Goal: Feedback & Contribution: Contribute content

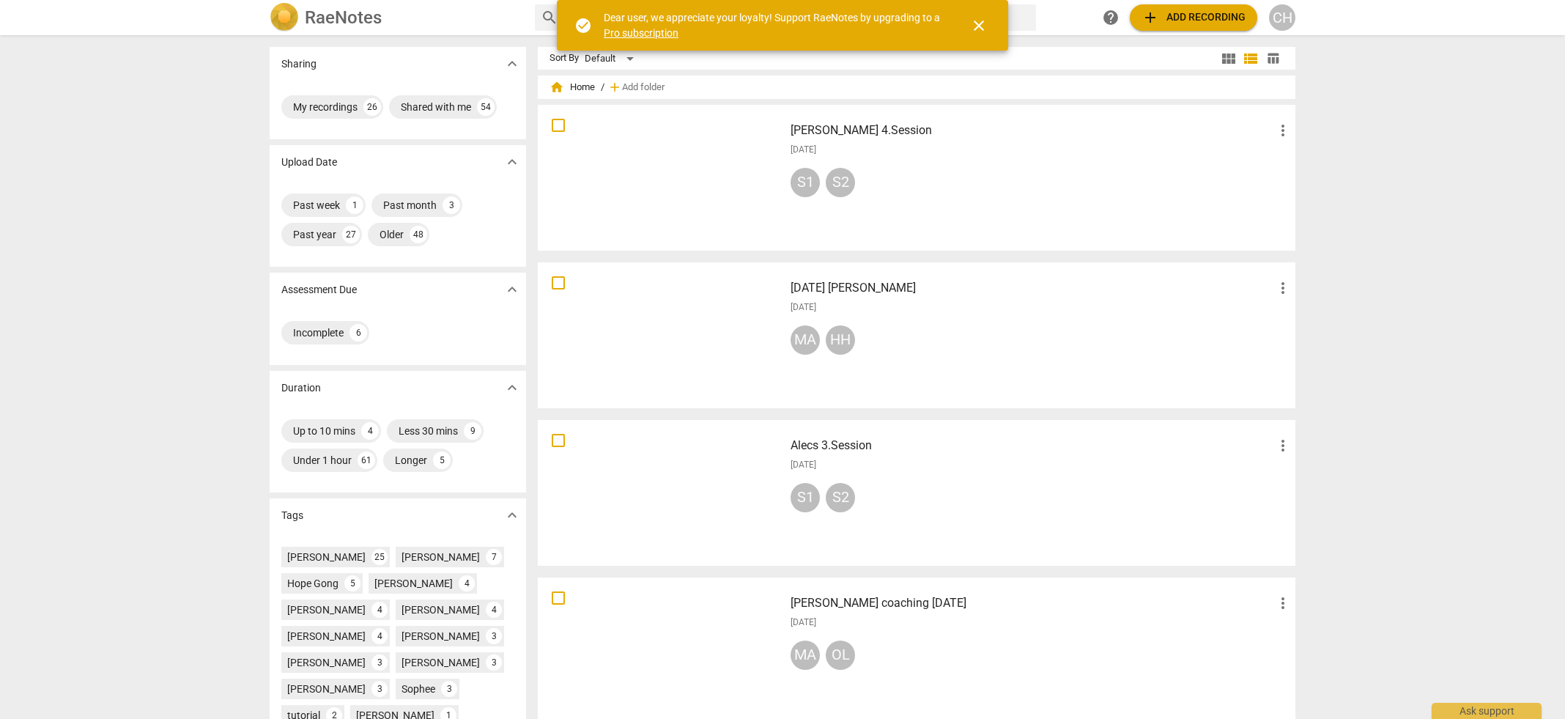
click at [687, 181] on div at bounding box center [661, 178] width 236 height 136
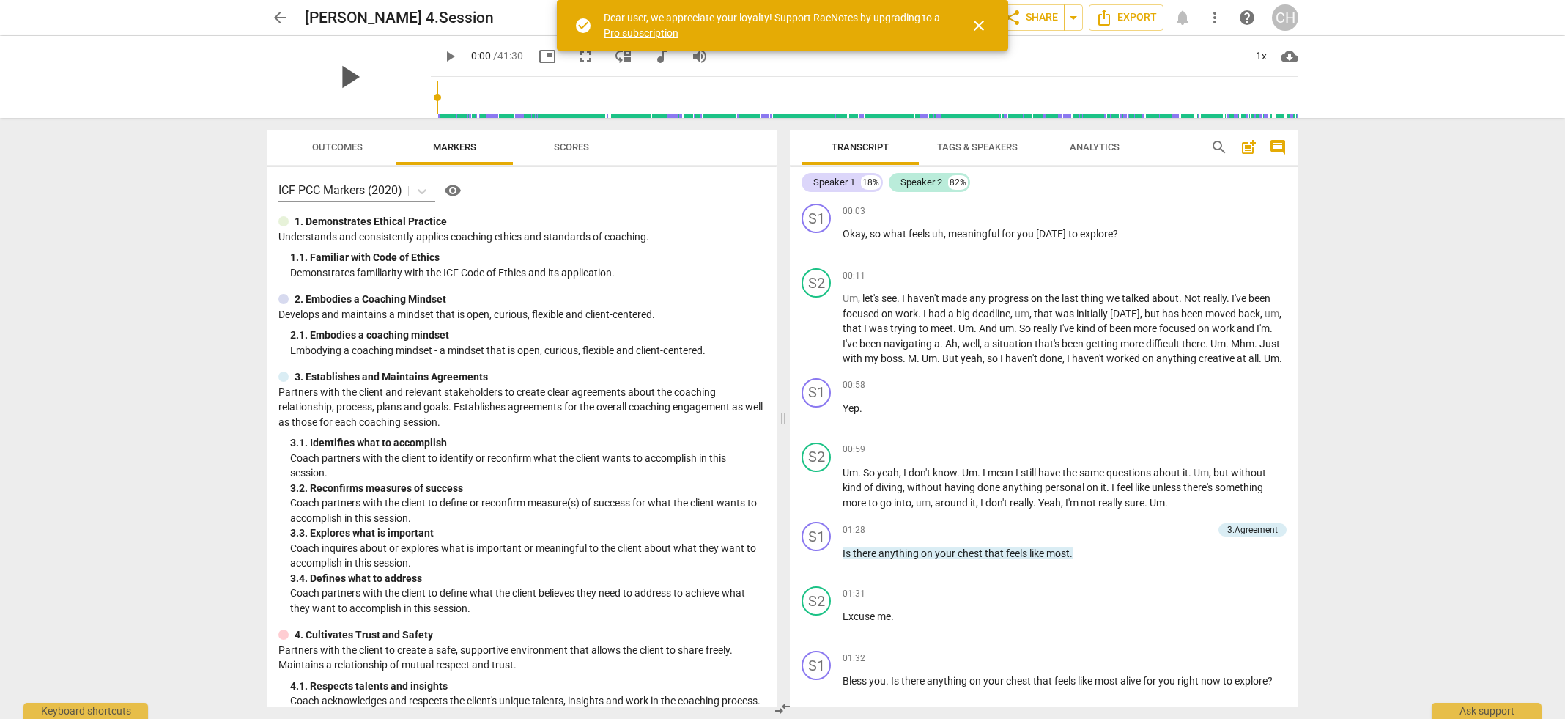
click at [342, 73] on span "play_arrow" at bounding box center [349, 77] width 38 height 38
click at [1203, 208] on div "+" at bounding box center [1206, 211] width 15 height 15
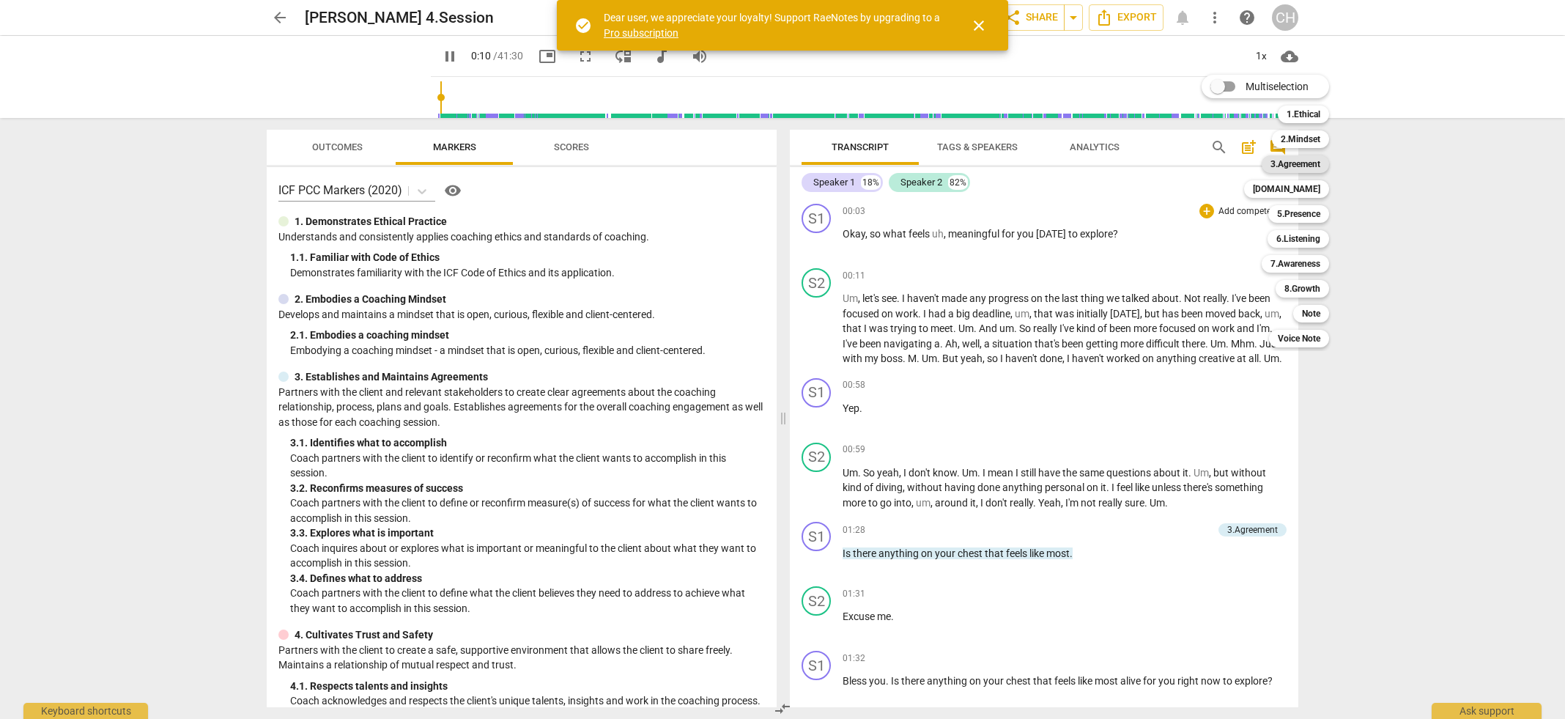
click at [1300, 168] on b "3.Agreement" at bounding box center [1295, 164] width 50 height 18
type input "11"
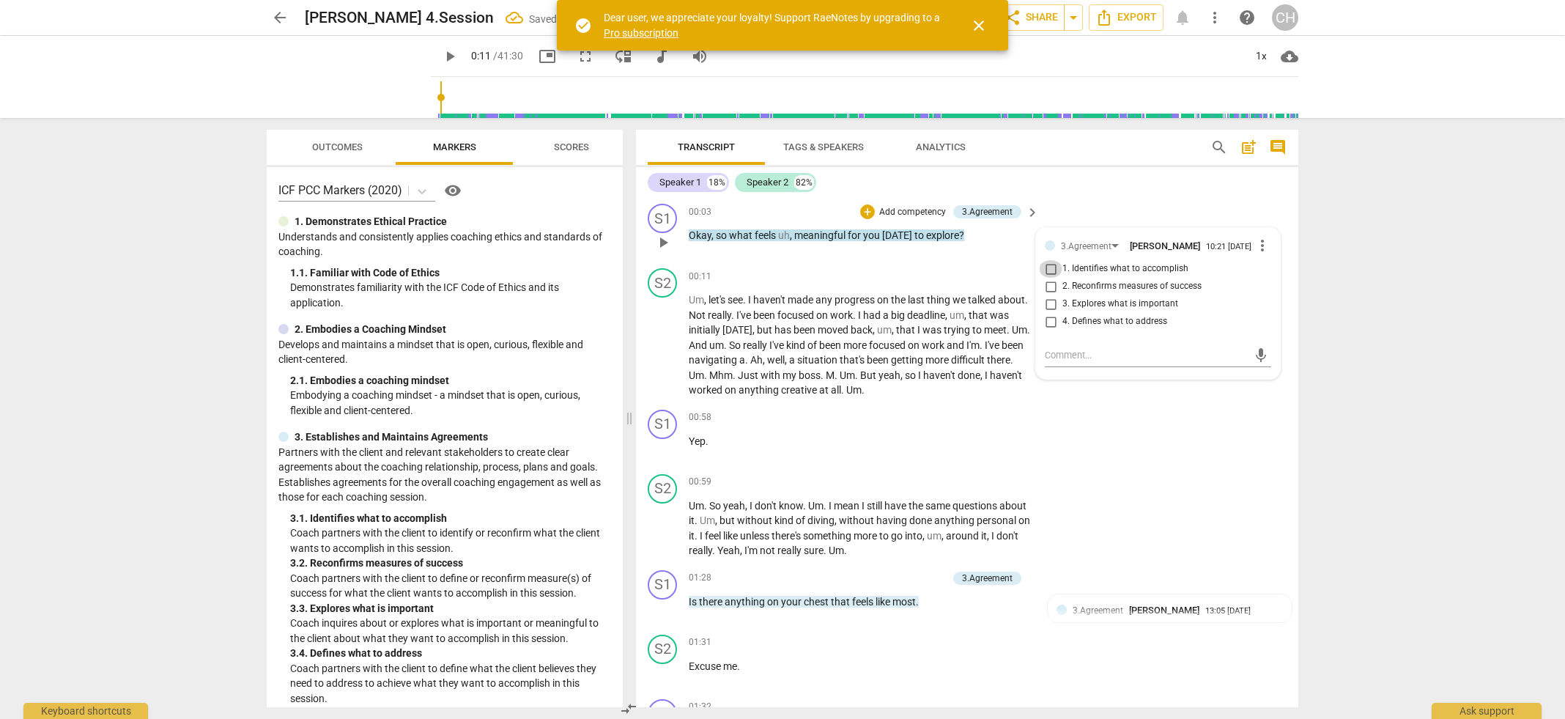
click at [1051, 275] on input "1. Identifies what to accomplish" at bounding box center [1050, 269] width 23 height 18
checkbox input "true"
click at [865, 360] on span "that's" at bounding box center [853, 360] width 27 height 12
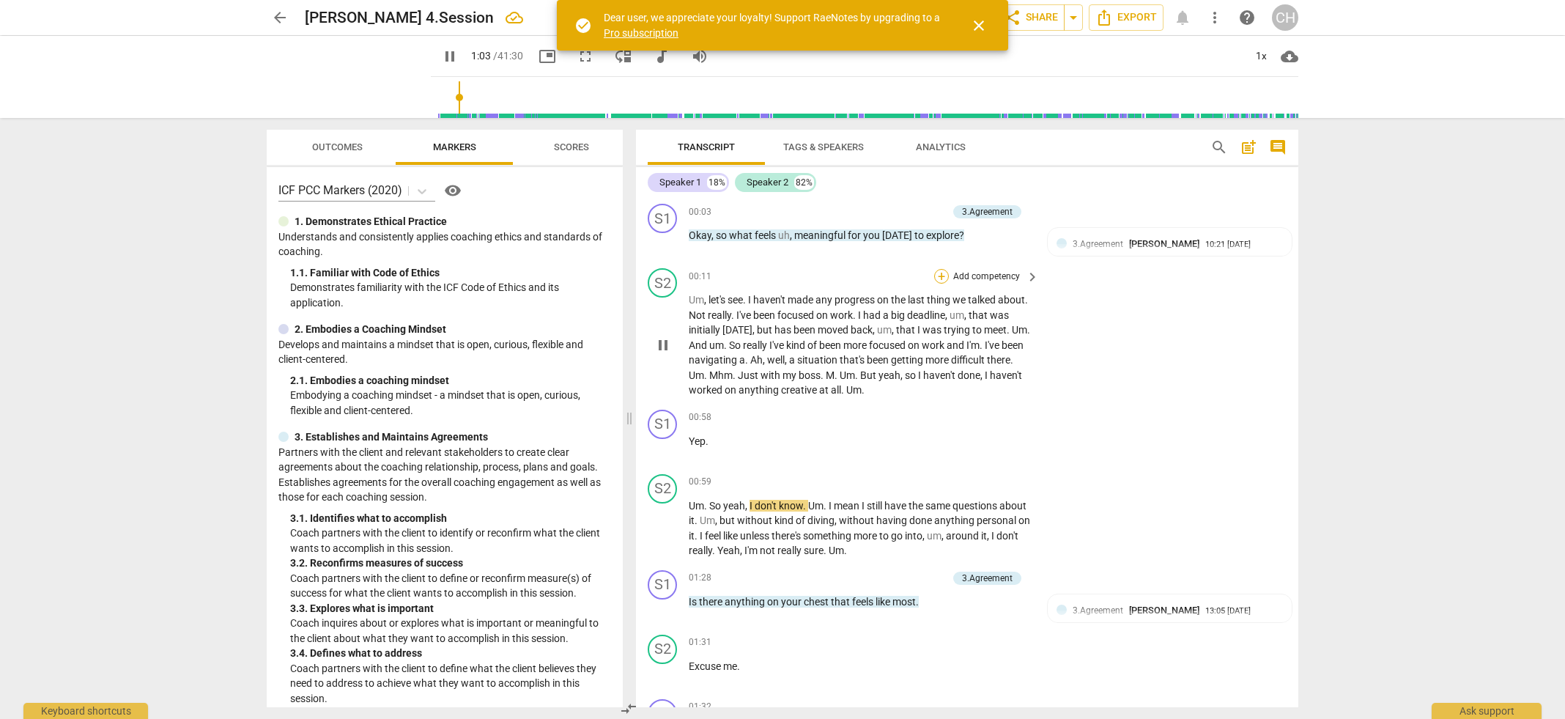
click at [940, 272] on div "+" at bounding box center [941, 276] width 15 height 15
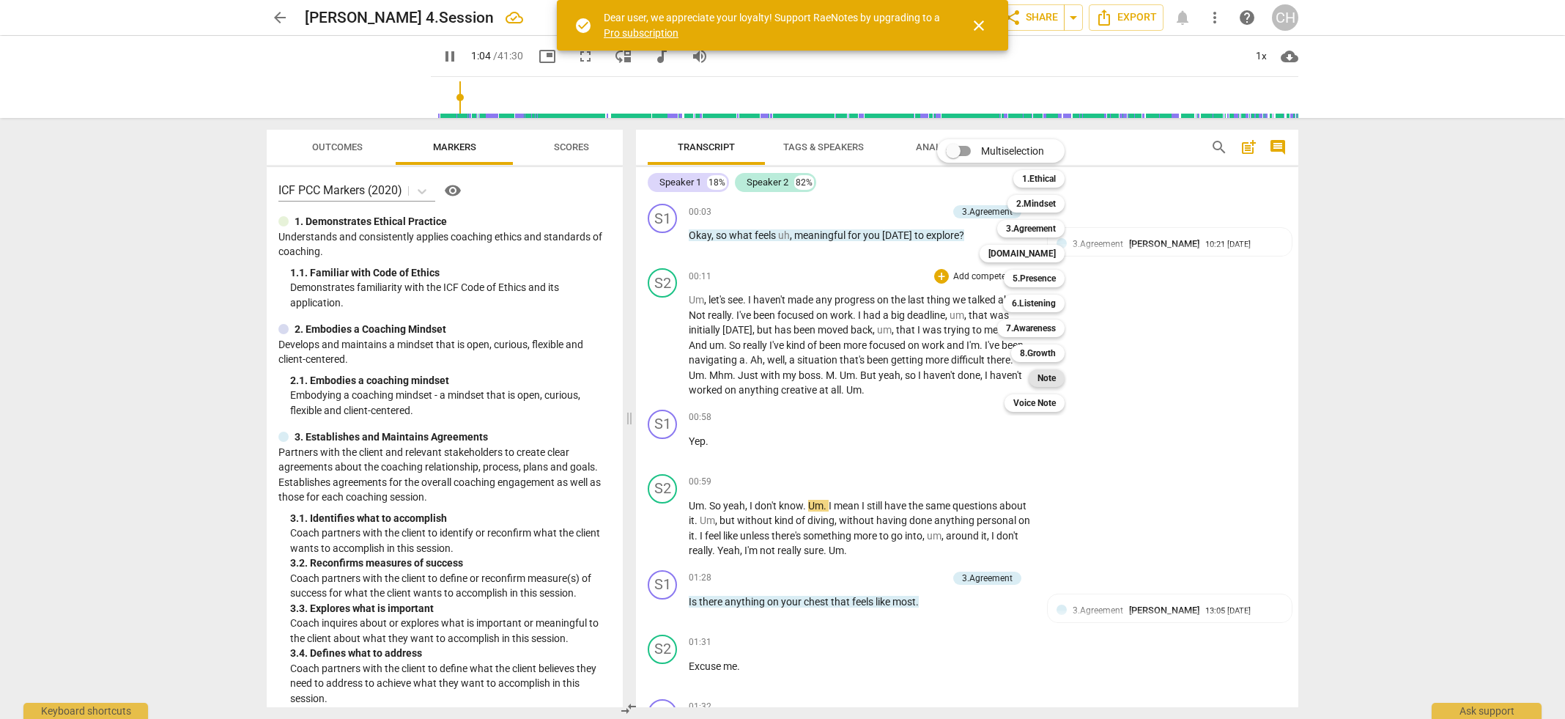
click at [1048, 374] on b "Note" at bounding box center [1046, 378] width 18 height 18
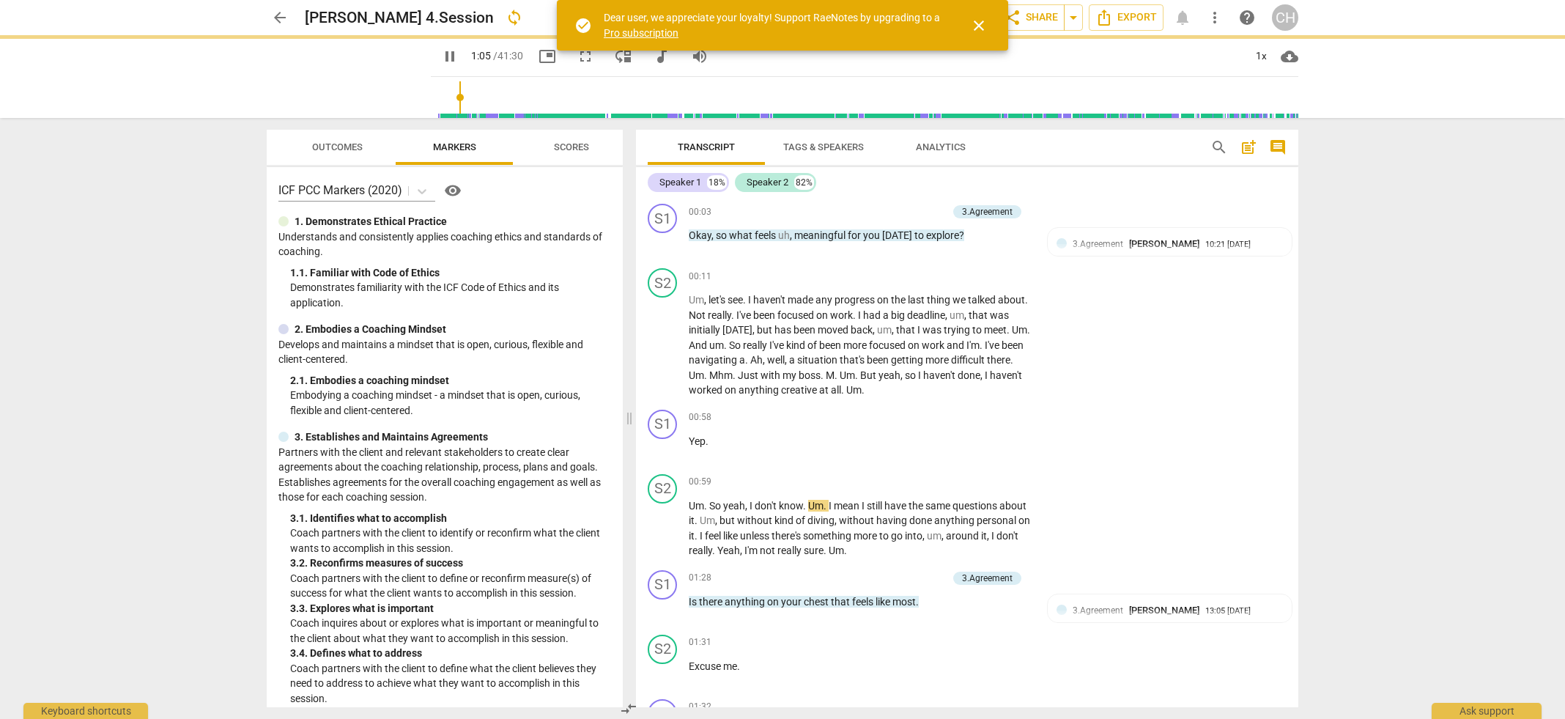
type input "65"
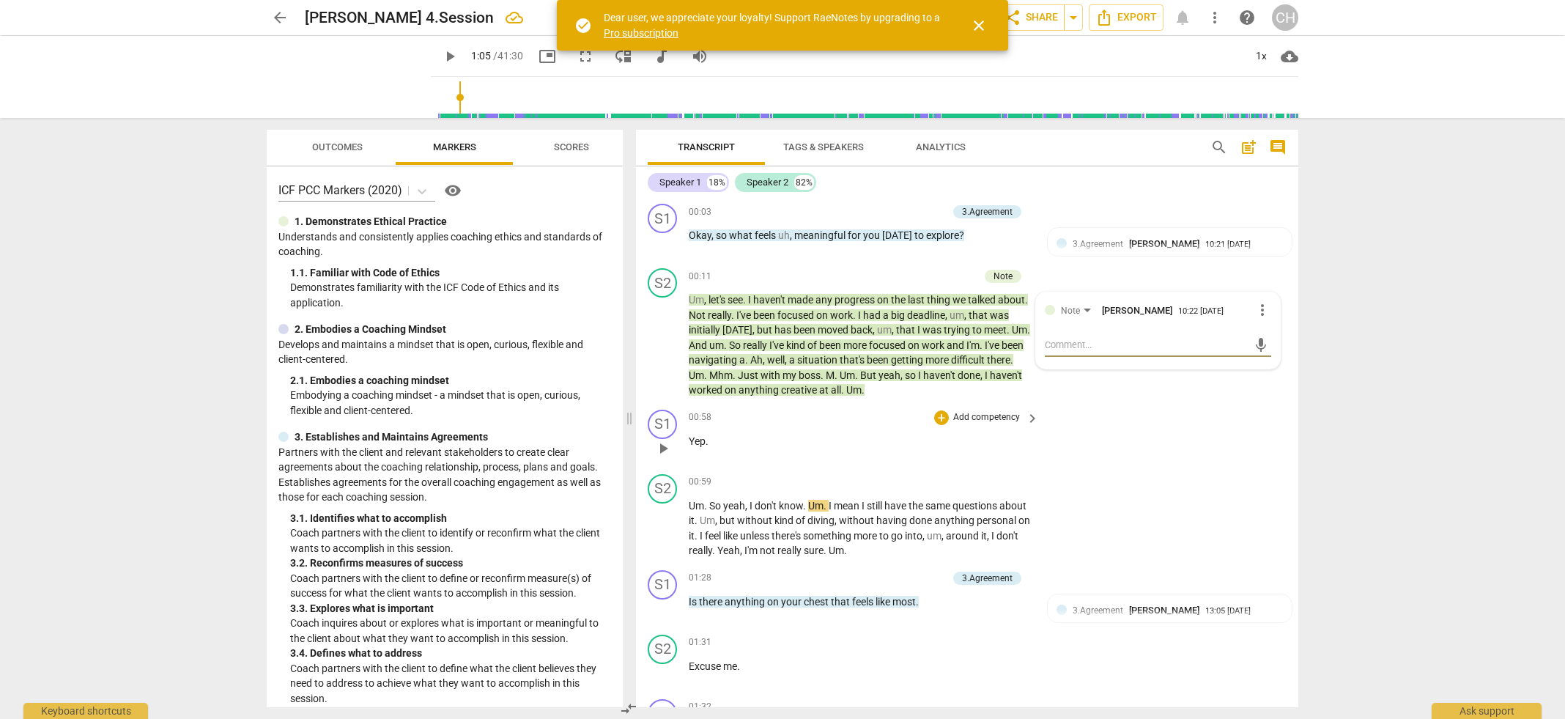
type textarea "Y"
type textarea "Yo"
type textarea "You"
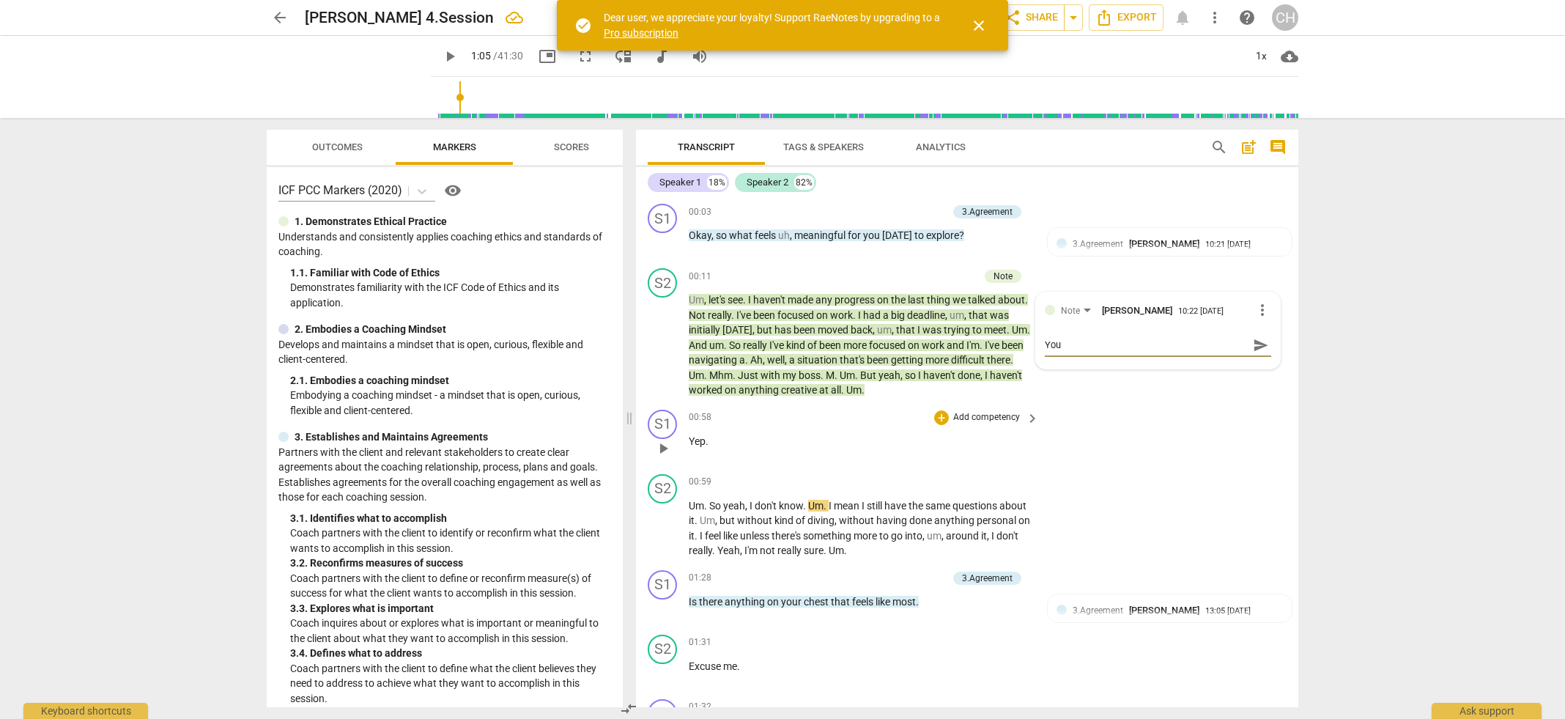
type textarea "Your"
type textarea "Your c"
type textarea "Your cl"
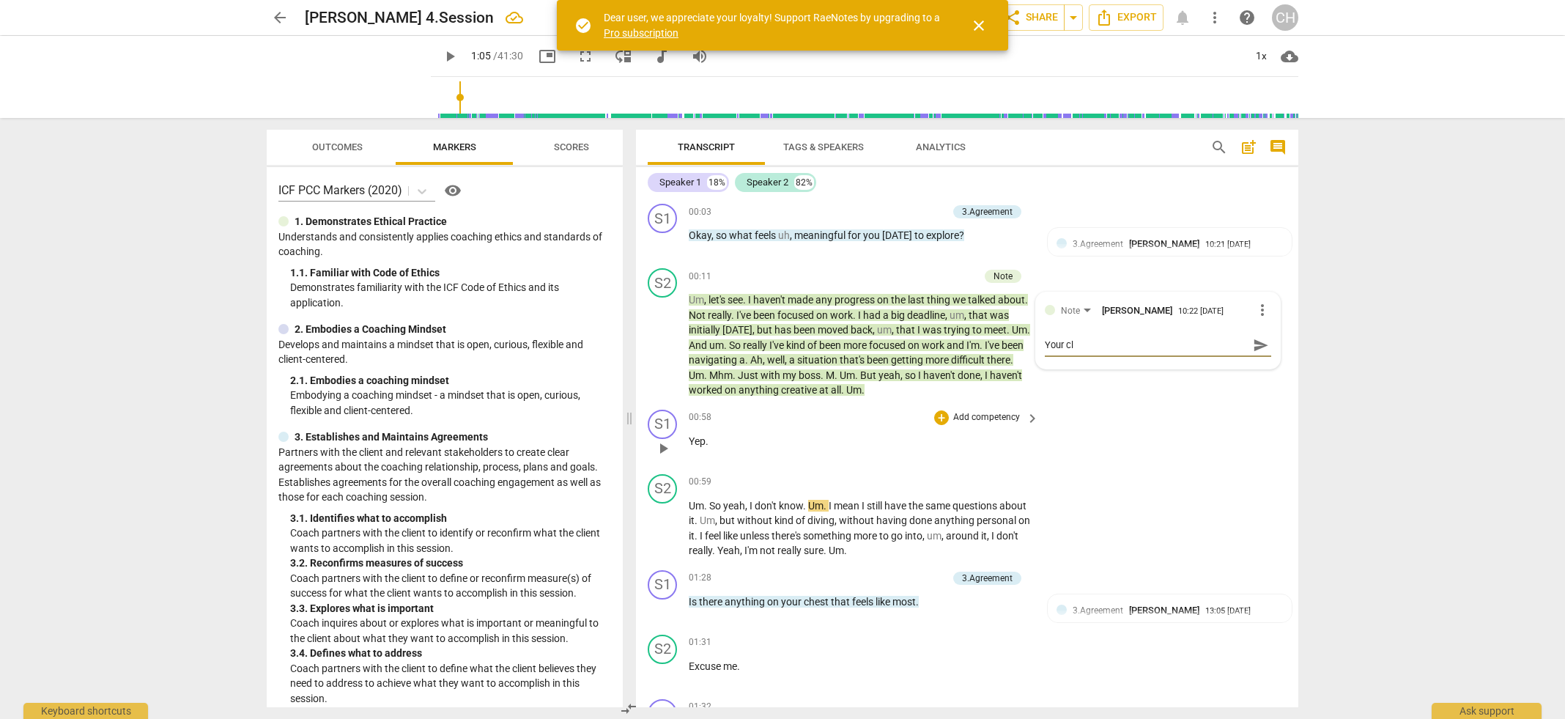
type textarea "Your cli"
type textarea "Your clie"
type textarea "Your clien"
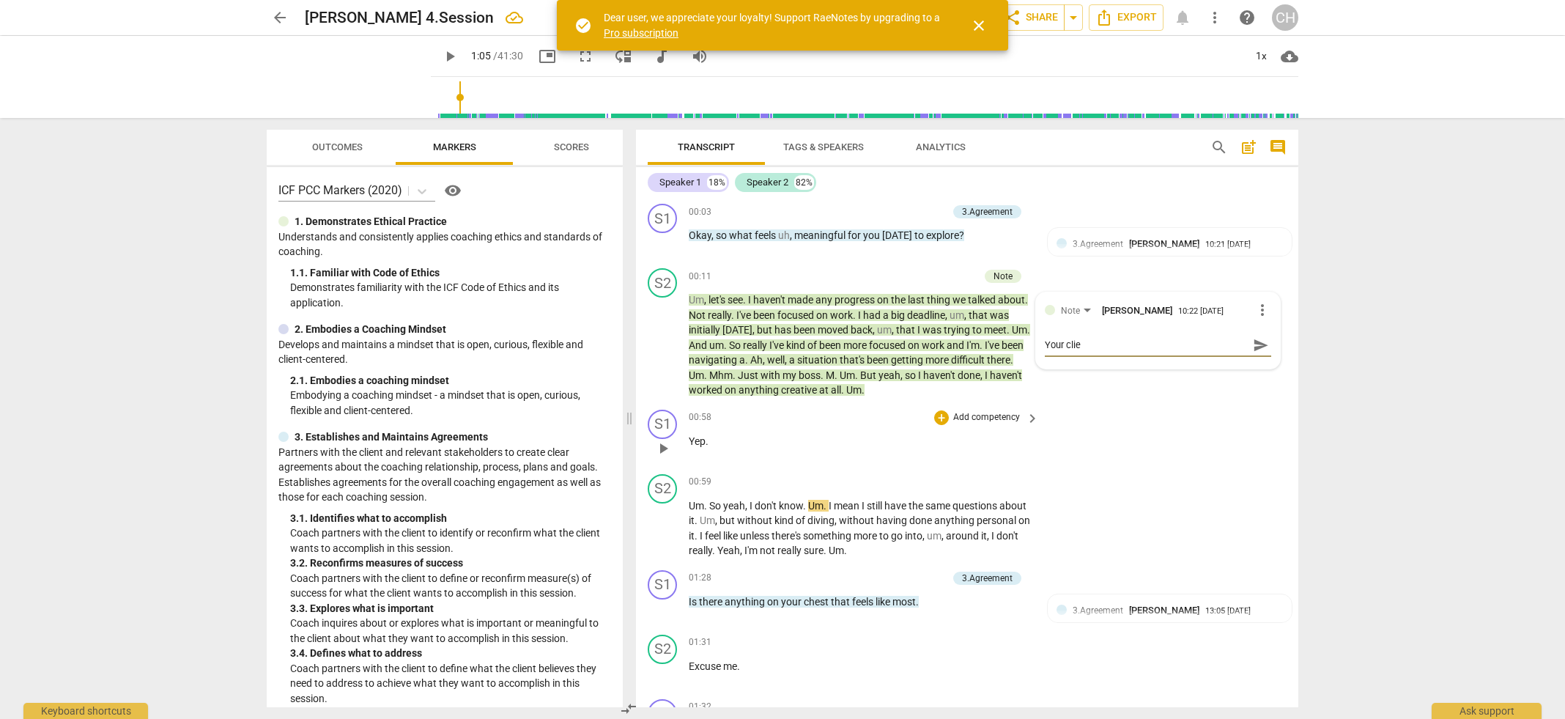
type textarea "Your clien"
type textarea "Your client"
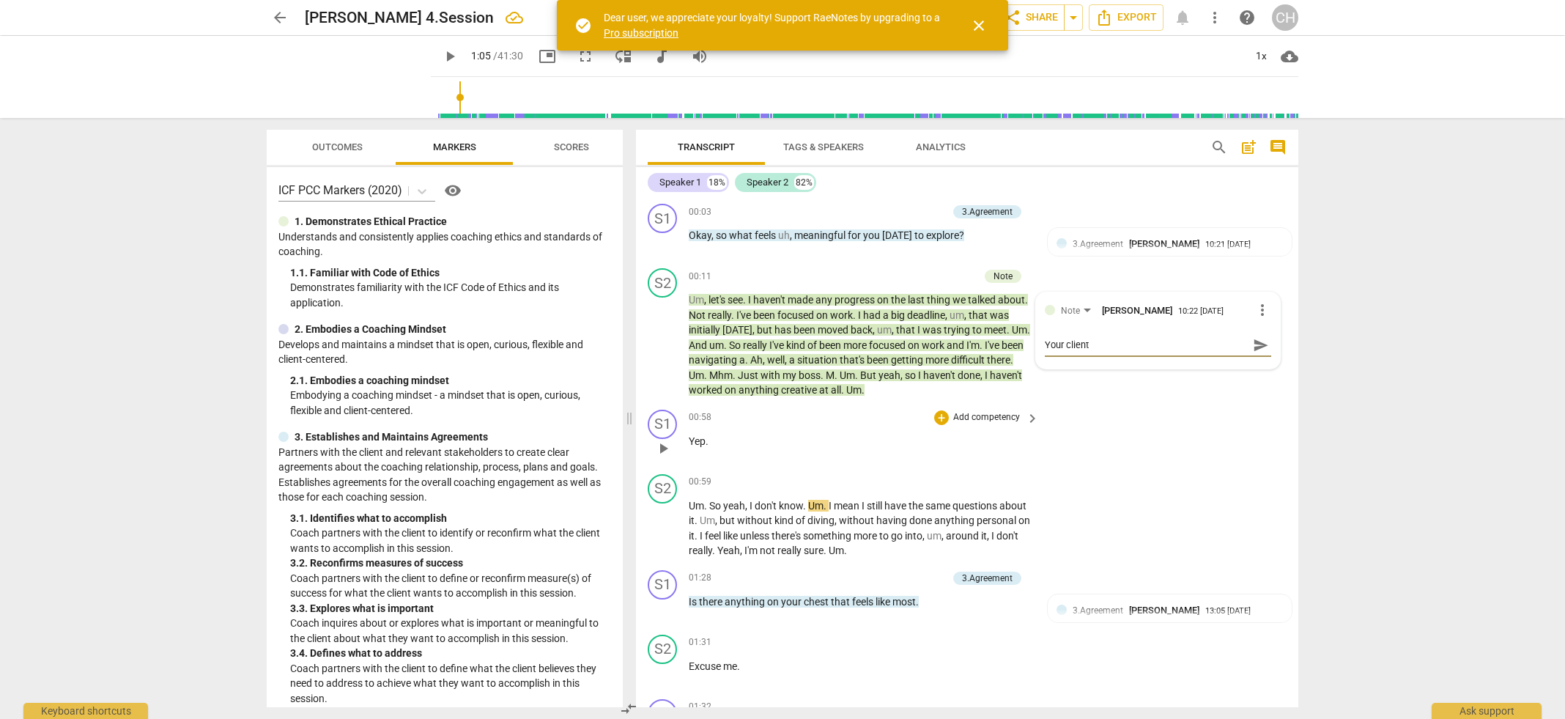
type textarea "Your client w"
type textarea "Your client wa"
type textarea "Your client was"
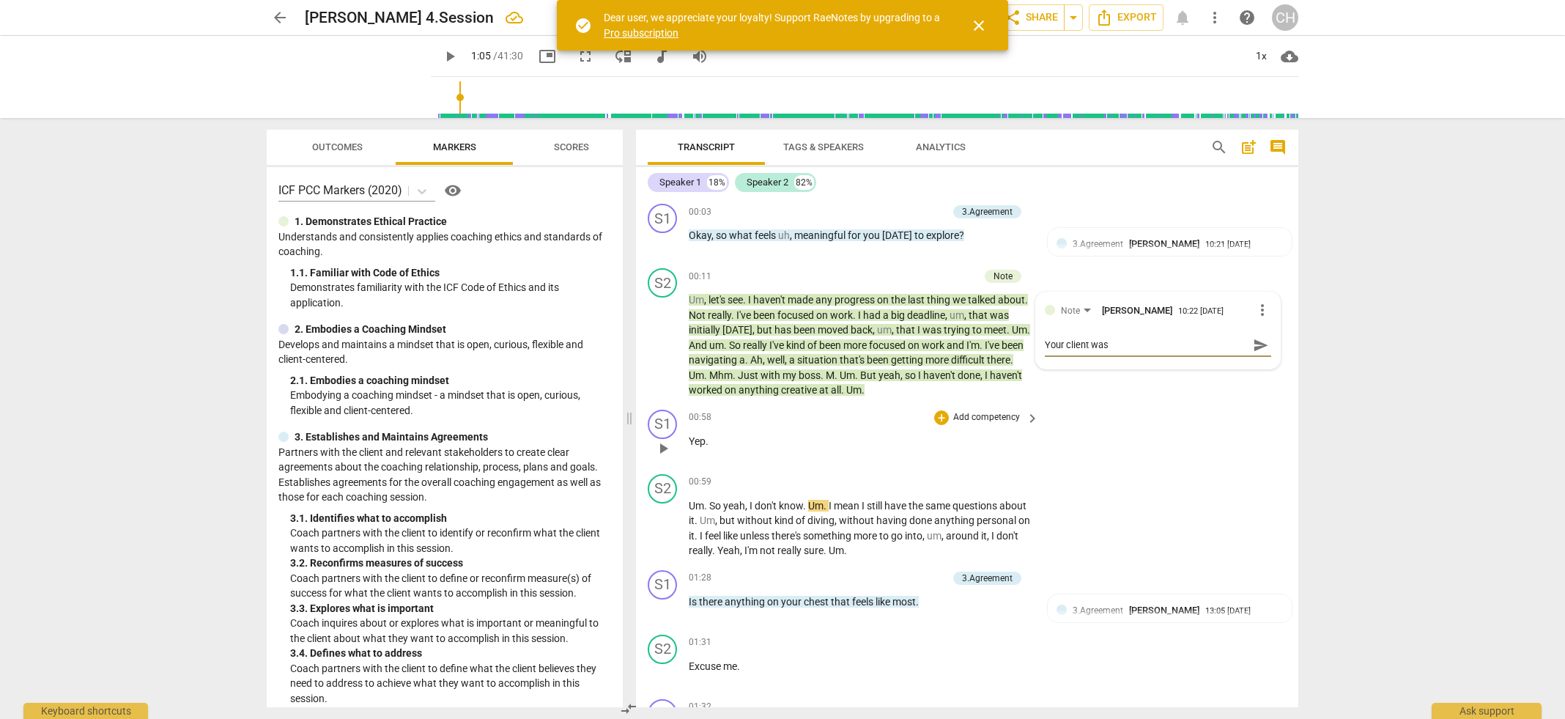
type textarea "Your client was"
type textarea "Your client was r"
type textarea "Your client was re"
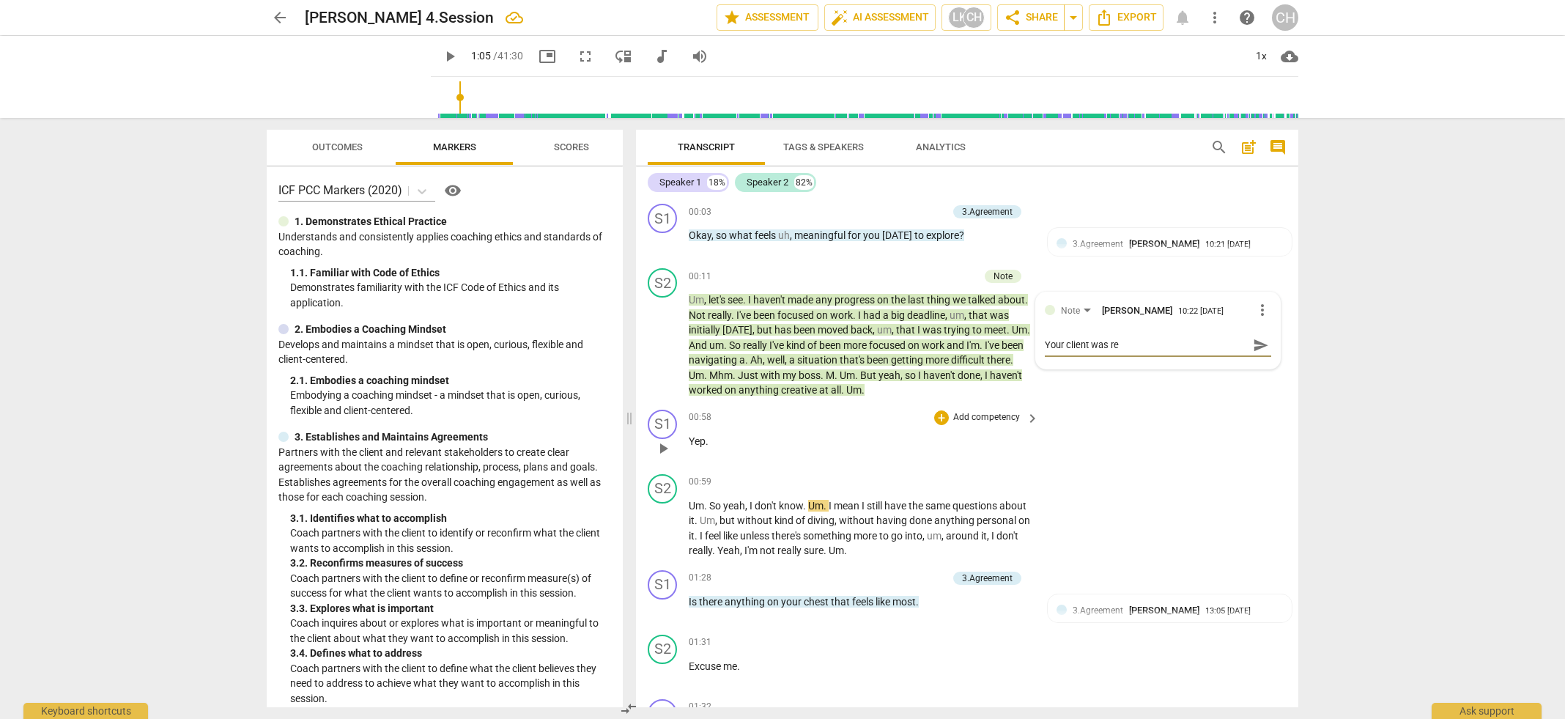
type textarea "Your client was rep"
type textarea "Your client was repo"
type textarea "Your client was repor"
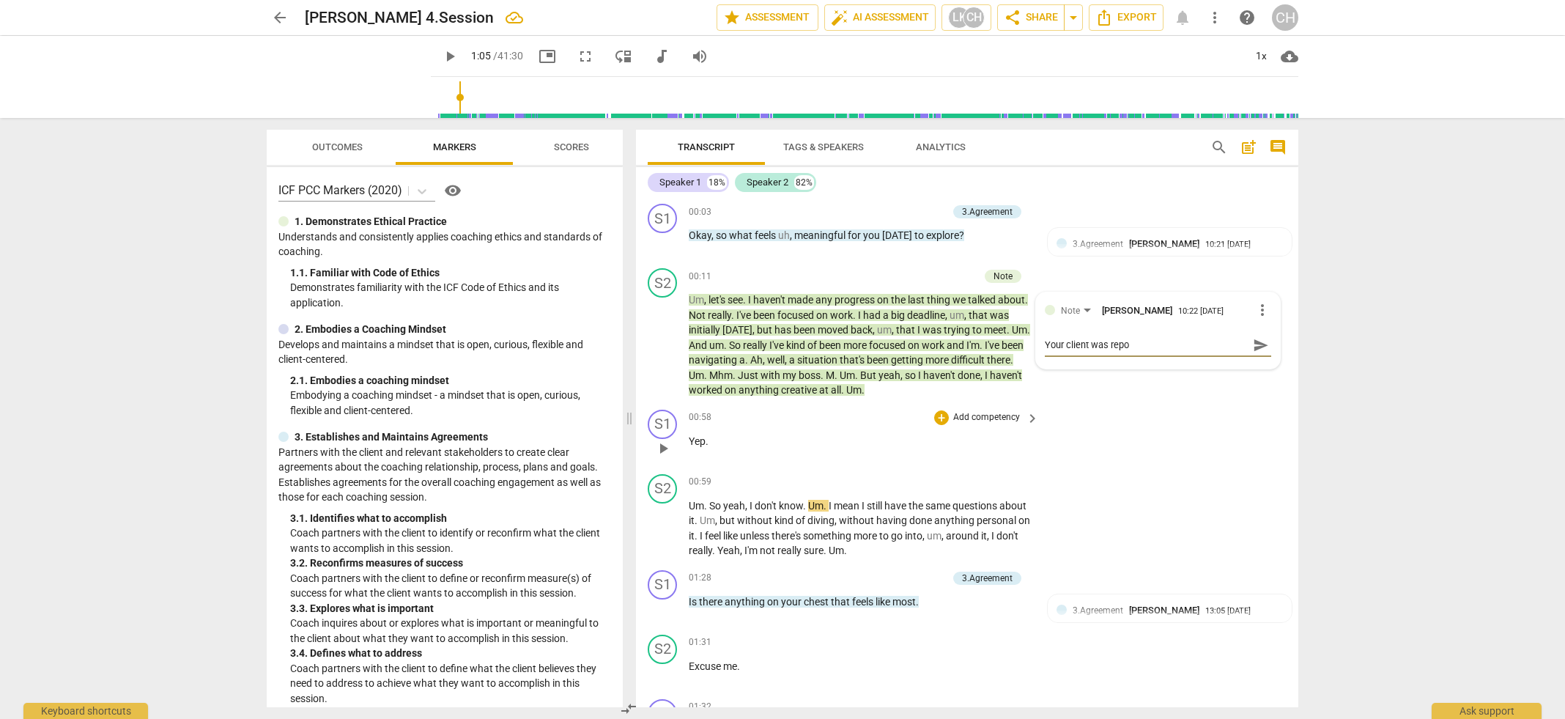
type textarea "Your client was repor"
type textarea "Your client was report"
type textarea "Your client was reporti"
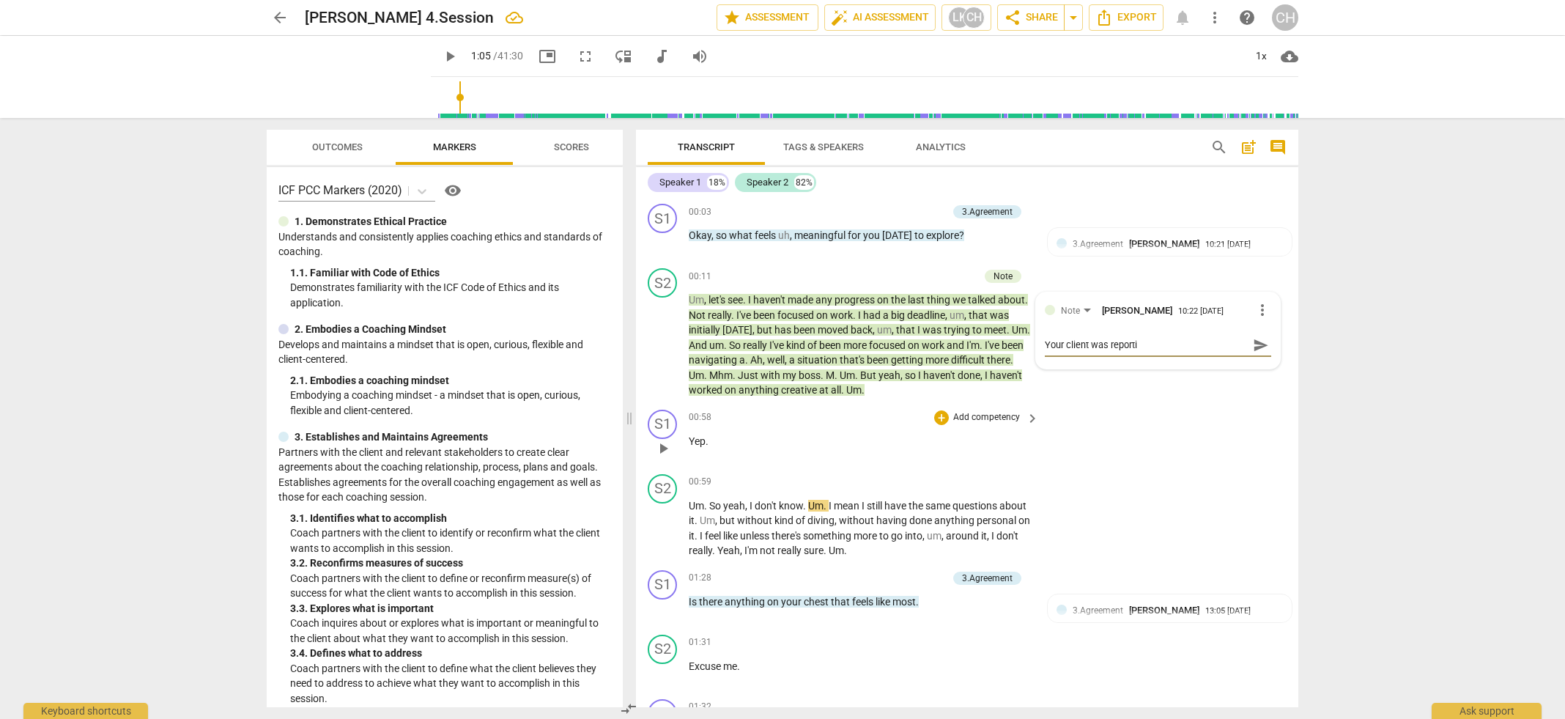
type textarea "Your client was reportin"
type textarea "Your client was reporting"
type textarea "Your client was reporting o"
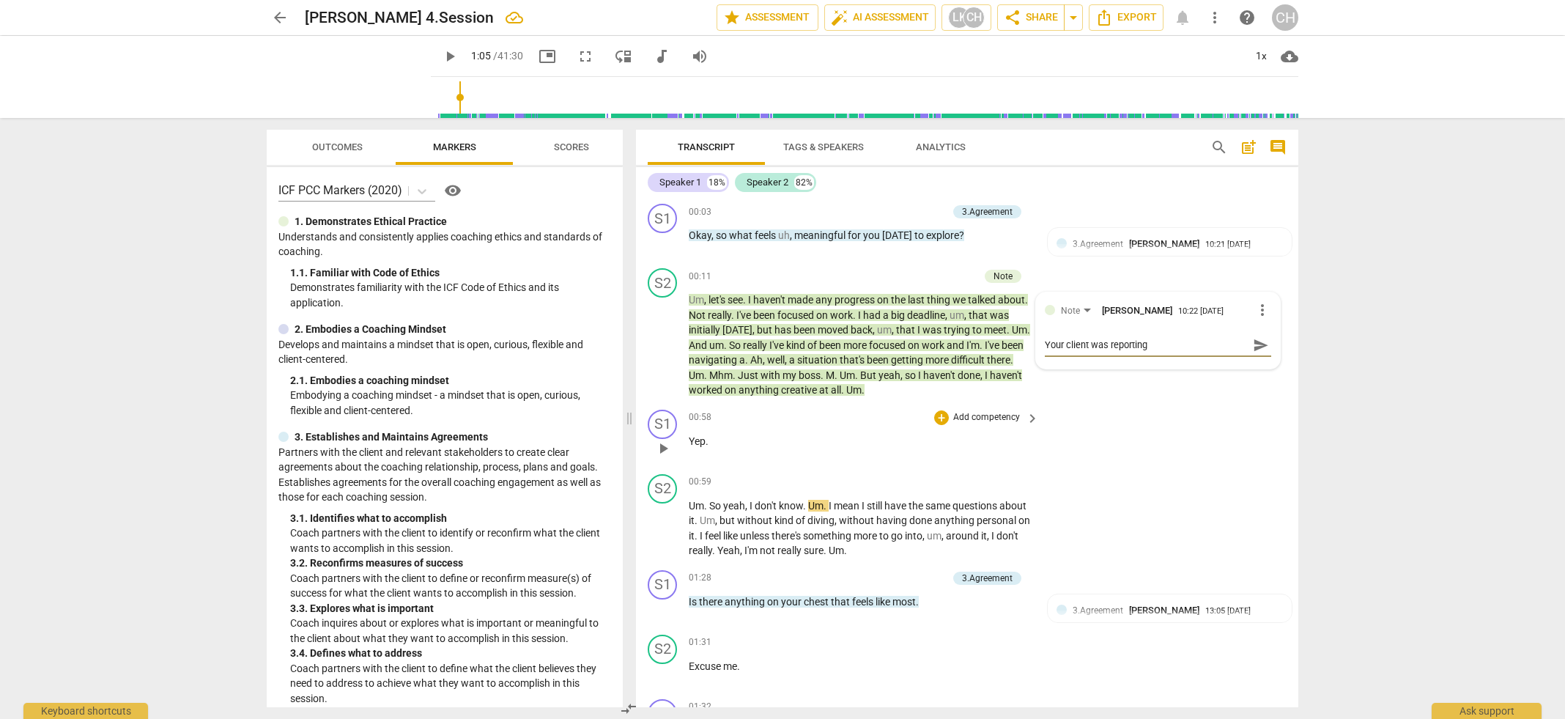
type textarea "Your client was reporting o"
type textarea "Your client was reporting on"
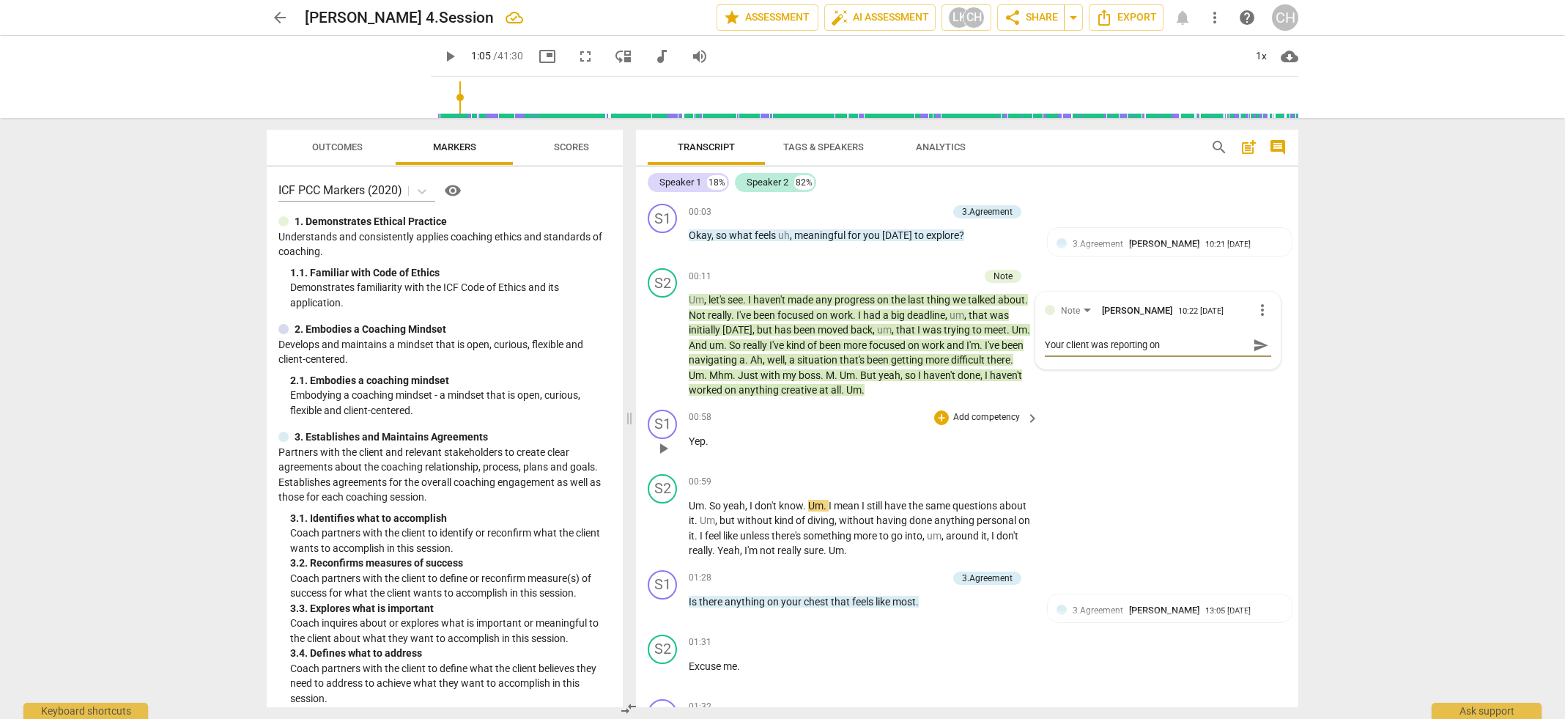
type textarea "Your client was reporting on t"
type textarea "Your client was reporting on th"
type textarea "Your client was reporting on the"
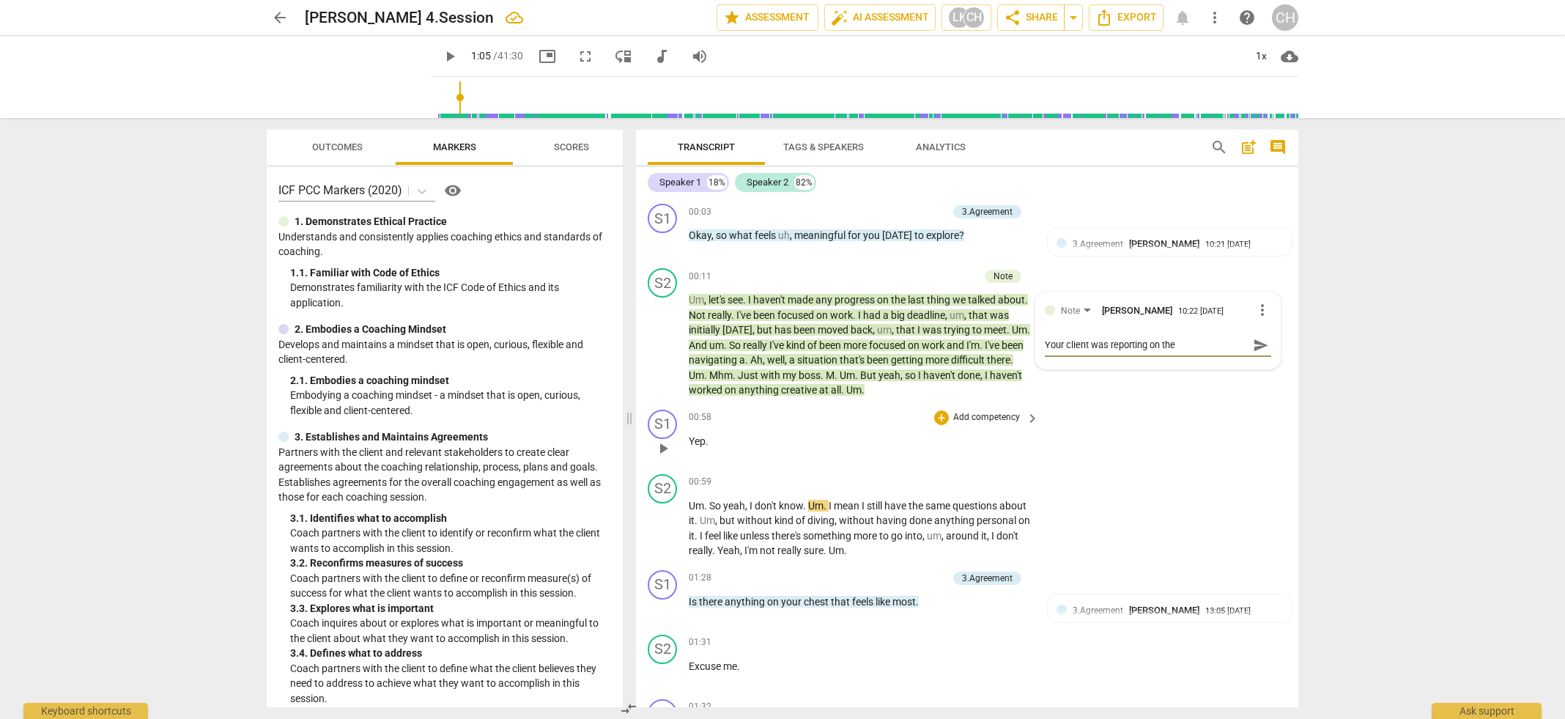
type textarea "Your client was reporting on the"
type textarea "Your client was reporting on the b"
type textarea "Your client was reporting on the ba"
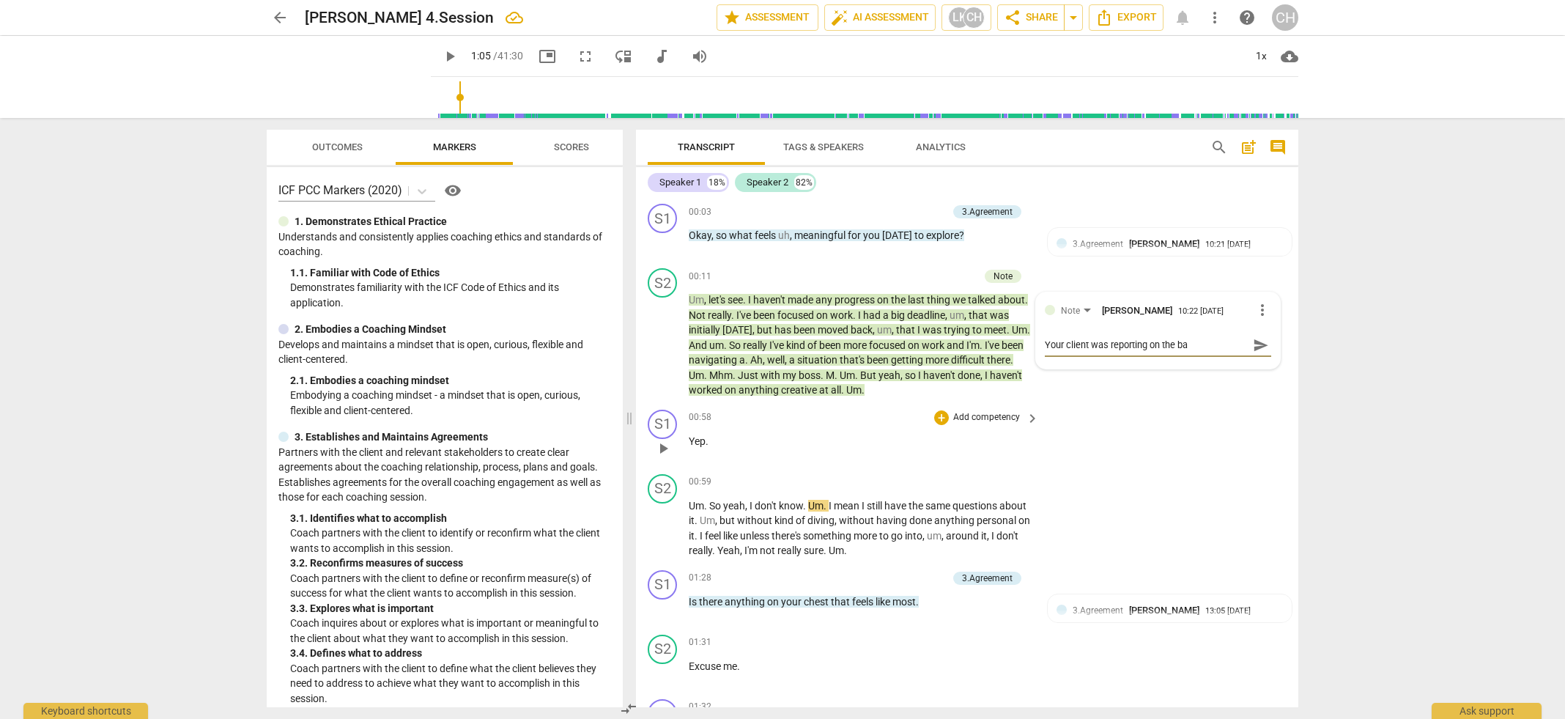
type textarea "Your client was reporting on the bas"
type textarea "Your client was reporting on the base"
type textarea "Your client was reporting on the bas"
type textarea "Your client was reporting on the ba"
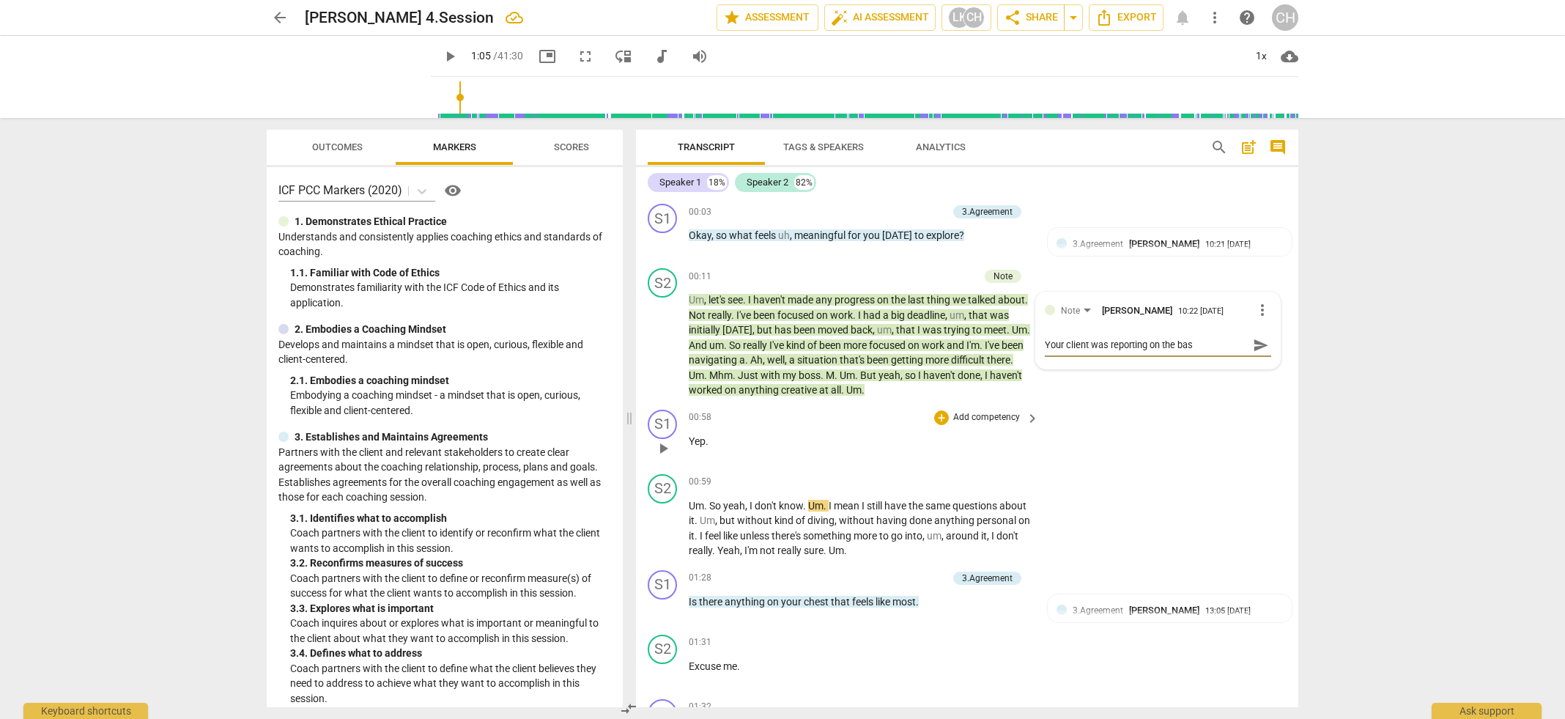
type textarea "Your client was reporting on the ba"
type textarea "Your client was reporting on the b"
type textarea "Your client was reporting on the"
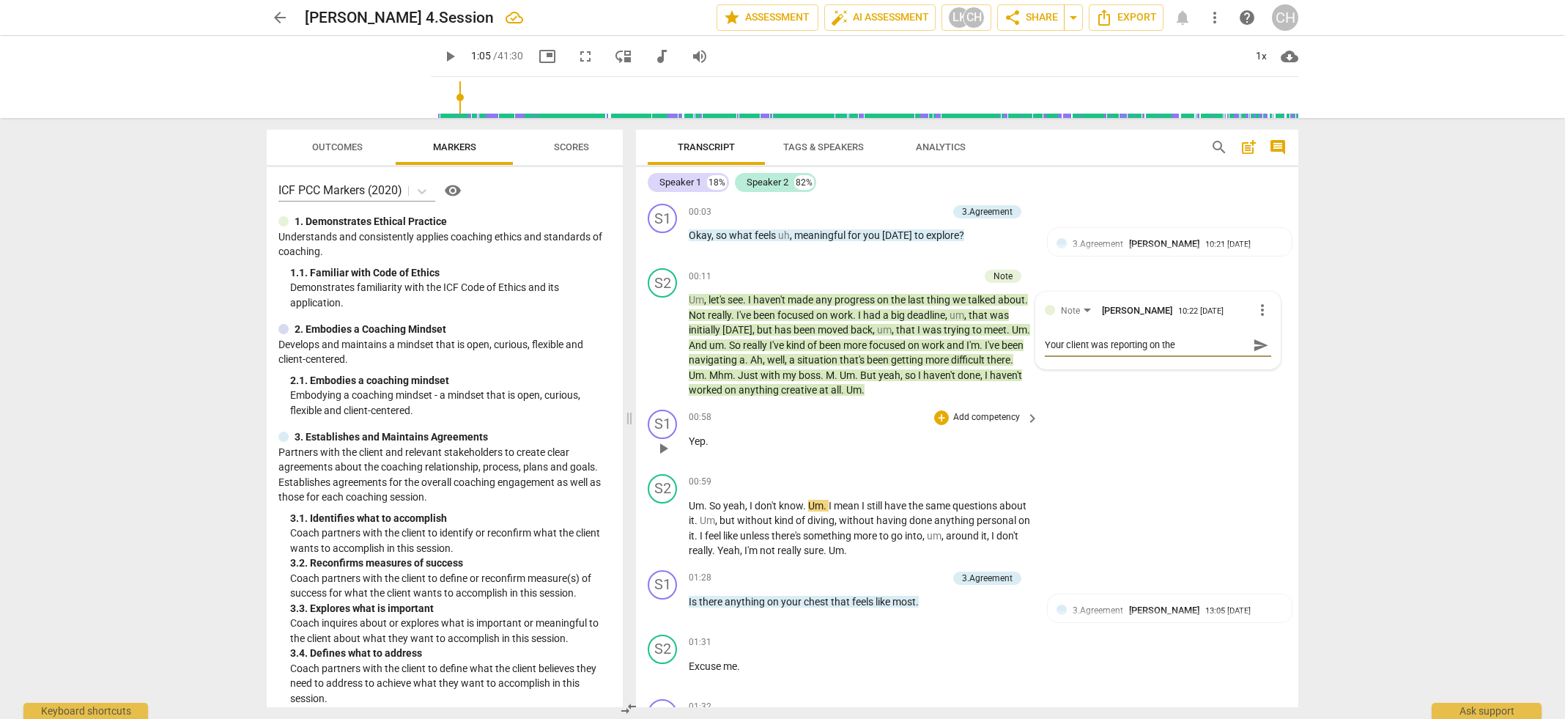
type textarea "Your client was reporting on the p"
type textarea "Your client was reporting on the pa"
type textarea "Your client was reporting on the pas"
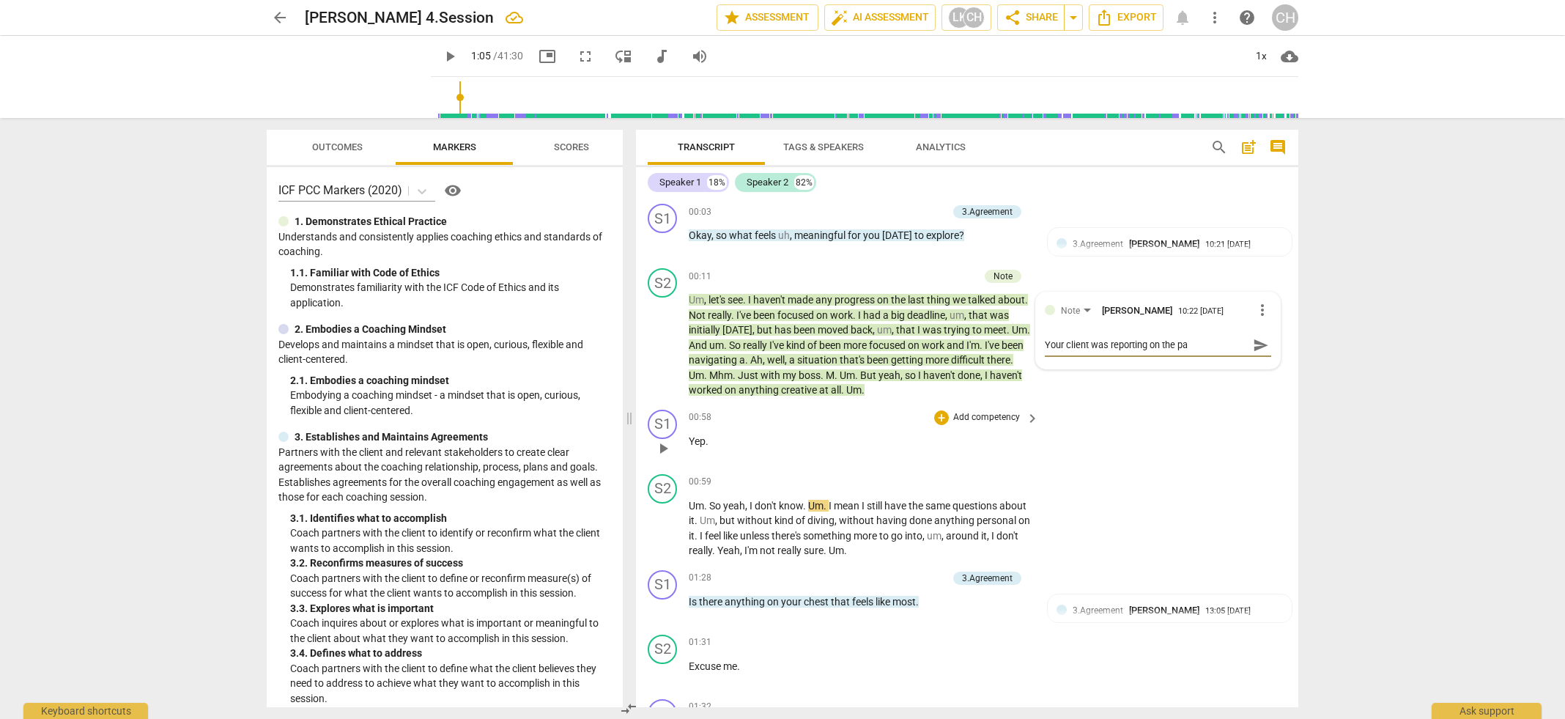
type textarea "Your client was reporting on the pas"
type textarea "Your client was reporting on the past"
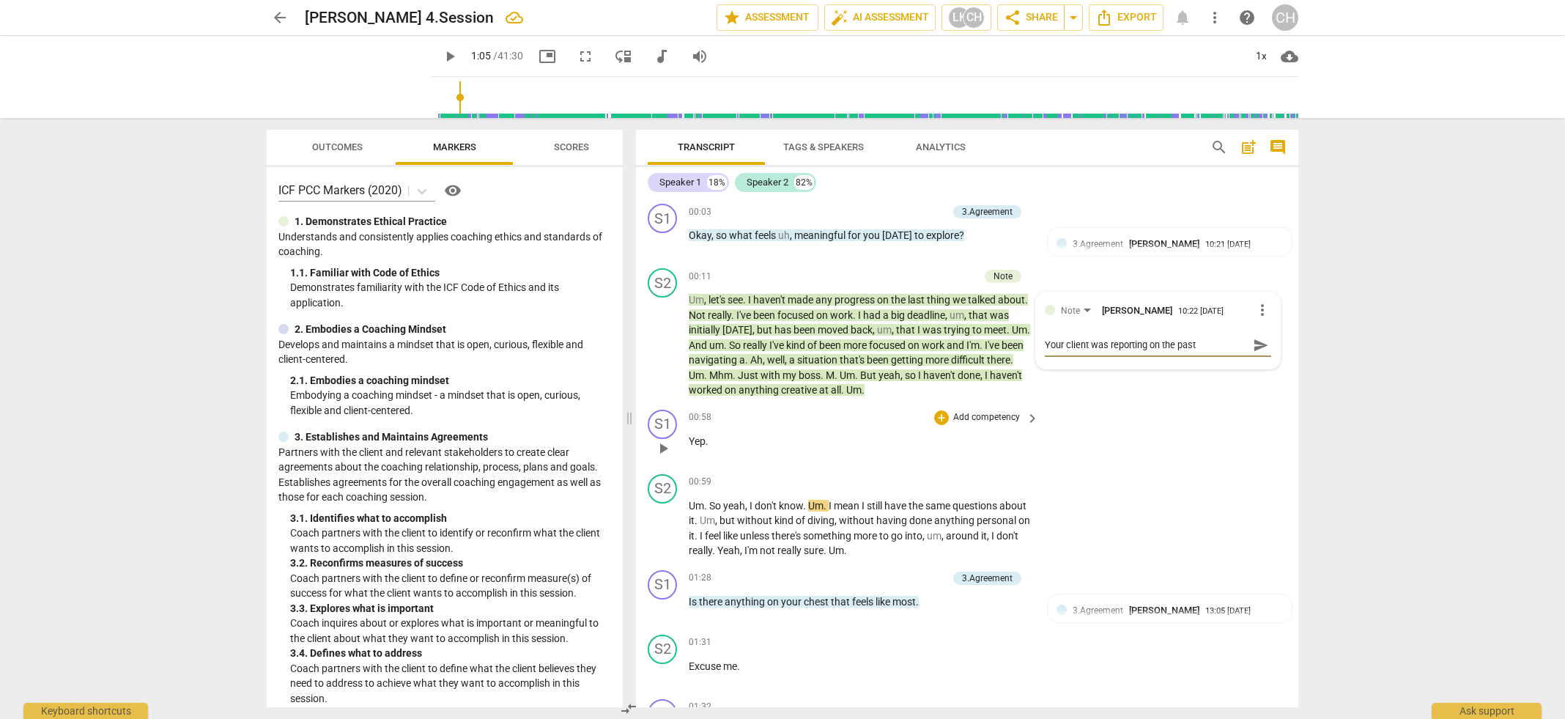
type textarea "Your client was reporting on the past a"
type textarea "Your client was reporting on the past an"
type textarea "Your client was reporting on the past and"
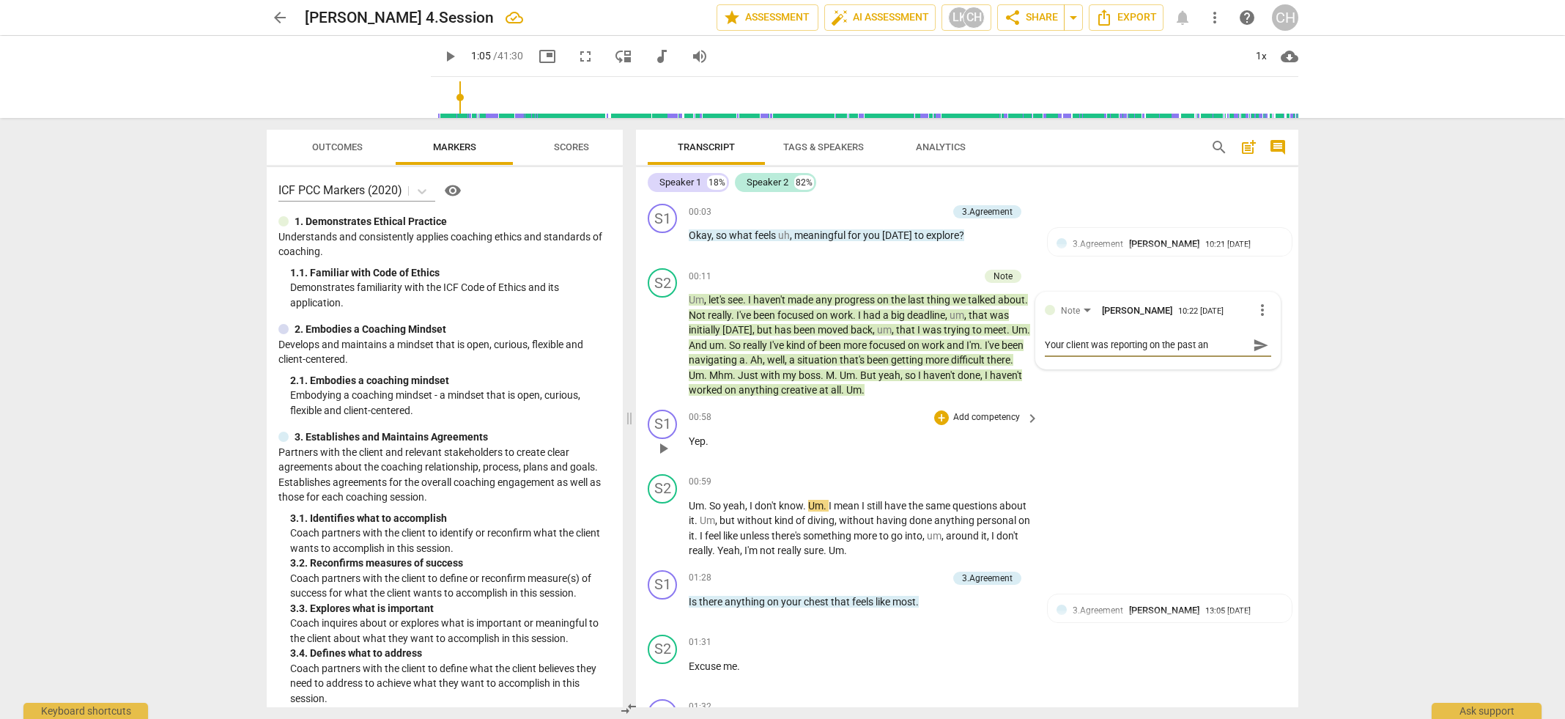
type textarea "Your client was reporting on the past and"
type textarea "Your client was reporting on the past and n"
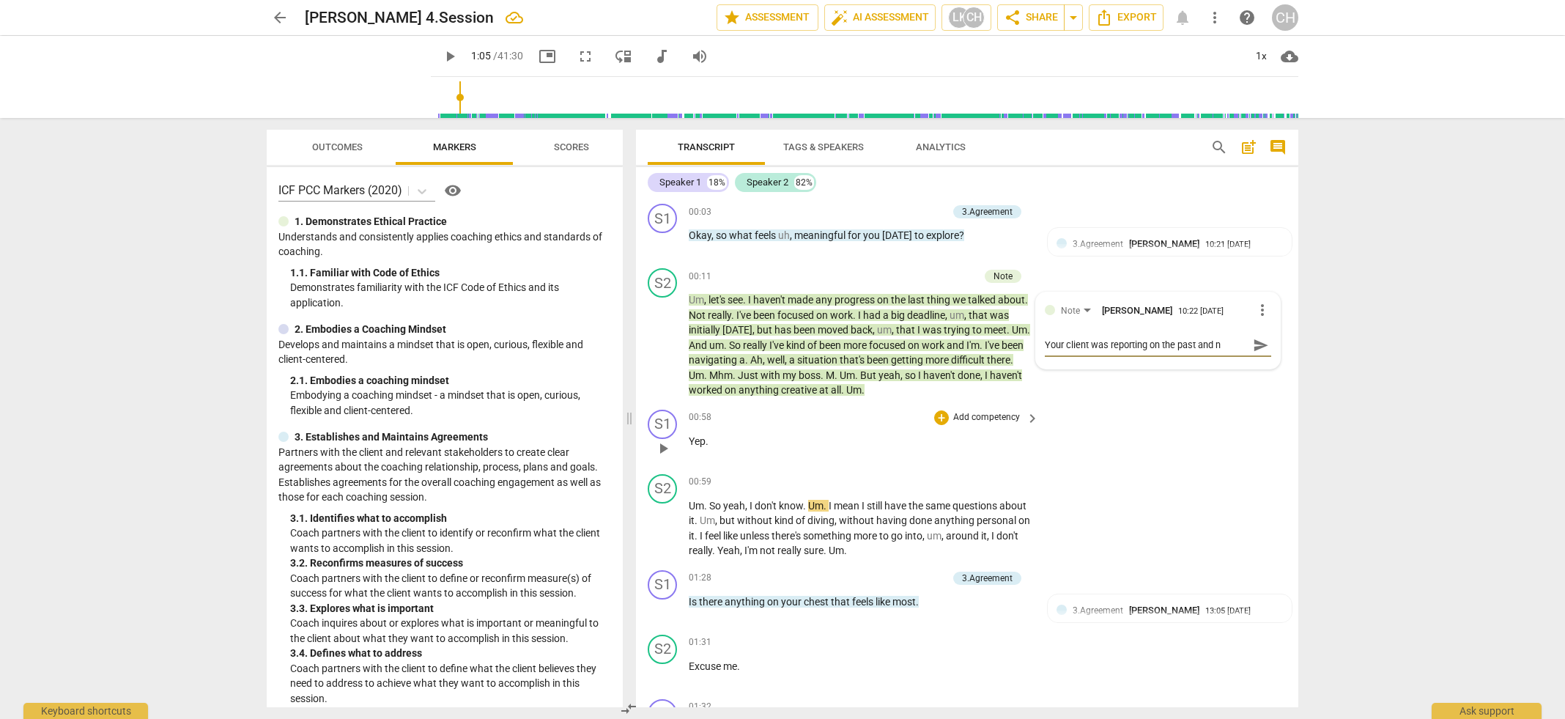
type textarea "Your client was reporting on the past and no"
type textarea "Your client was reporting on the past and not"
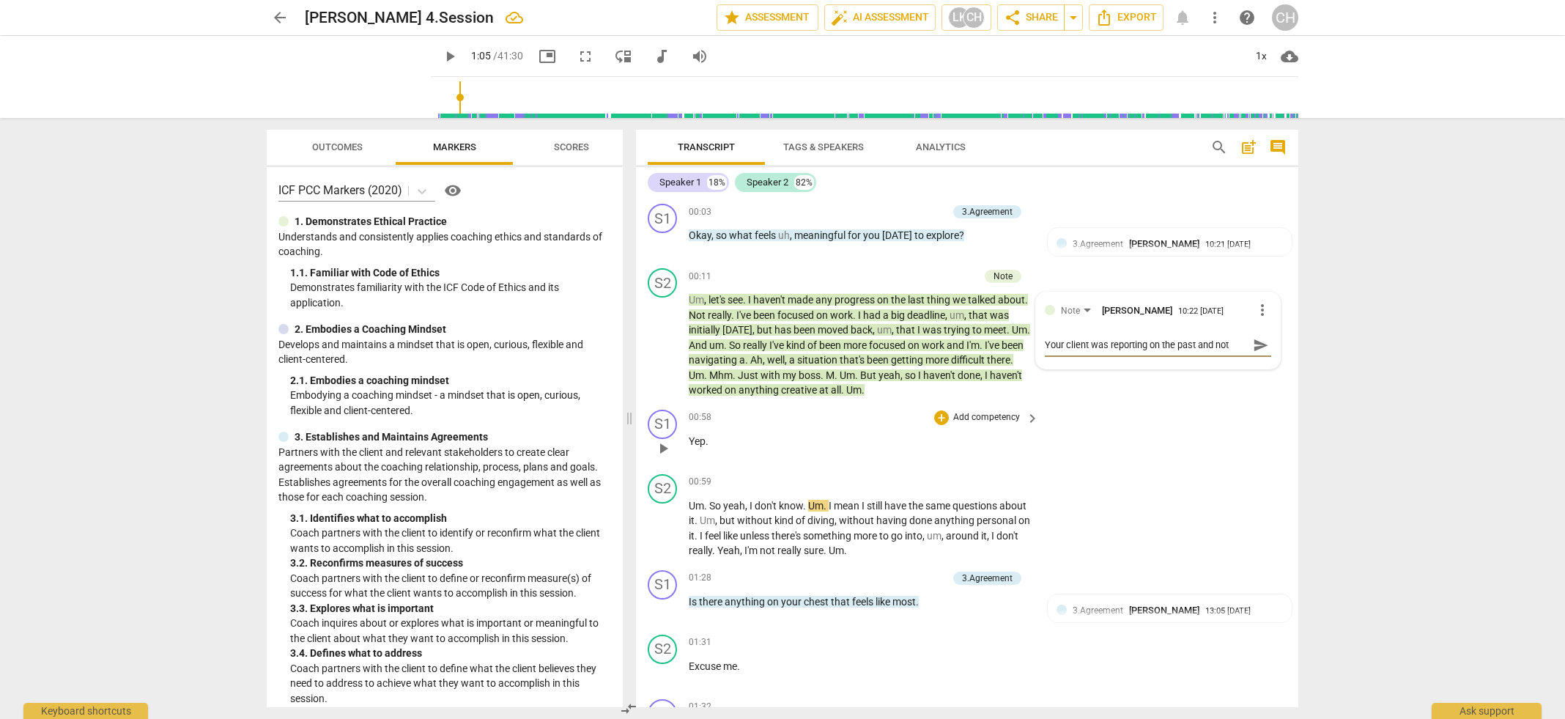
type textarea "Your client was reporting on the past and not"
type textarea "Your client was reporting on the past and not t"
type textarea "Your client was reporting on the past and not th"
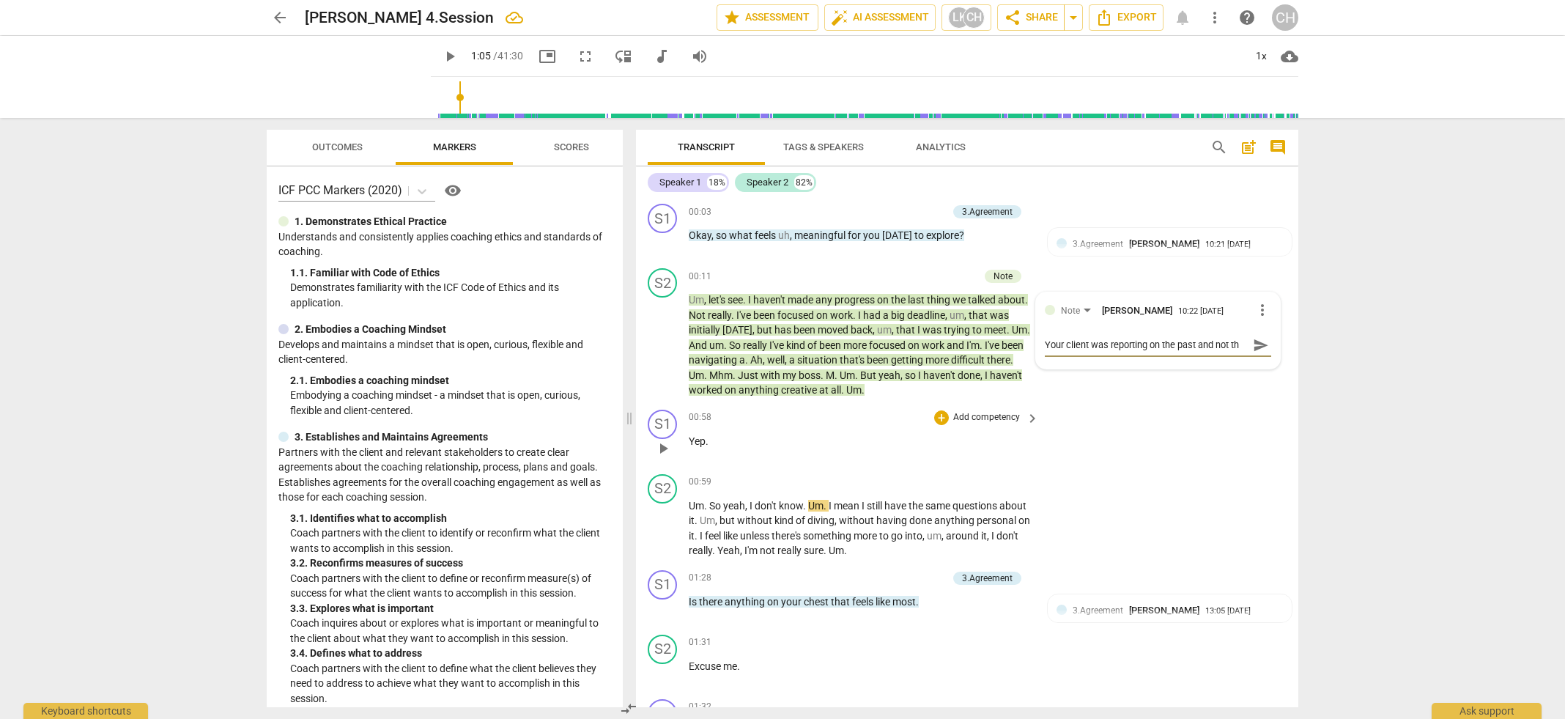
type textarea "Your client was reporting on the past and not thi"
type textarea "Your client was reporting on the past and not this"
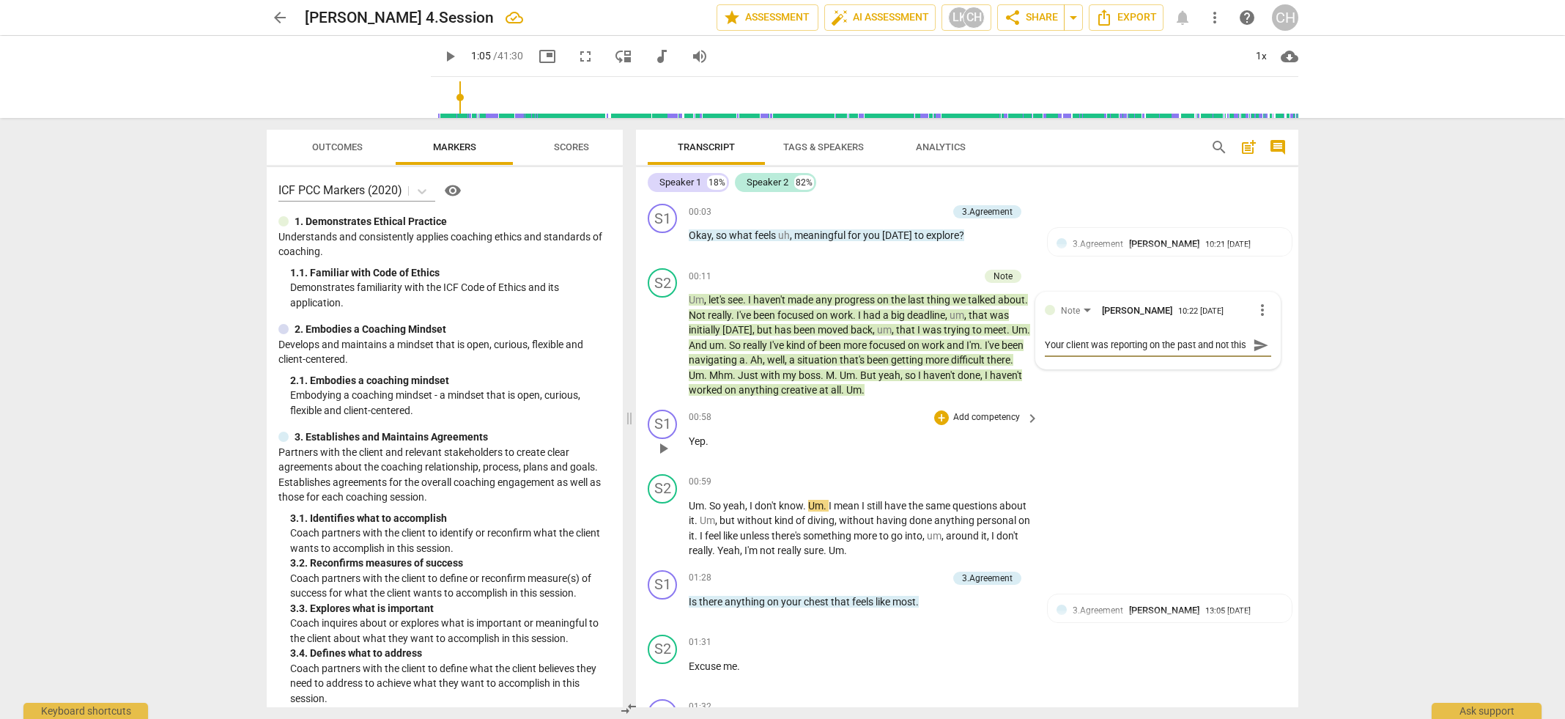
type textarea "Your client was reporting on the past and not this"
type textarea "Your client was reporting on the past and not this d"
type textarea "Your client was reporting on the past and not this da"
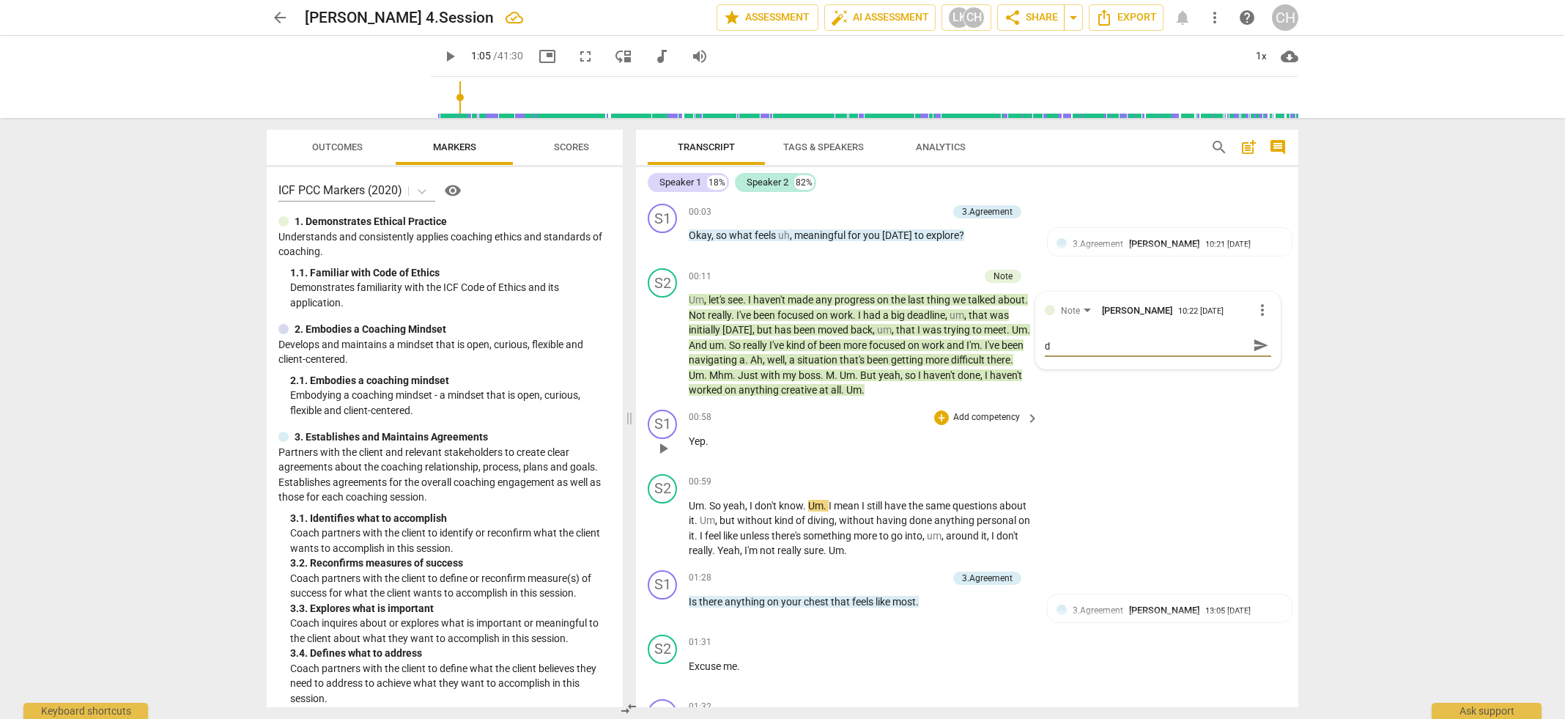
type textarea "Your client was reporting on the past and not this da"
type textarea "Your client was reporting on the past and not this day"
type textarea "Your client was reporting on the past and not this day'"
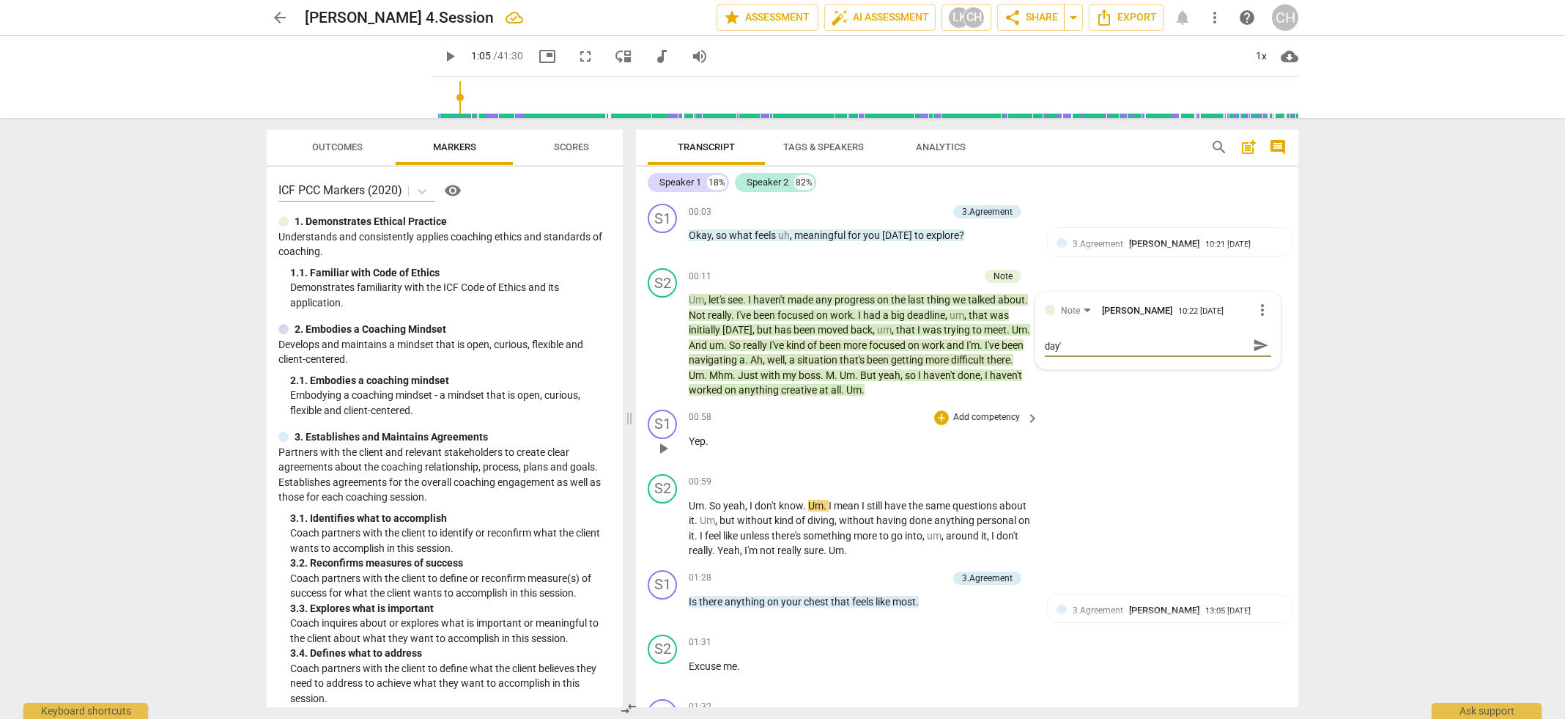
type textarea "Your client was reporting on the past and not this day's"
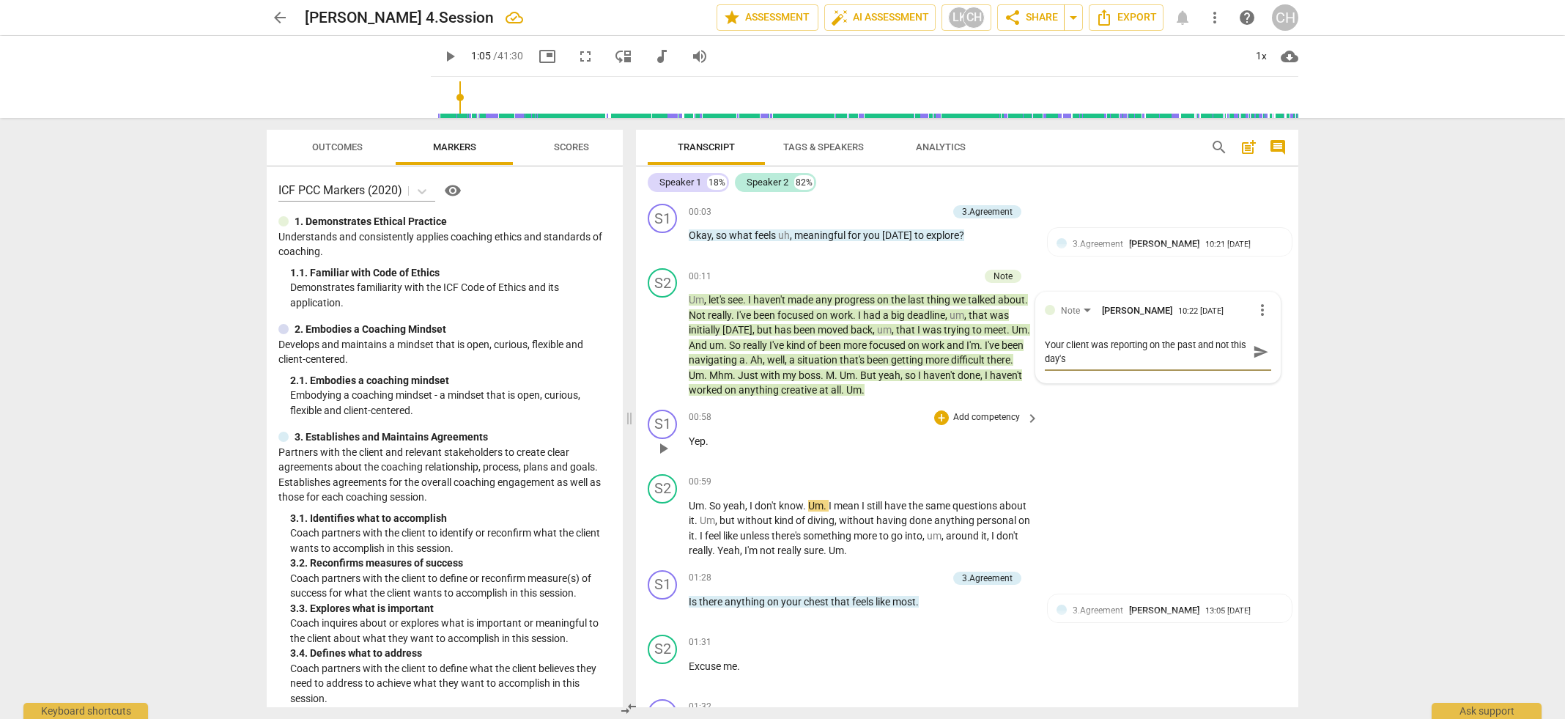
type textarea "Your client was reporting on the past and not this day's f"
type textarea "Your client was reporting on the past and not this day's fo"
type textarea "Your client was reporting on the past and not this day's foc"
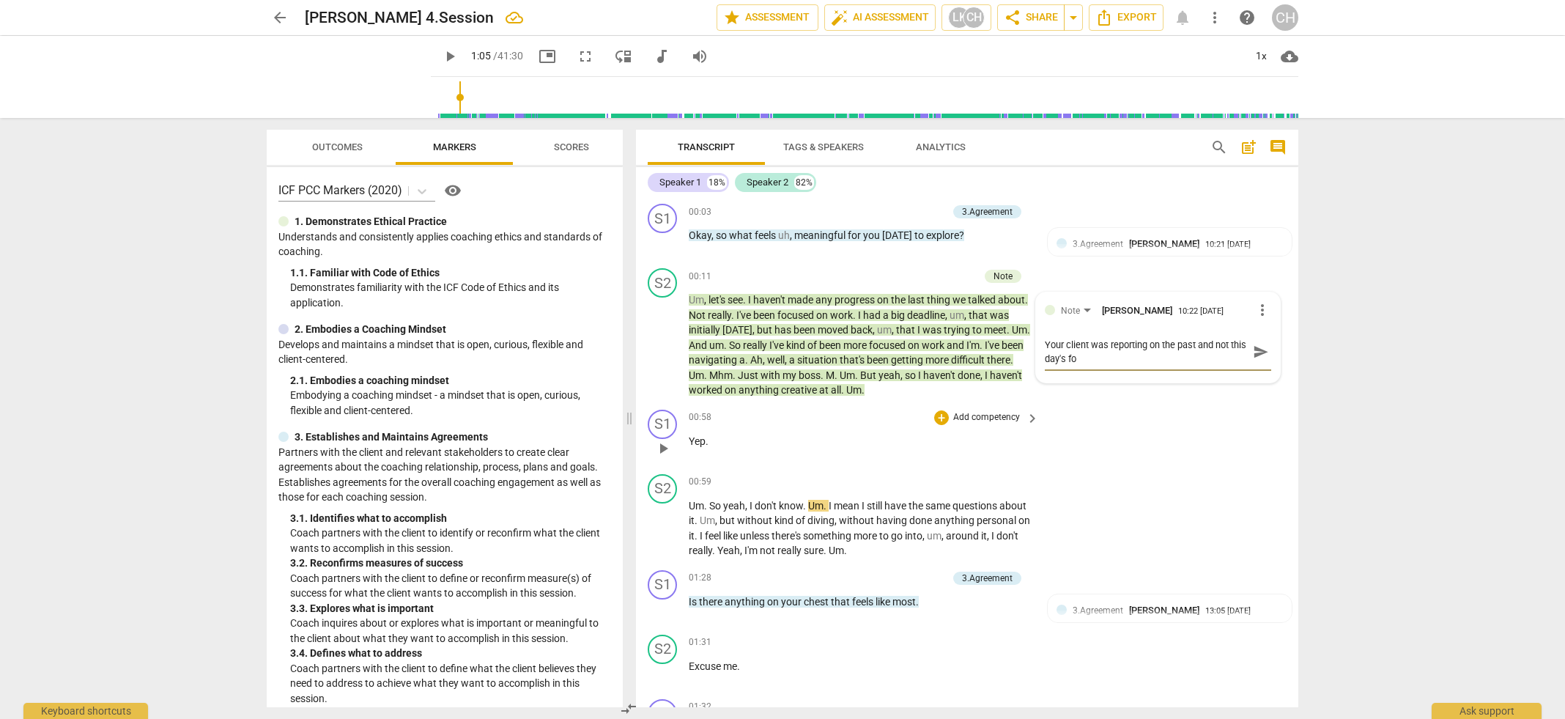
type textarea "Your client was reporting on the past and not this day's foc"
type textarea "Your client was reporting on the past and not this day's focu"
type textarea "Your client was reporting on the past and not this day's focus"
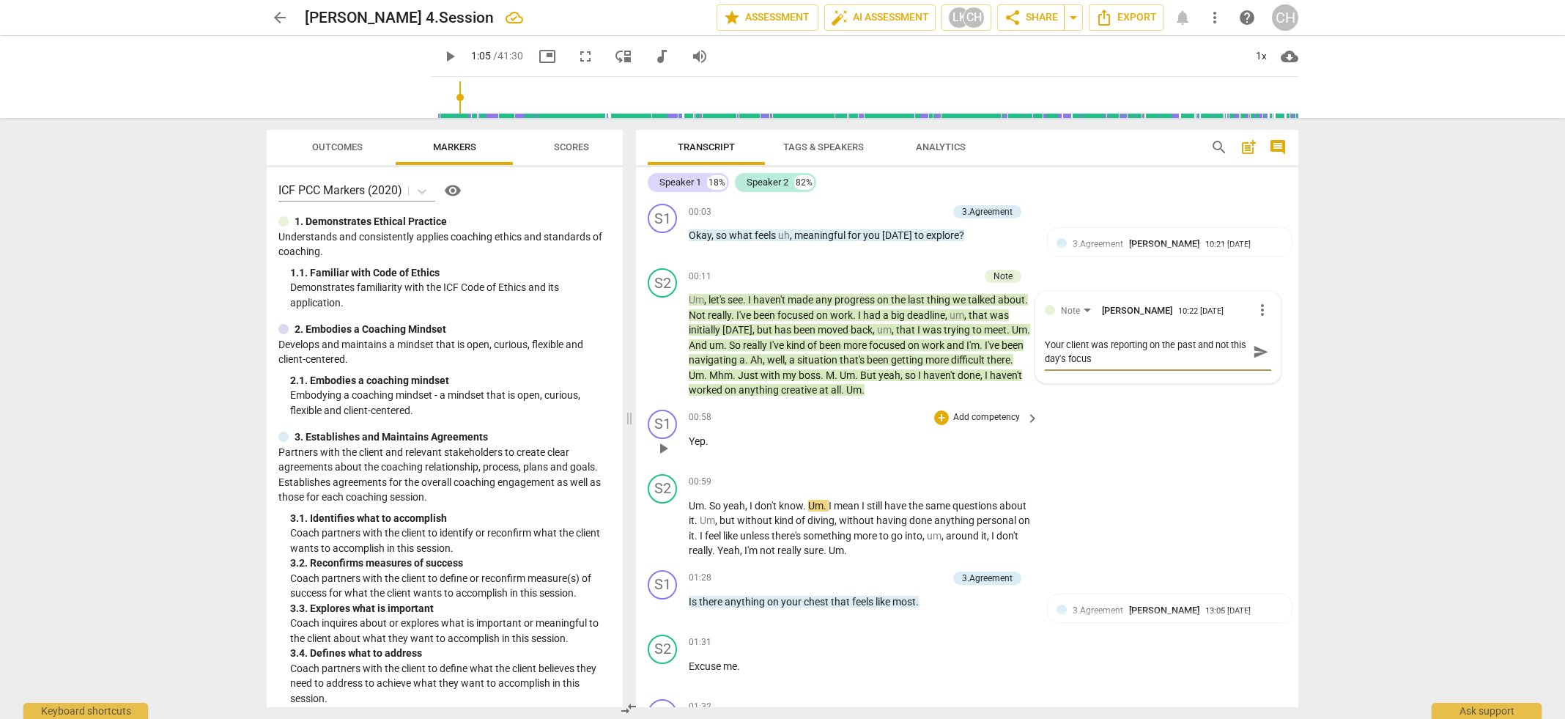
type textarea "Your client was reporting on the past and not this day's focus"
type textarea "Your client was reporting on the past and not this day's focus."
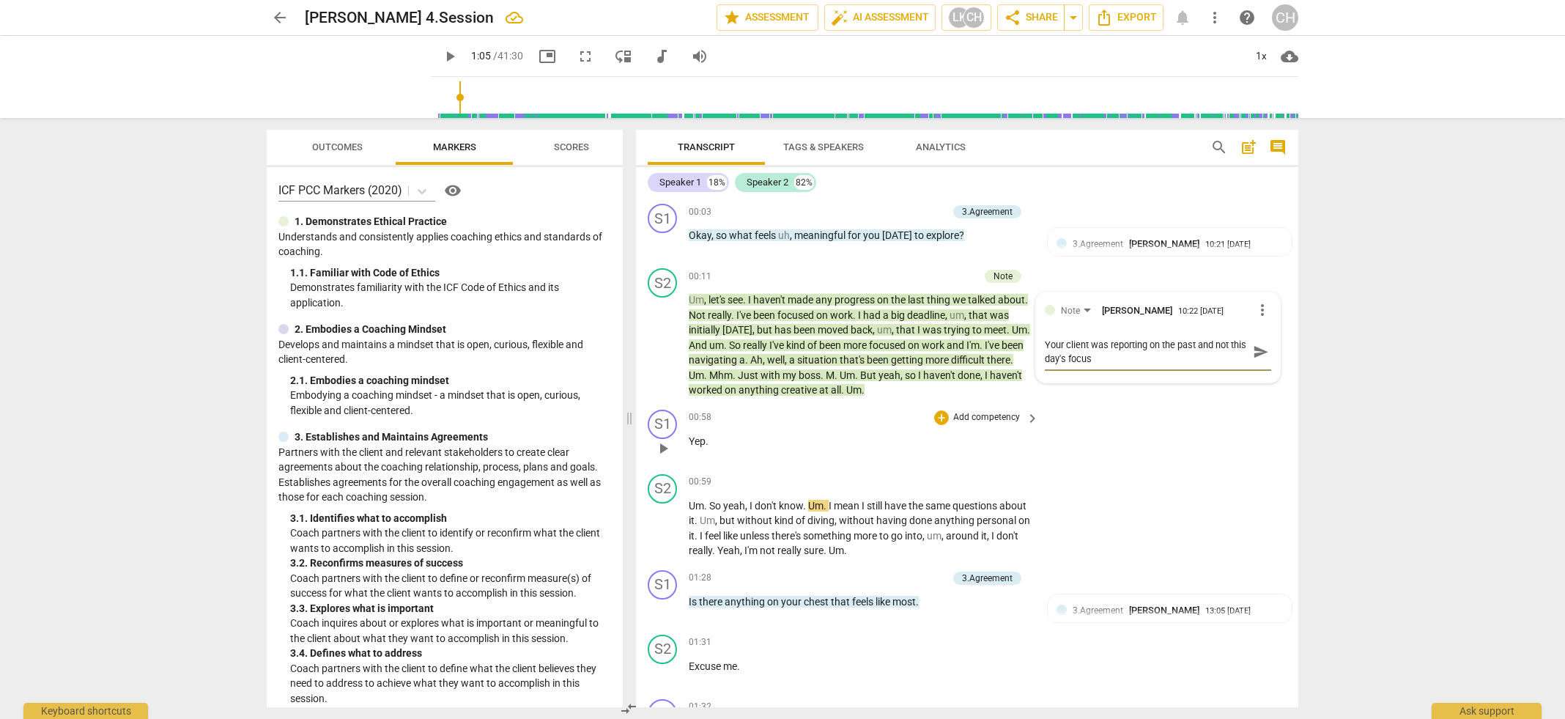
type textarea "Your client was reporting on the past and not this day's focus."
type textarea "Your client was reporting on the past and not this day's focus. I"
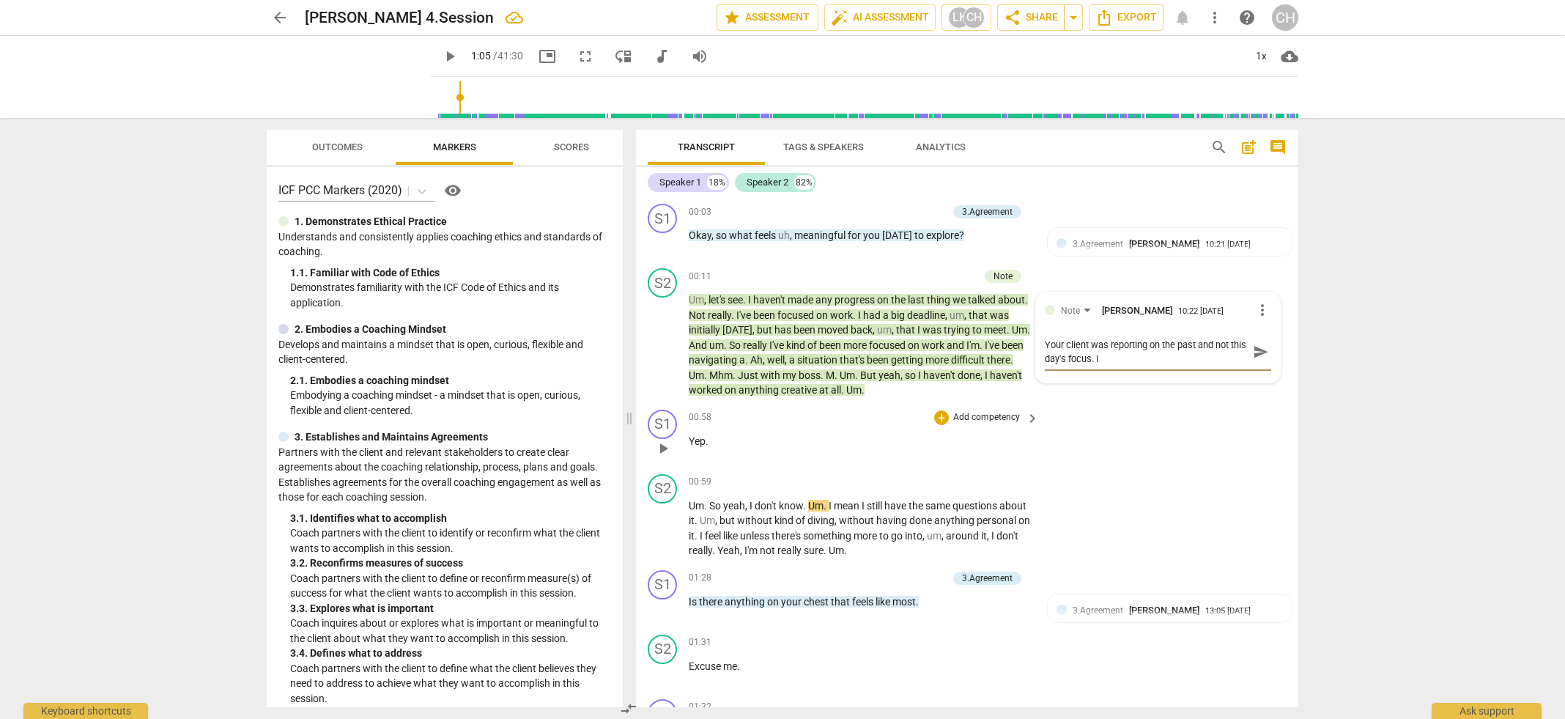
type textarea "Your client was reporting on the past and not this day's focus. It"
type textarea "Your client was reporting on the past and not this day's focus. It w"
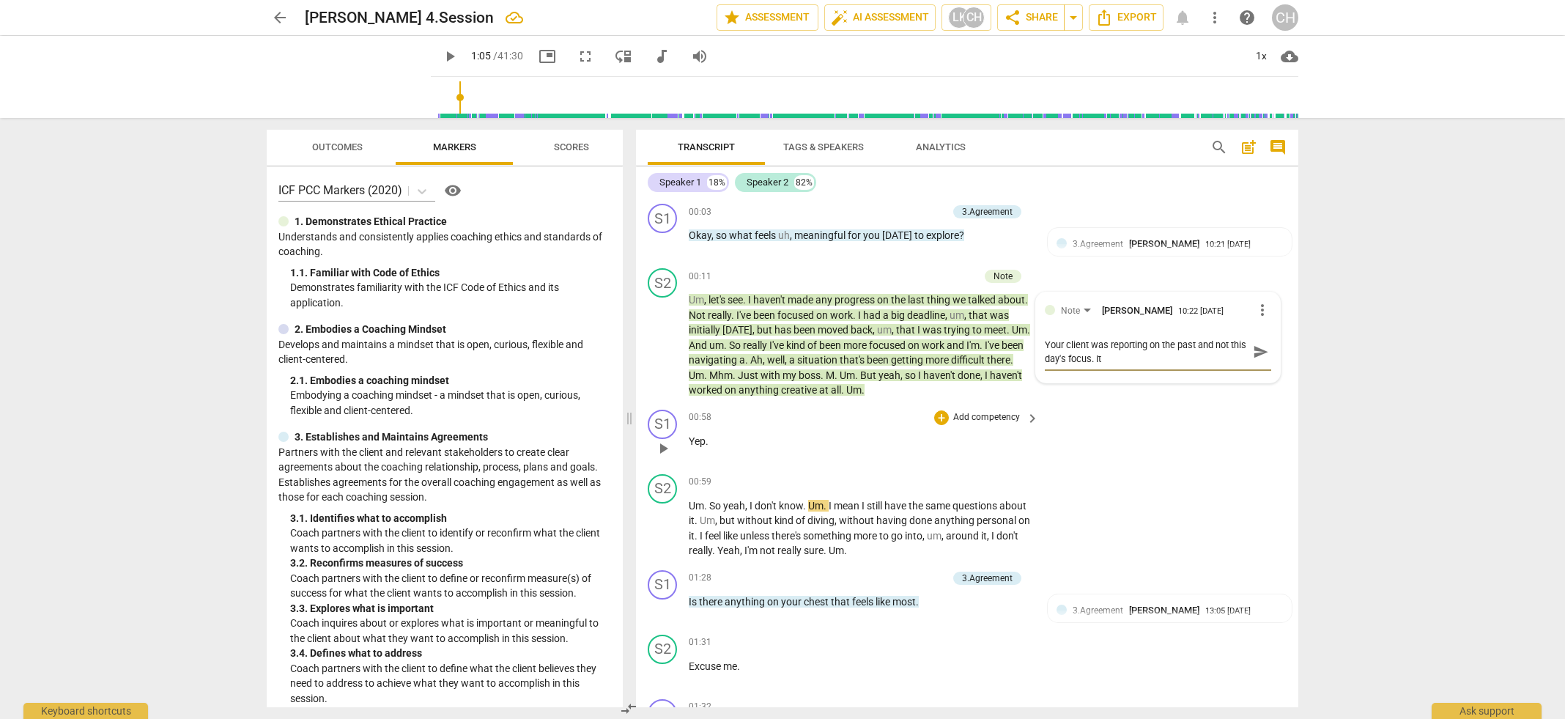
type textarea "Your client was reporting on the past and not this day's focus. It w"
type textarea "Your client was reporting on the past and not this day's focus. It wa"
type textarea "Your client was reporting on the past and not this day's focus. It was"
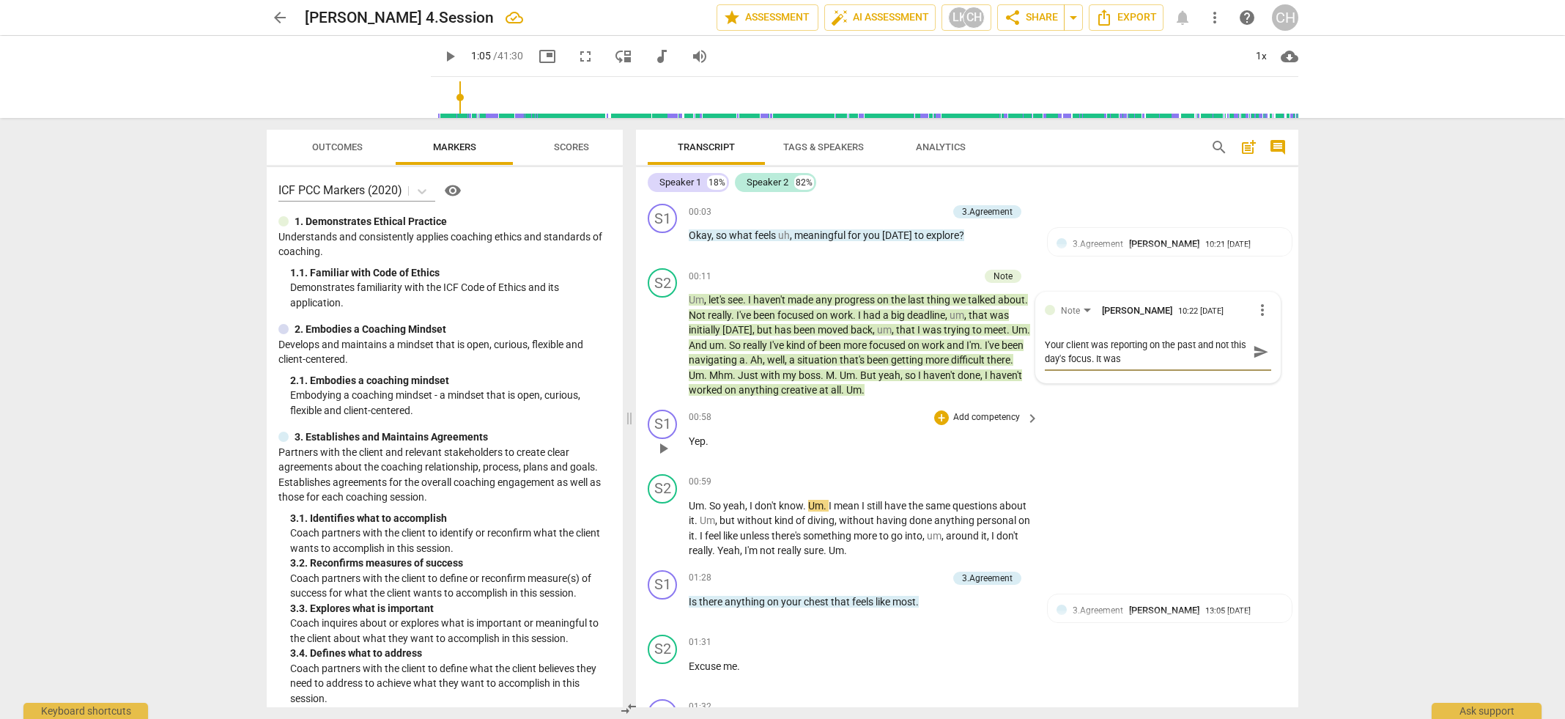
type textarea "Your client was reporting on the past and not this day's focus. It was"
type textarea "Your client was reporting on the past and not this day's focus. It was k"
type textarea "Your client was reporting on the past and not this day's focus. It was ki"
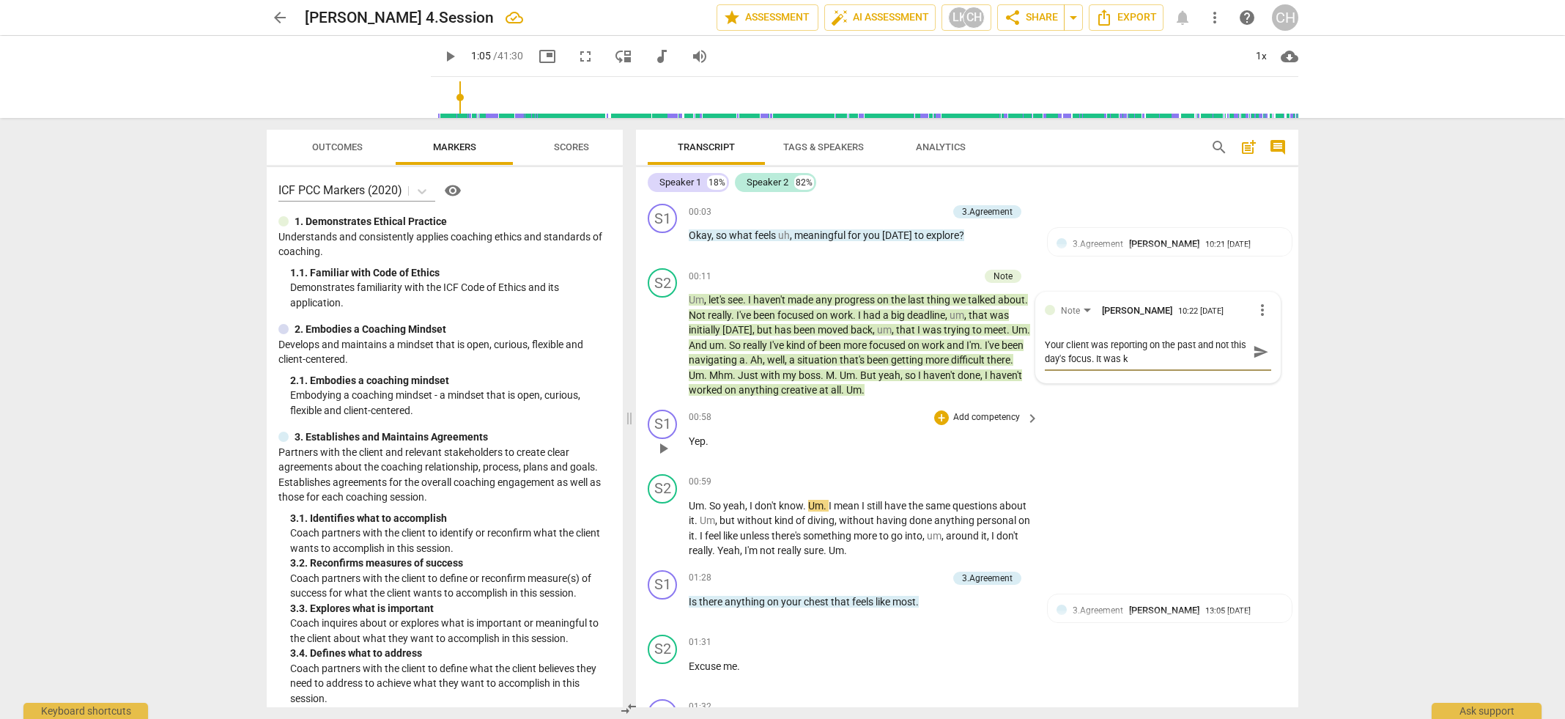
type textarea "Your client was reporting on the past and not this day's focus. It was ki"
type textarea "Your client was reporting on the past and not this day's focus. It was kin"
type textarea "Your client was reporting on the past and not this day's focus. It was kind"
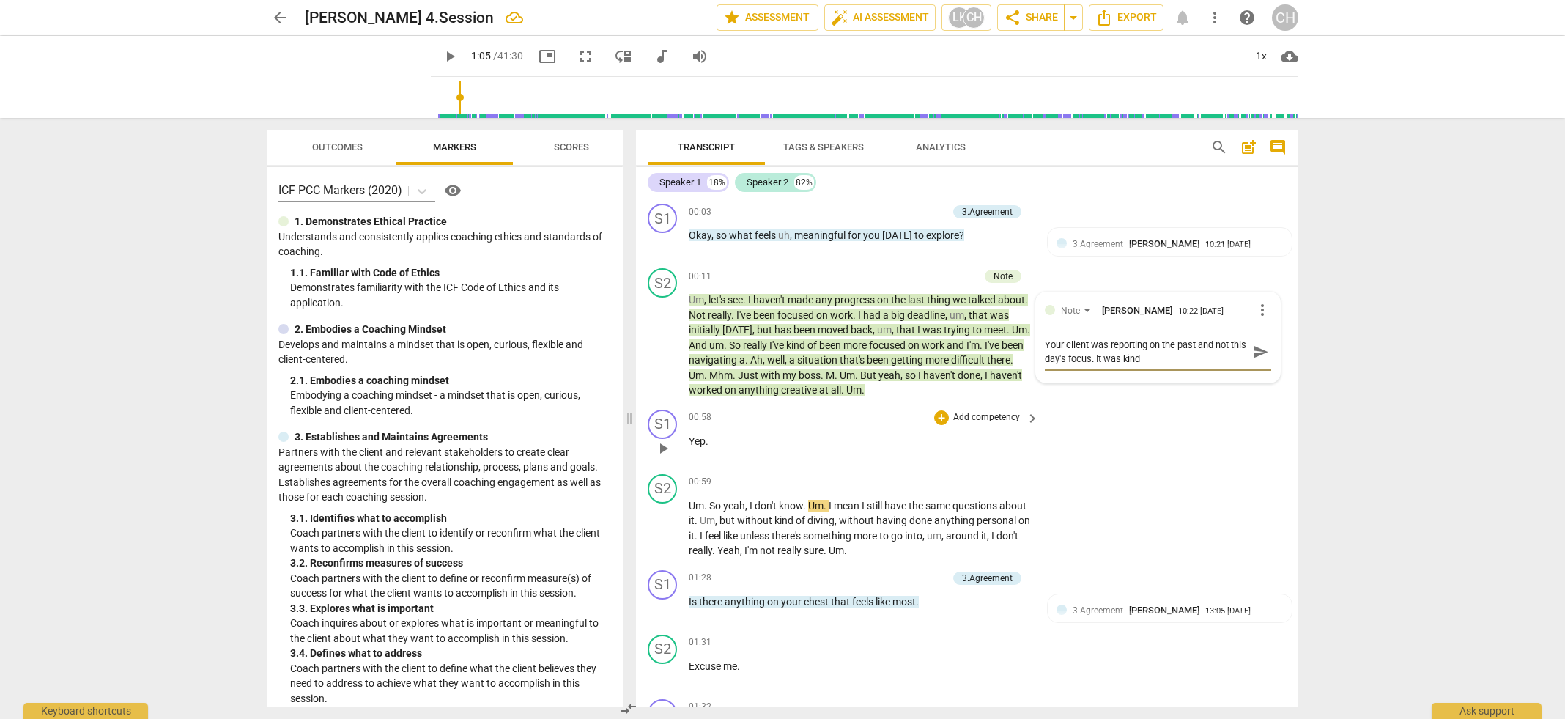
type textarea "Your client was reporting on the past and not this day's focus. It was kind"
type textarea "Your client was reporting on the past and not this day's focus. It was kind o"
type textarea "Your client was reporting on the past and not this day's focus. It was kind of"
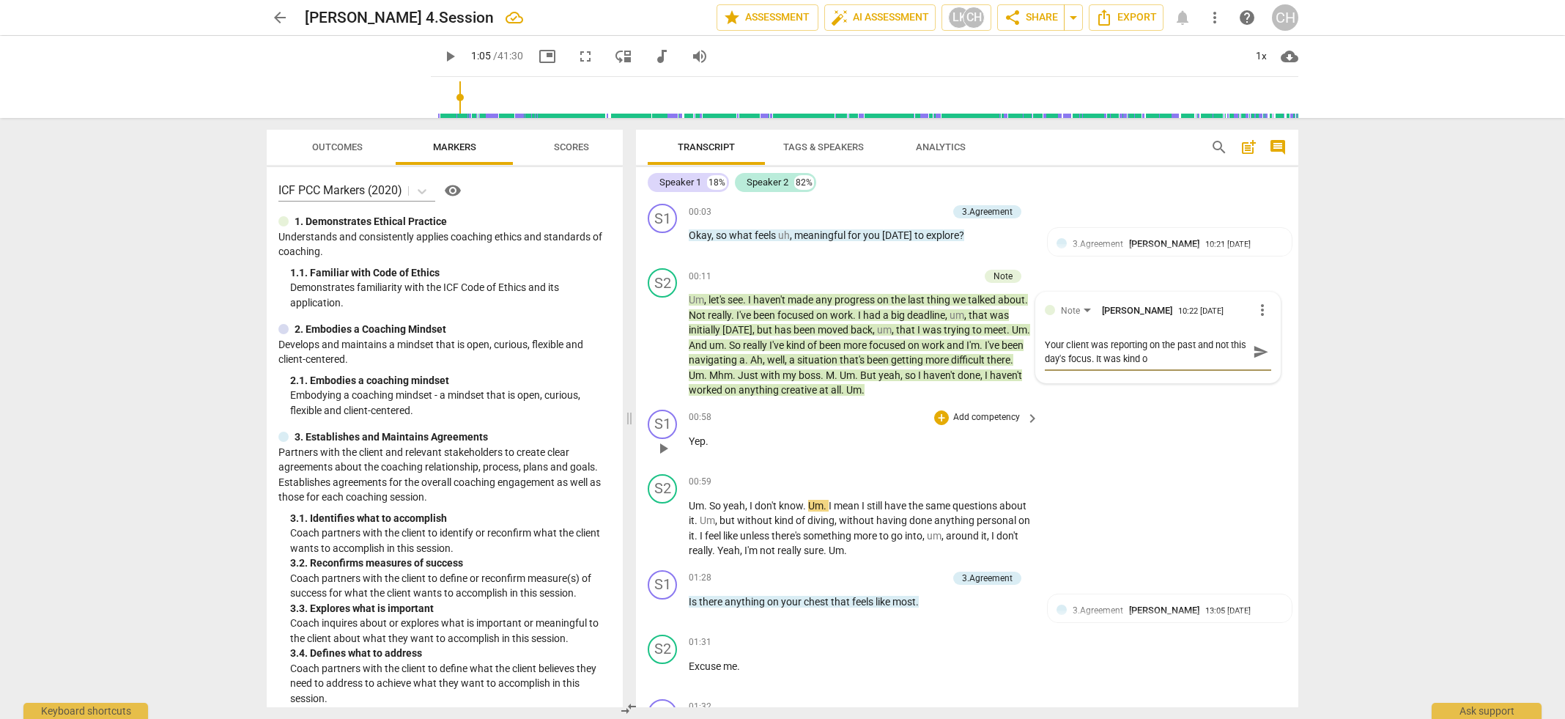
type textarea "Your client was reporting on the past and not this day's focus. It was kind of"
type textarea "Your client was reporting on the past and not this day's focus. It was kind of a"
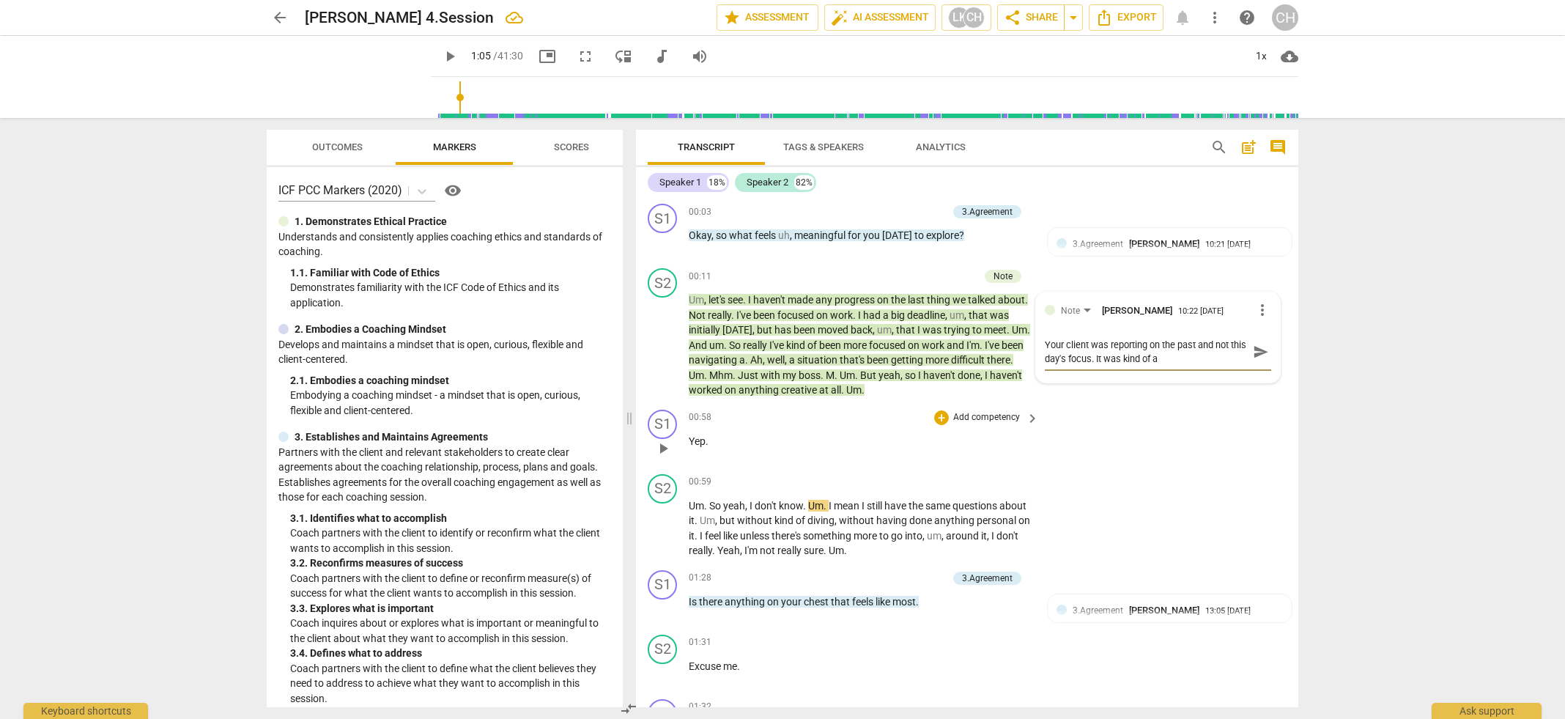
type textarea "Your client was reporting on the past and not this day's focus. It was kind of …"
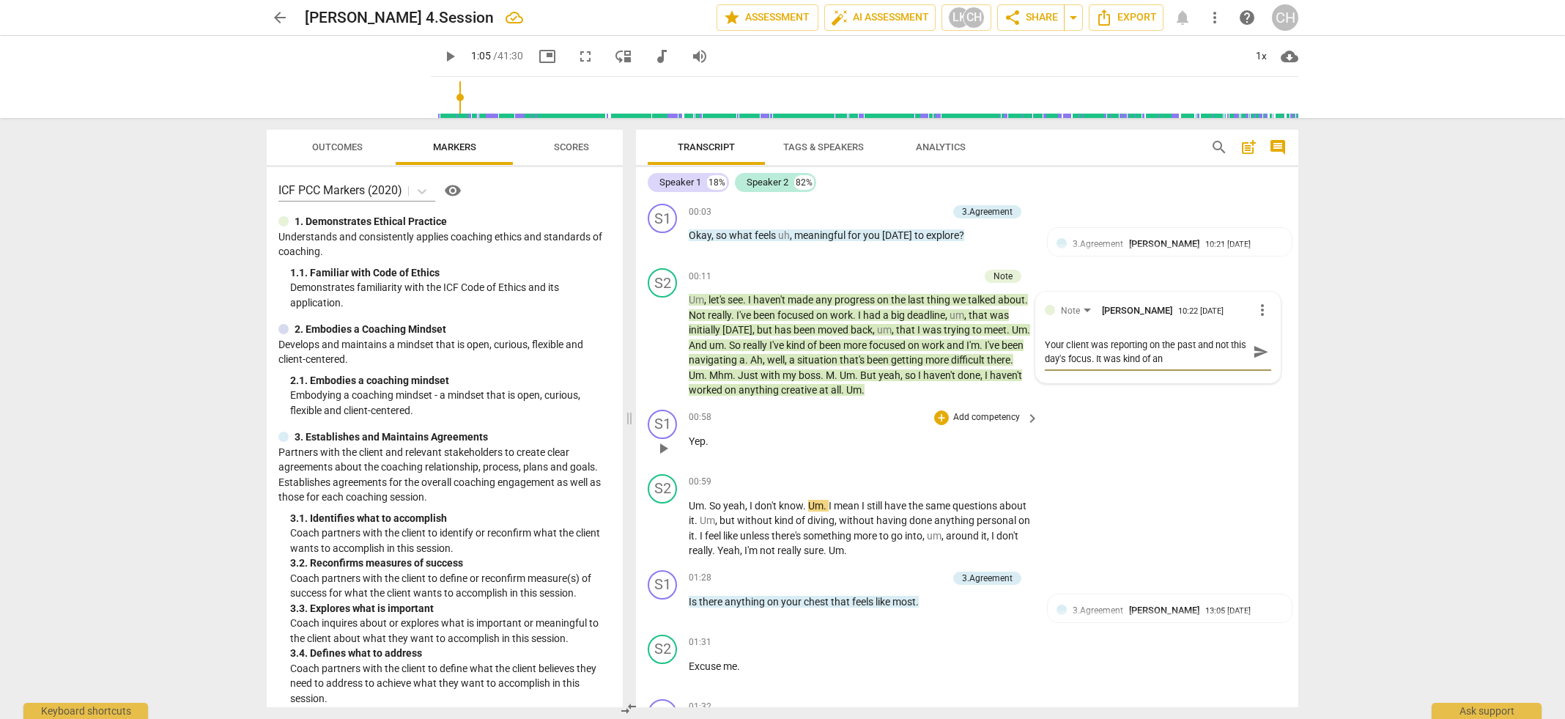
type textarea "Your client was reporting on the past and not this day's focus. It was kind of …"
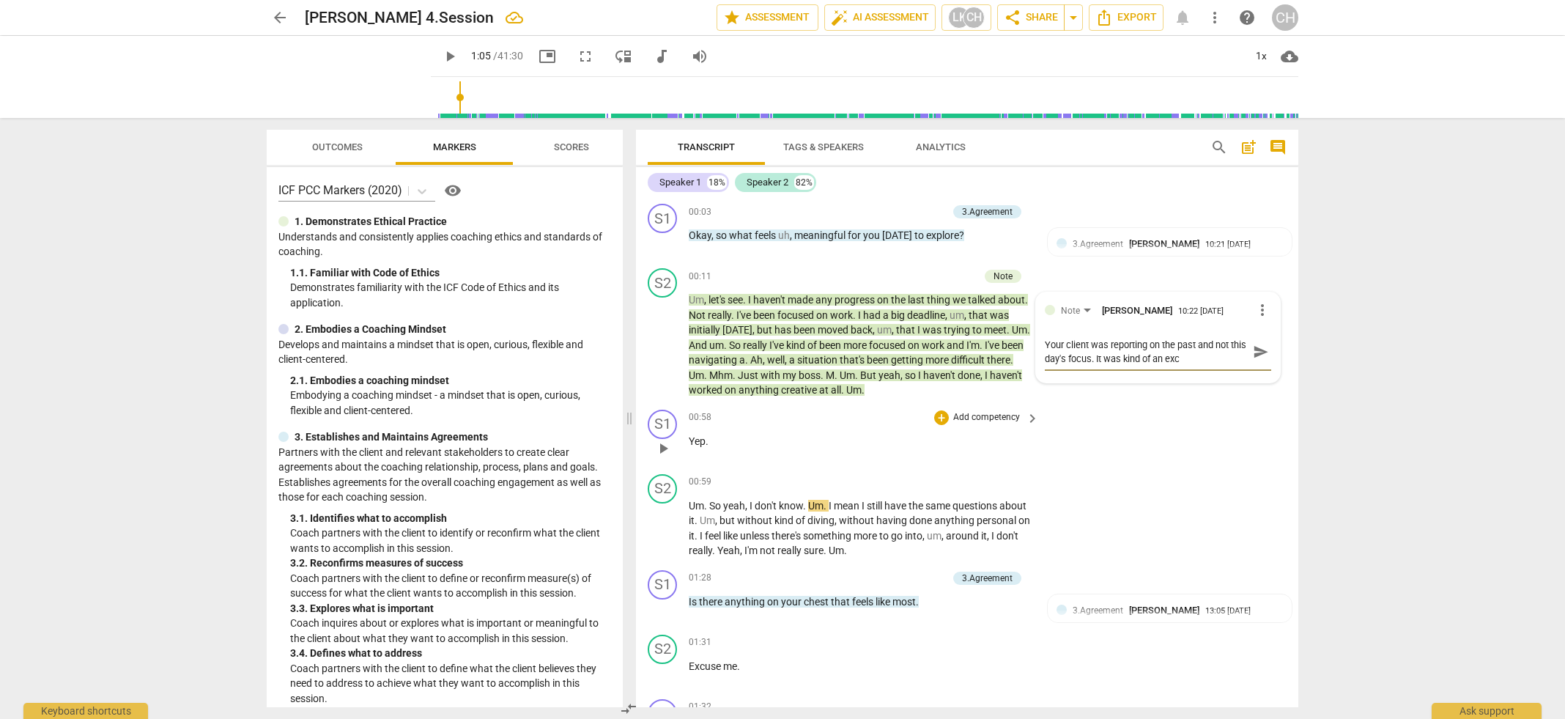
type textarea "Your client was reporting on the past and not this day's focus. It was kind of …"
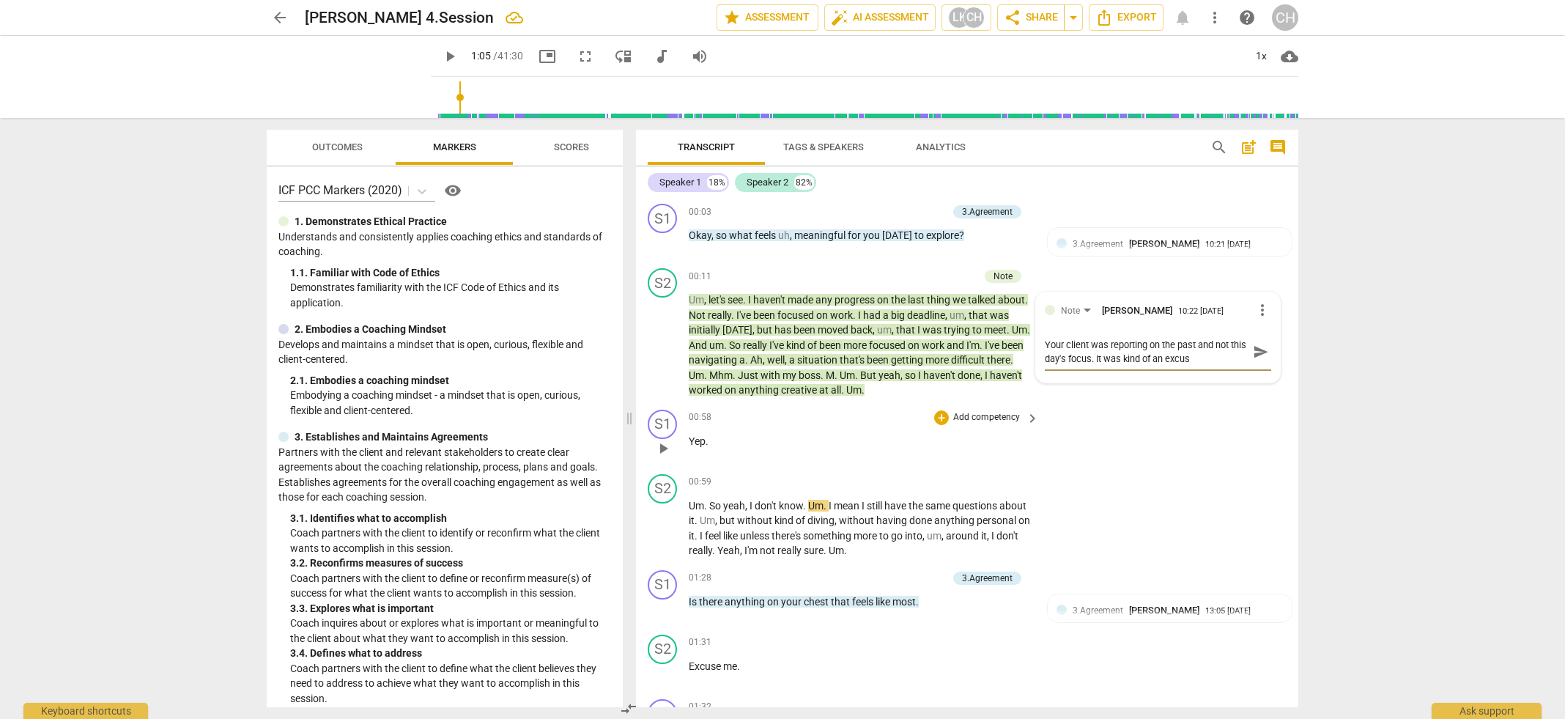
type textarea "Your client was reporting on the past and not this day's focus. It was kind of …"
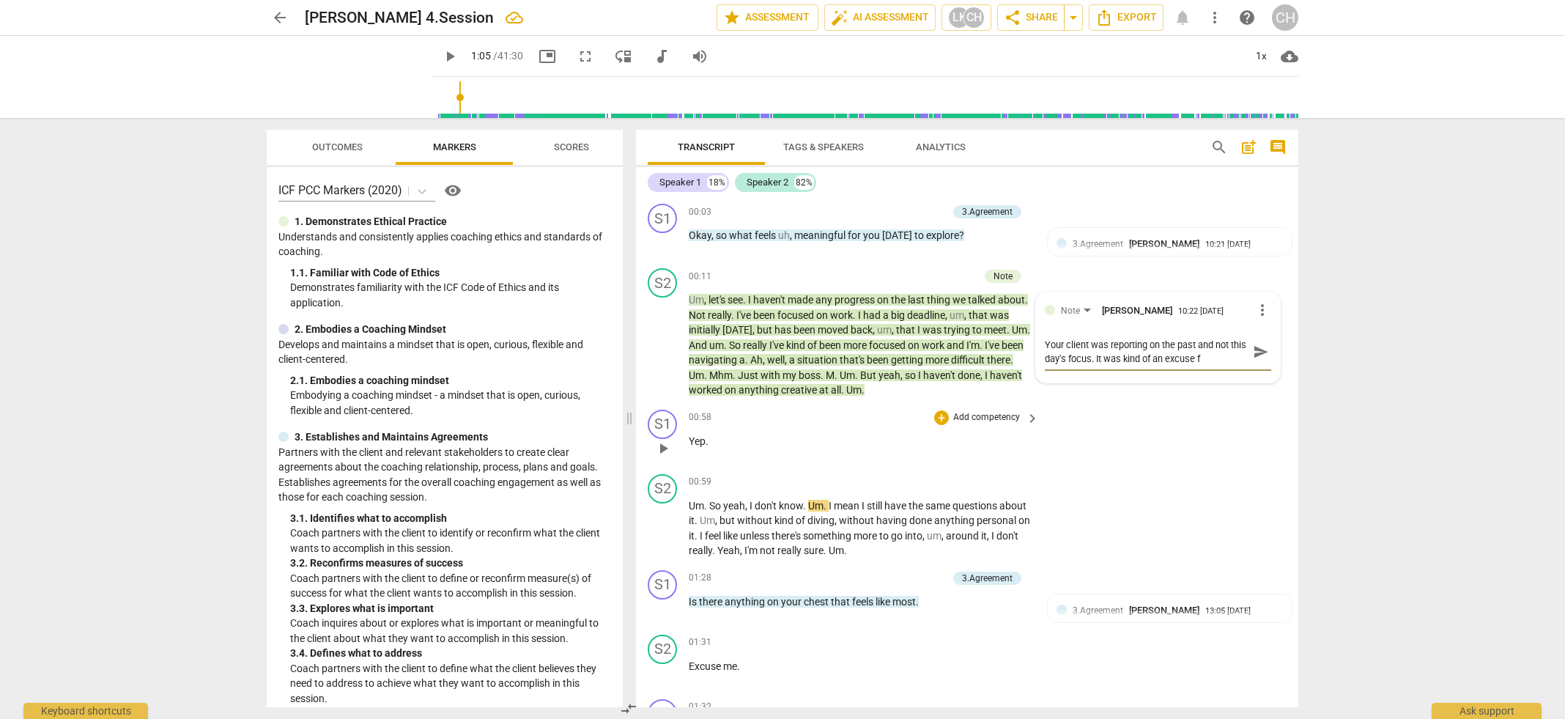
type textarea "Your client was reporting on the past and not this day's focus. It was kind of …"
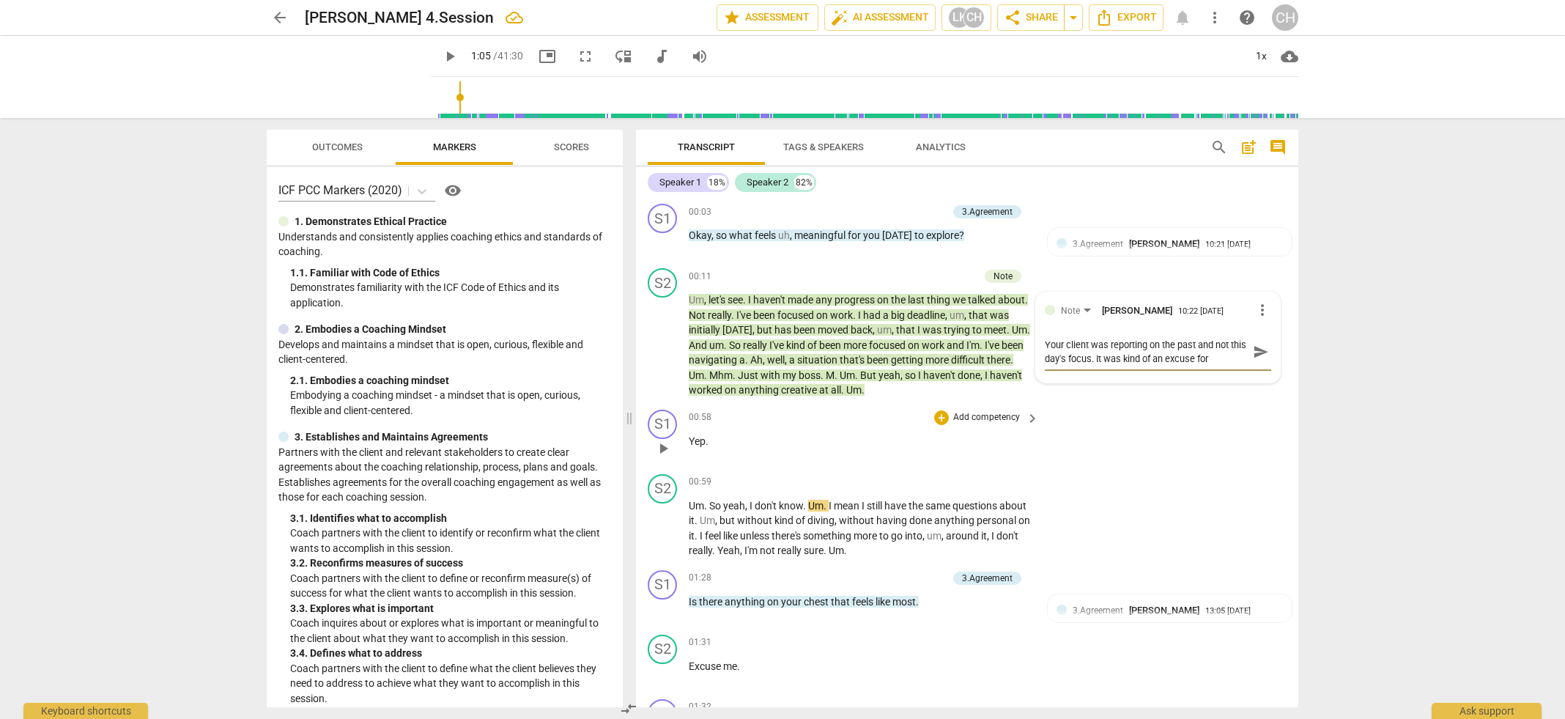
type textarea "Your client was reporting on the past and not this day's focus. It was kind of …"
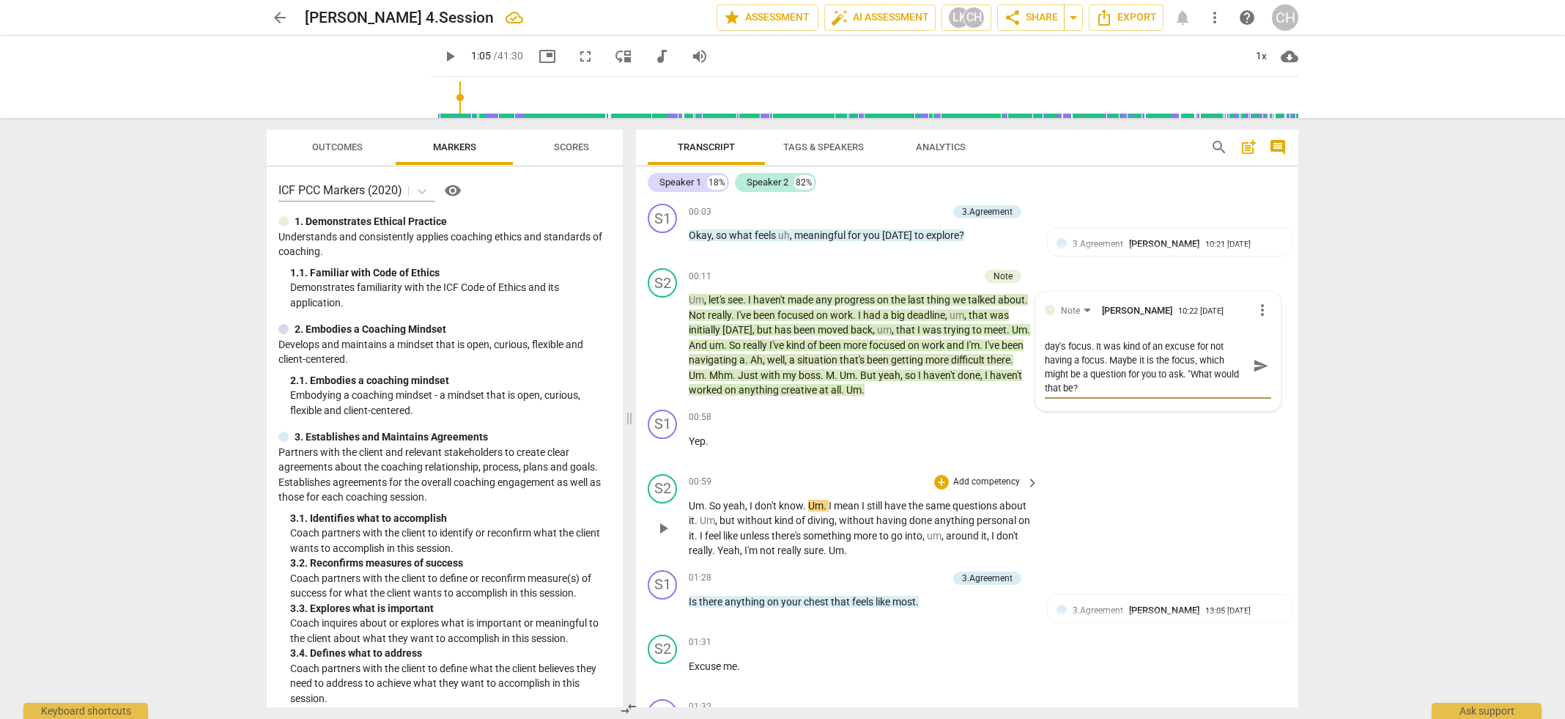
click at [876, 515] on span "without" at bounding box center [857, 520] width 37 height 12
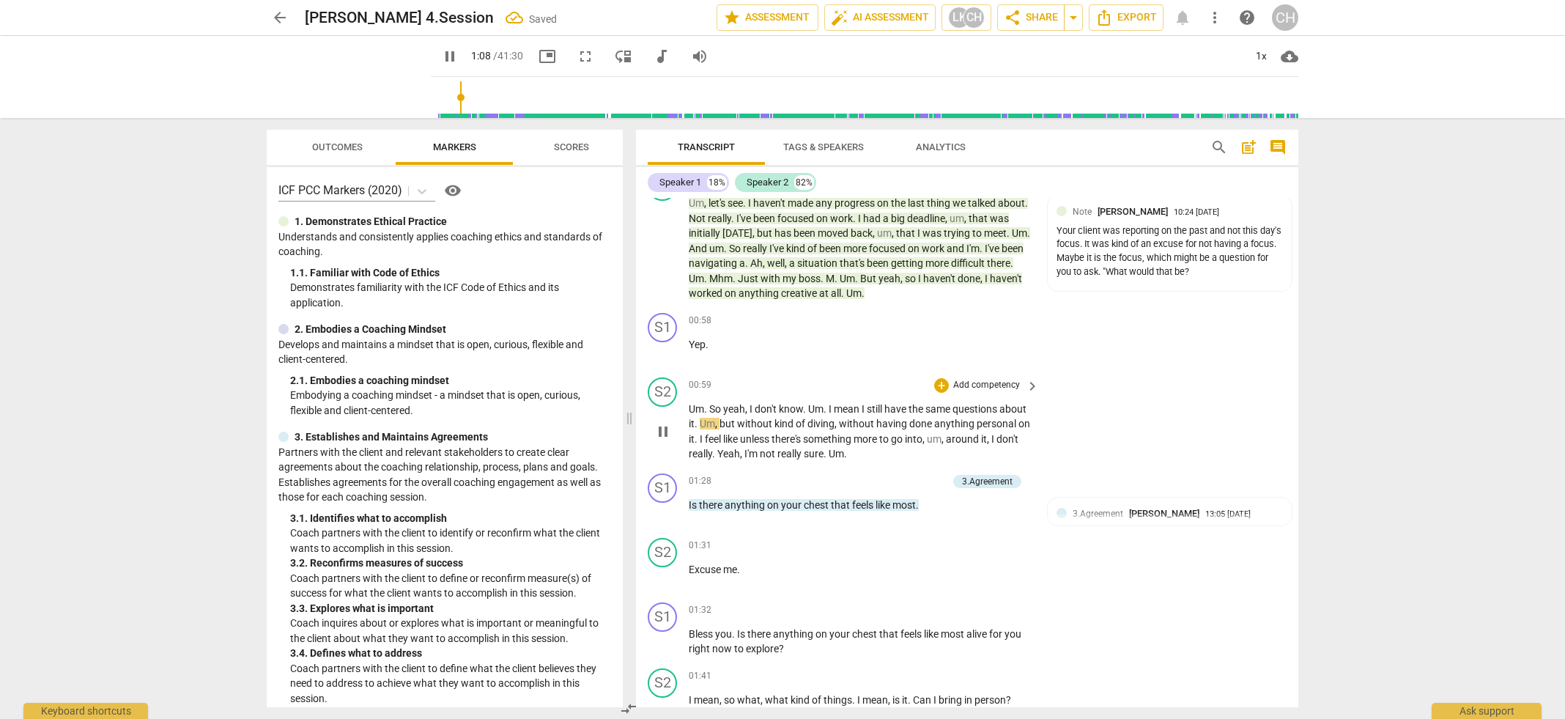
scroll to position [104, 0]
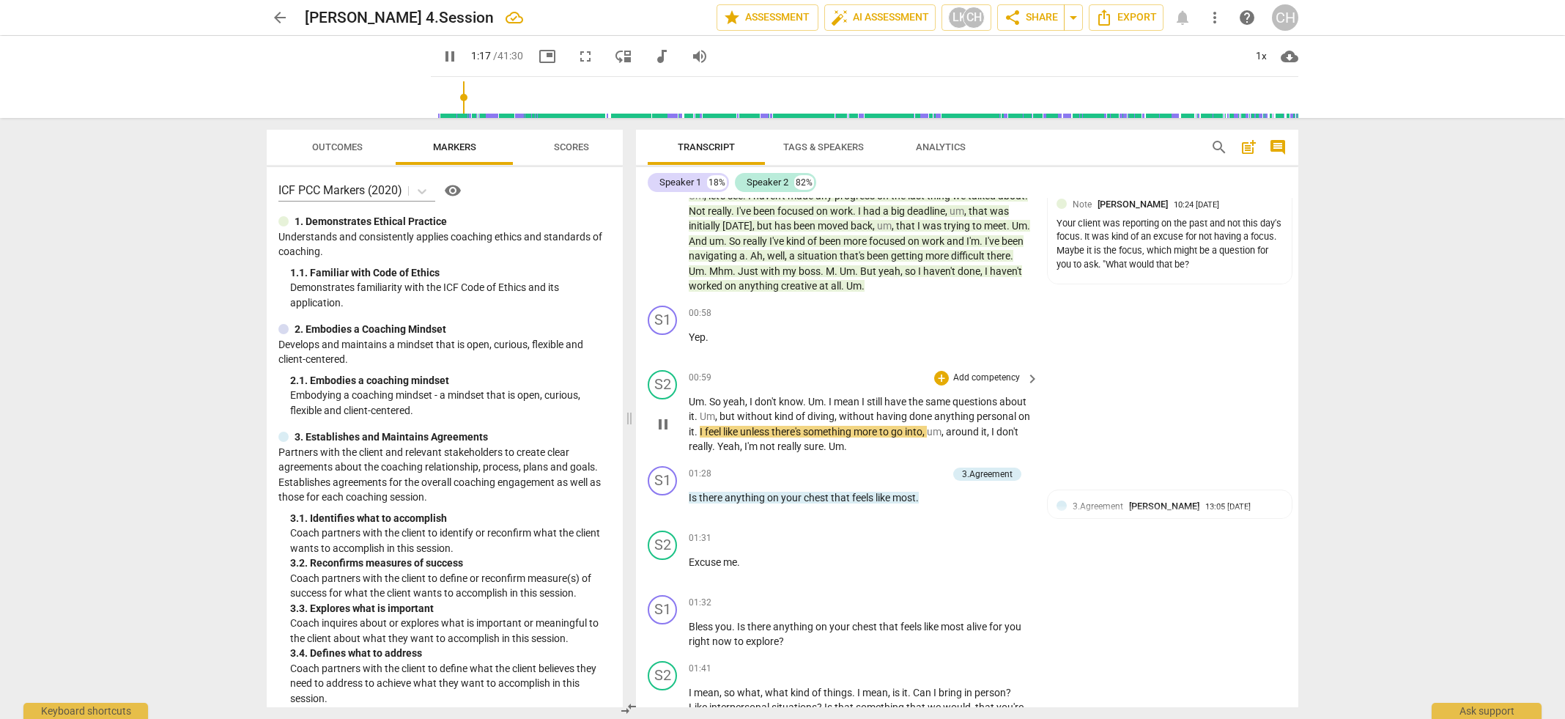
click at [1037, 402] on div "S2 play_arrow pause 00:59 + Add competency keyboard_arrow_right Um . So yeah , …" at bounding box center [967, 412] width 662 height 96
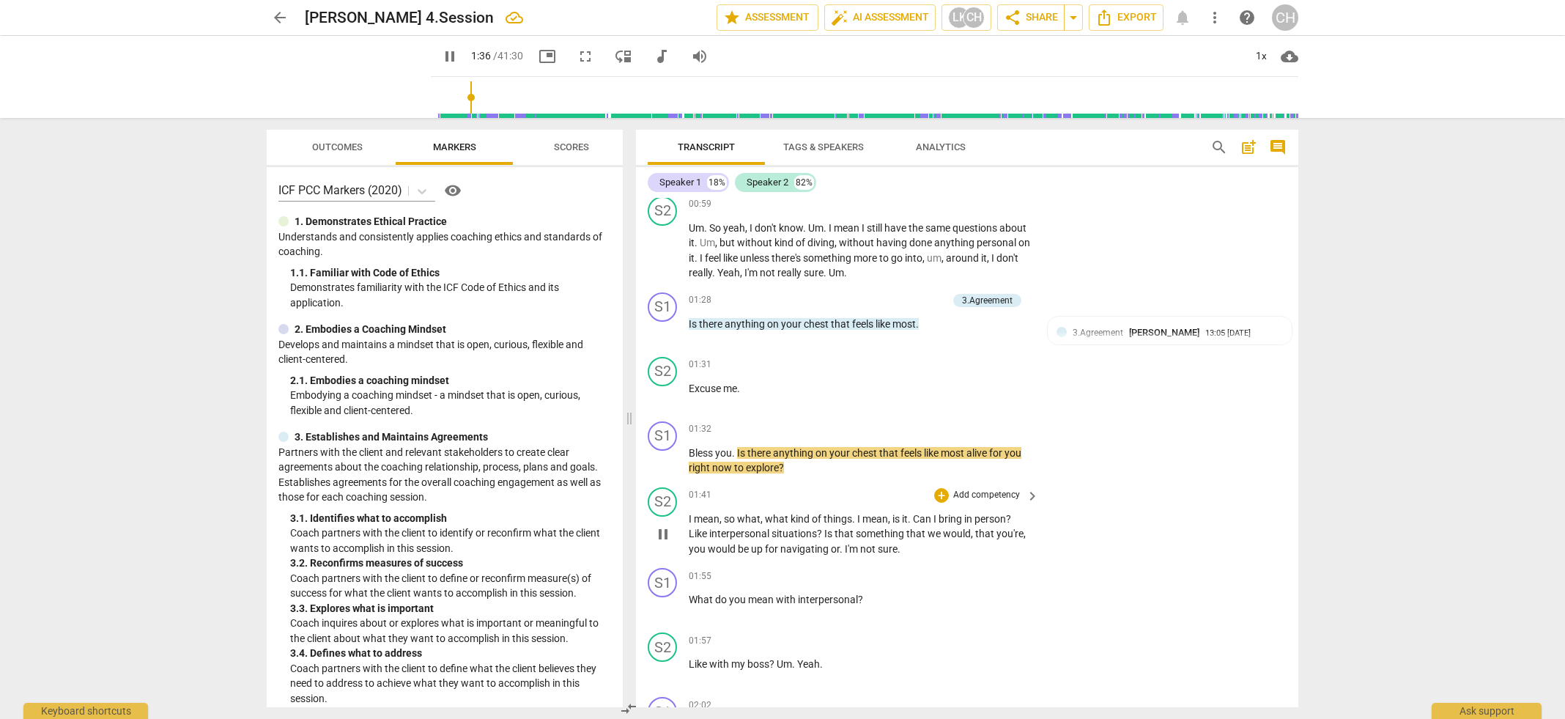
scroll to position [281, 0]
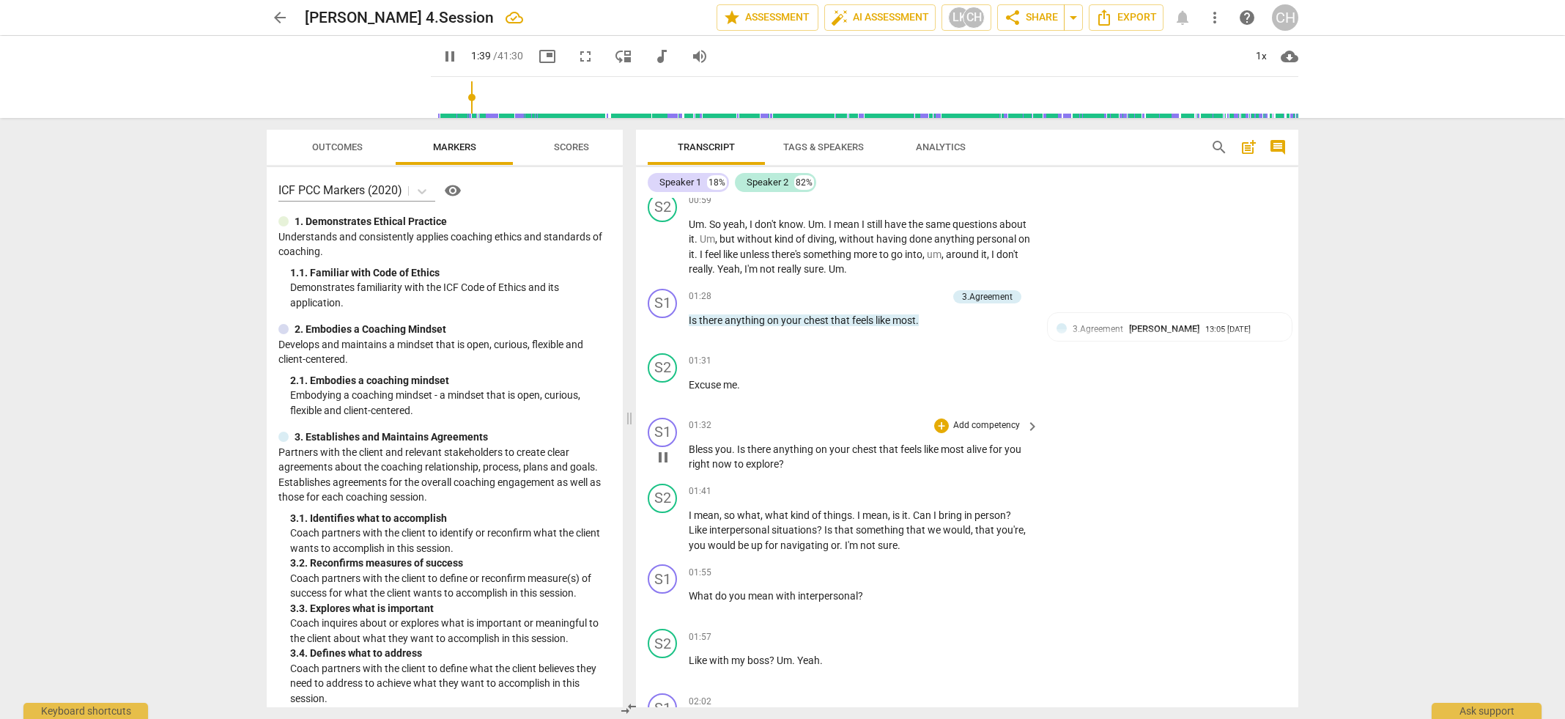
click at [999, 422] on p "Add competency" at bounding box center [987, 425] width 70 height 13
click at [1035, 373] on b "3.Agreement" at bounding box center [1031, 375] width 50 height 18
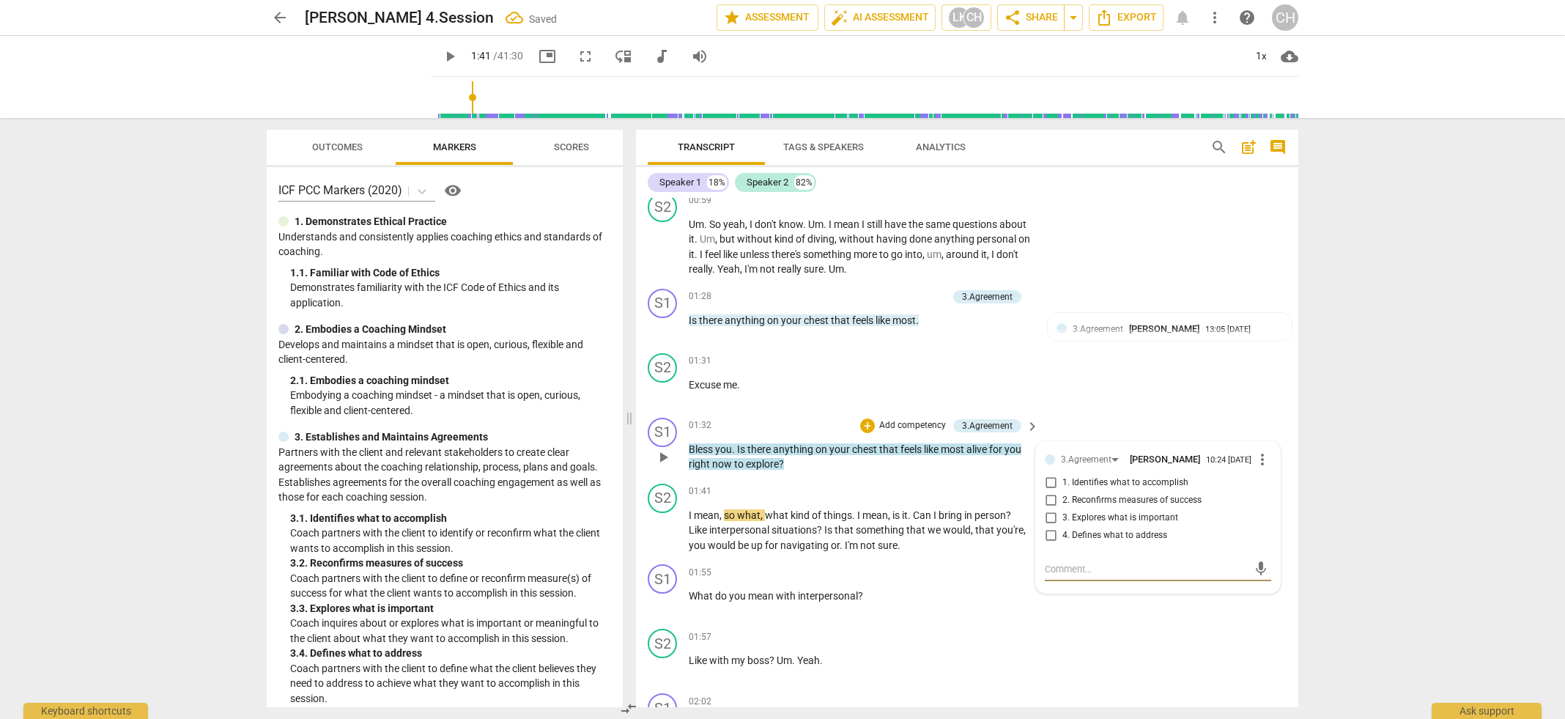
click at [1050, 482] on input "1. Identifies what to accomplish" at bounding box center [1050, 483] width 23 height 18
click at [1051, 567] on textarea at bounding box center [1146, 569] width 203 height 14
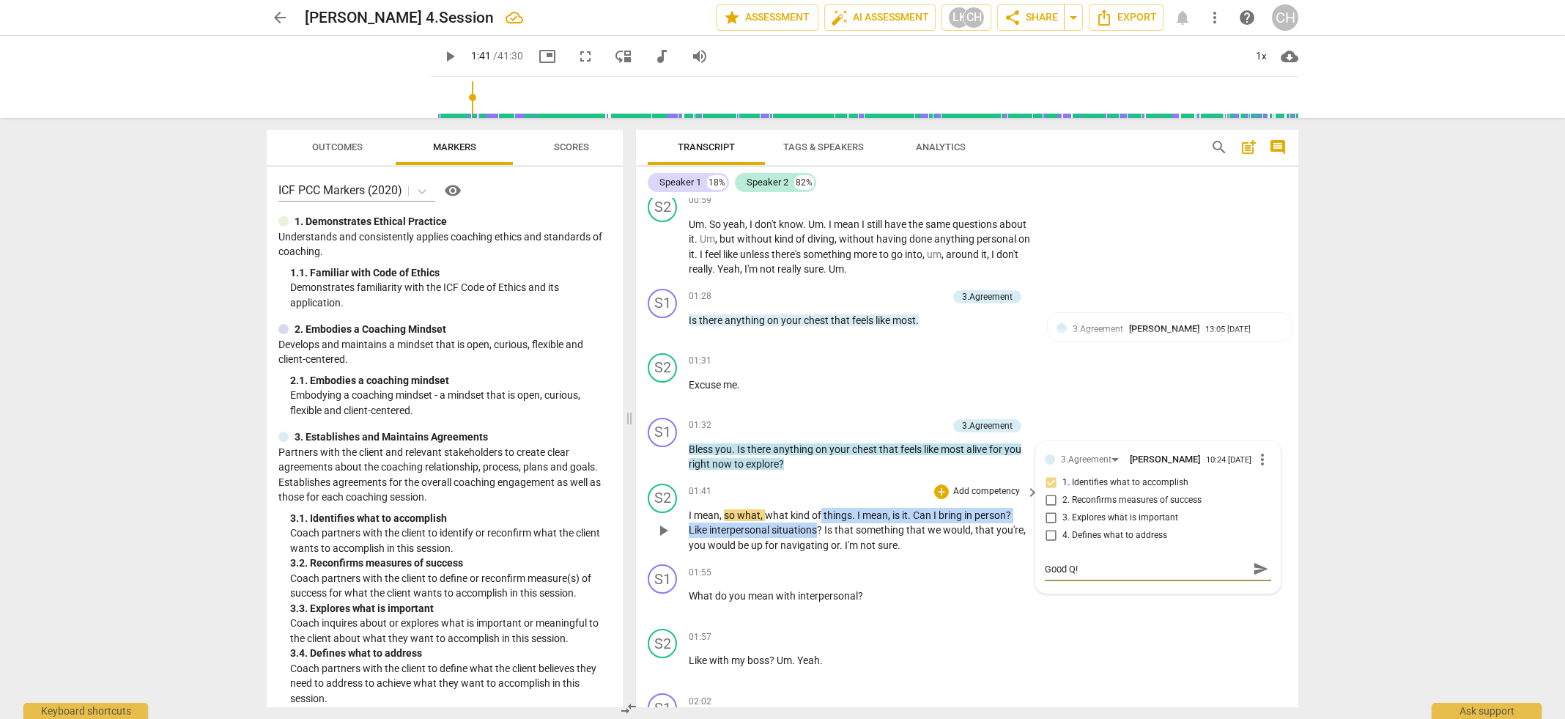
click at [818, 519] on p "I mean , so what , what kind of things . I mean , is it . Can I bring in person…" at bounding box center [860, 530] width 343 height 45
click at [938, 550] on div "S2 play_arrow pause 01:41 + Add competency keyboard_arrow_right I mean , so wha…" at bounding box center [967, 518] width 662 height 81
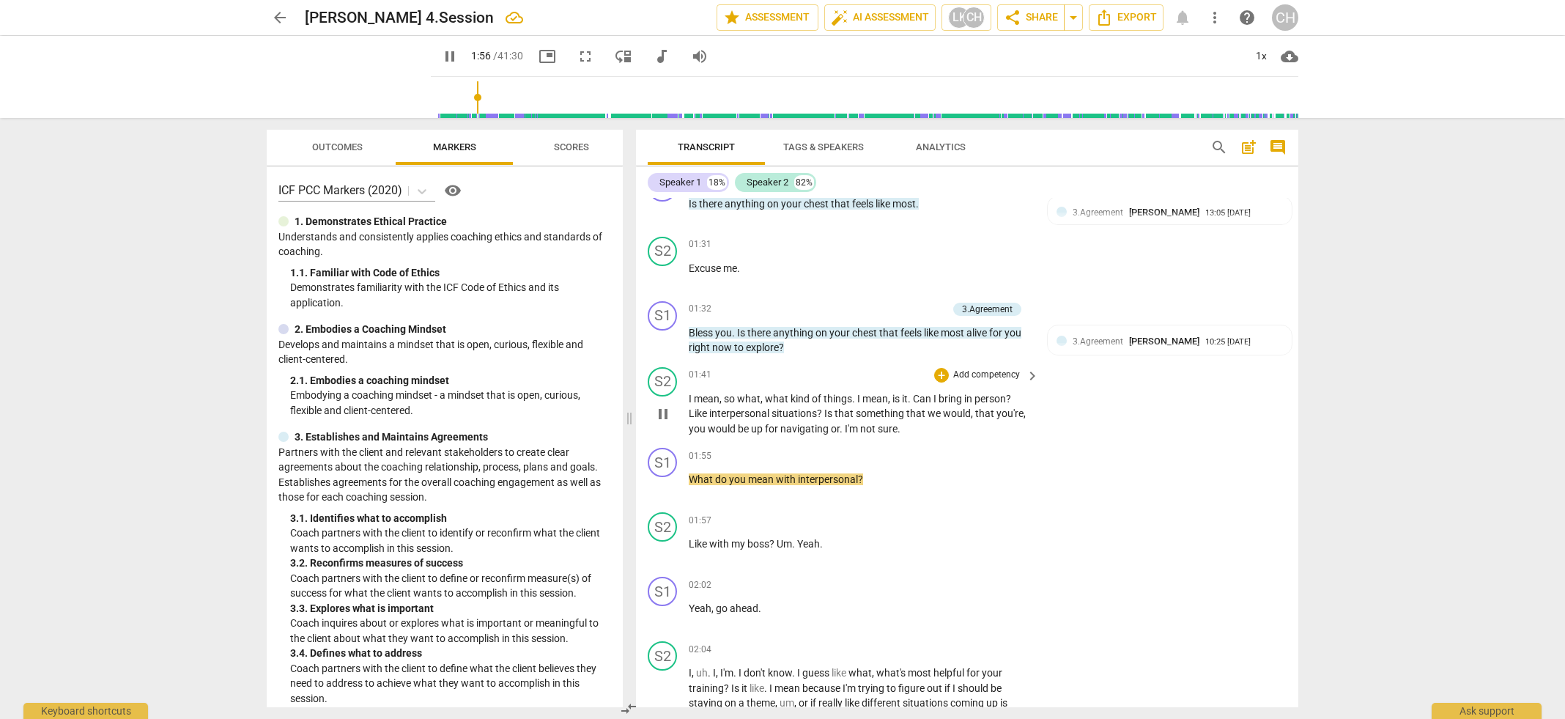
scroll to position [407, 0]
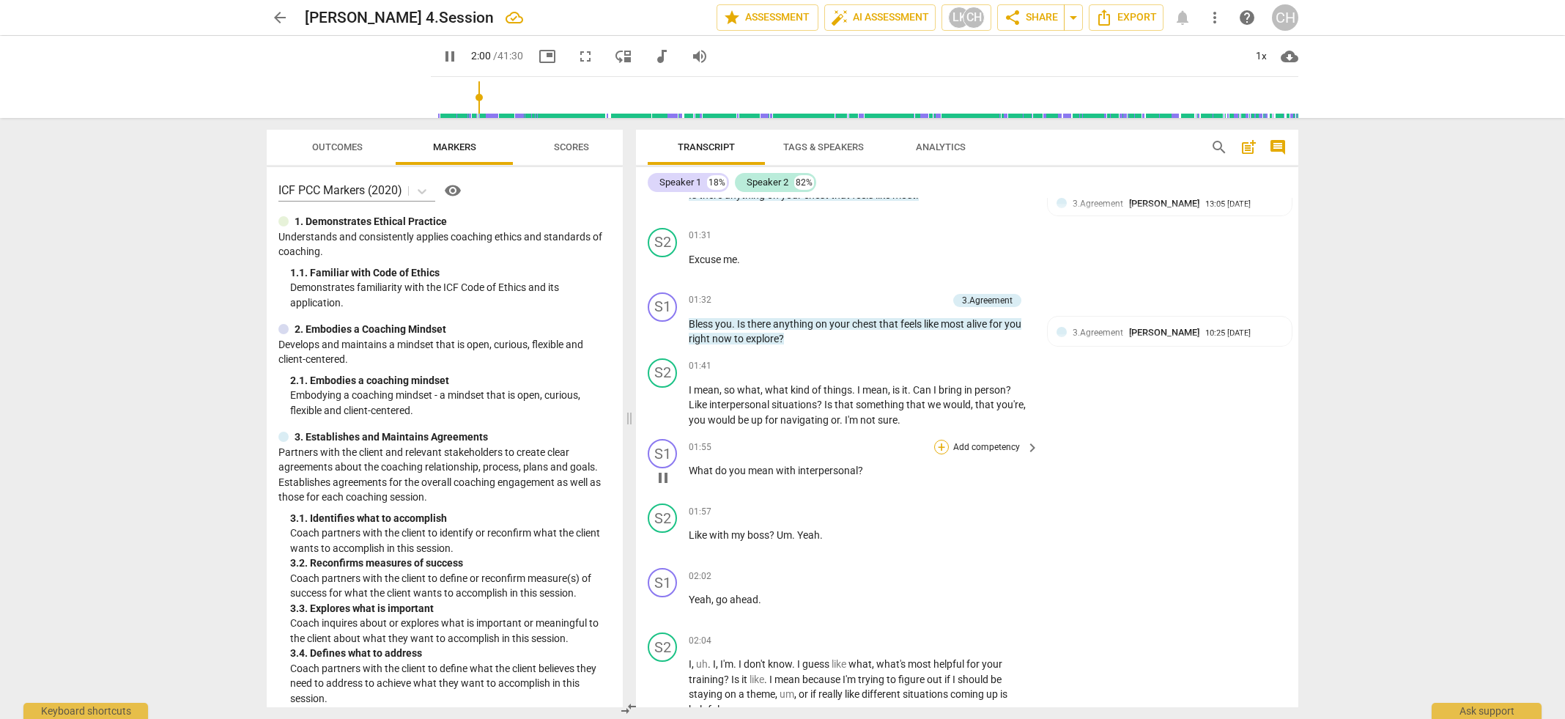
click at [940, 445] on div "+" at bounding box center [941, 447] width 15 height 15
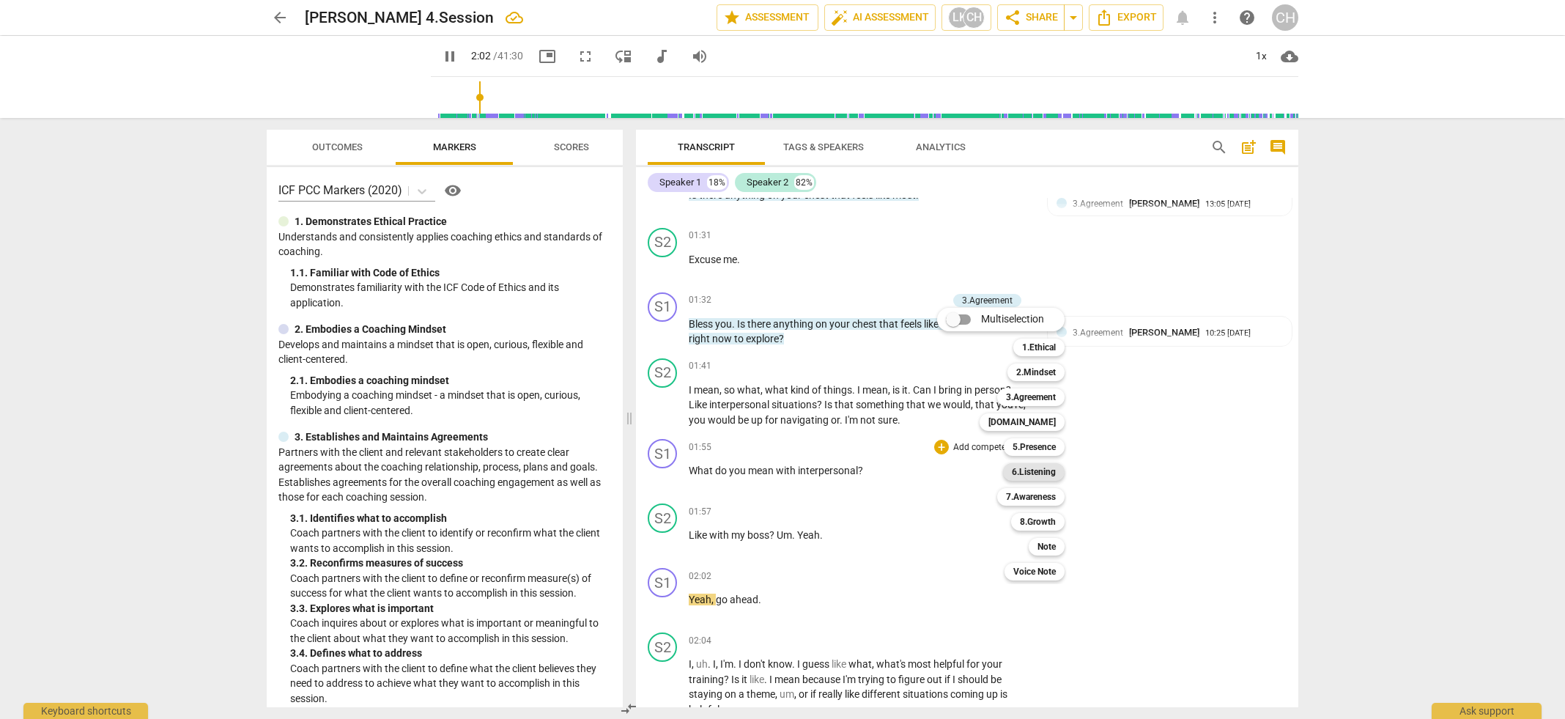
click at [1023, 471] on b "6.Listening" at bounding box center [1034, 472] width 44 height 18
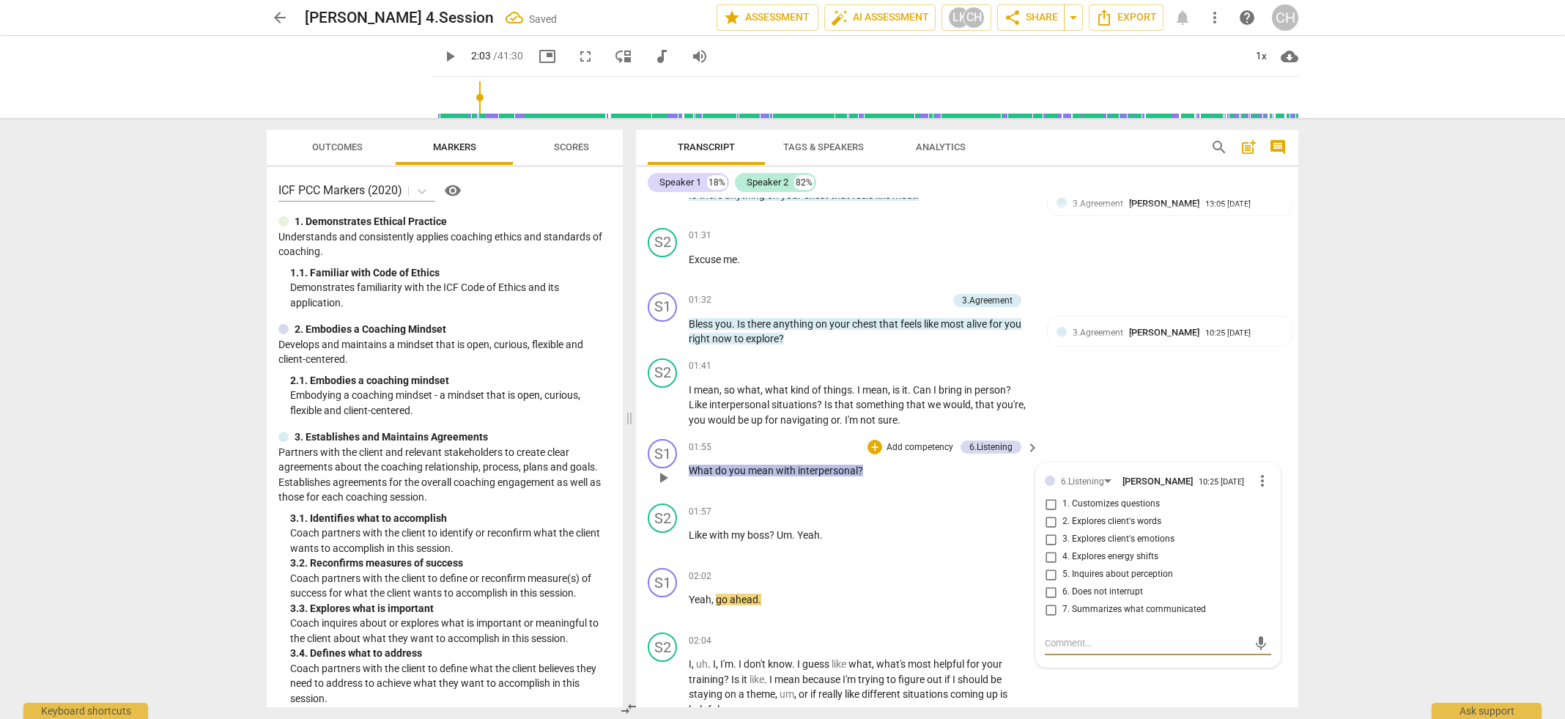
click at [1051, 522] on input "2. Explores client's words" at bounding box center [1050, 522] width 23 height 18
click at [848, 582] on div "02:02 + Add competency keyboard_arrow_right Yeah , go ahead ." at bounding box center [865, 594] width 352 height 53
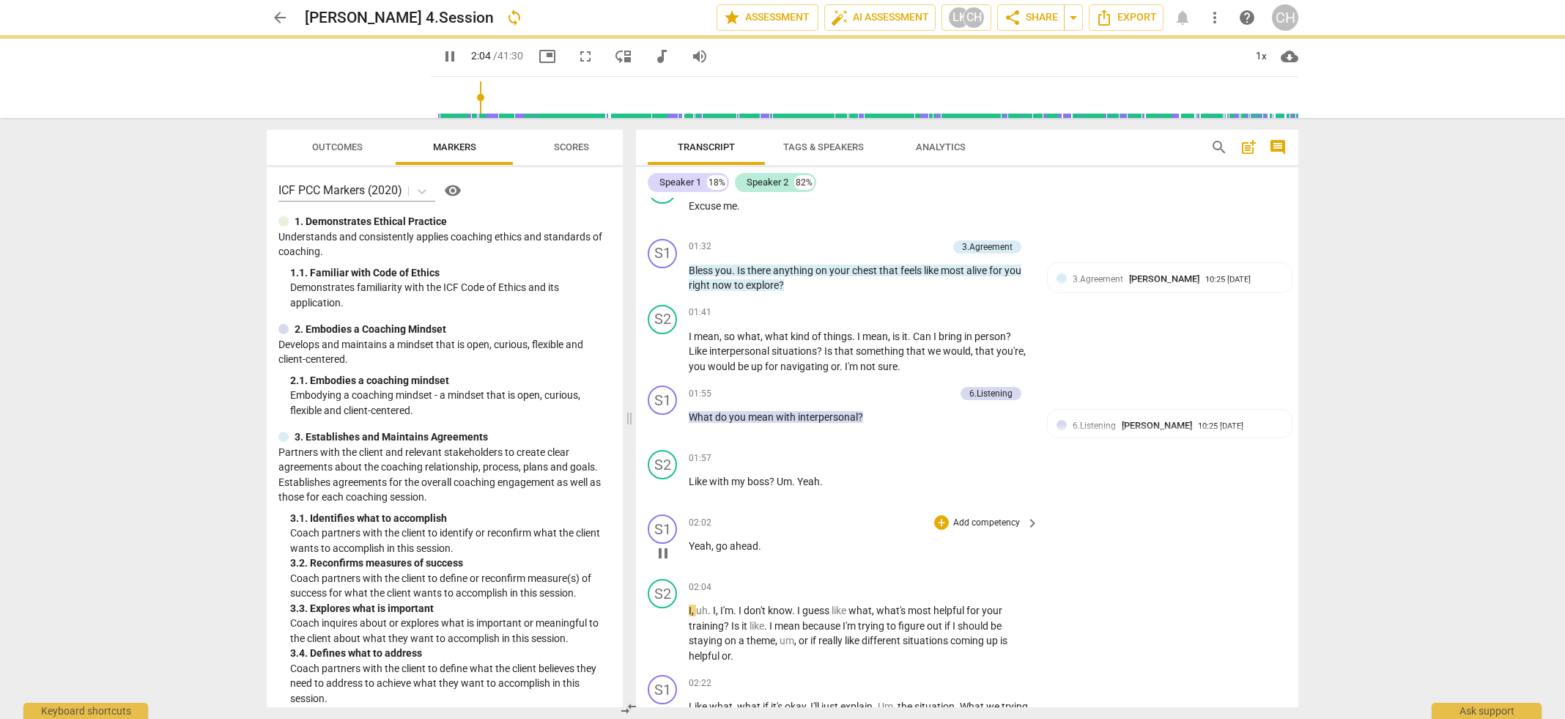
scroll to position [462, 0]
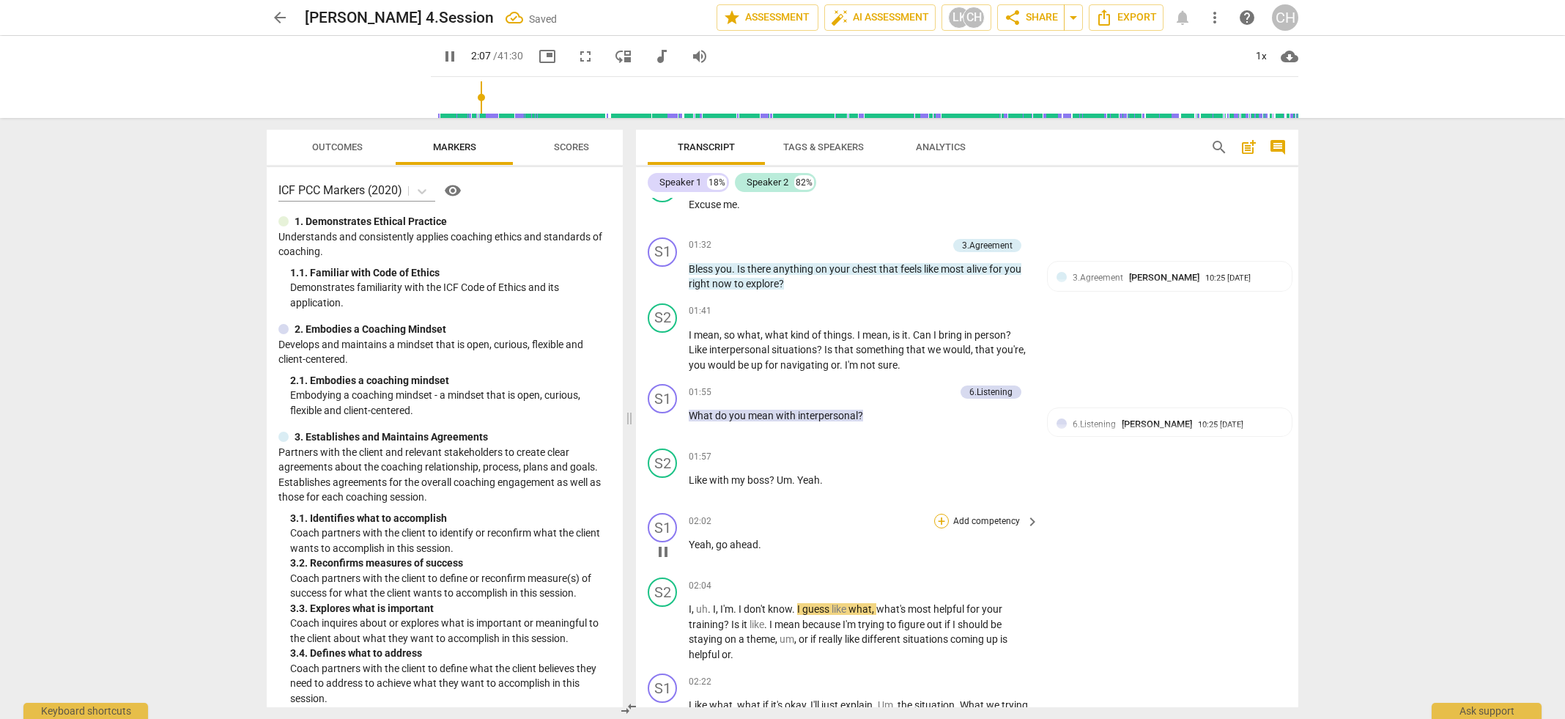
click at [936, 514] on div "+" at bounding box center [941, 521] width 15 height 15
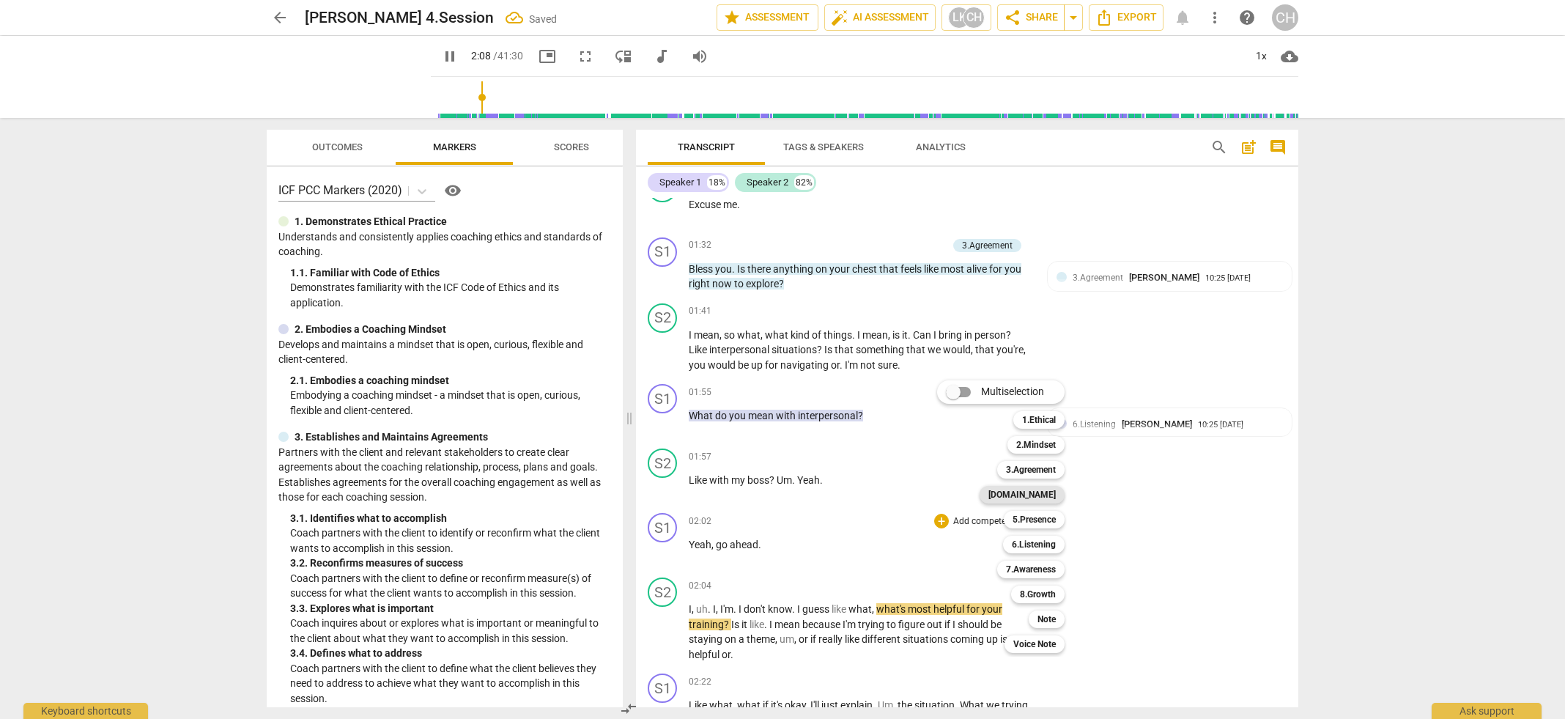
click at [1039, 490] on b "[DOMAIN_NAME]" at bounding box center [1021, 495] width 67 height 18
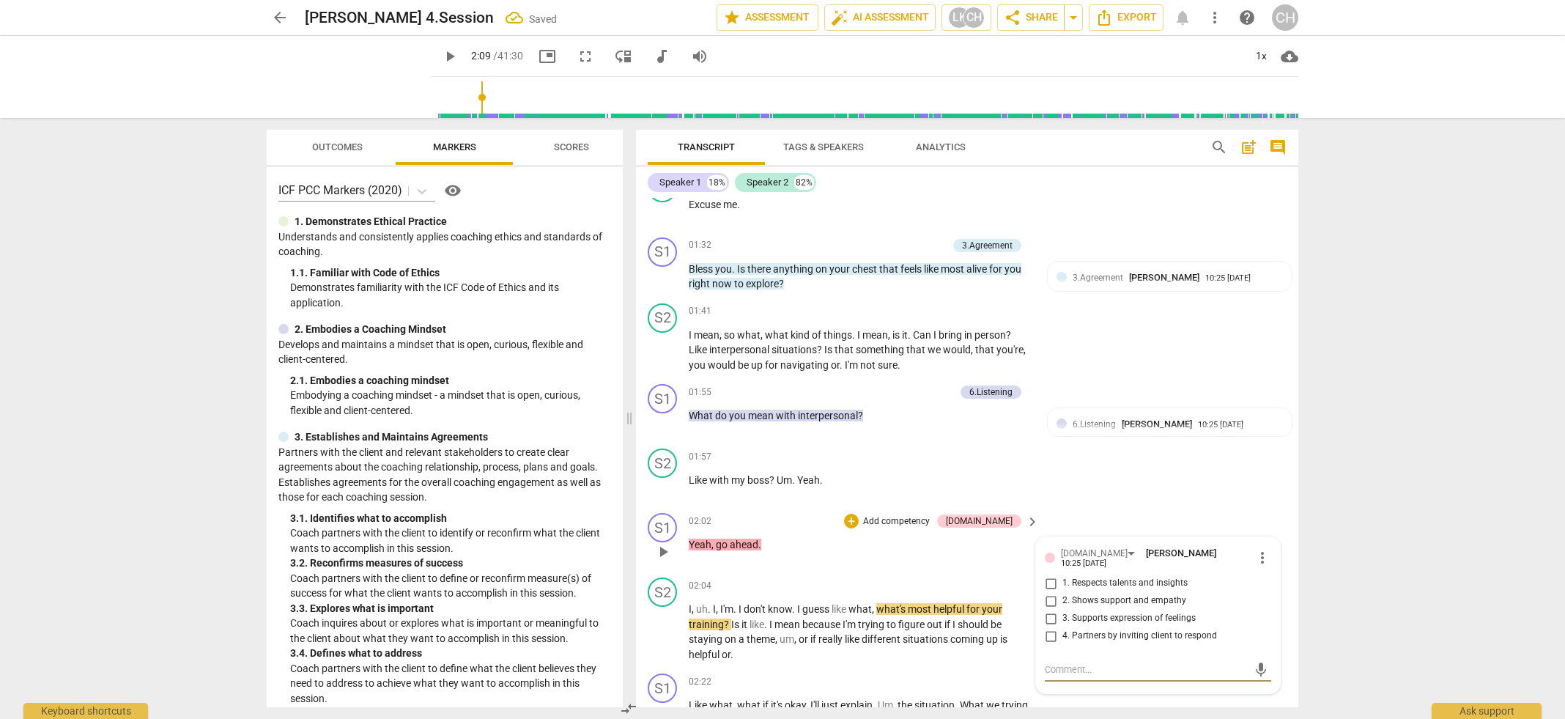
click at [1048, 592] on input "2. Shows support and empathy" at bounding box center [1050, 601] width 23 height 18
click at [1049, 662] on textarea at bounding box center [1146, 669] width 203 height 14
click at [846, 633] on span "like" at bounding box center [853, 639] width 17 height 12
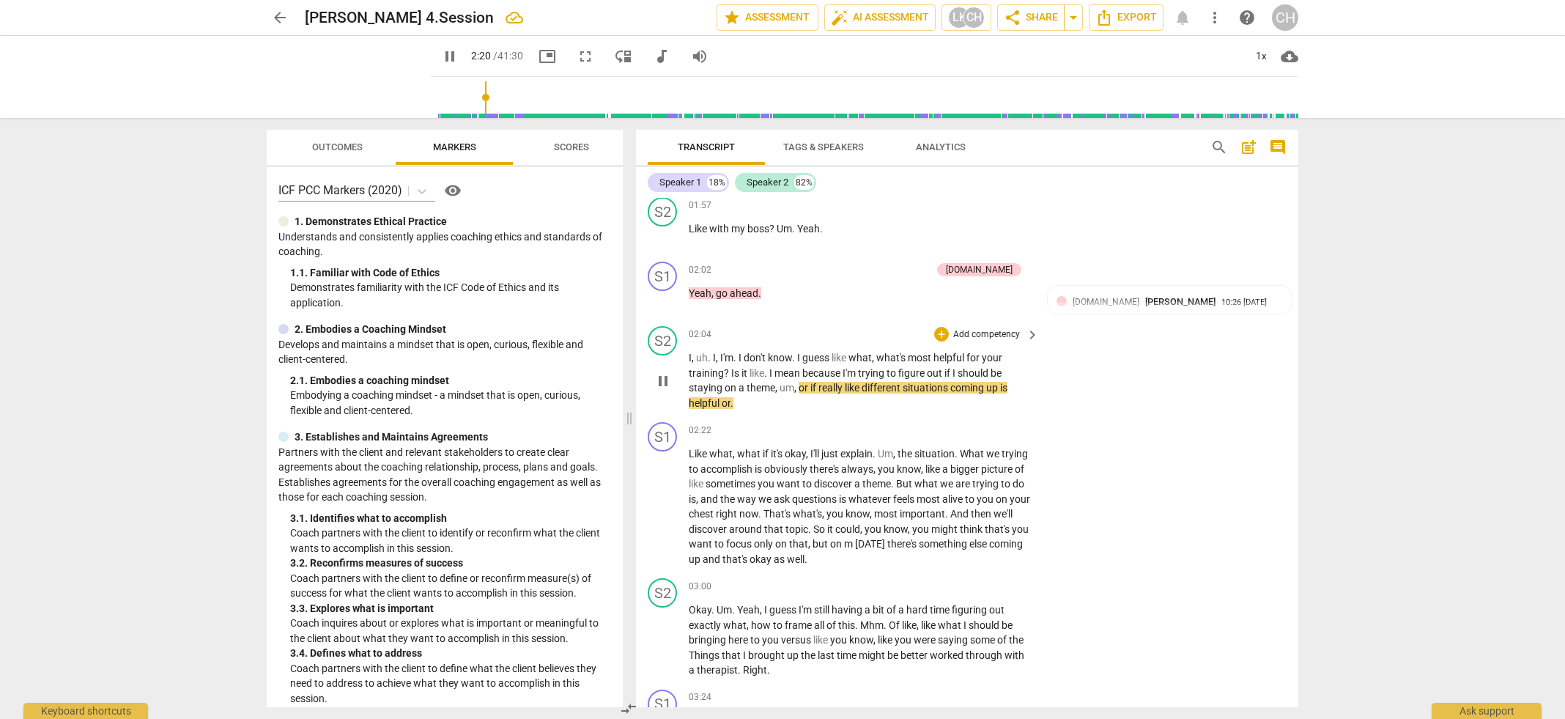
scroll to position [715, 0]
click at [944, 421] on div "+" at bounding box center [941, 428] width 15 height 15
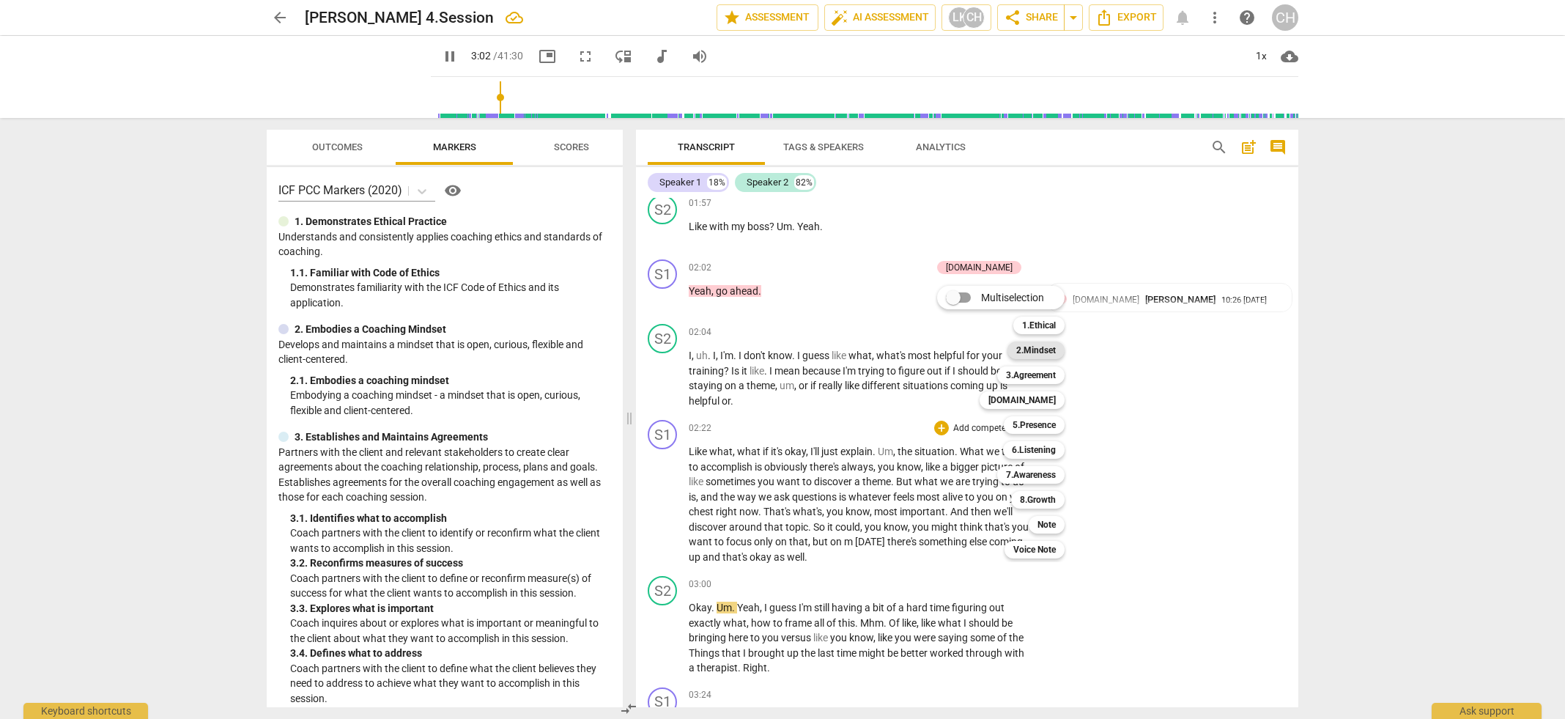
click at [1037, 350] on b "2.Mindset" at bounding box center [1036, 350] width 40 height 18
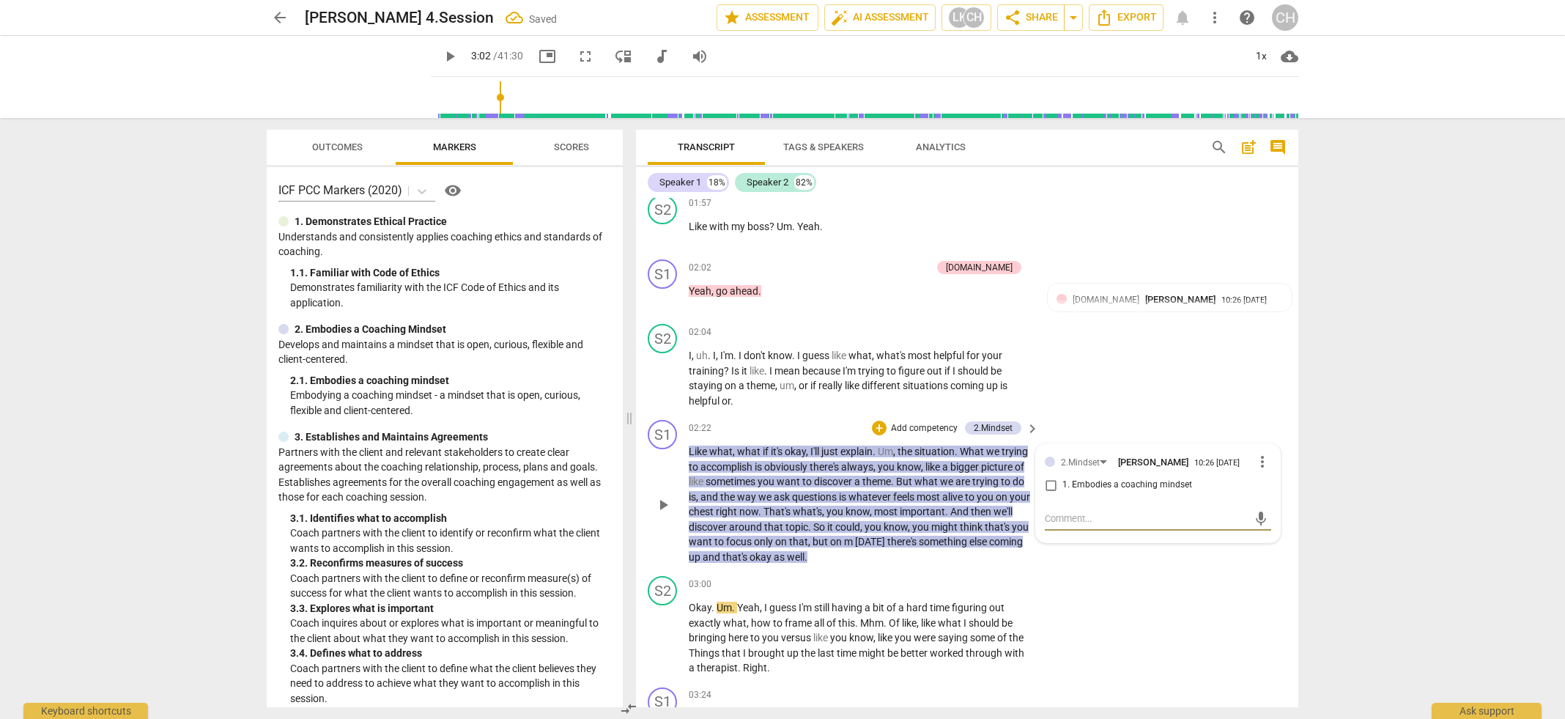
click at [1048, 481] on input "1. Embodies a coaching mindset" at bounding box center [1050, 485] width 23 height 18
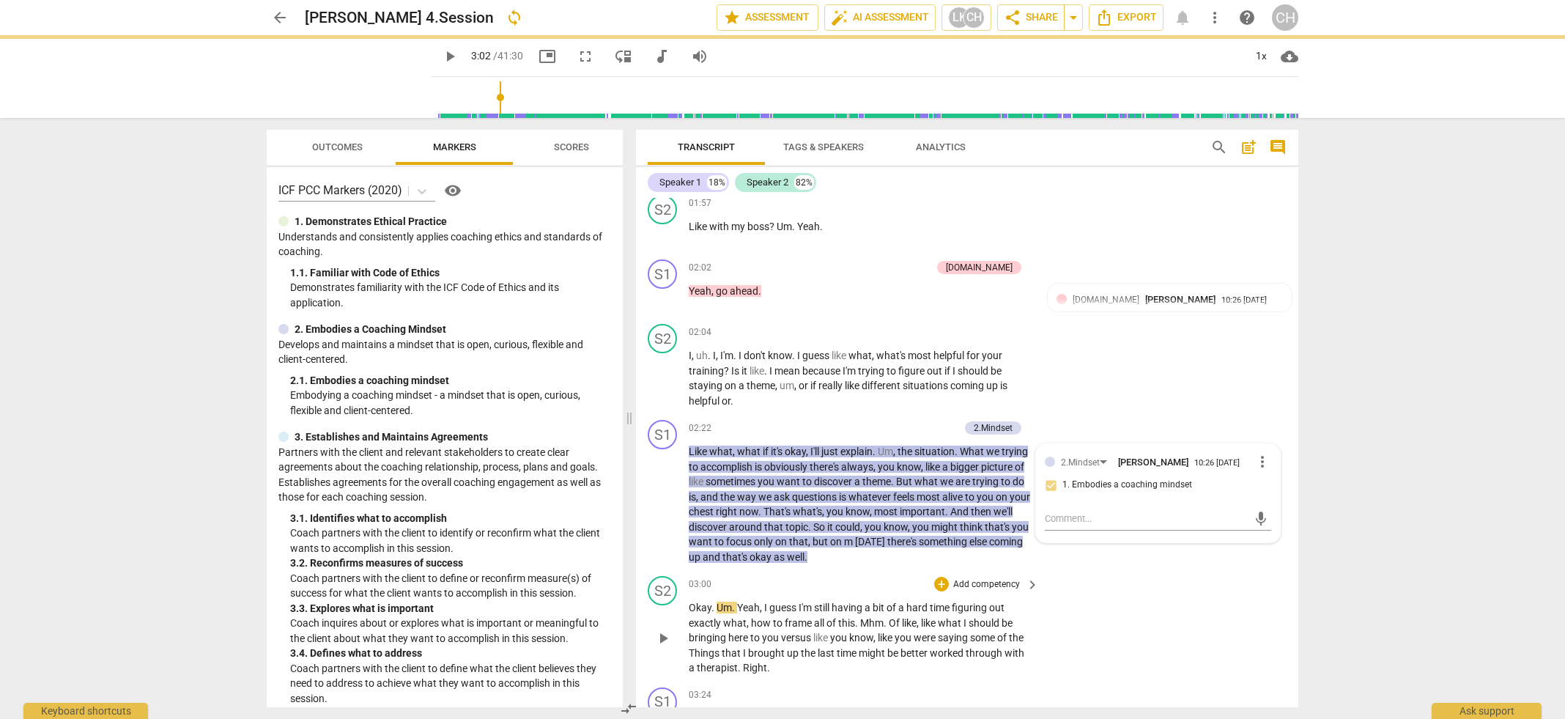
click at [1118, 570] on div "S2 play_arrow pause 03:00 + Add competency keyboard_arrow_right Okay . Um . Yea…" at bounding box center [967, 625] width 662 height 111
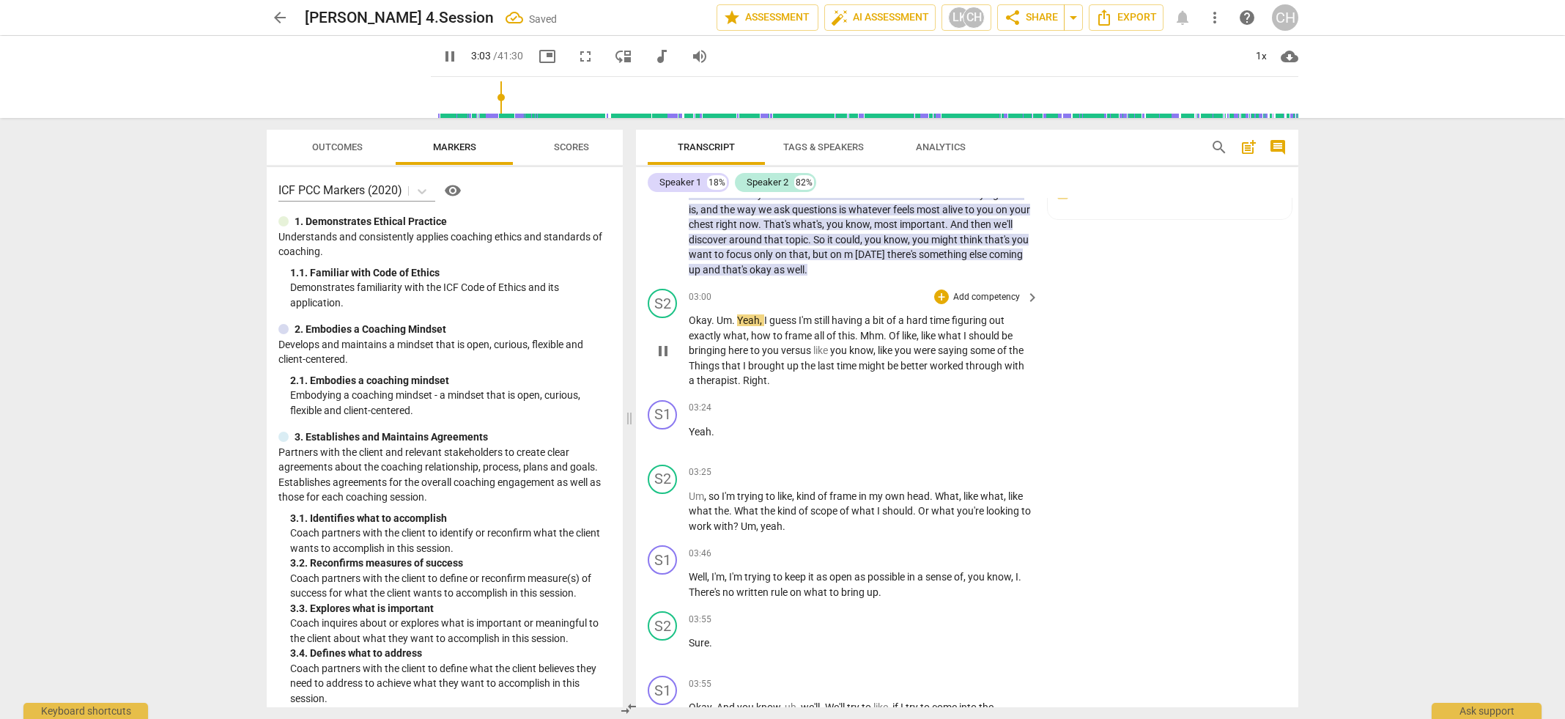
scroll to position [1005, 0]
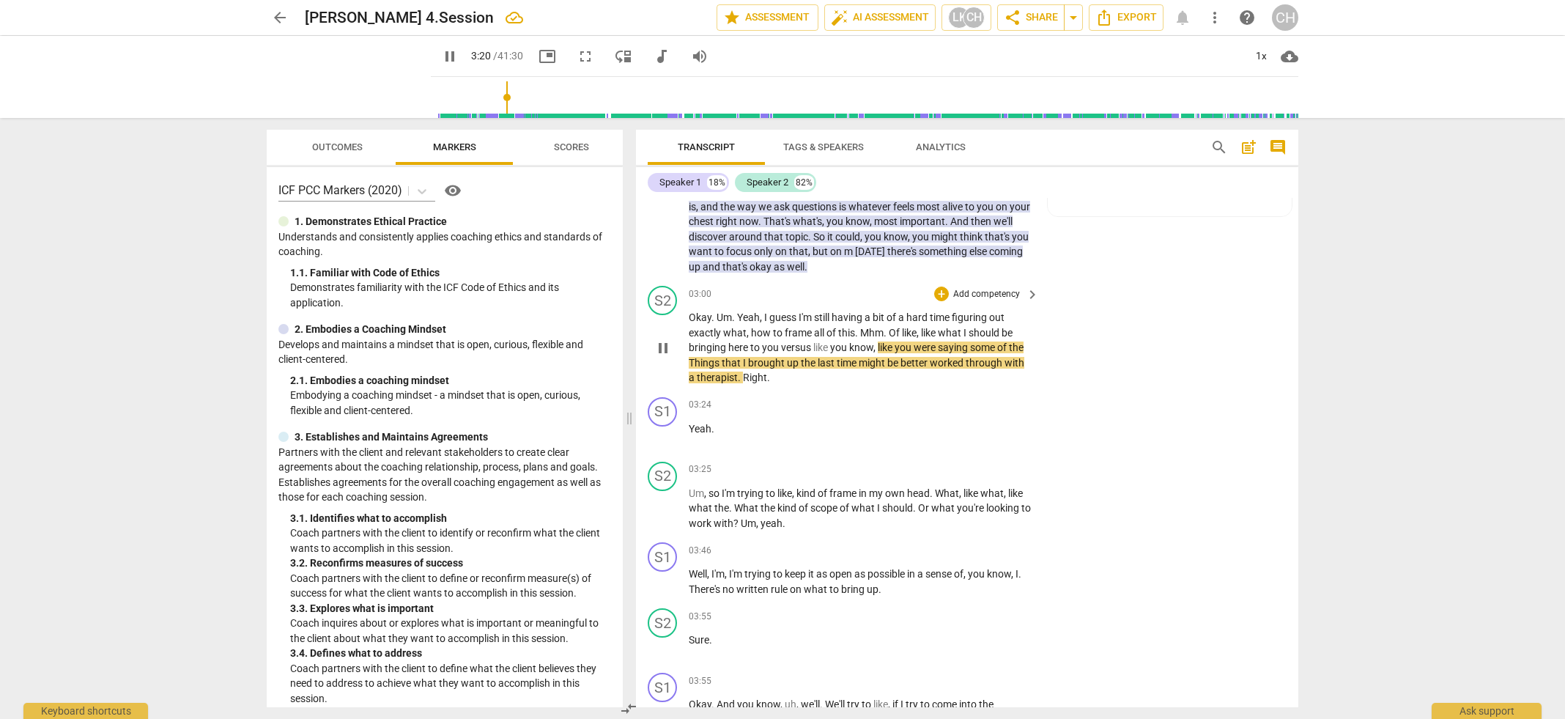
click at [843, 367] on p "Okay . Um . Yeah , I guess I'm still having a bit of a hard time figuring out e…" at bounding box center [860, 347] width 343 height 75
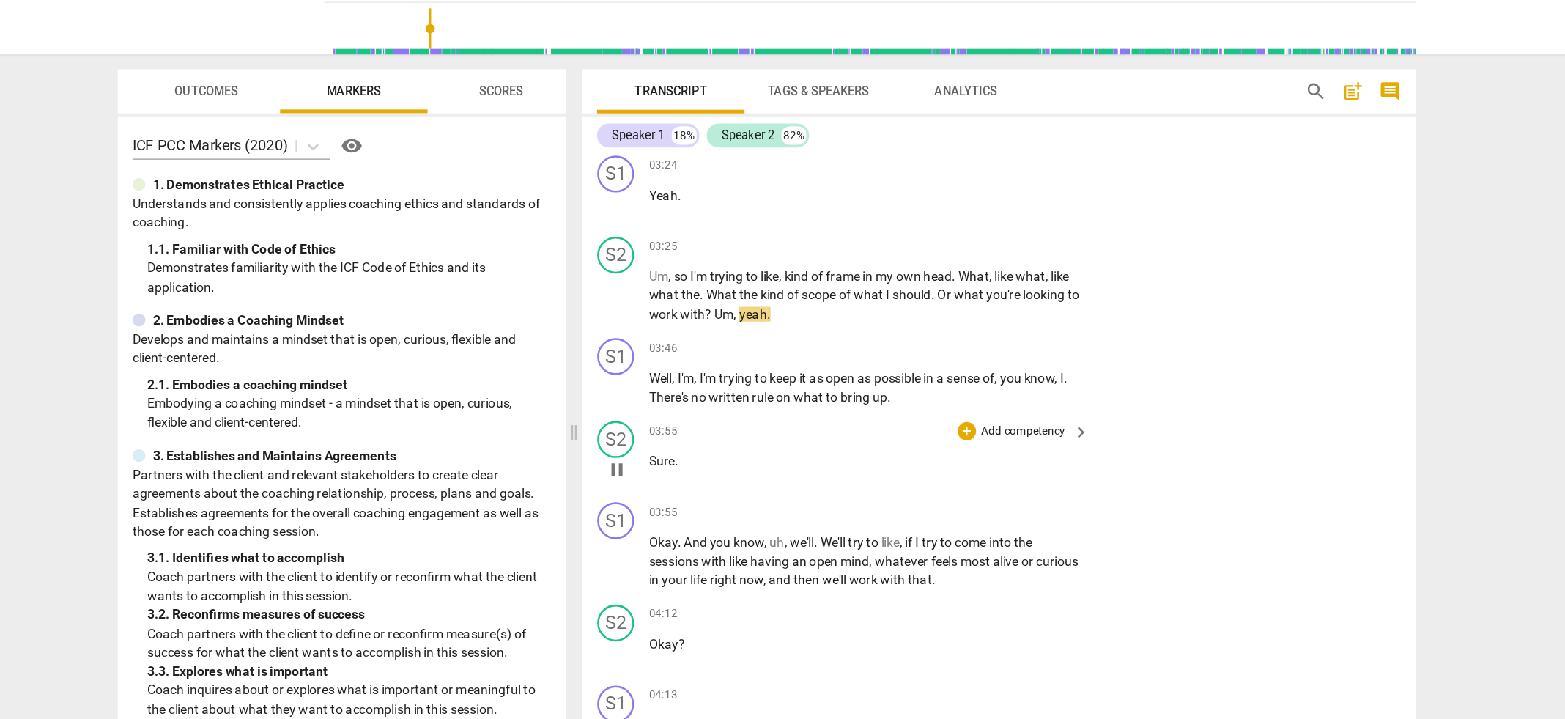
scroll to position [1207, 0]
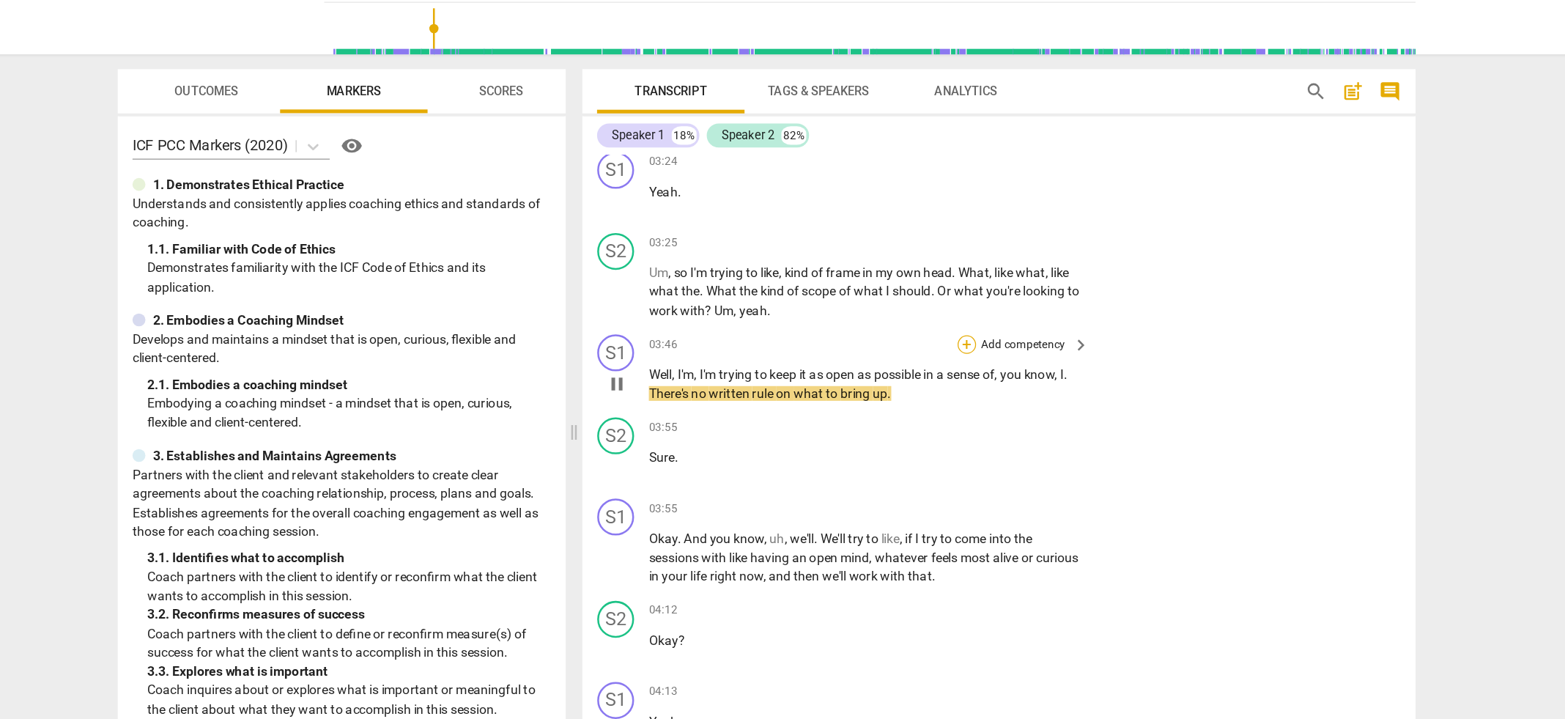
click at [940, 343] on div "+" at bounding box center [941, 348] width 15 height 15
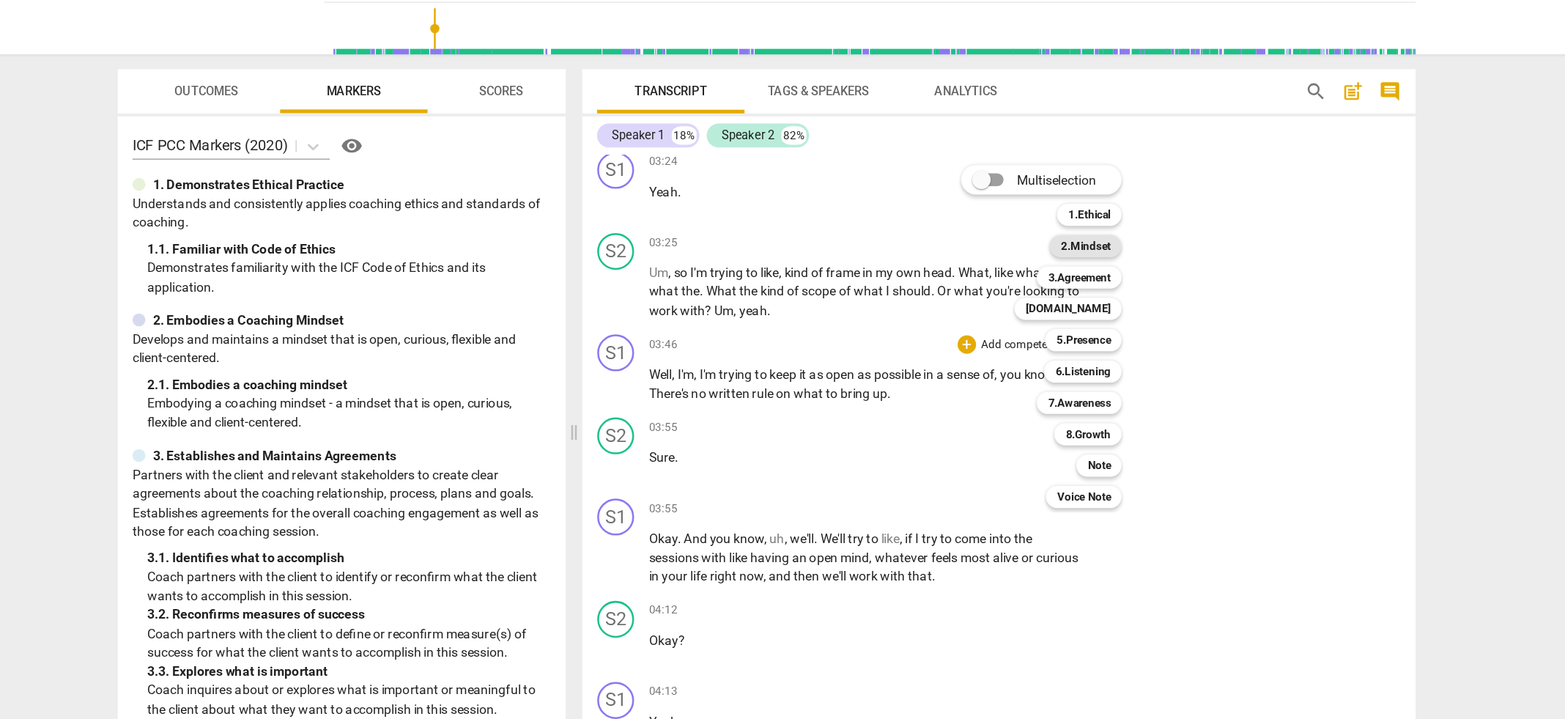
click at [1039, 270] on b "2.Mindset" at bounding box center [1036, 271] width 40 height 18
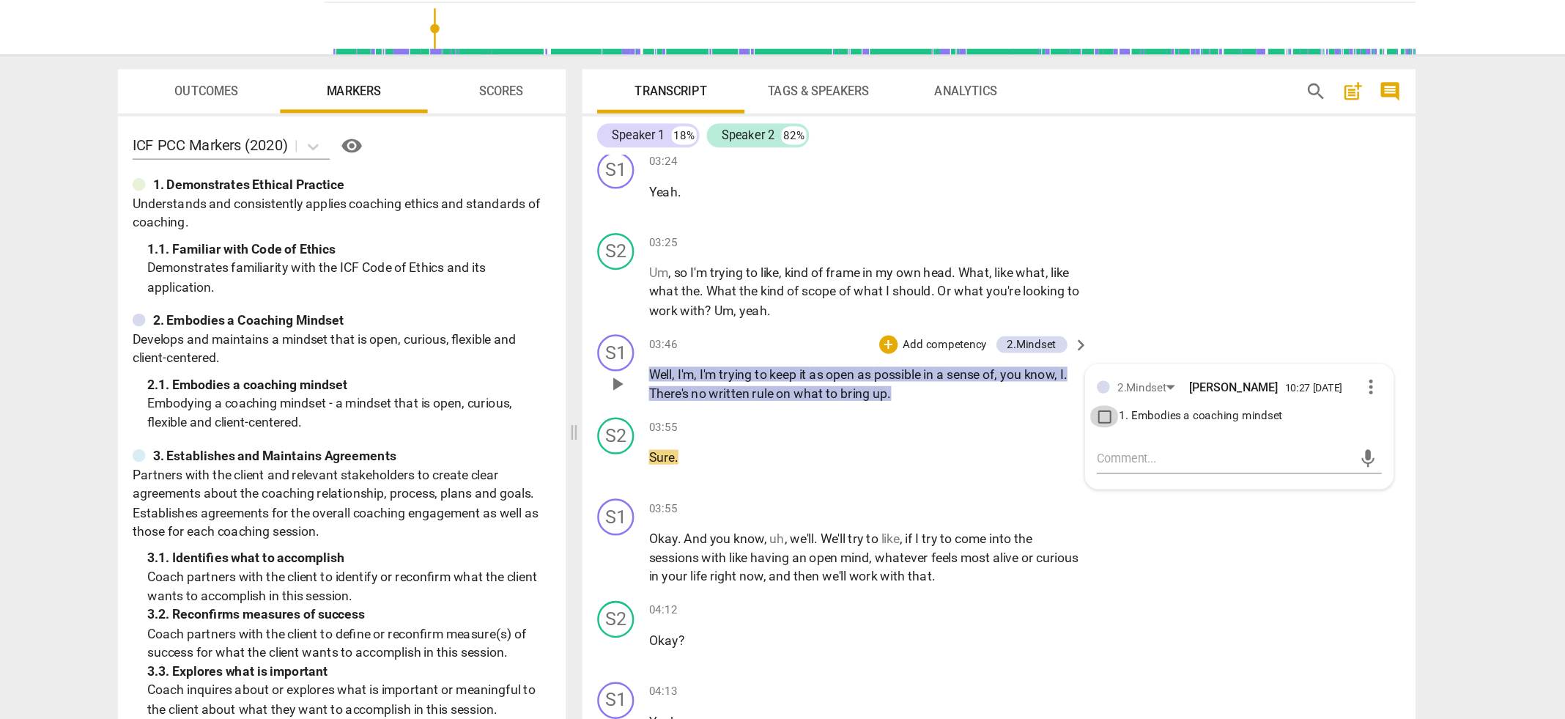
click at [1051, 402] on input "1. Embodies a coaching mindset" at bounding box center [1050, 406] width 23 height 18
click at [867, 449] on div "03:55 + Add competency keyboard_arrow_right Sure ." at bounding box center [865, 433] width 352 height 53
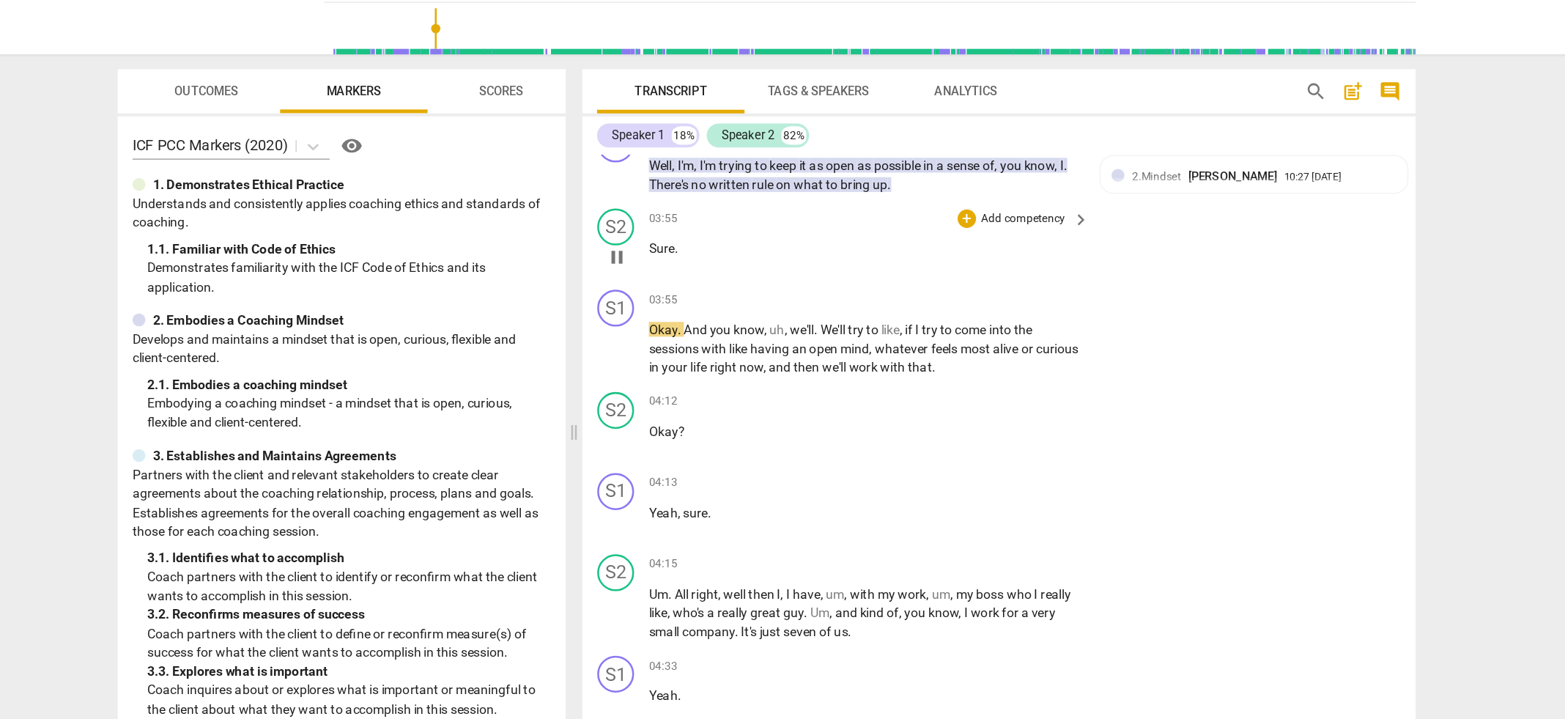
scroll to position [1399, 0]
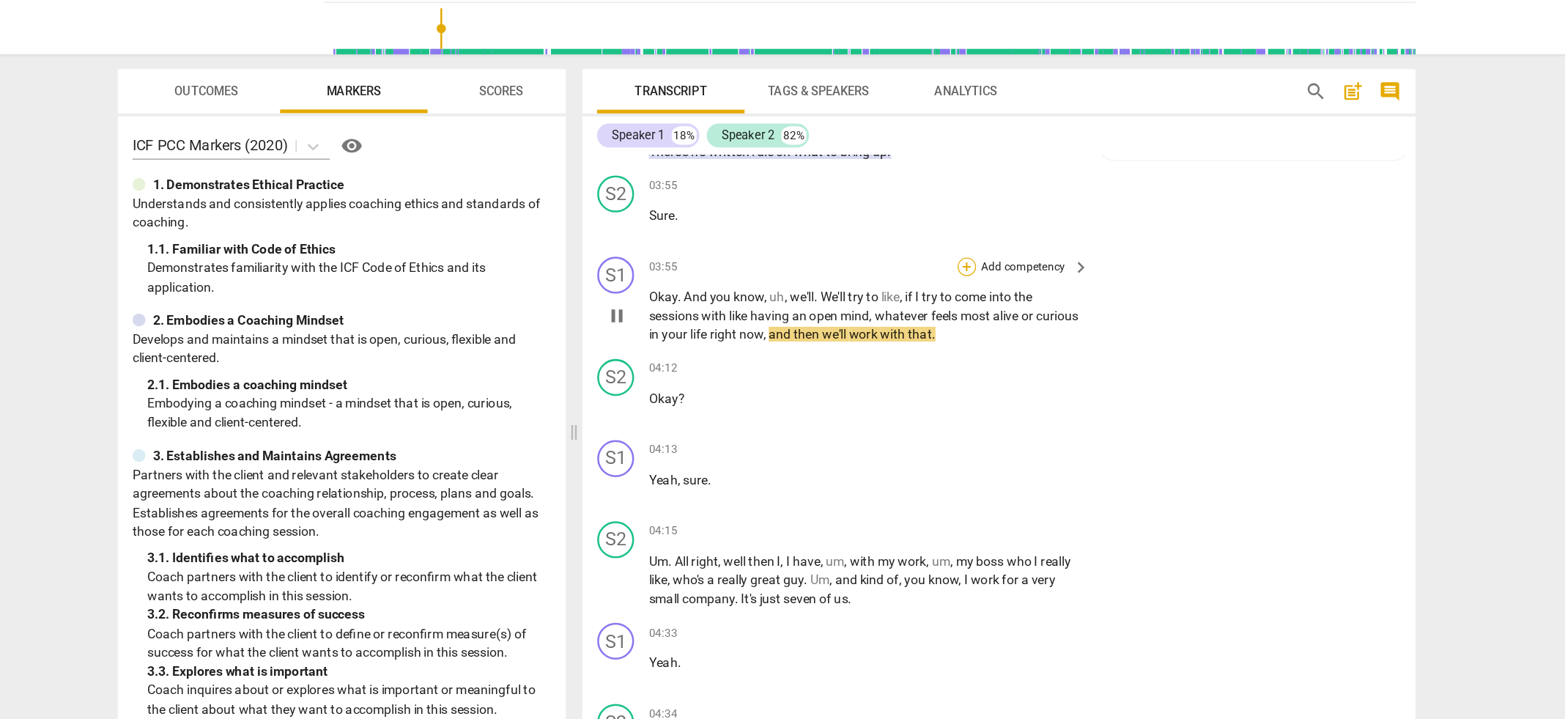
click at [941, 279] on div "+" at bounding box center [941, 286] width 15 height 15
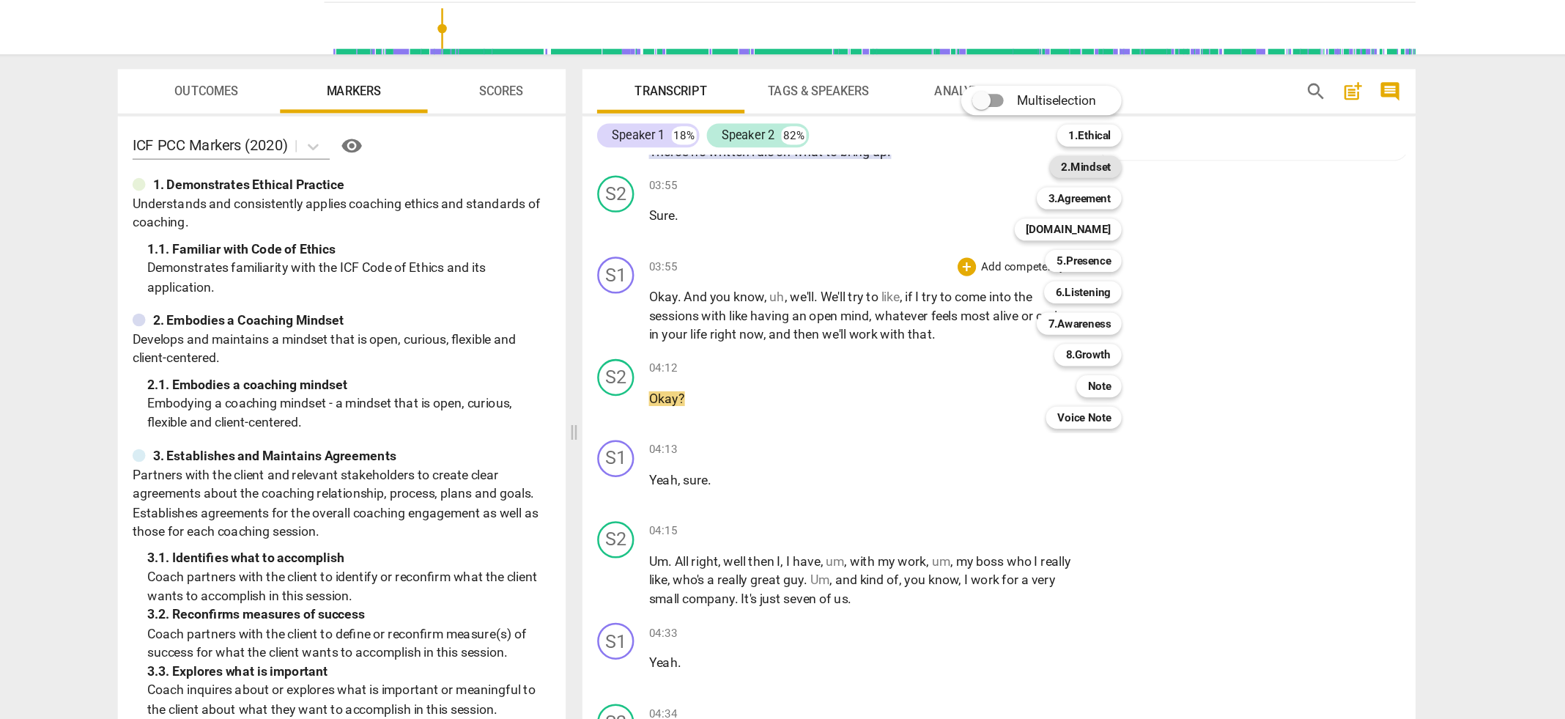
click at [1032, 204] on b "2.Mindset" at bounding box center [1036, 208] width 40 height 18
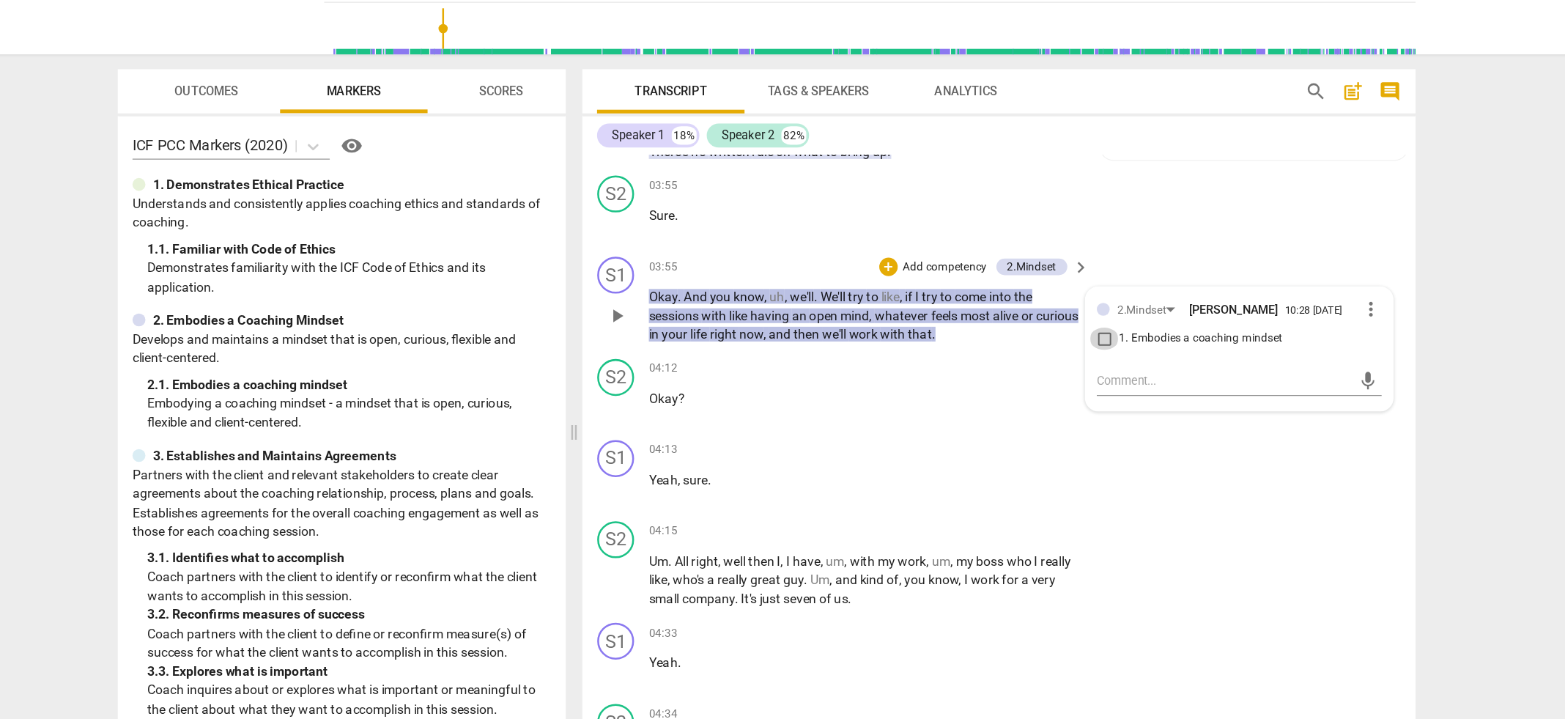
click at [1050, 341] on input "1. Embodies a coaching mindset" at bounding box center [1050, 344] width 23 height 18
click at [1061, 376] on textarea at bounding box center [1146, 377] width 203 height 14
click at [804, 395] on div "04:12 + Add competency keyboard_arrow_right Okay ?" at bounding box center [865, 386] width 352 height 53
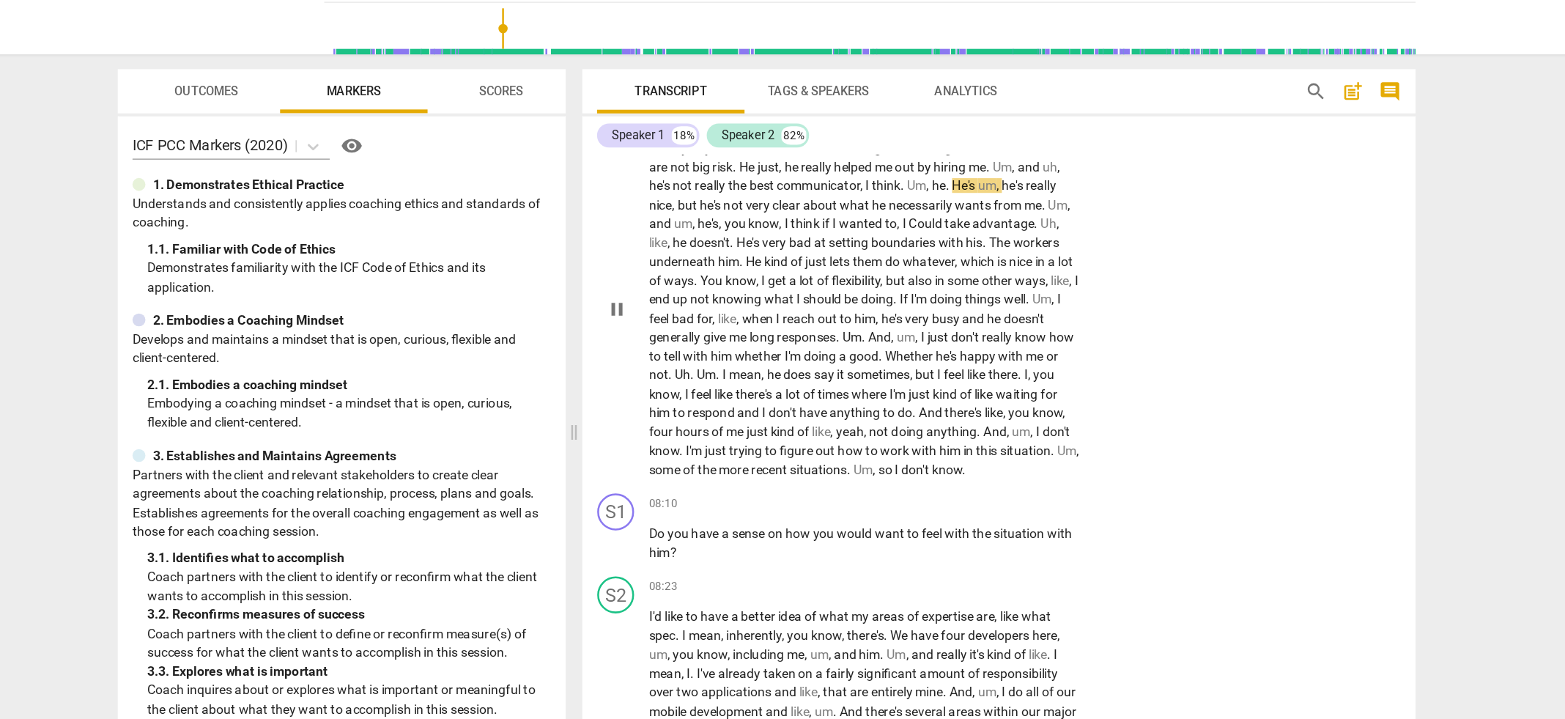
scroll to position [2544, 0]
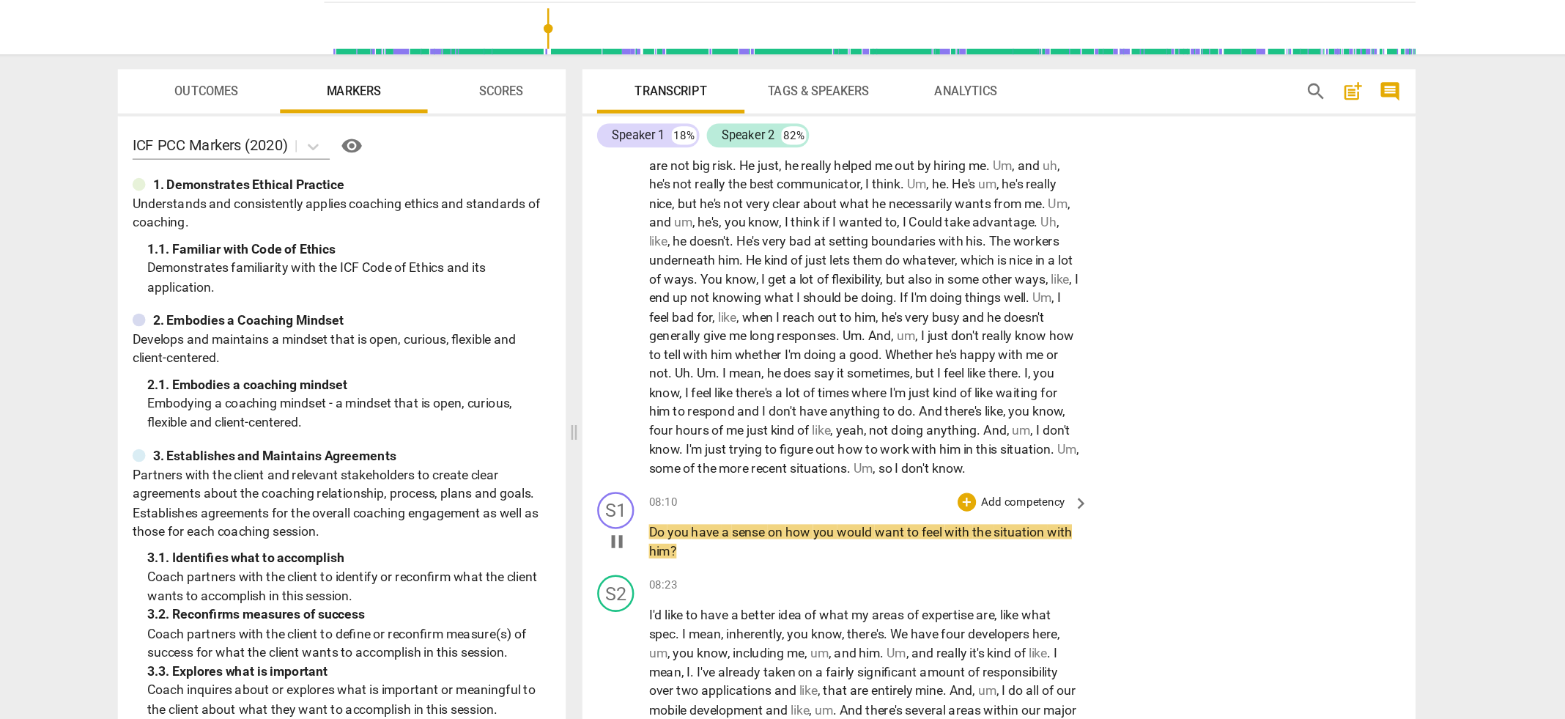
click at [996, 468] on p "Add competency" at bounding box center [987, 474] width 70 height 13
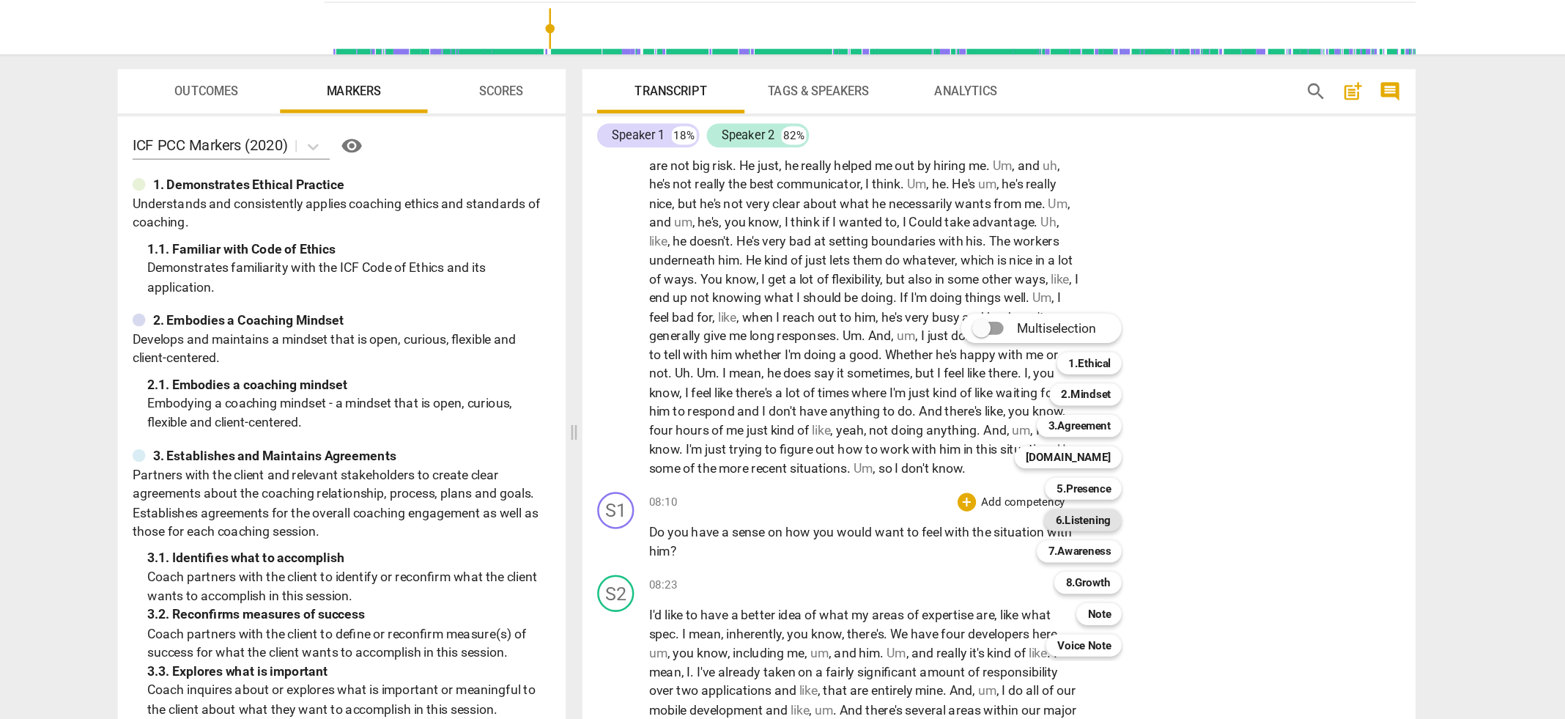
click at [1038, 486] on b "6.Listening" at bounding box center [1034, 488] width 44 height 18
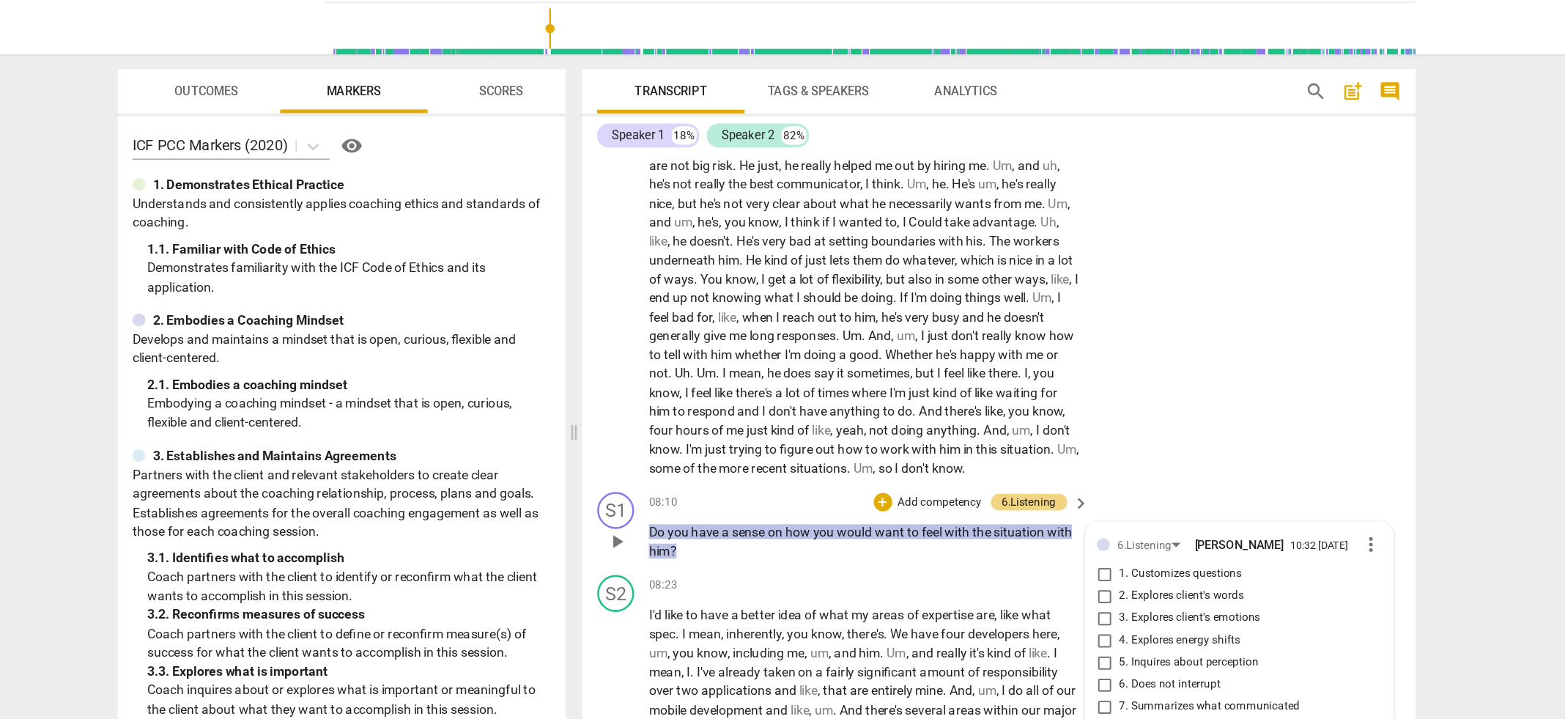
scroll to position [0, 0]
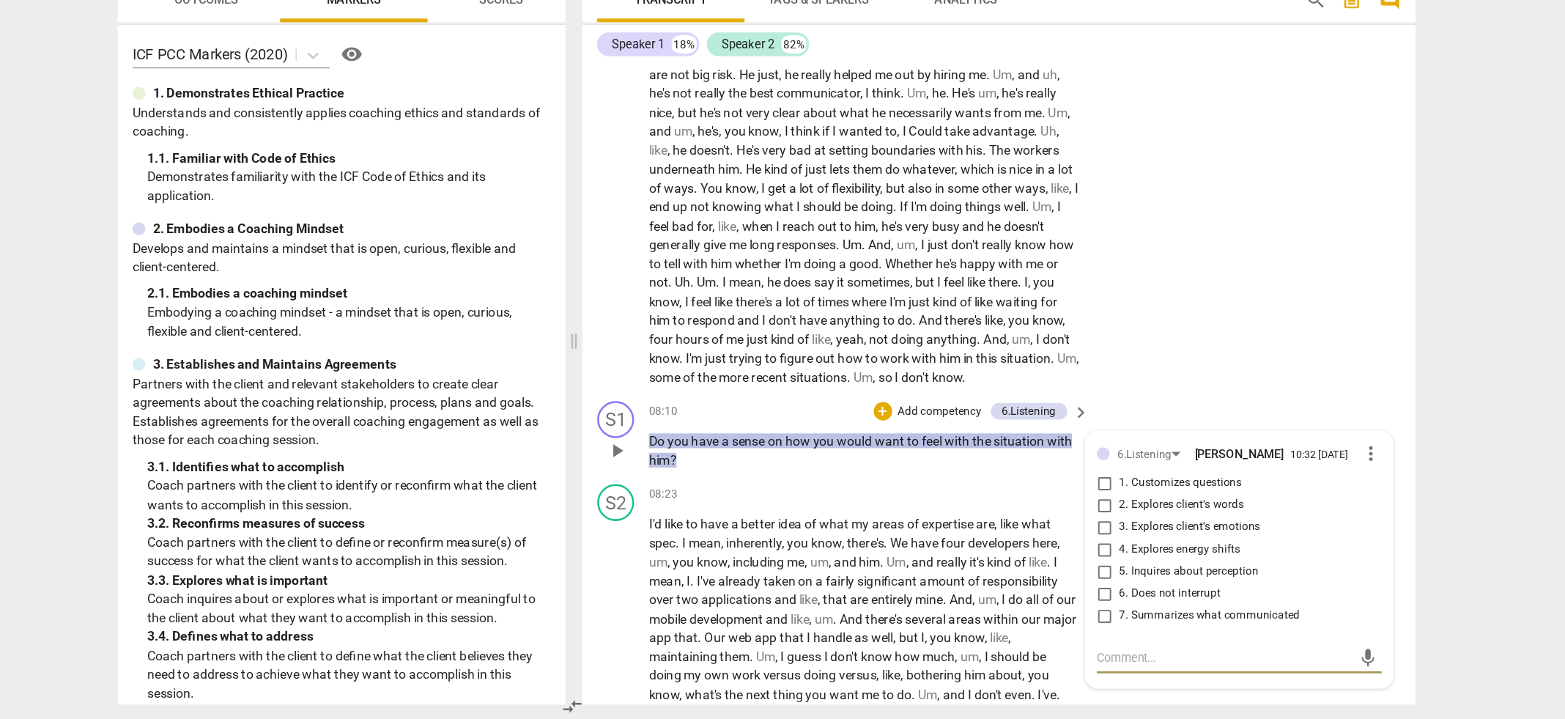
click at [1051, 558] on input "3. Explores client's emotions" at bounding box center [1050, 567] width 23 height 18
click at [892, 633] on span "there's" at bounding box center [877, 639] width 32 height 12
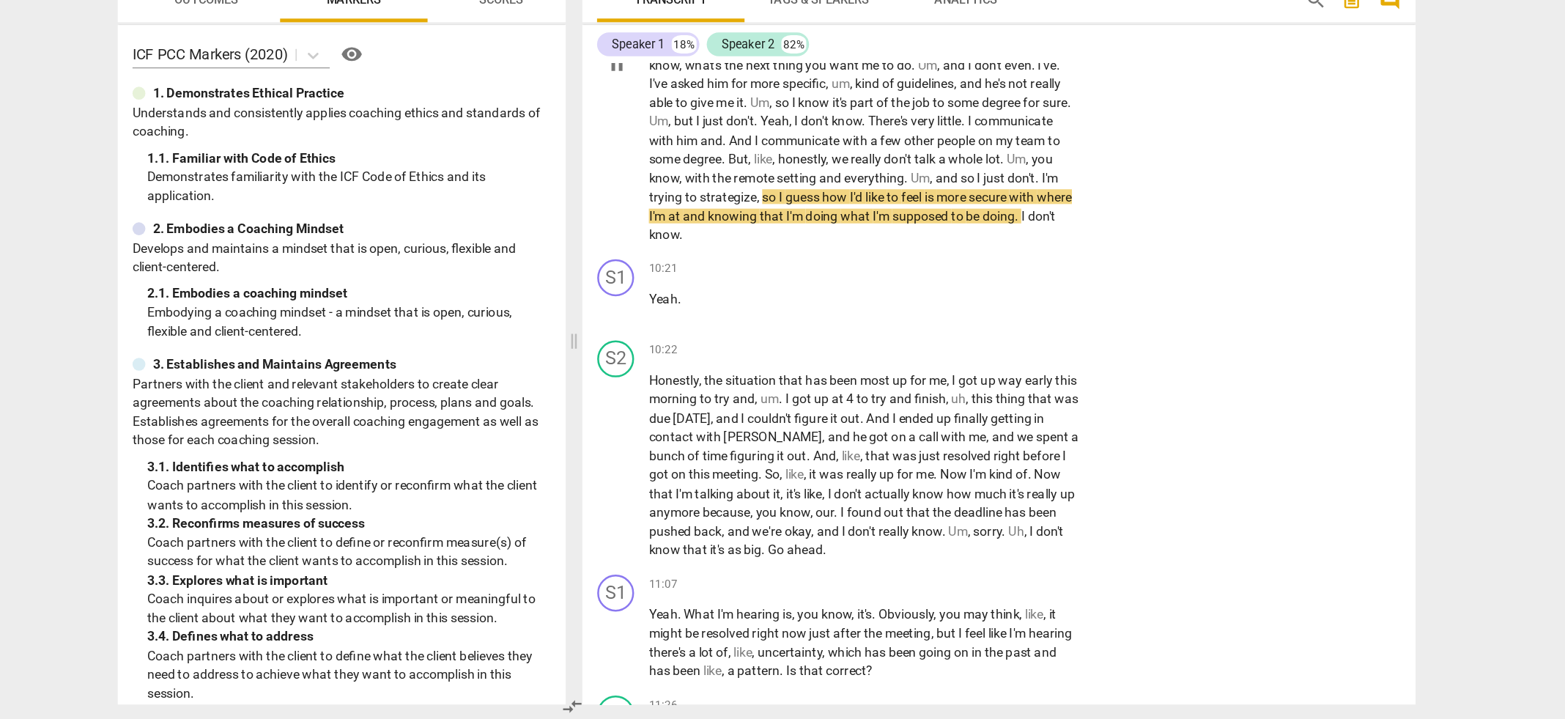
scroll to position [3049, 0]
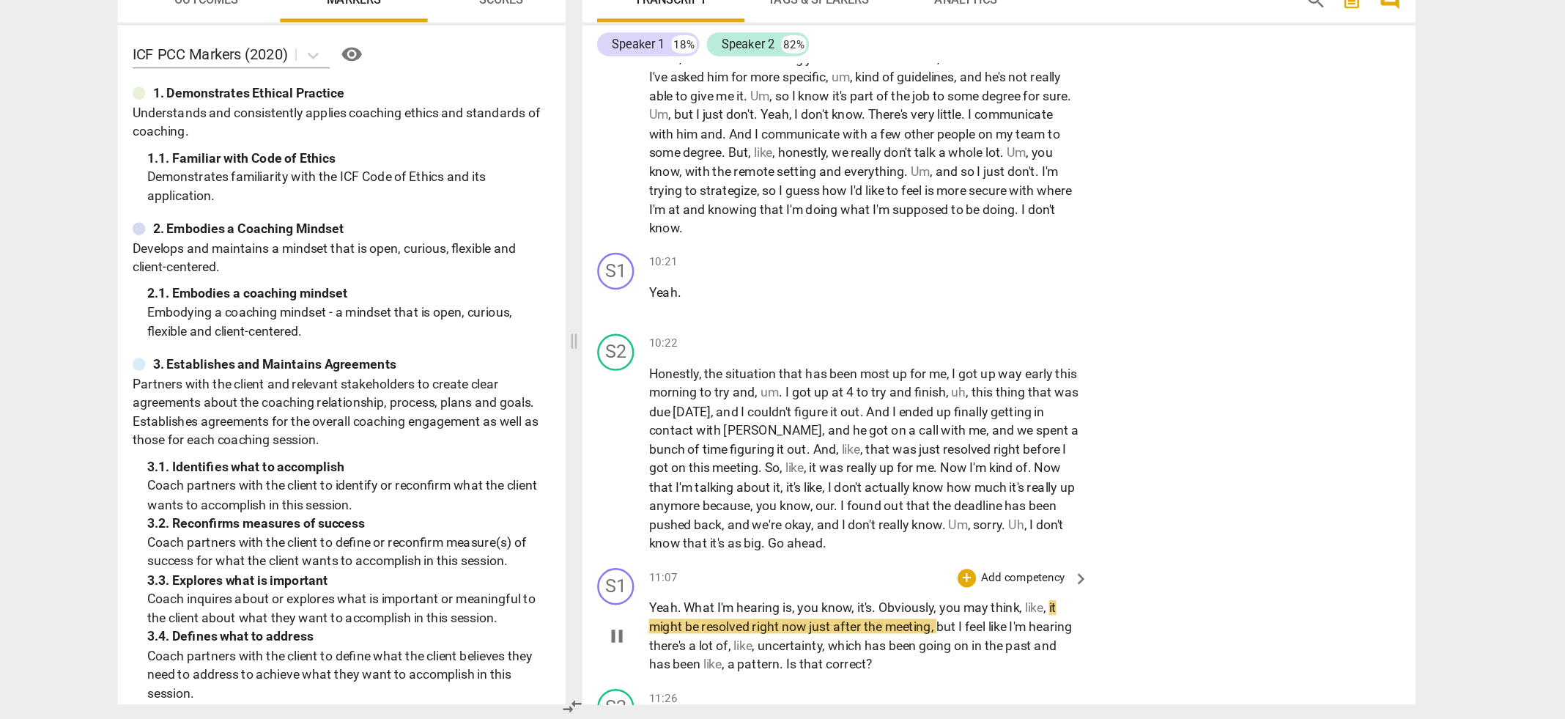
click at [989, 600] on p "Add competency" at bounding box center [987, 606] width 70 height 13
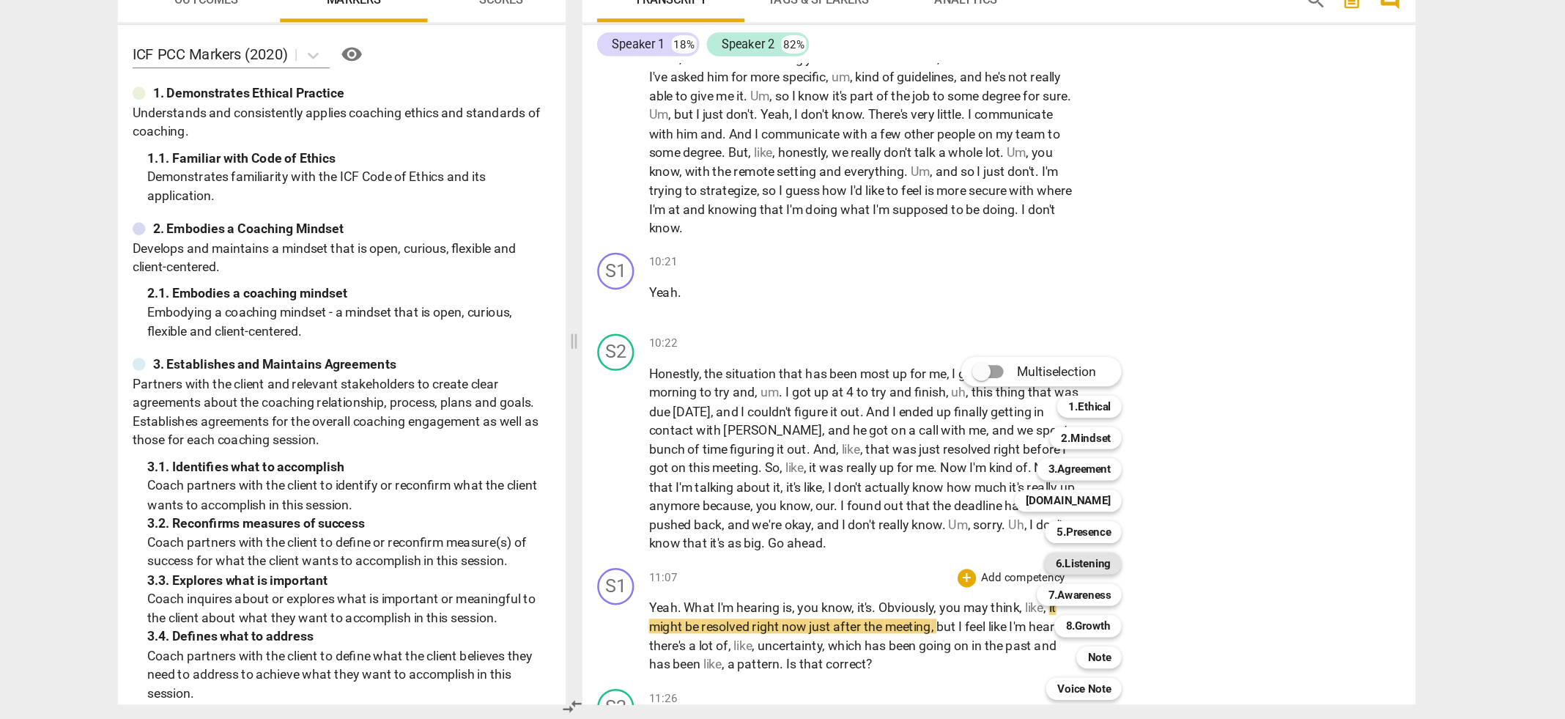
click at [1028, 595] on b "6.Listening" at bounding box center [1034, 595] width 44 height 18
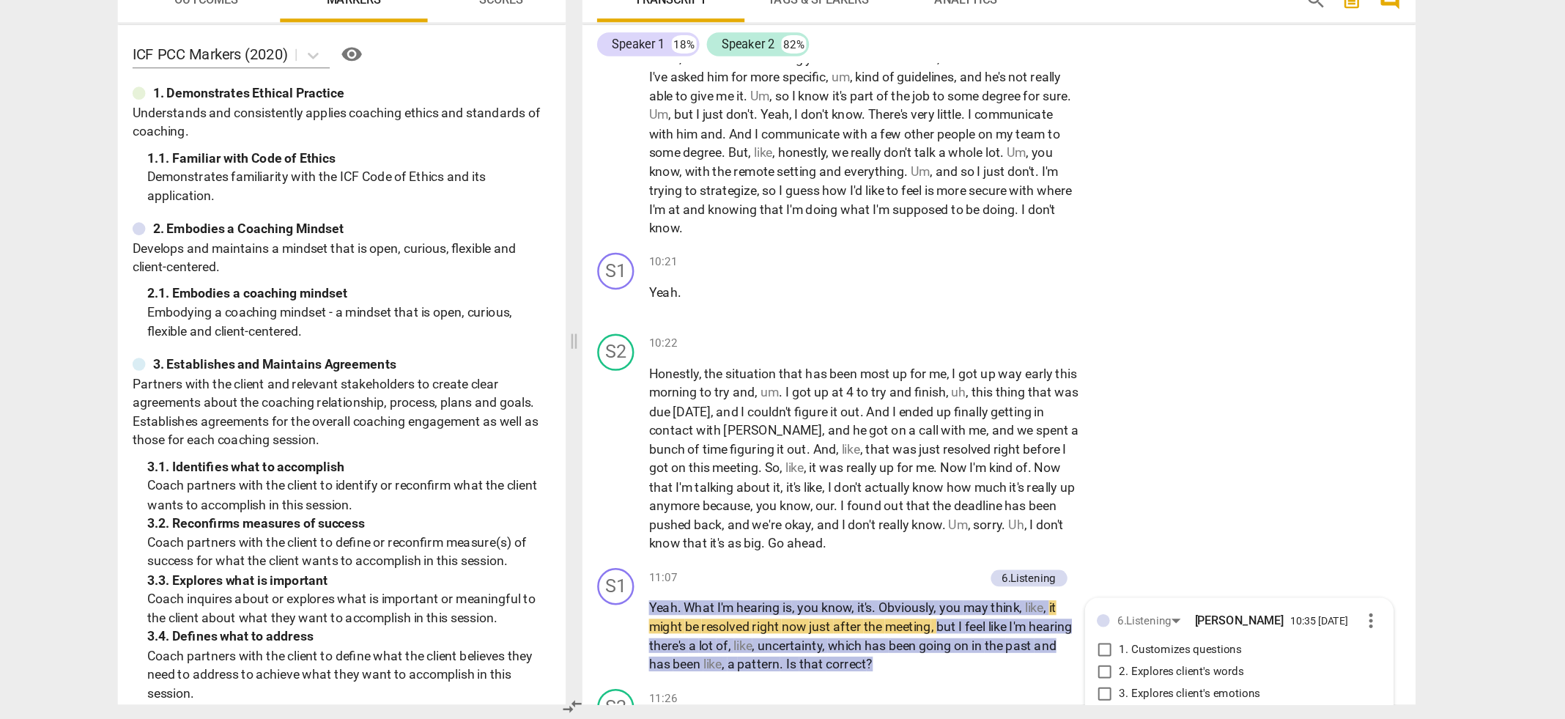
scroll to position [3389, 0]
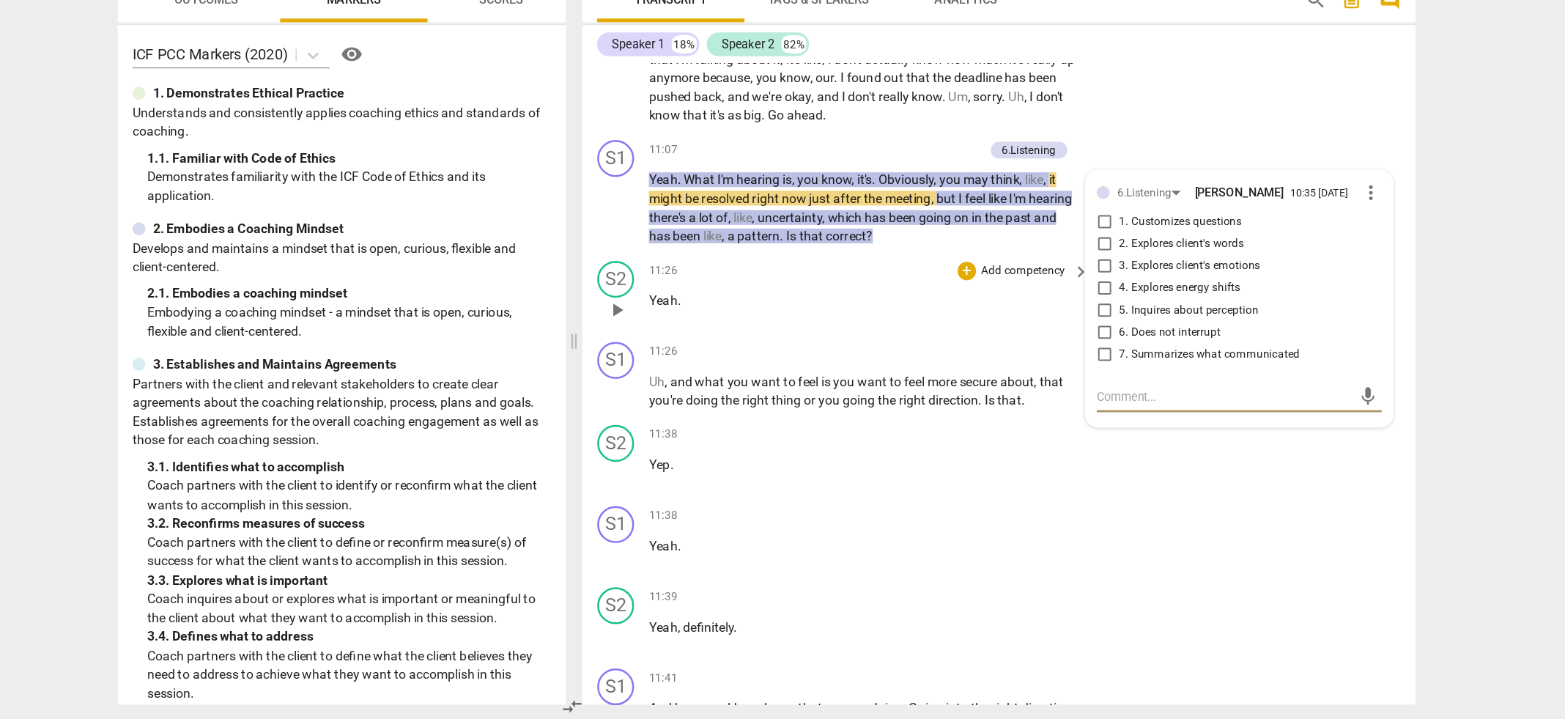
click at [931, 349] on div "S2 play_arrow pause 11:26 + Add competency keyboard_arrow_right Yeah ." at bounding box center [967, 381] width 662 height 64
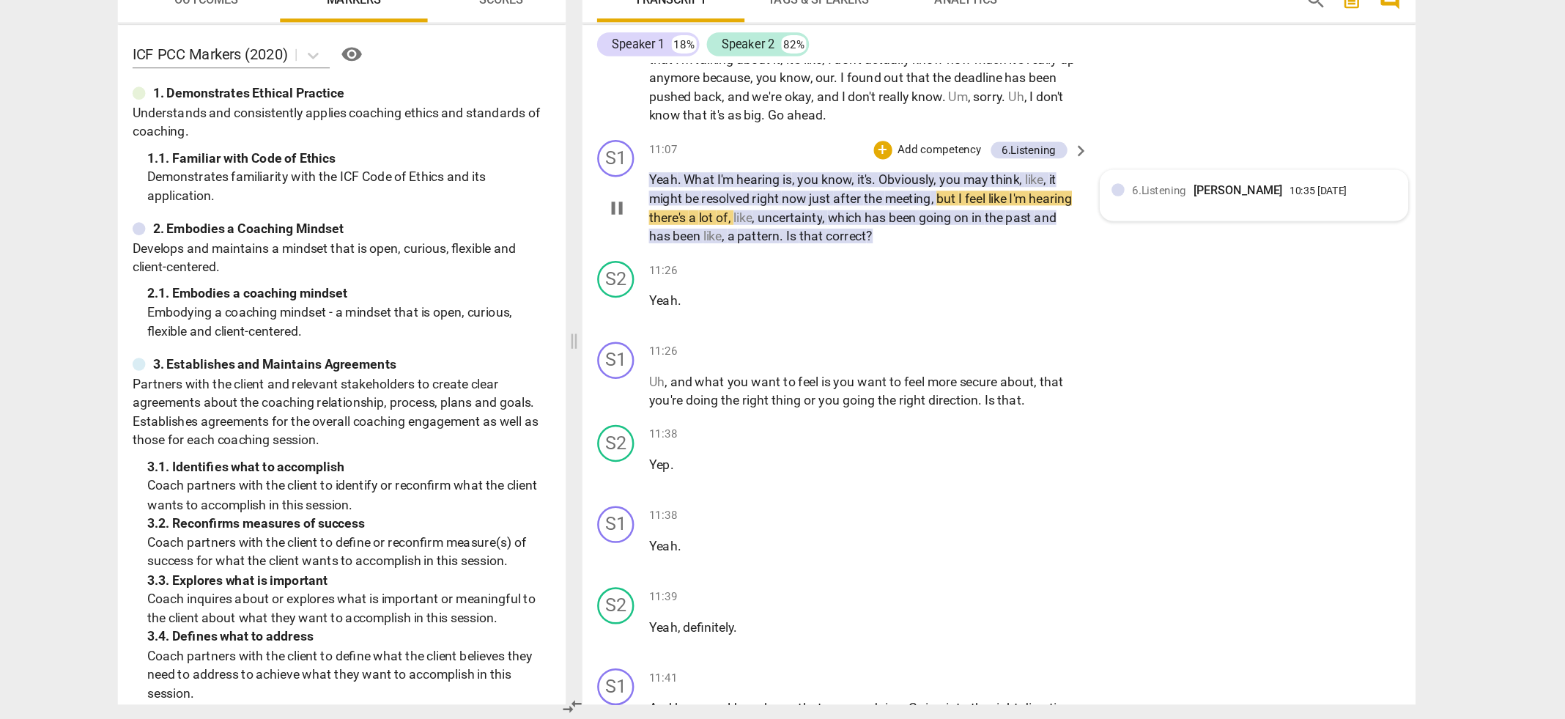
click at [1093, 294] on span "6.Listening" at bounding box center [1094, 299] width 43 height 10
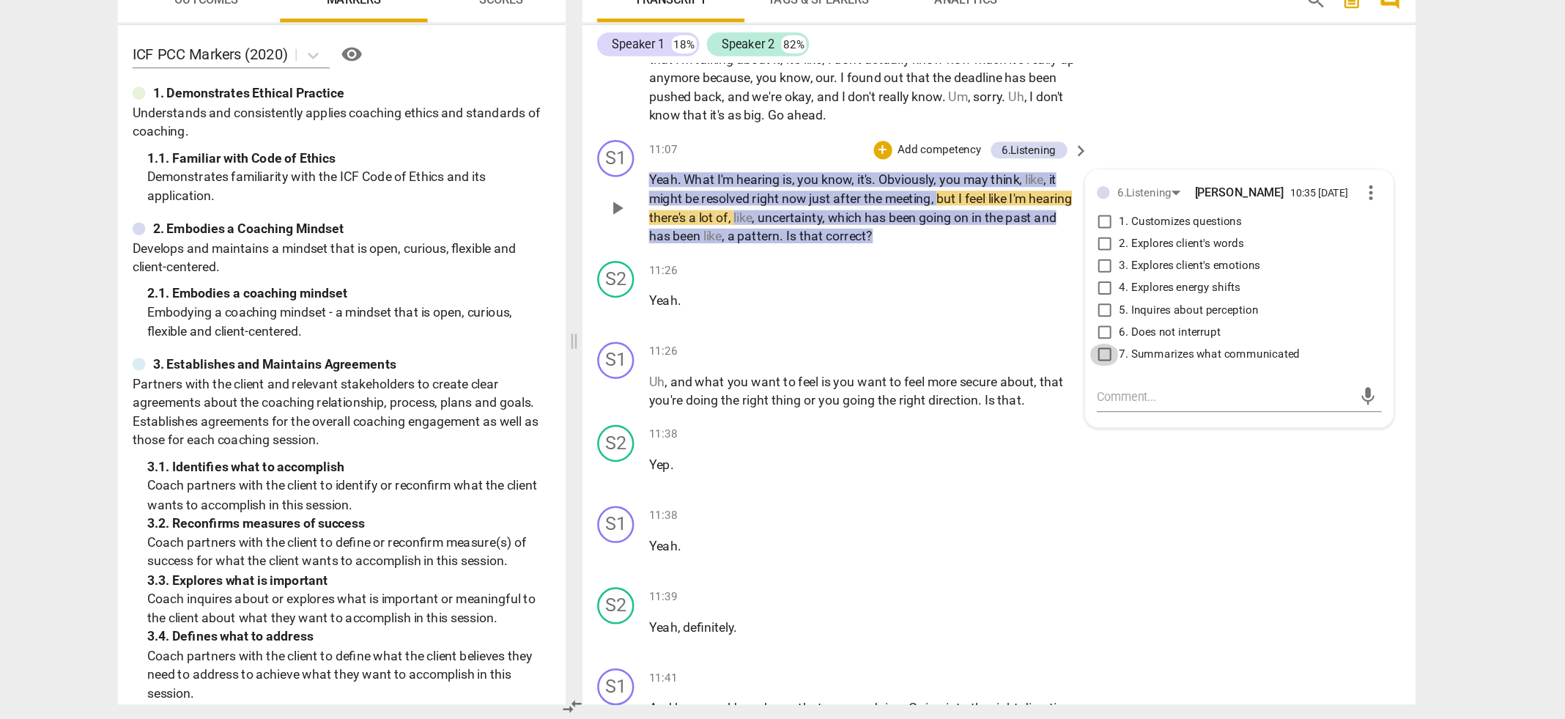
click at [1048, 421] on input "7. Summarizes what communicated" at bounding box center [1050, 430] width 23 height 18
click at [1050, 456] on textarea at bounding box center [1146, 463] width 203 height 14
click at [876, 259] on div "+" at bounding box center [874, 266] width 15 height 15
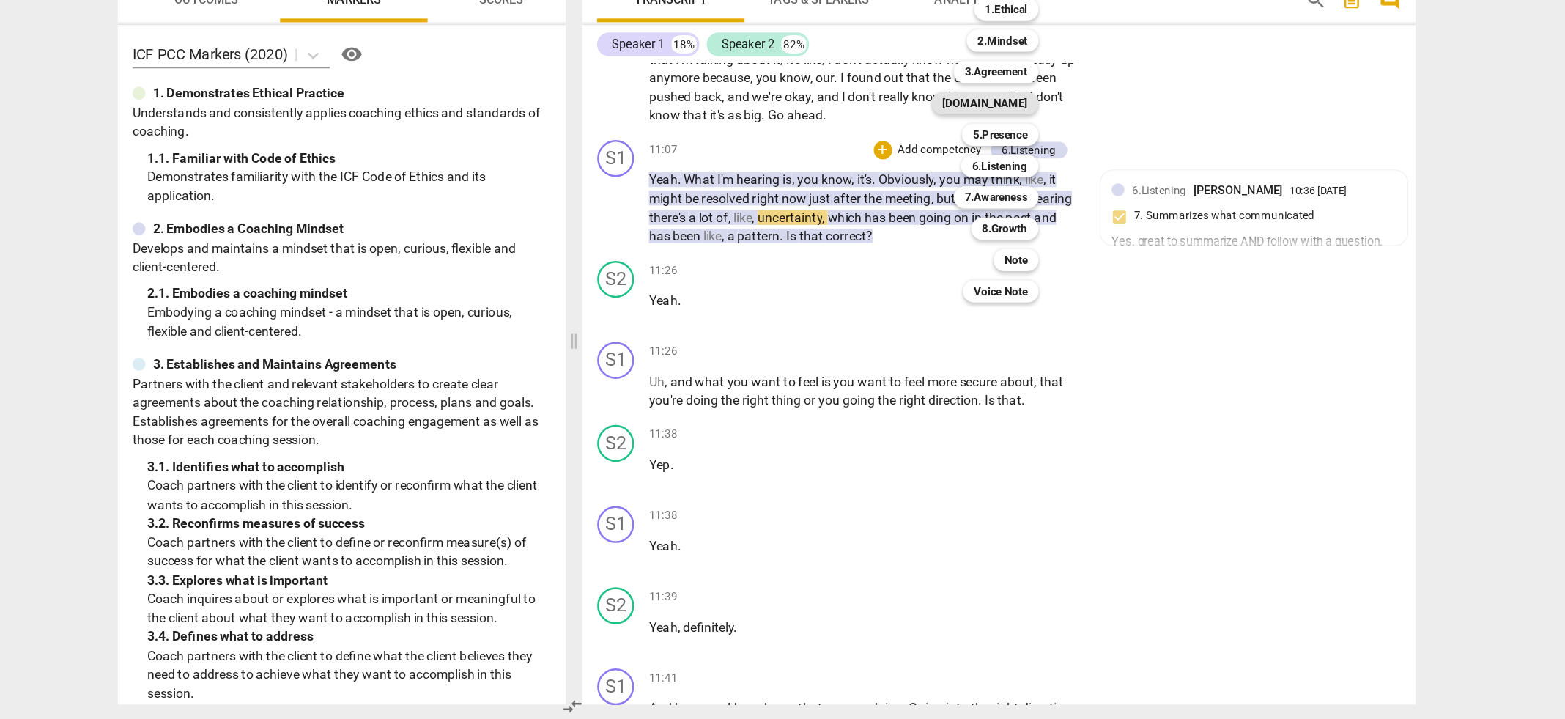
click at [980, 231] on b "[DOMAIN_NAME]" at bounding box center [955, 230] width 67 height 18
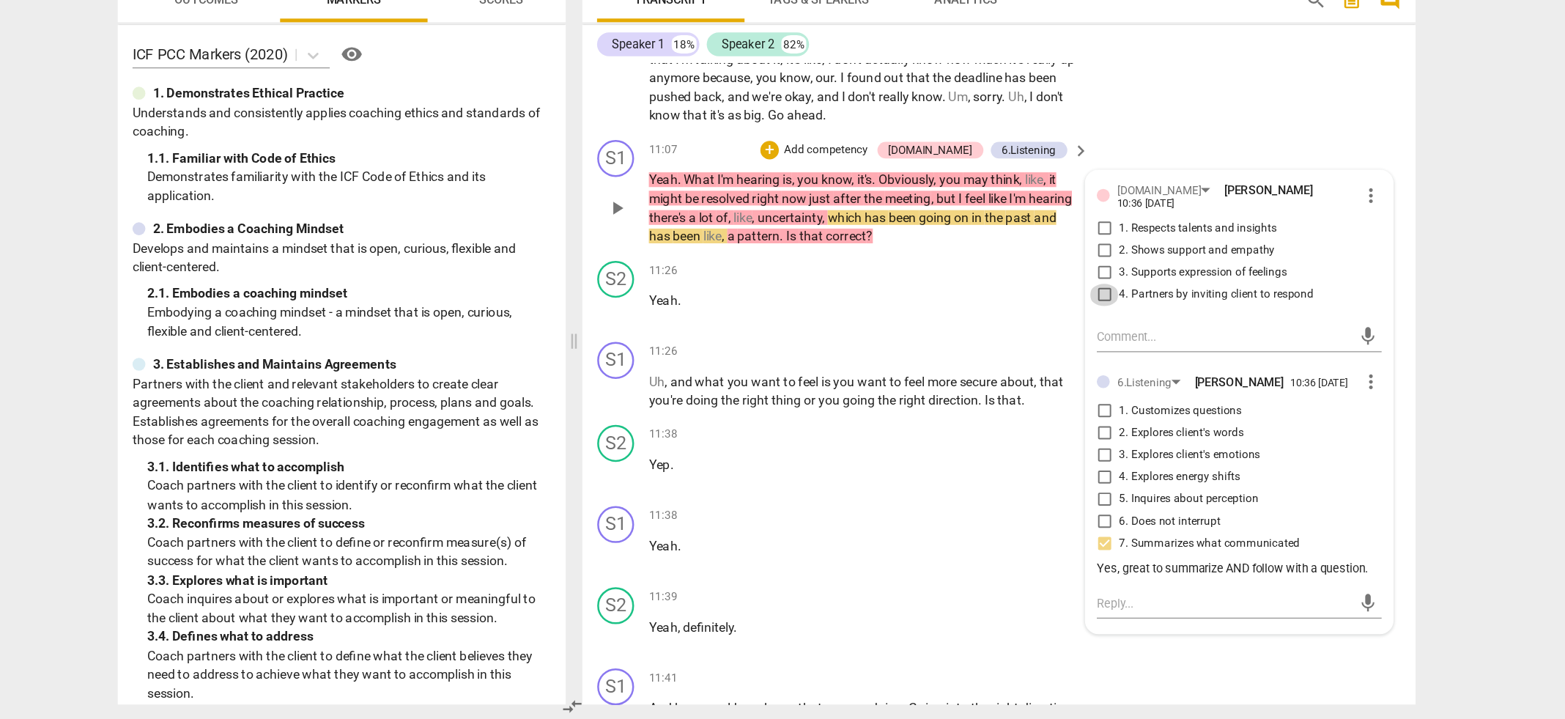
click at [1048, 373] on input "4. Partners by inviting client to respond" at bounding box center [1050, 382] width 23 height 18
click at [818, 419] on div "11:26 + Add competency keyboard_arrow_right" at bounding box center [865, 427] width 352 height 16
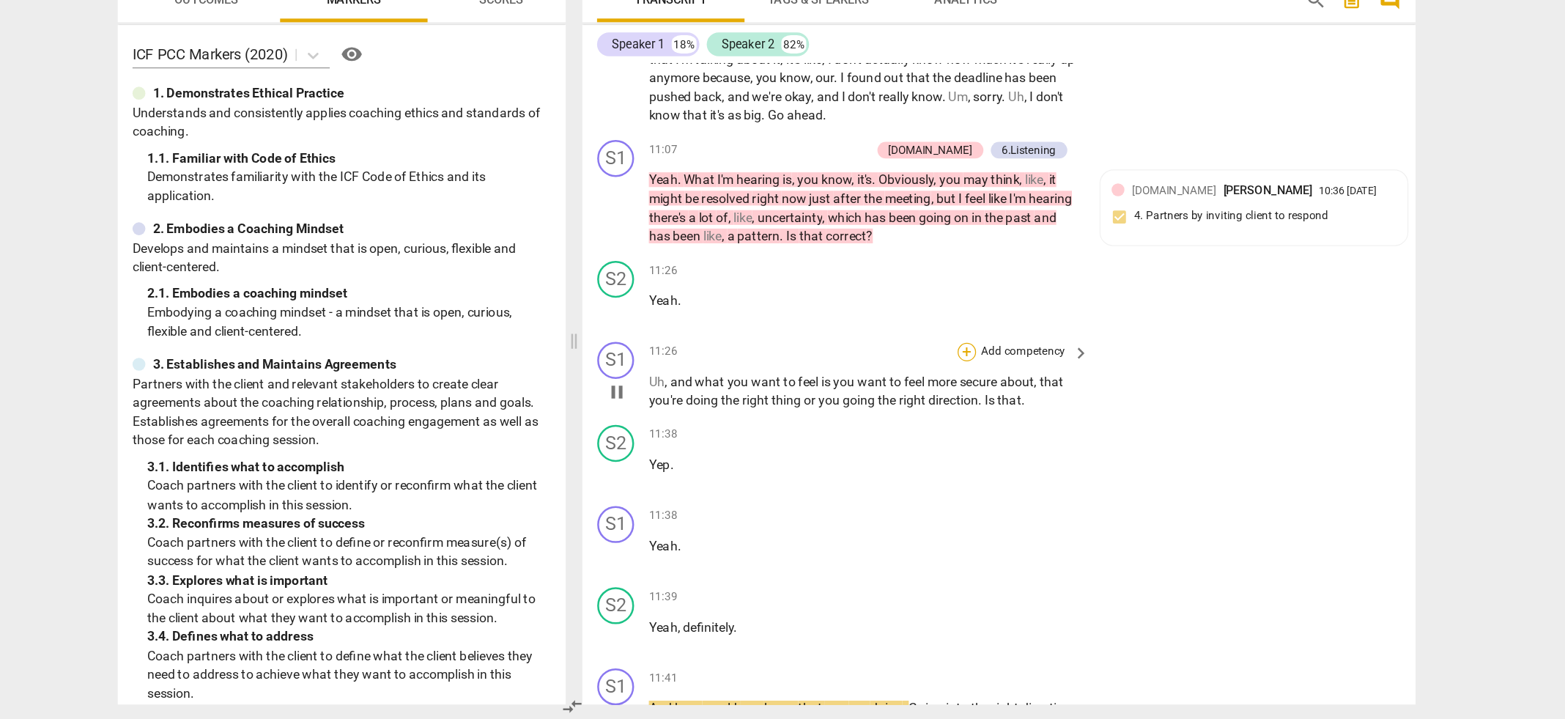
click at [939, 420] on div "+" at bounding box center [941, 427] width 15 height 15
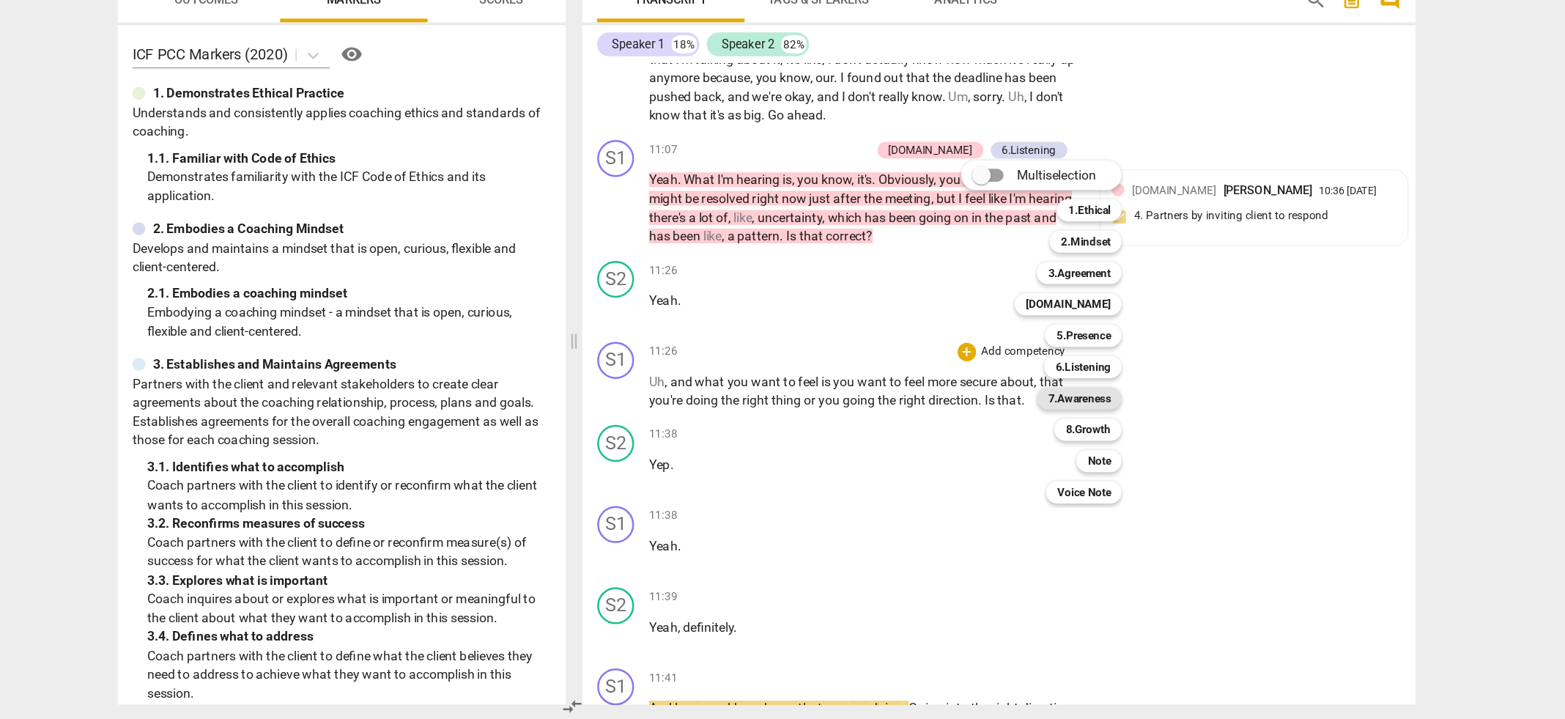
click at [1008, 458] on b "7.Awareness" at bounding box center [1031, 464] width 50 height 18
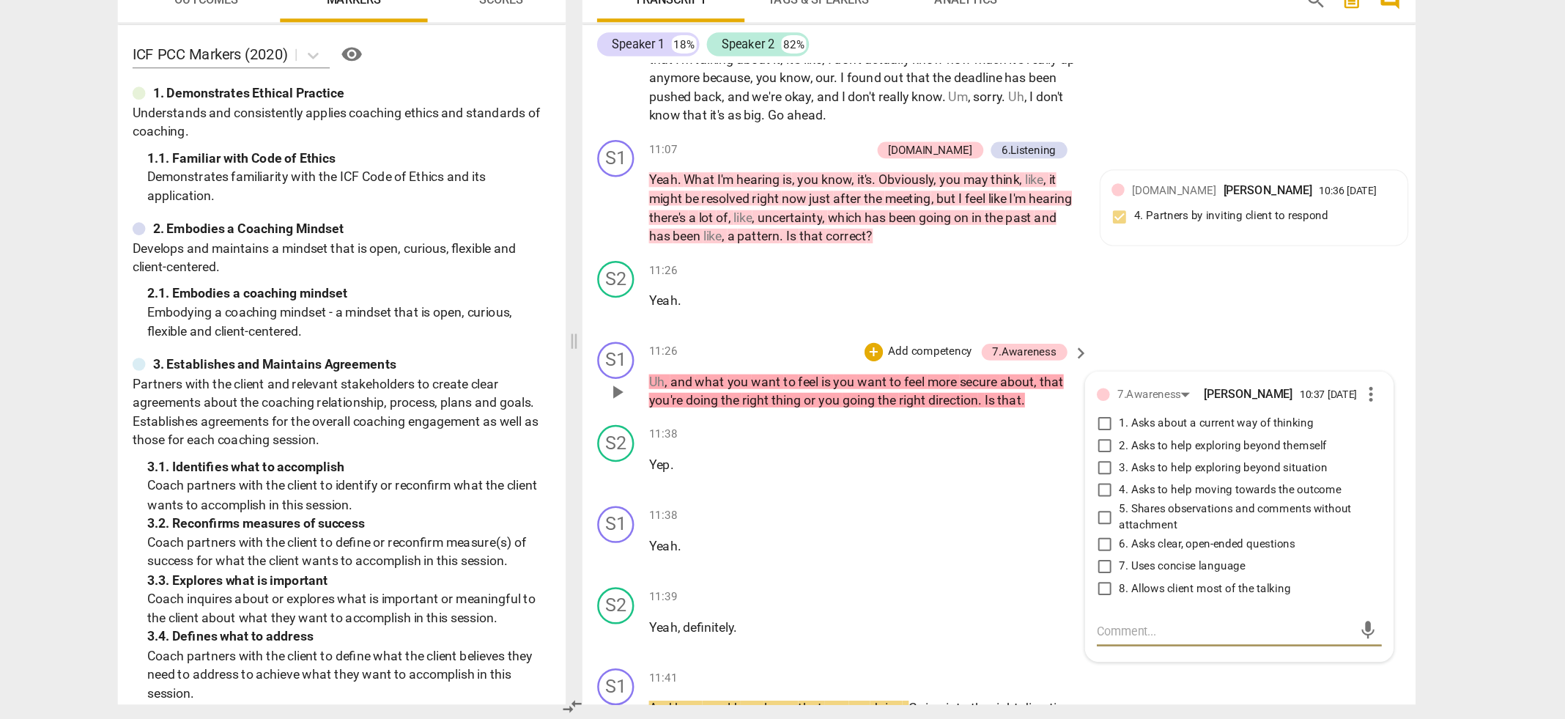
click at [1053, 476] on input "1. Asks about a current way of thinking" at bounding box center [1050, 485] width 23 height 18
click at [868, 550] on div "11:38 + Add competency keyboard_arrow_right" at bounding box center [865, 558] width 352 height 16
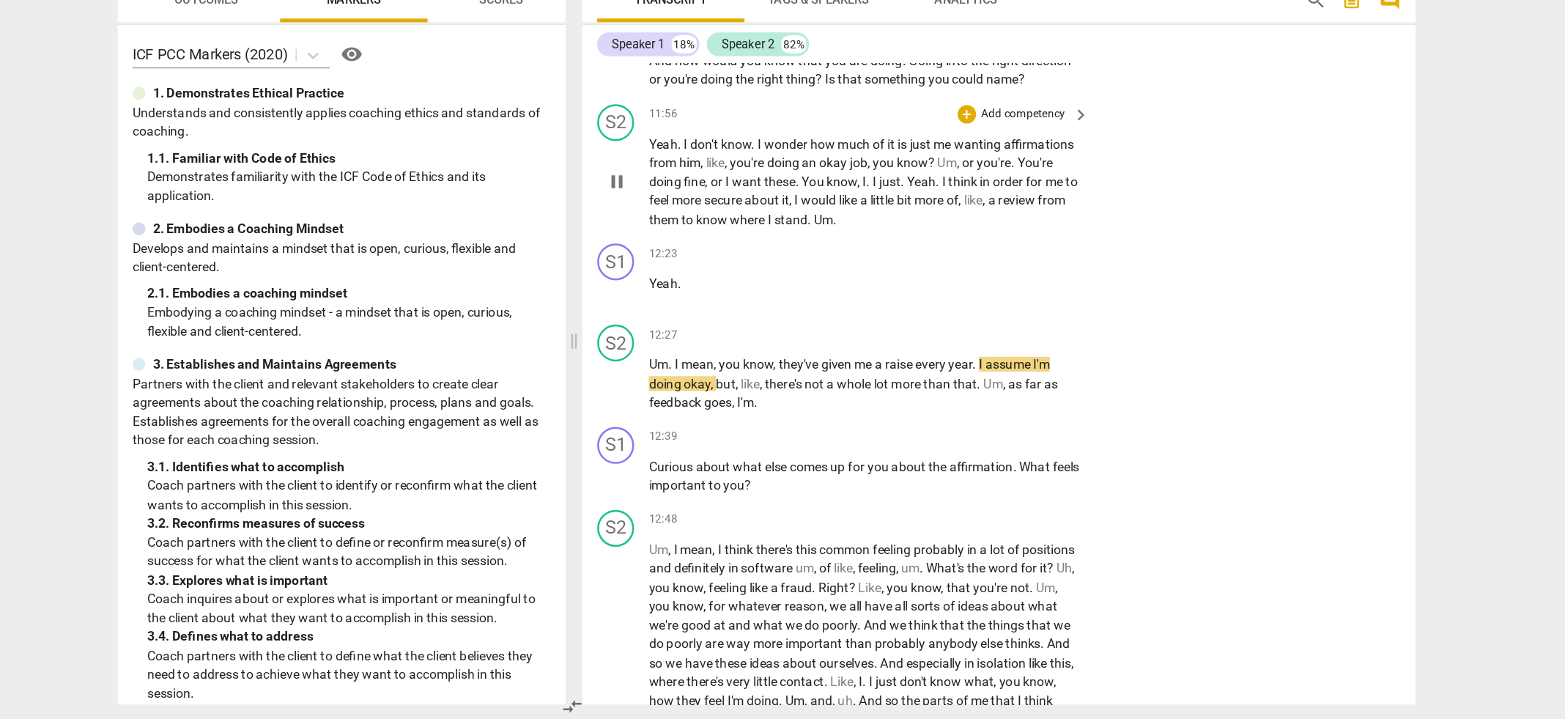
scroll to position [3908, 0]
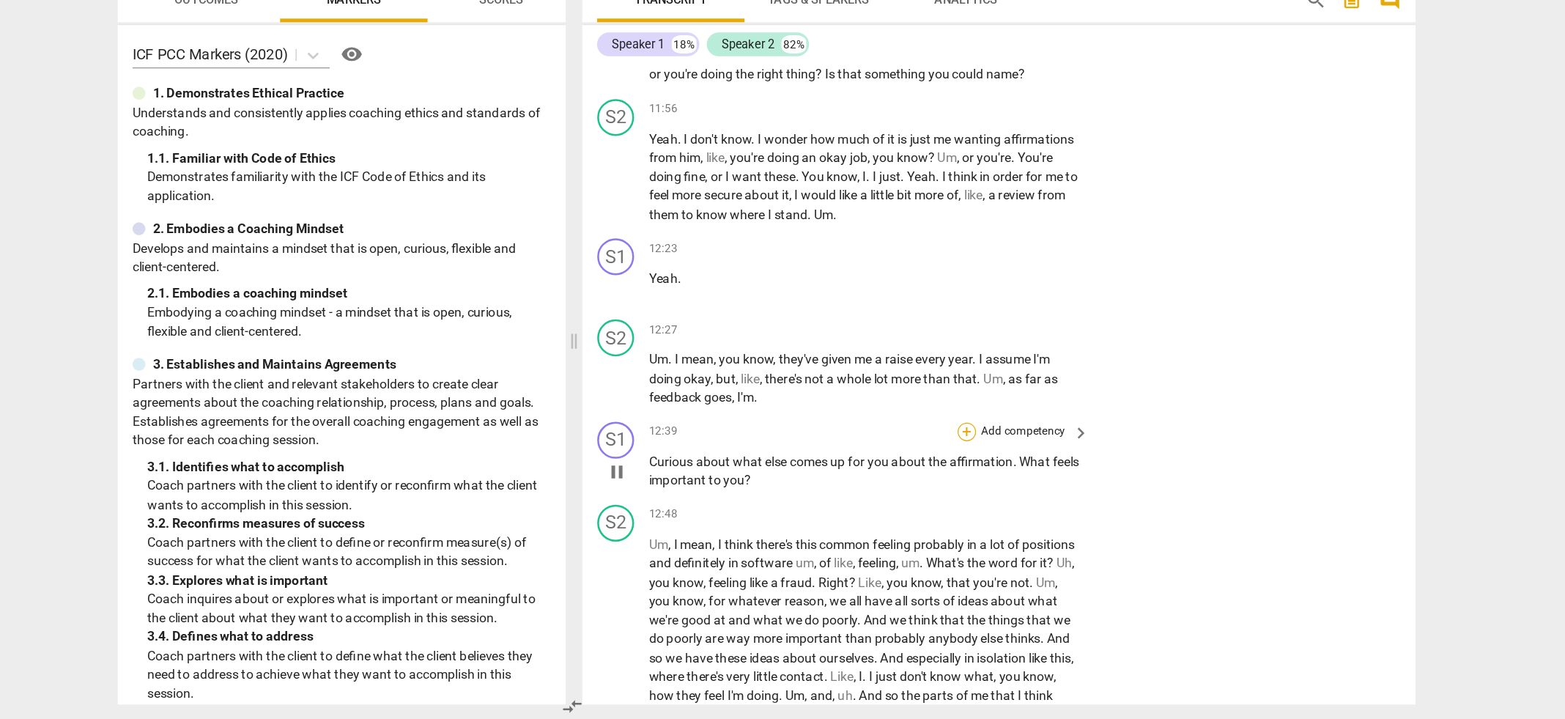
click at [941, 483] on div "+" at bounding box center [941, 490] width 15 height 15
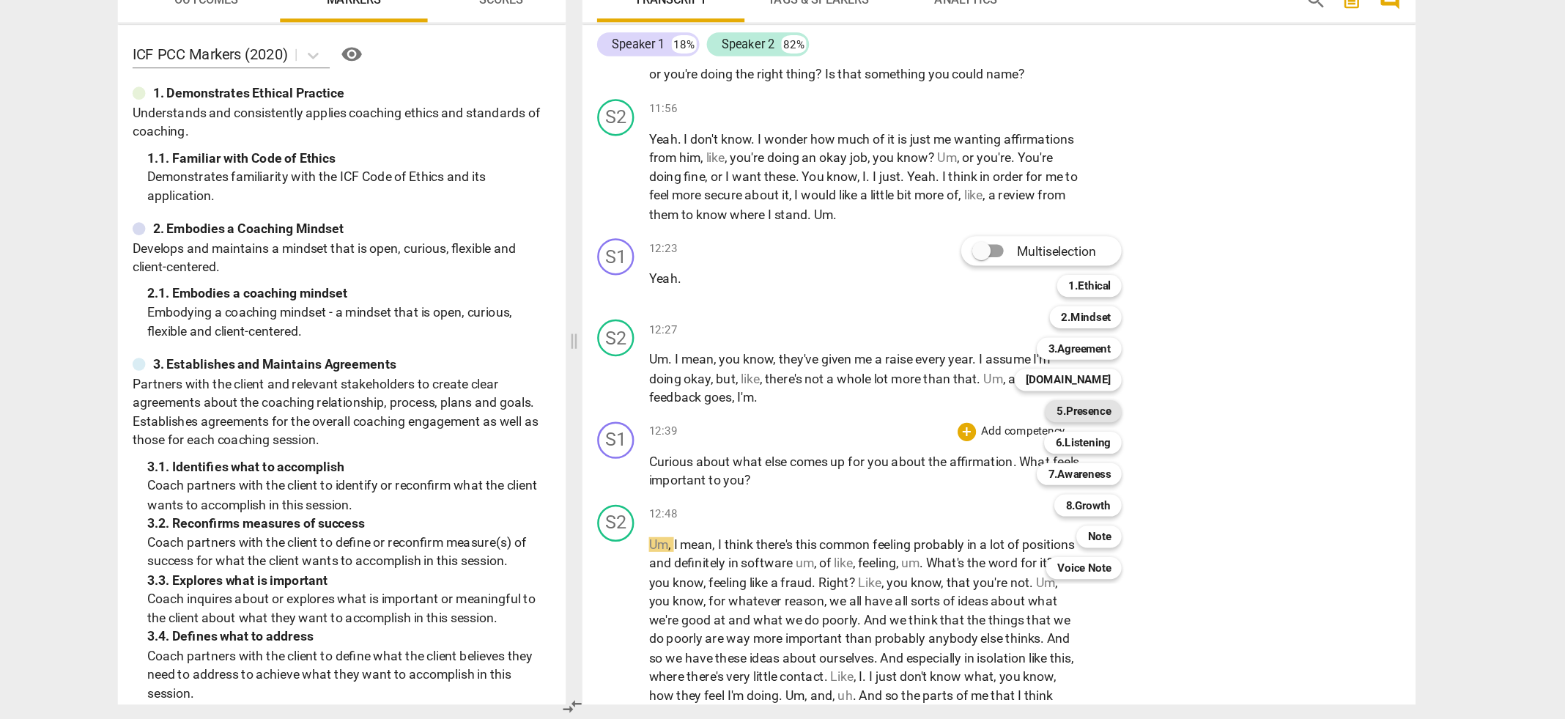
click at [1034, 474] on b "5.Presence" at bounding box center [1034, 474] width 43 height 18
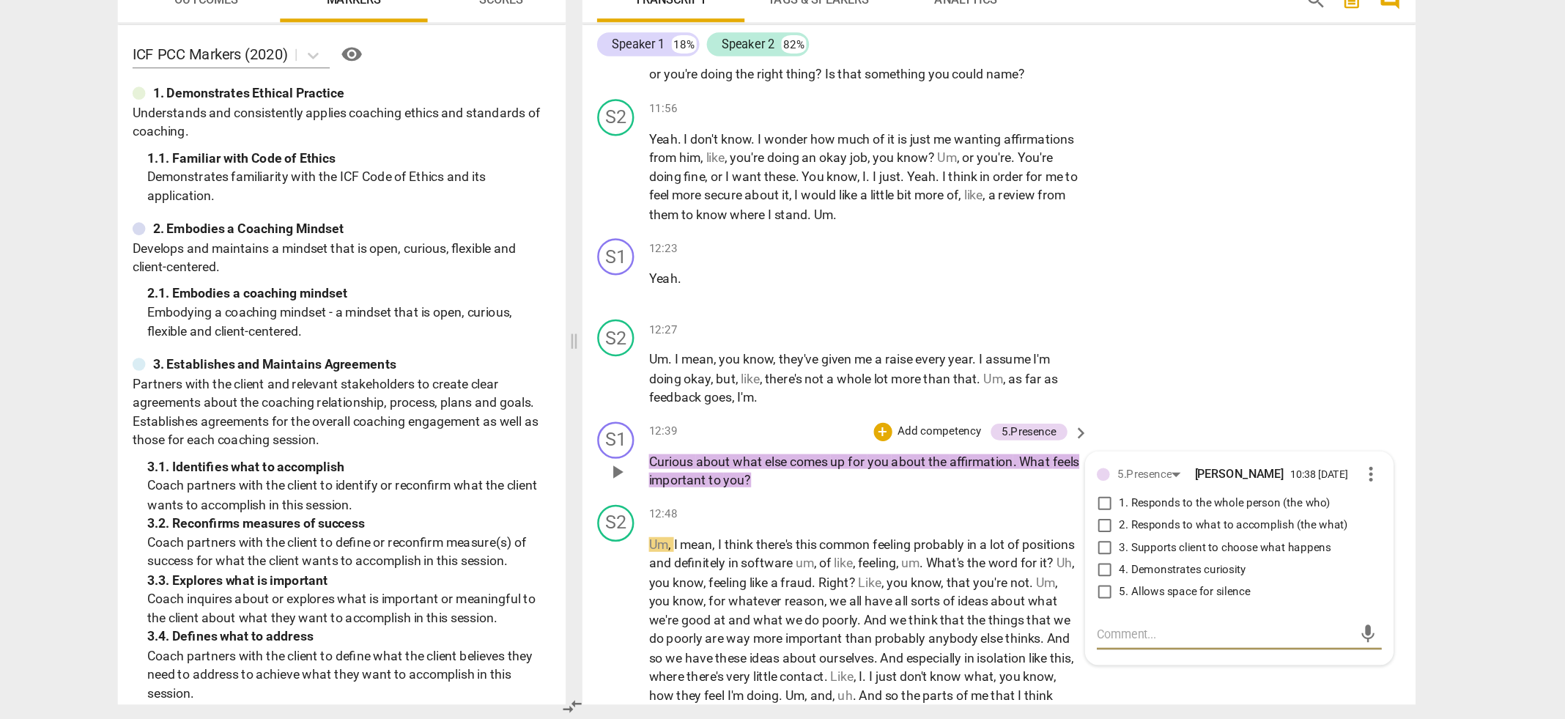
click at [1049, 591] on input "4. Demonstrates curiosity" at bounding box center [1050, 600] width 23 height 18
click at [896, 484] on p "Add competency" at bounding box center [920, 490] width 70 height 13
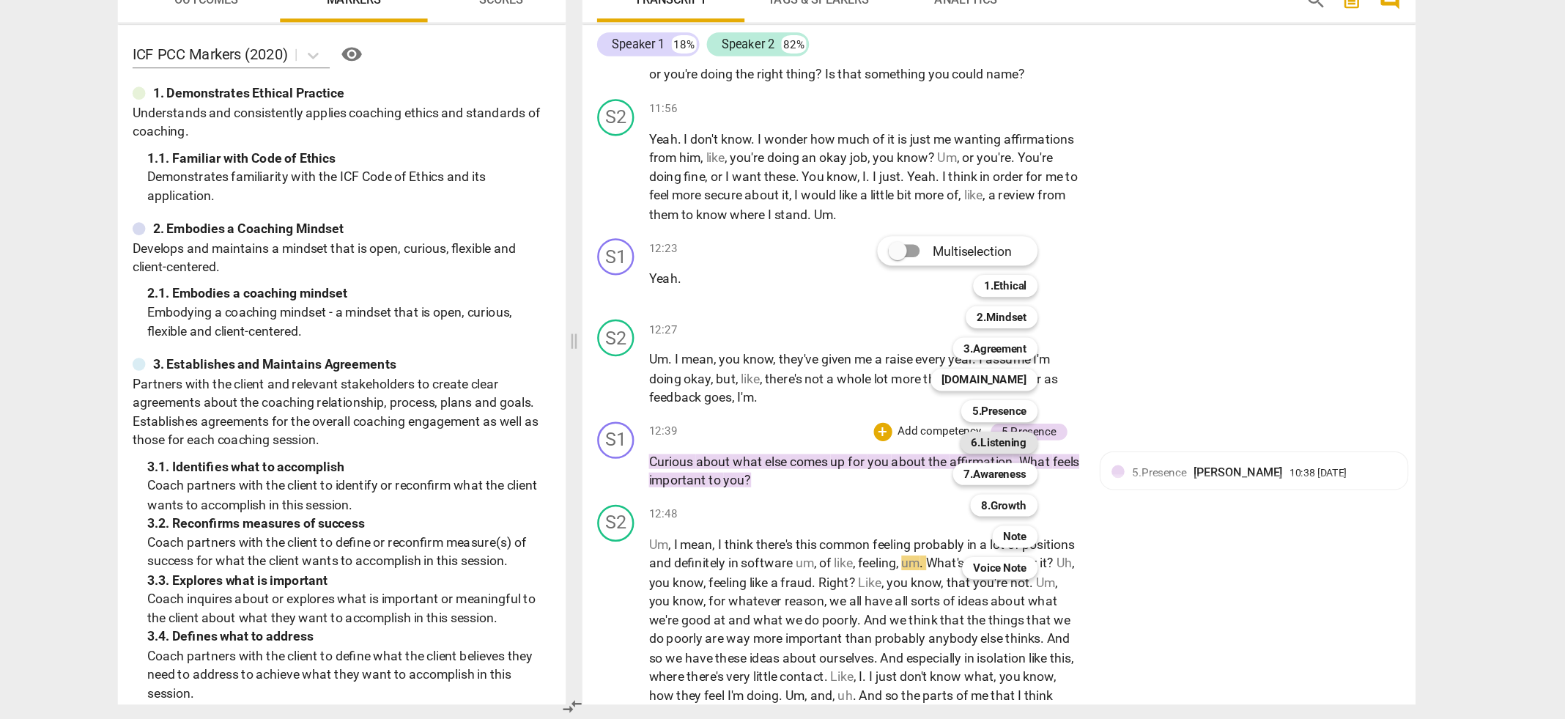
click at [962, 498] on b "6.Listening" at bounding box center [967, 499] width 44 height 18
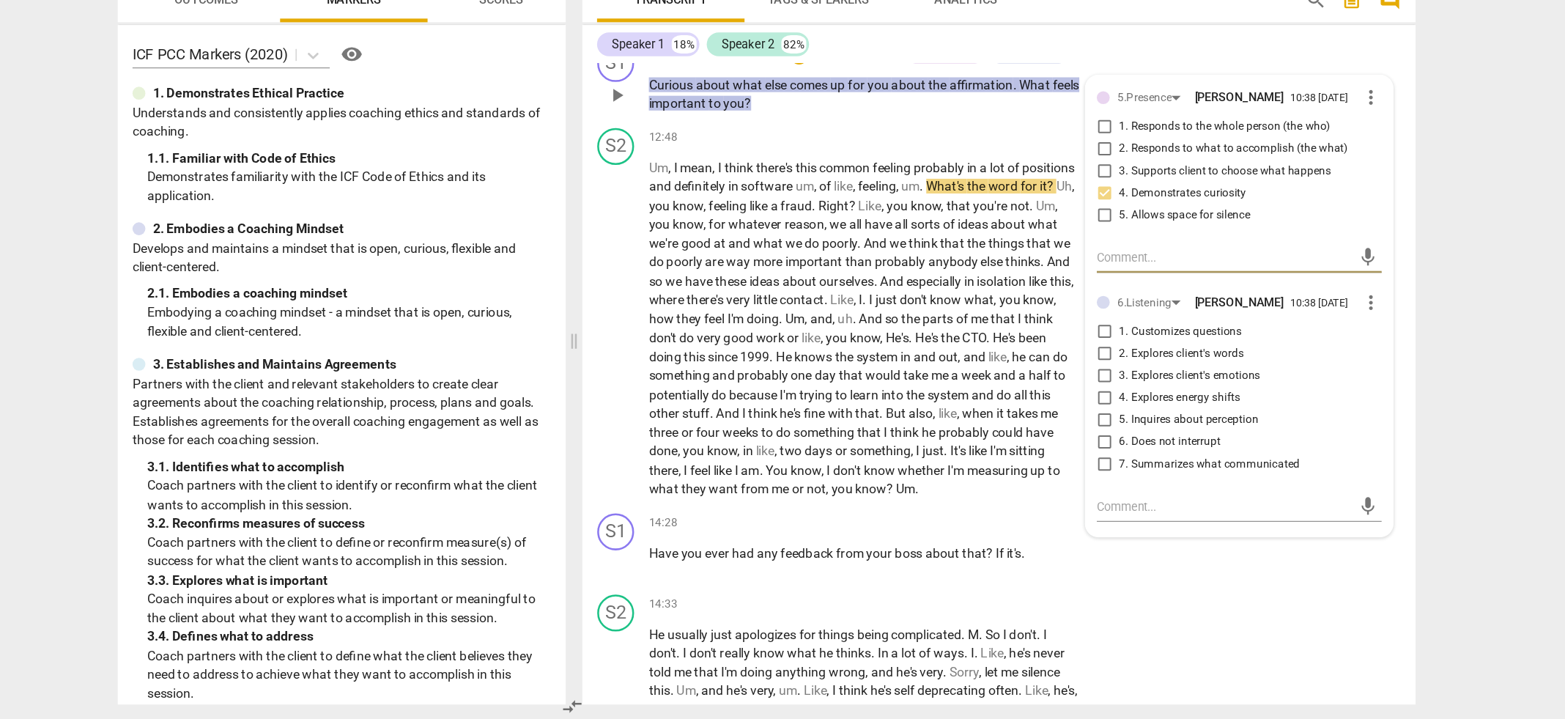
scroll to position [4209, 0]
click at [1048, 471] on input "5. Inquires about perception" at bounding box center [1050, 479] width 23 height 18
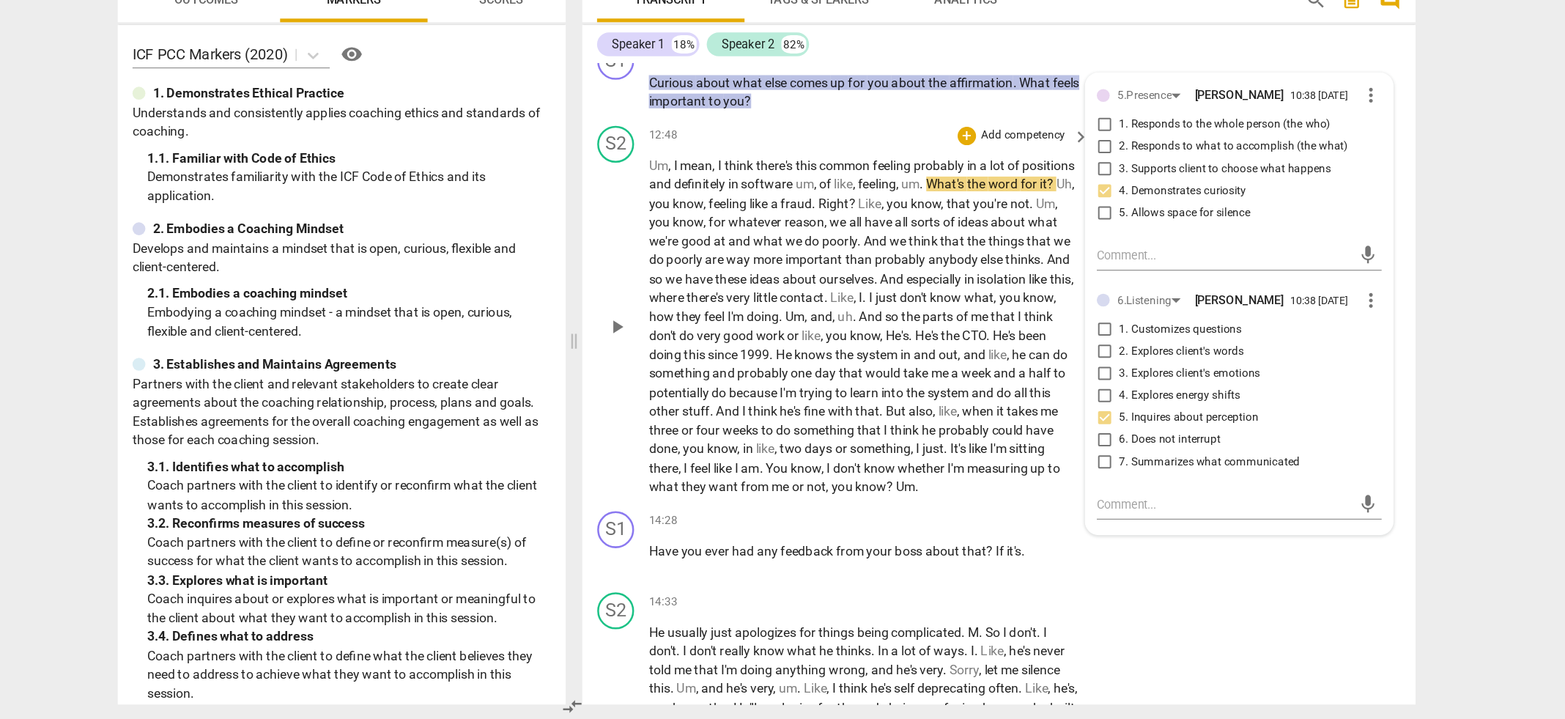
click at [733, 393] on span "they" at bounding box center [722, 399] width 22 height 12
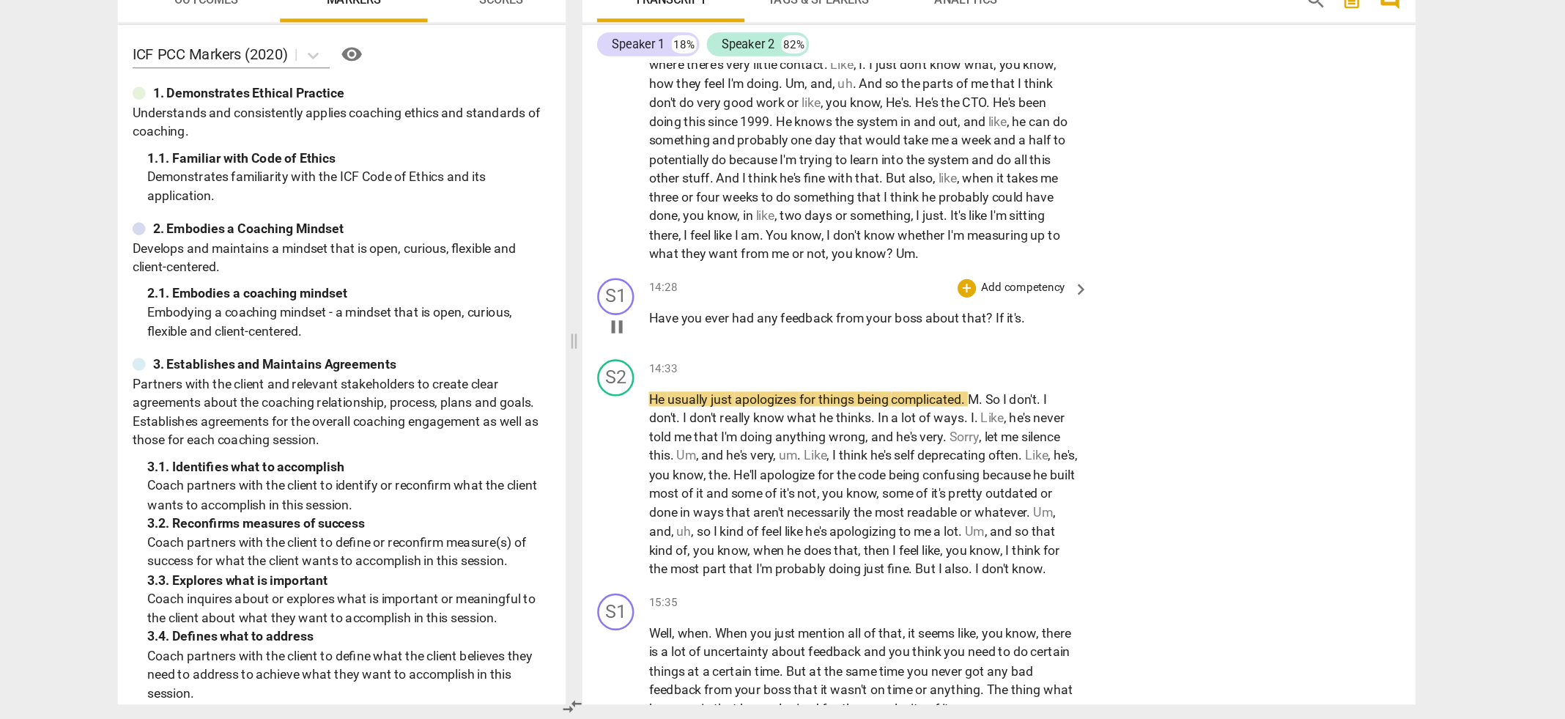
scroll to position [4394, 0]
click at [937, 370] on div "+" at bounding box center [941, 376] width 15 height 15
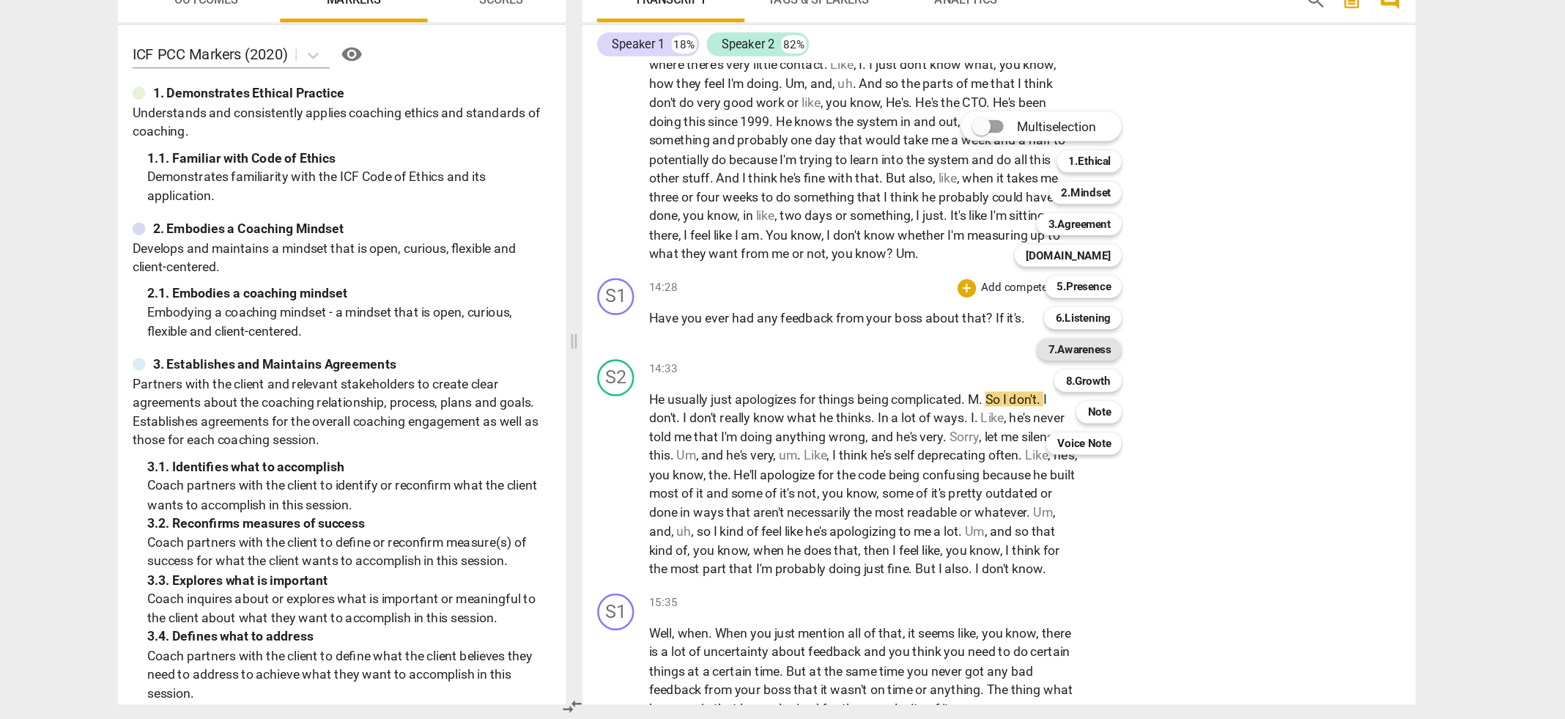
click at [1028, 421] on b "7.Awareness" at bounding box center [1031, 425] width 50 height 18
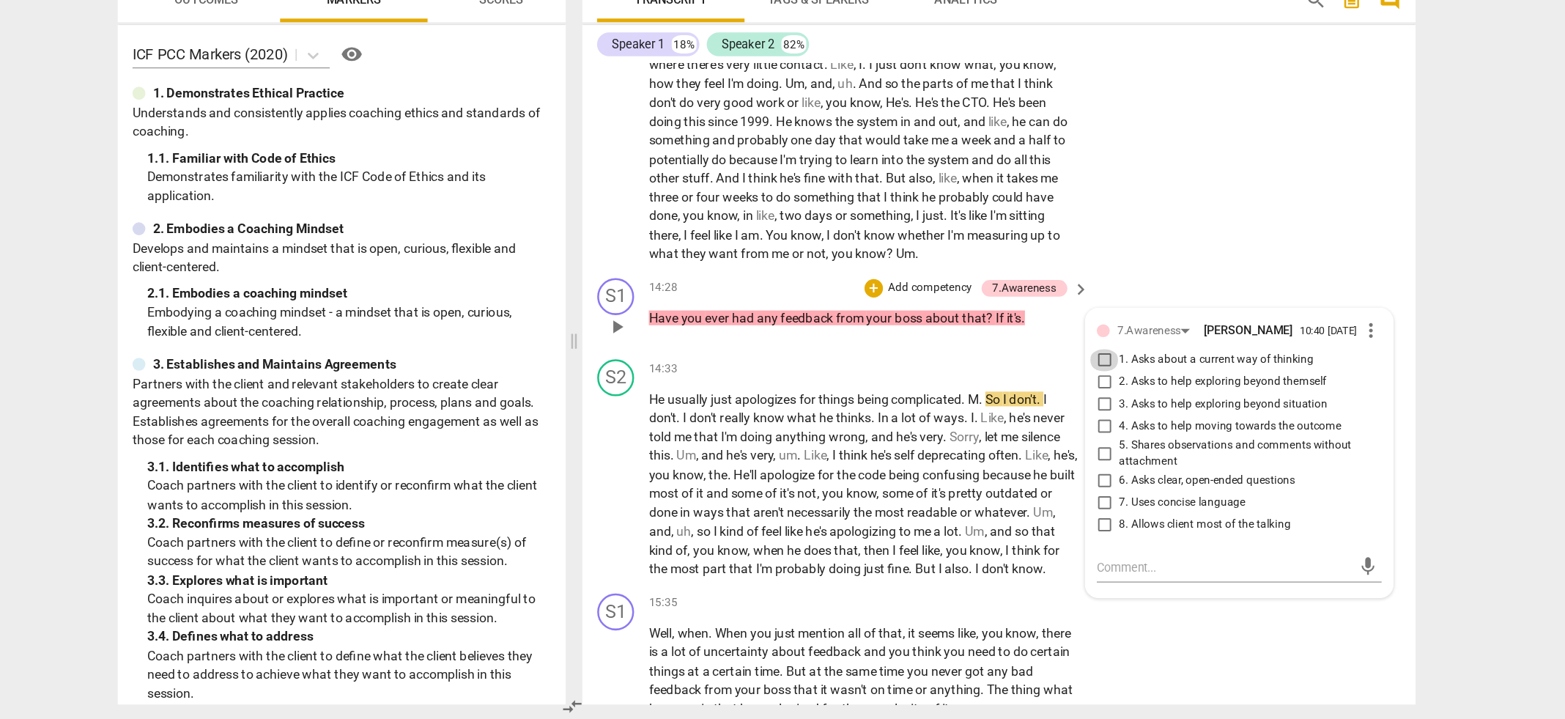
click at [1052, 432] on input "1. Asks about a current way of thinking" at bounding box center [1050, 434] width 23 height 18
click at [1048, 530] on input "6. Asks clear, open-ended questions" at bounding box center [1050, 530] width 23 height 18
click at [1050, 595] on textarea at bounding box center [1146, 598] width 203 height 14
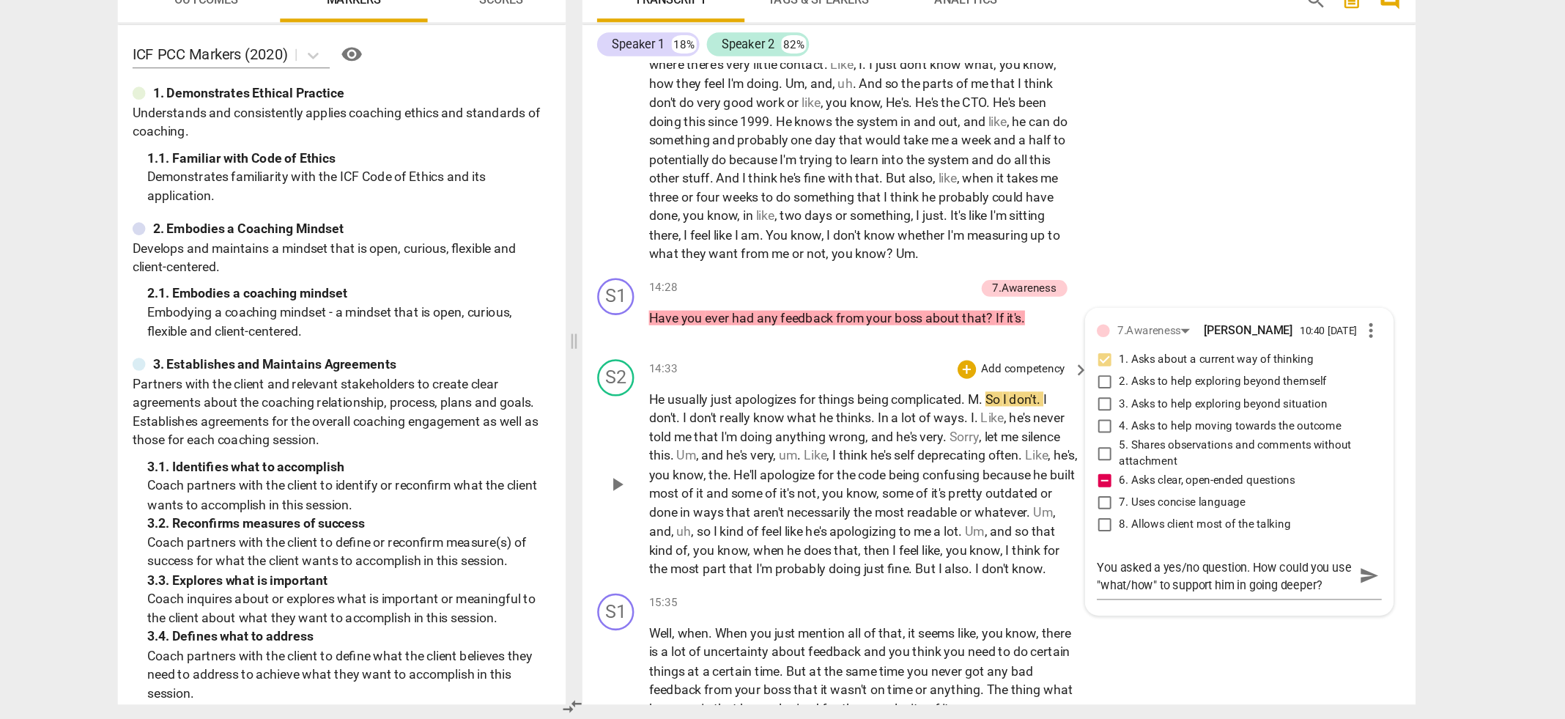
click at [823, 520] on span "apologize" at bounding box center [800, 525] width 46 height 12
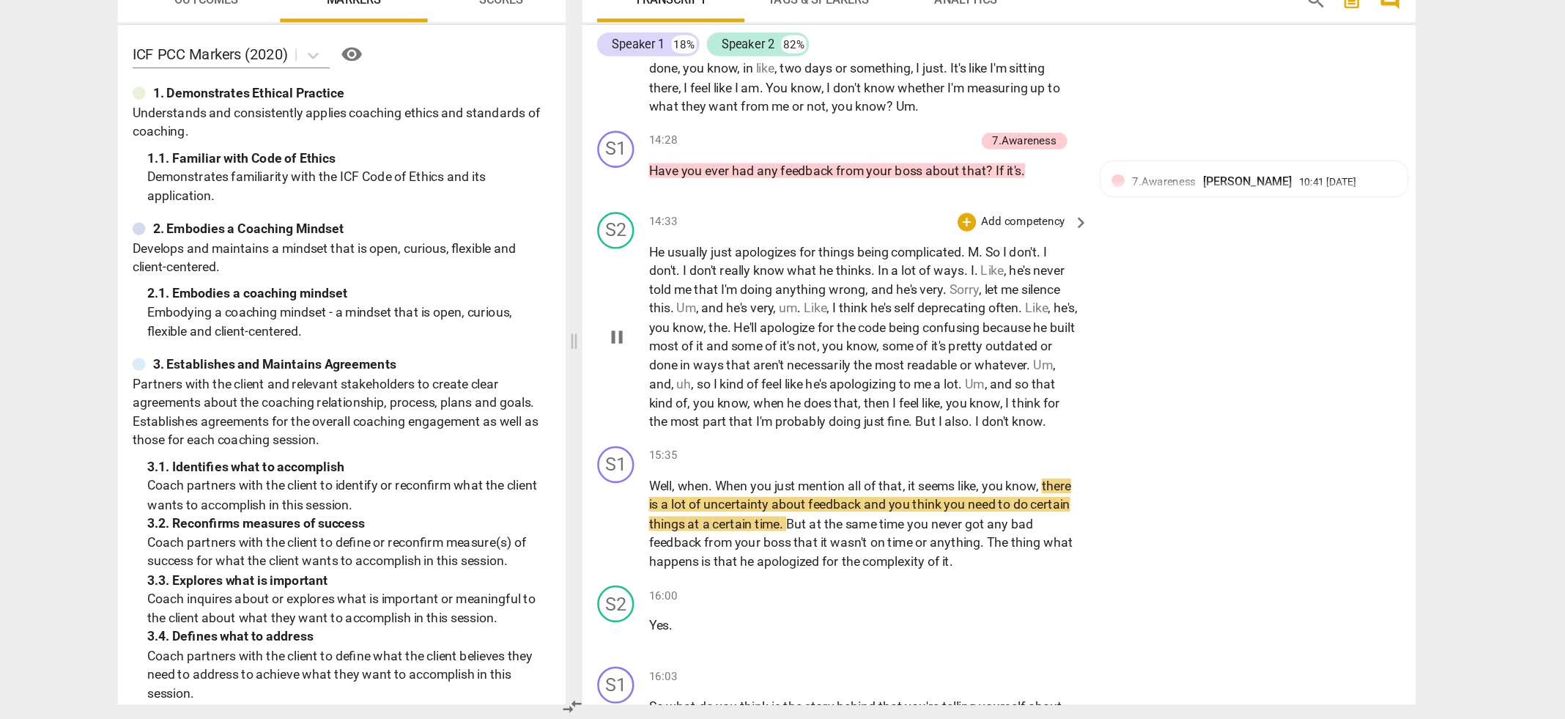
scroll to position [4524, 0]
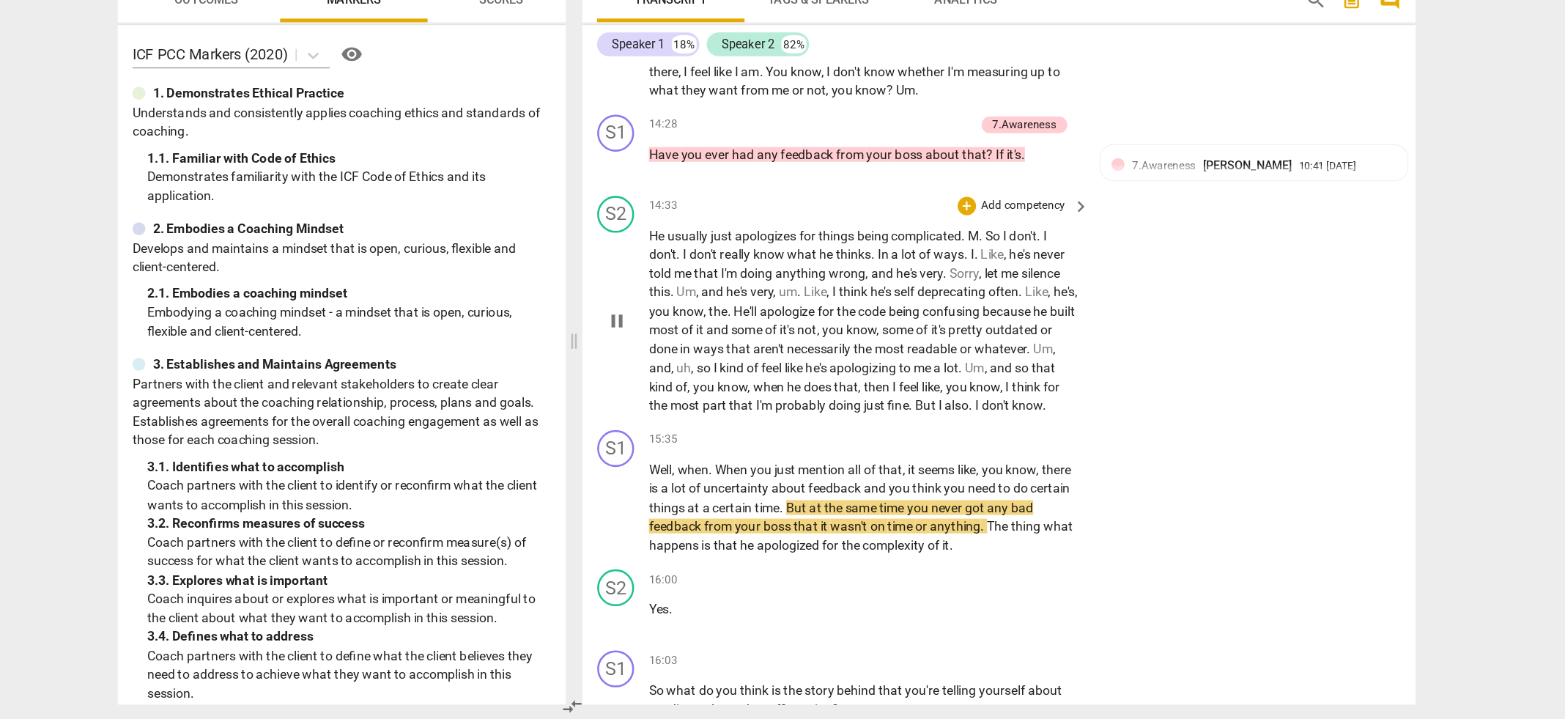
click at [963, 304] on p "Add competency" at bounding box center [987, 310] width 70 height 13
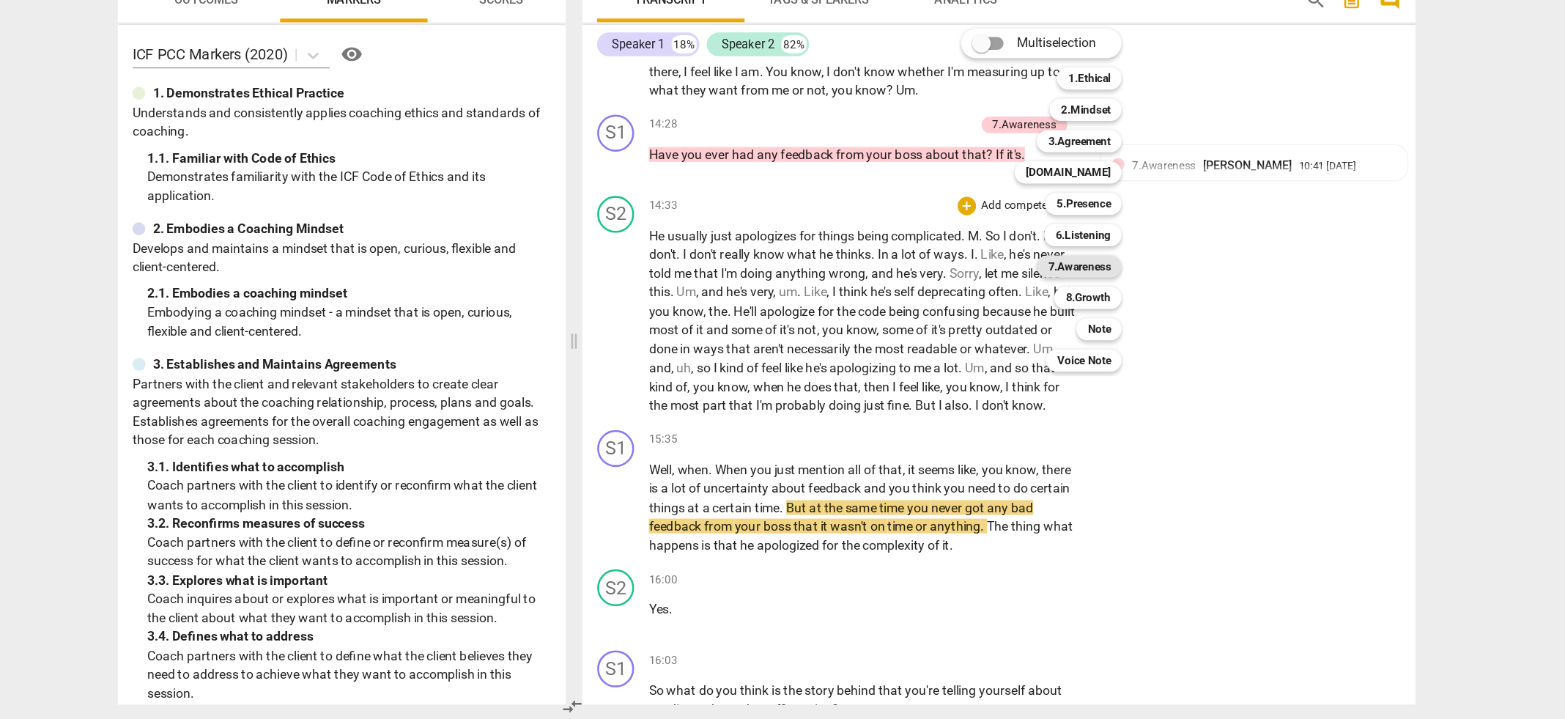
click at [1051, 359] on b "7.Awareness" at bounding box center [1031, 359] width 50 height 18
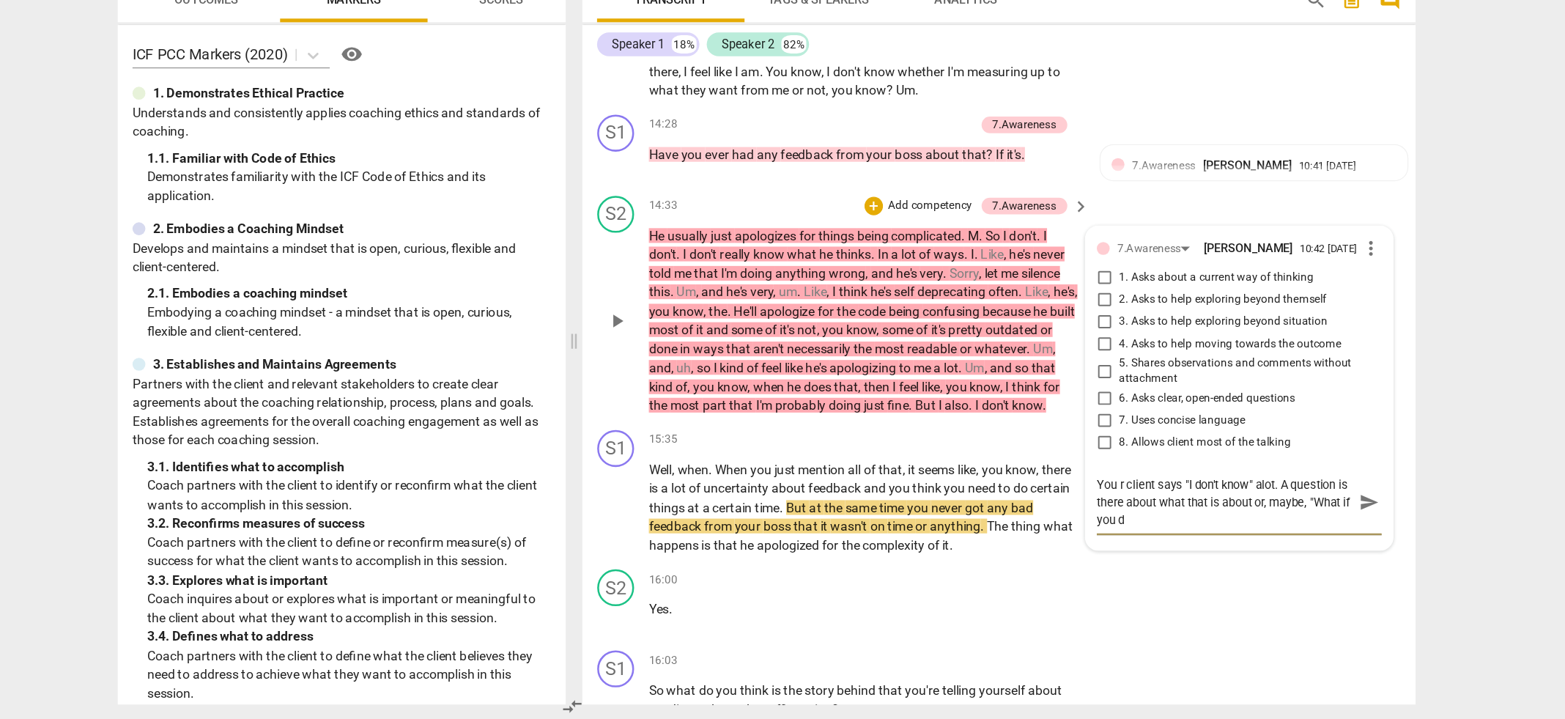
scroll to position [0, 0]
click at [793, 556] on span "." at bounding box center [795, 550] width 5 height 12
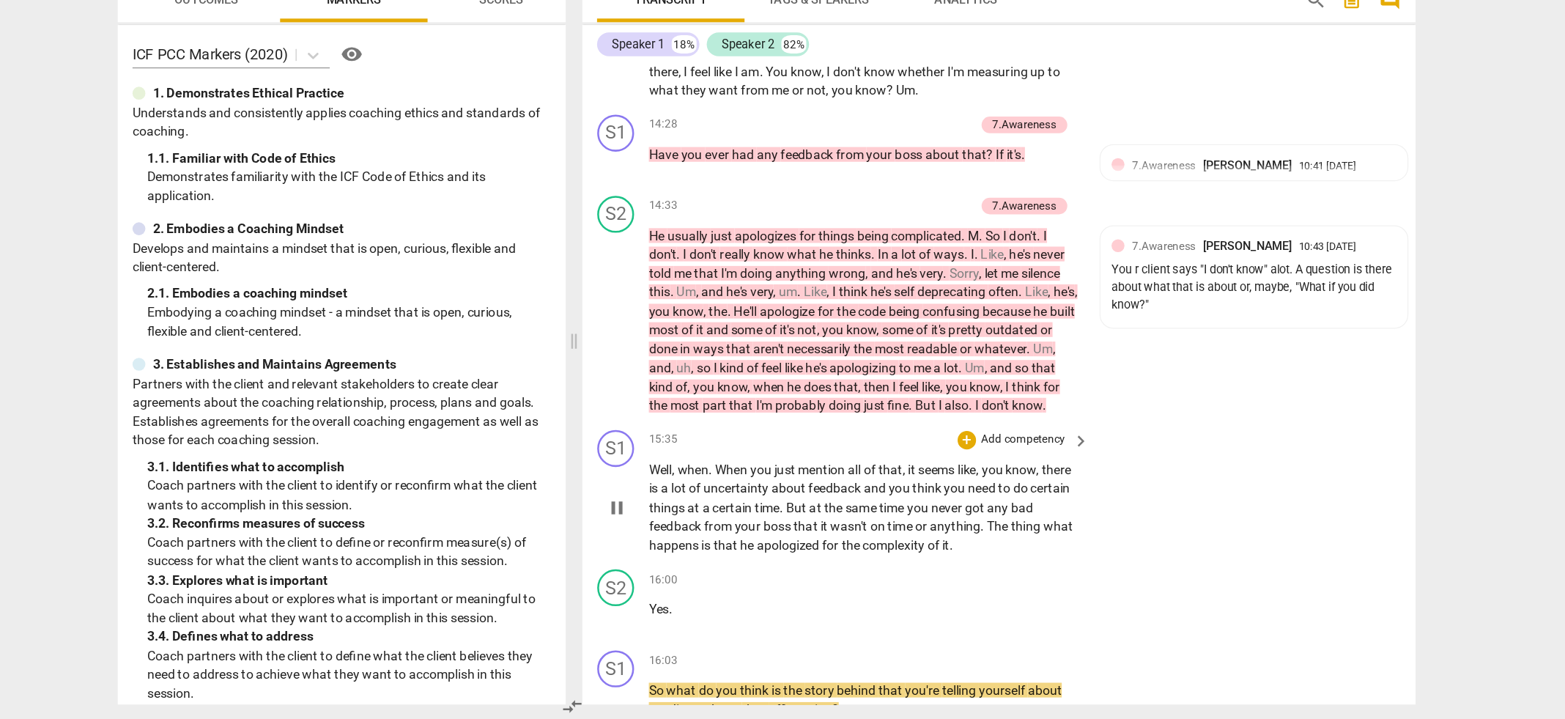
scroll to position [4526, 0]
click at [938, 503] on div "+" at bounding box center [941, 495] width 15 height 15
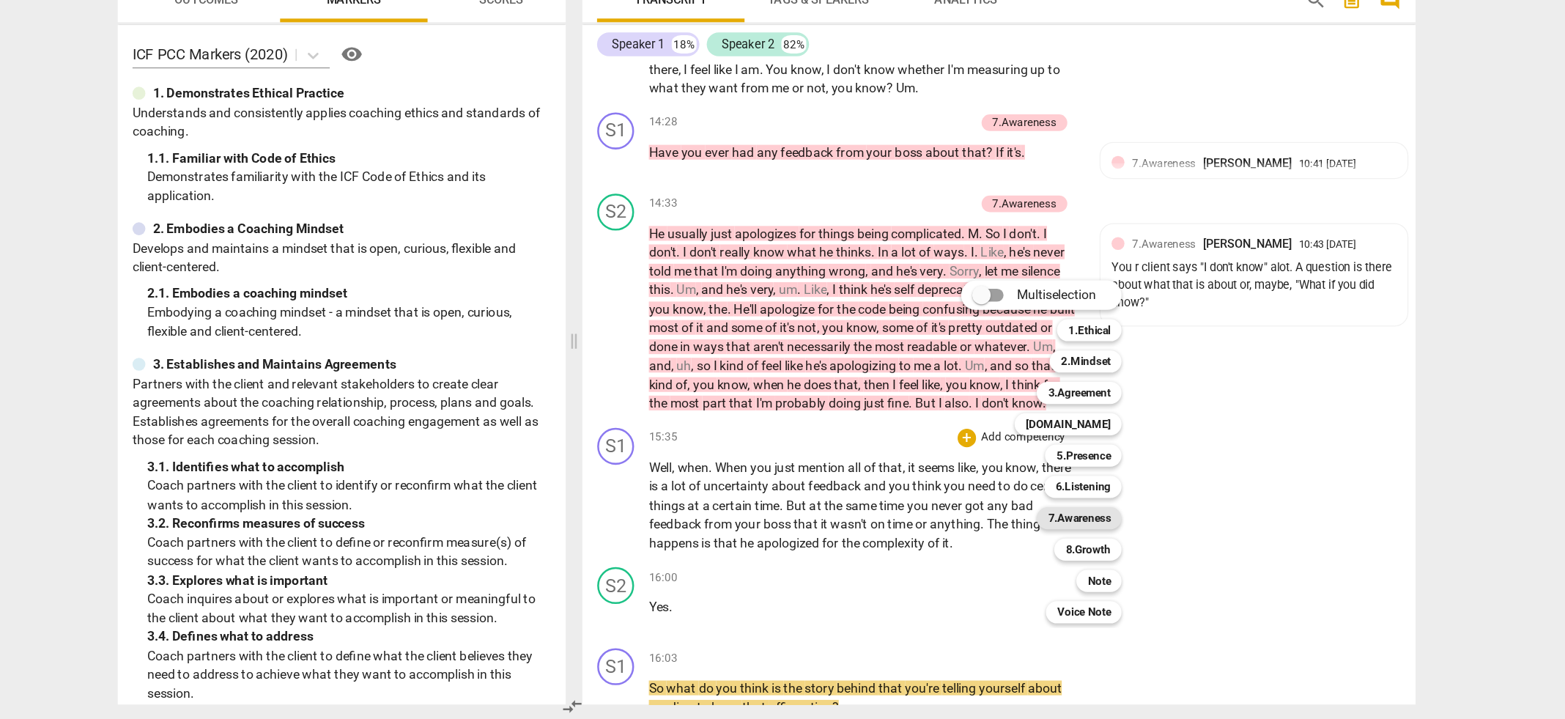
click at [1033, 558] on b "7.Awareness" at bounding box center [1031, 559] width 50 height 18
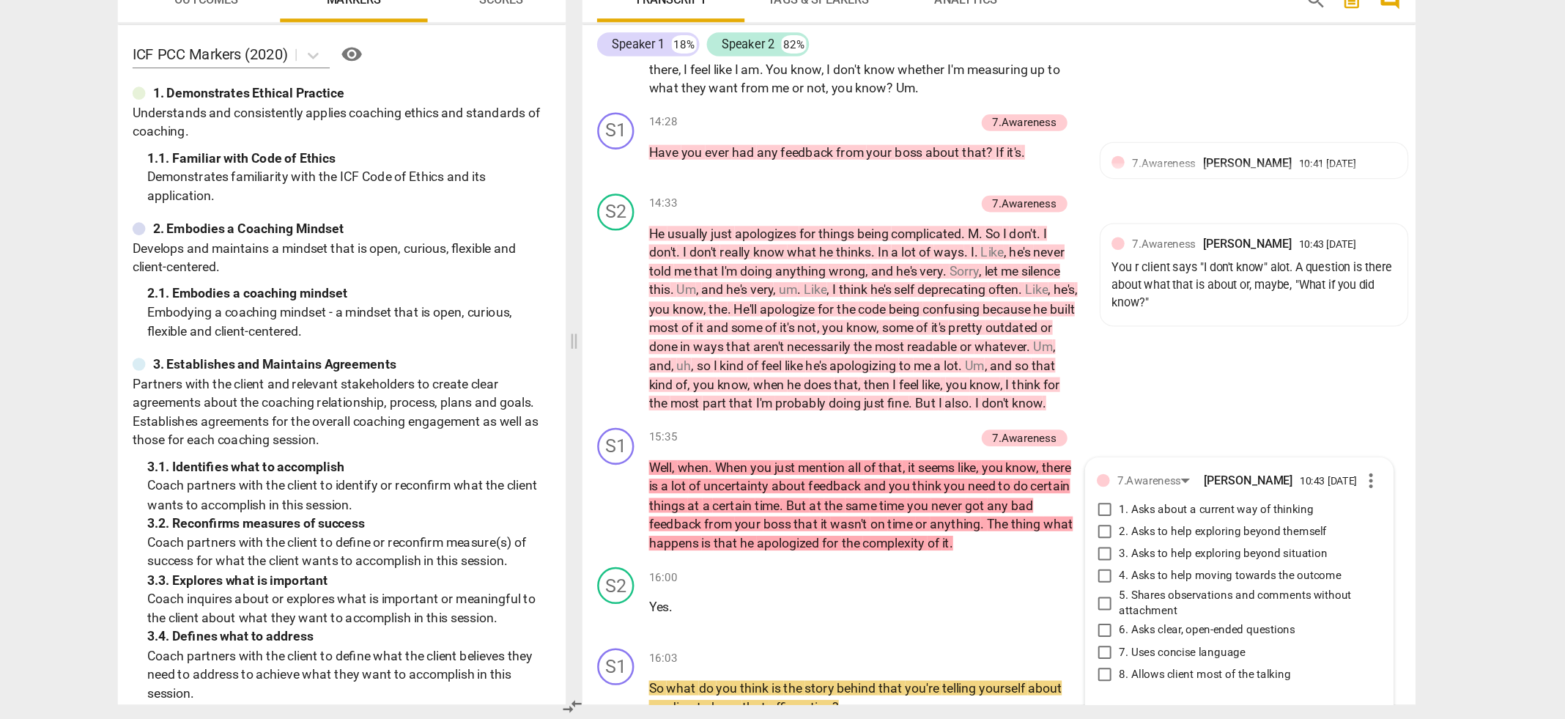
scroll to position [4806, 0]
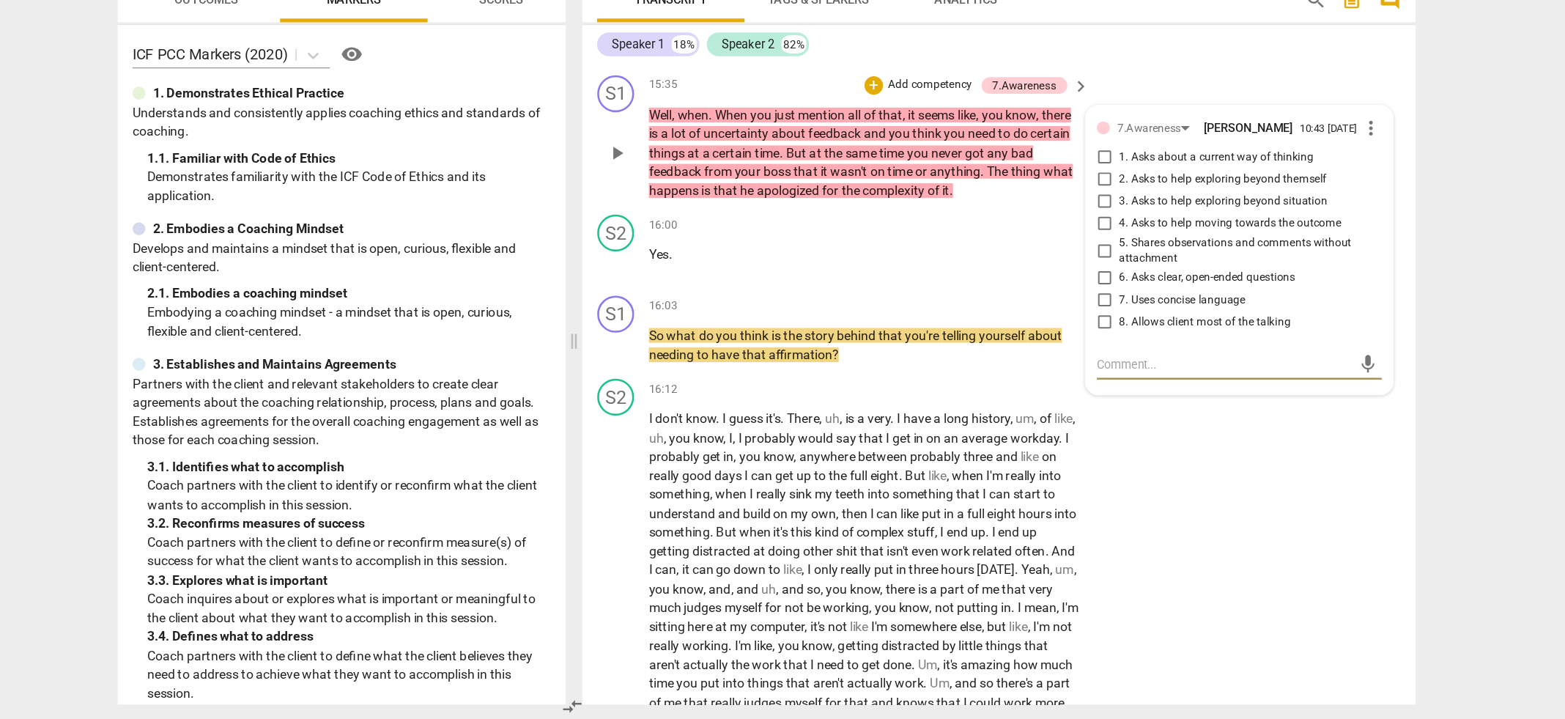
click at [1048, 355] on input "5. Shares observations and comments without attachment" at bounding box center [1050, 347] width 23 height 18
click at [895, 456] on div "S2 play_arrow pause 16:12 + Add competency keyboard_arrow_right I don't know . …" at bounding box center [967, 679] width 662 height 472
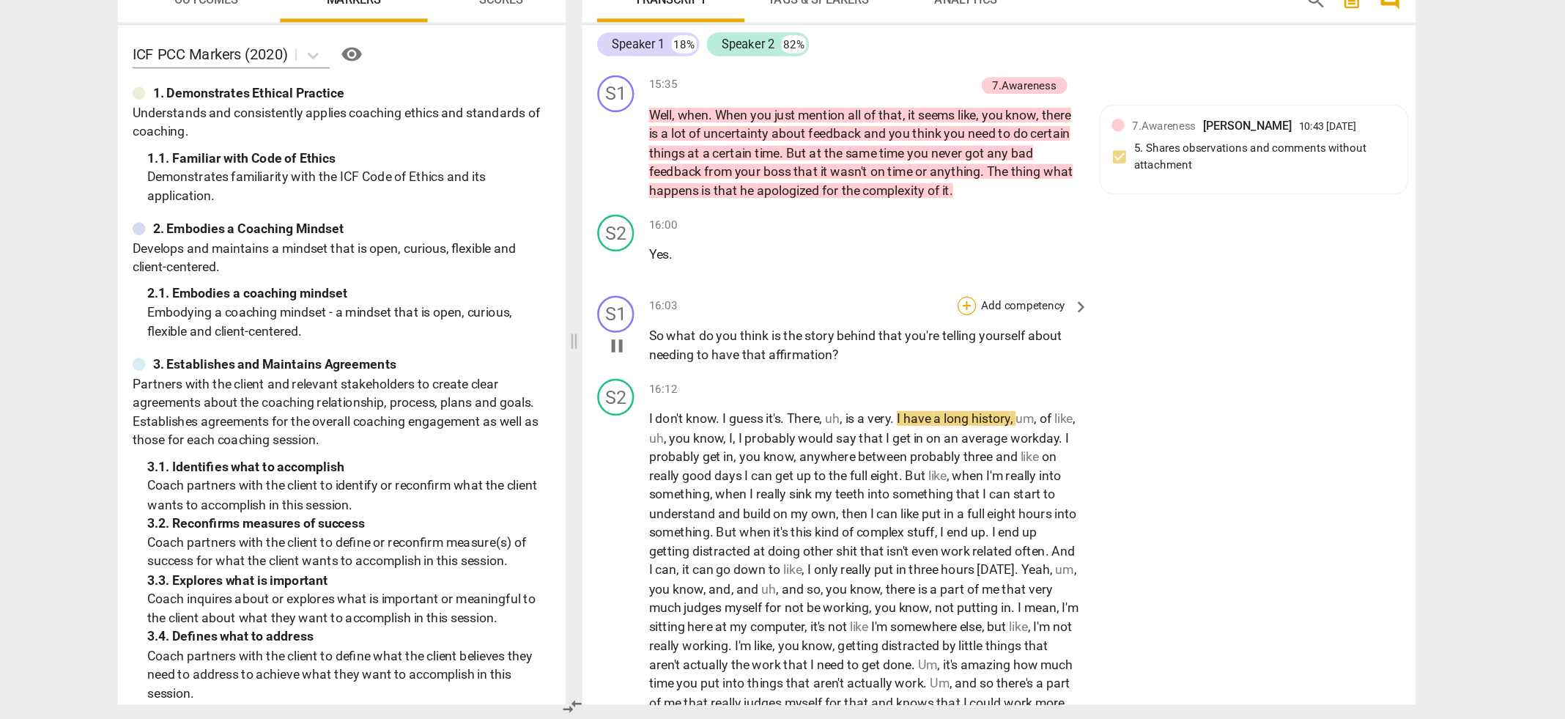
click at [941, 398] on div "+" at bounding box center [941, 390] width 15 height 15
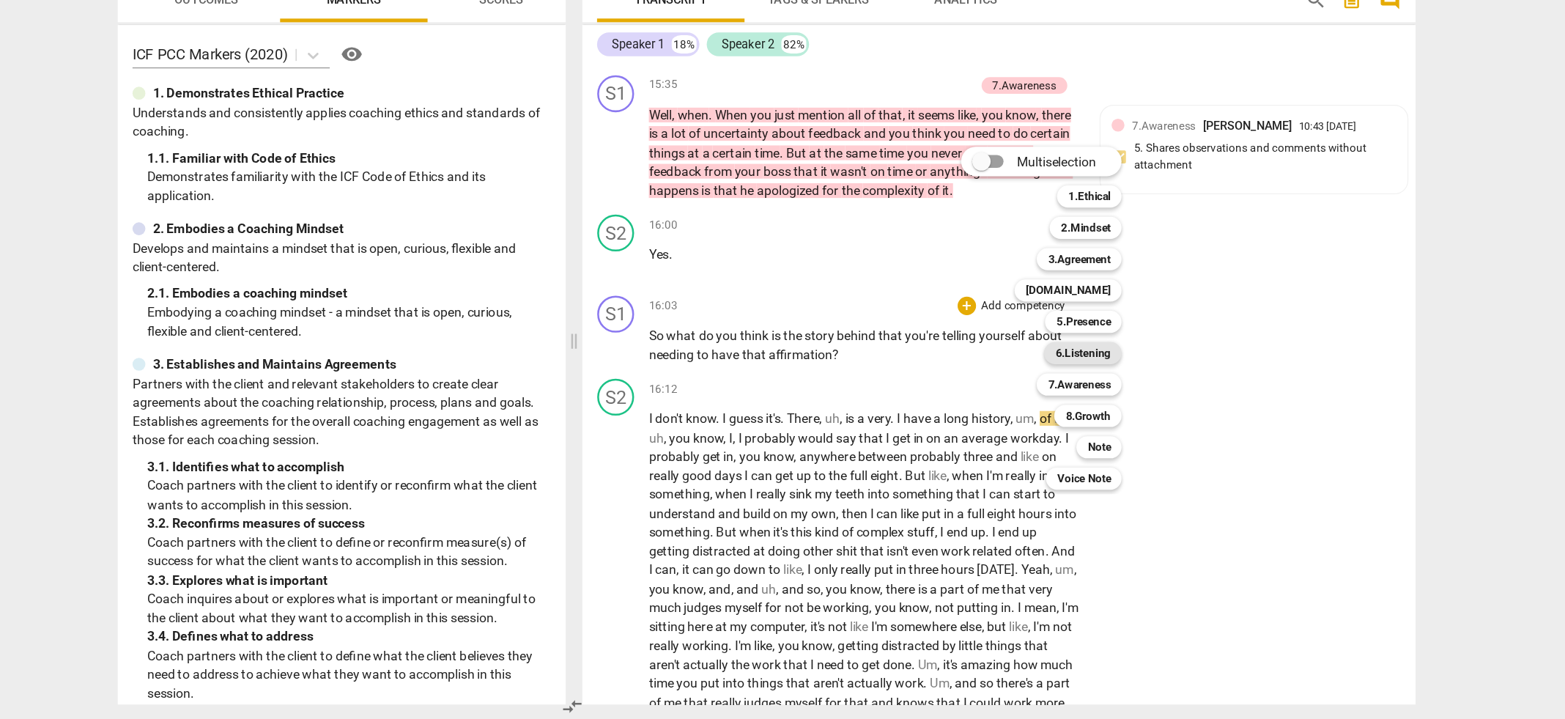
click at [1038, 426] on b "6.Listening" at bounding box center [1034, 428] width 44 height 18
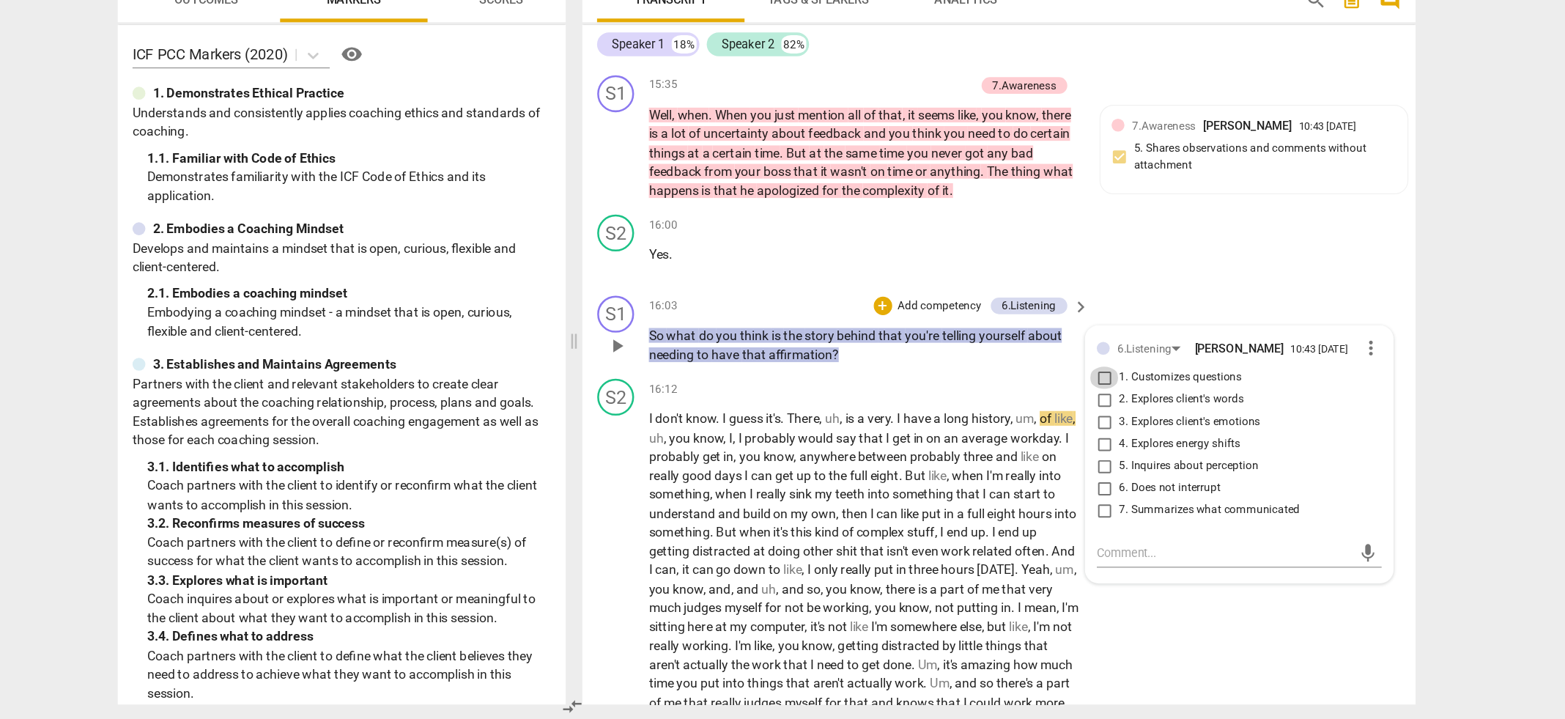
click at [1047, 456] on input "1. Customizes questions" at bounding box center [1050, 448] width 23 height 18
click at [1050, 527] on input "5. Inquires about perception" at bounding box center [1050, 518] width 23 height 18
click at [1051, 593] on textarea at bounding box center [1146, 587] width 203 height 14
click at [1097, 607] on textarea "Yes, he is making a lot of assessments. It supports himto ask him to ground the…" at bounding box center [1146, 594] width 203 height 28
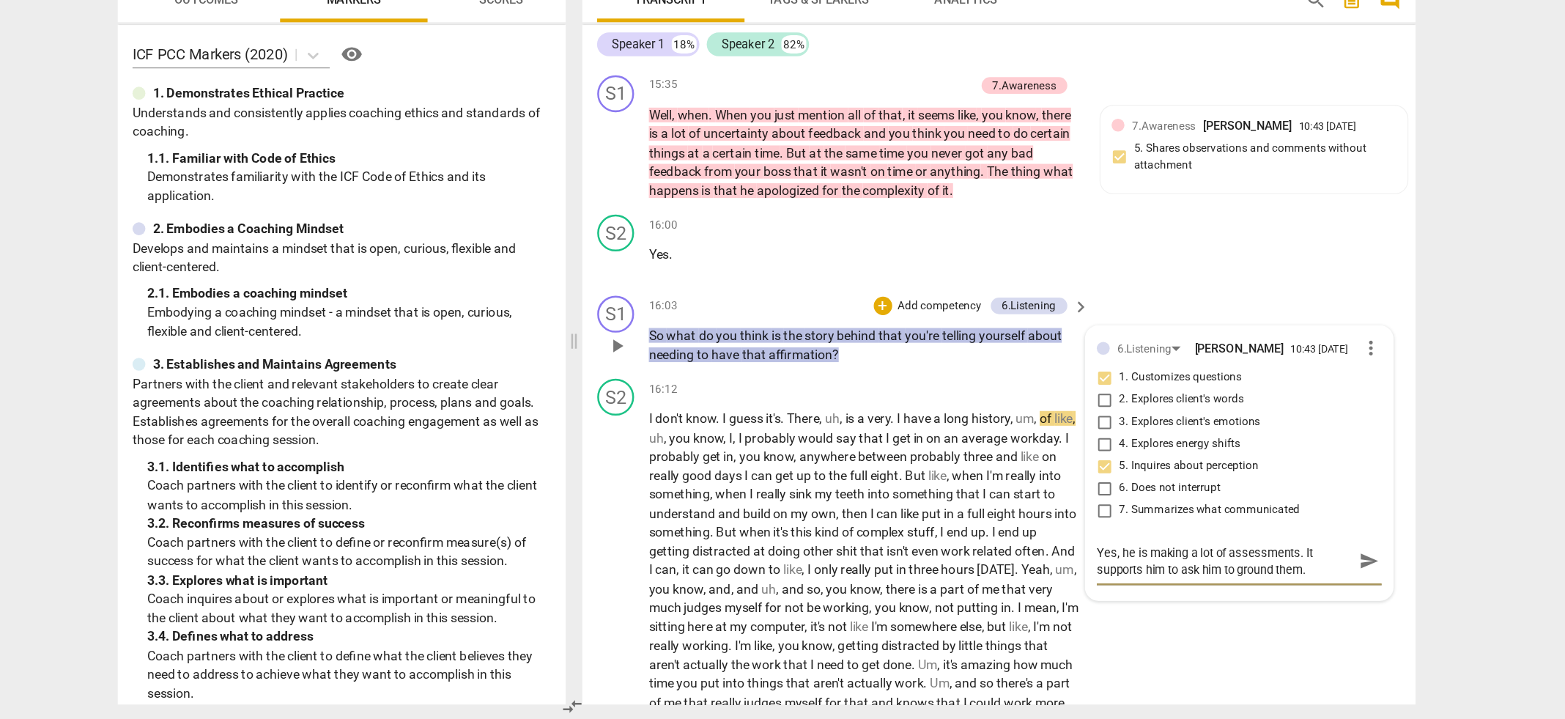
click at [1213, 607] on textarea "Yes, he is making a lot of assessments. It supports him to ask him to ground th…" at bounding box center [1146, 594] width 203 height 28
click at [894, 541] on p "I don't know . I guess it's . There , uh , is a very . I have a long history , …" at bounding box center [860, 691] width 343 height 436
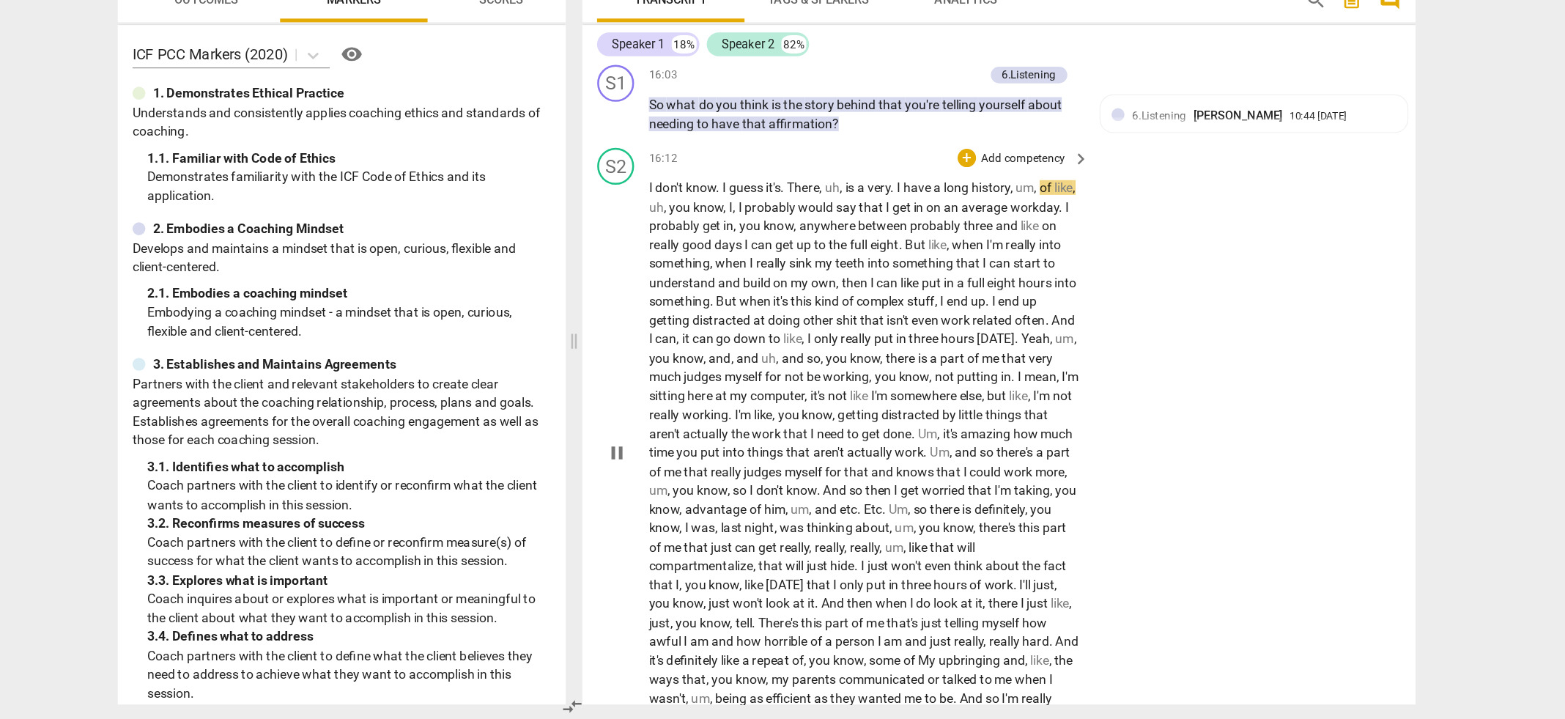
scroll to position [4991, 0]
click at [807, 316] on span "probably" at bounding box center [786, 310] width 42 height 12
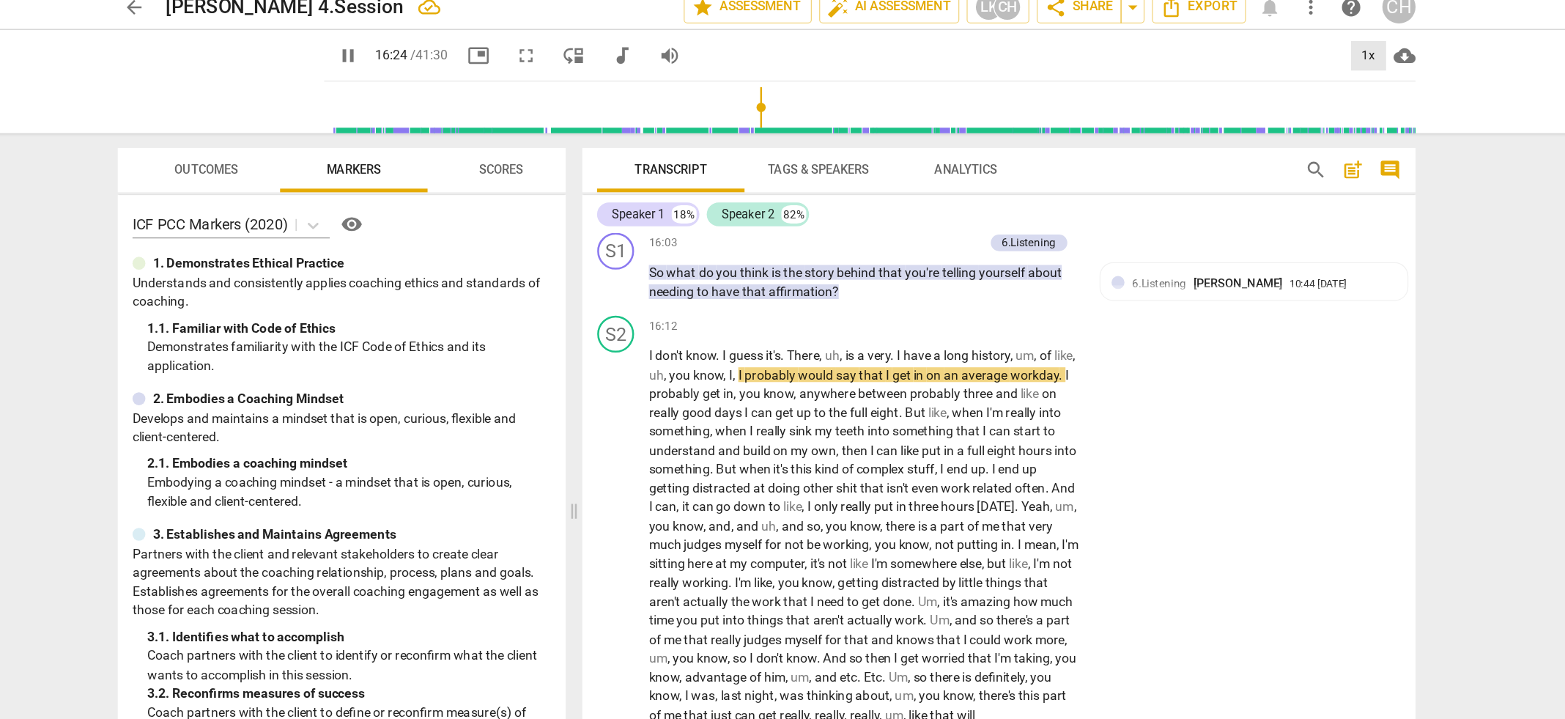
click at [1265, 56] on div "1x" at bounding box center [1261, 56] width 28 height 23
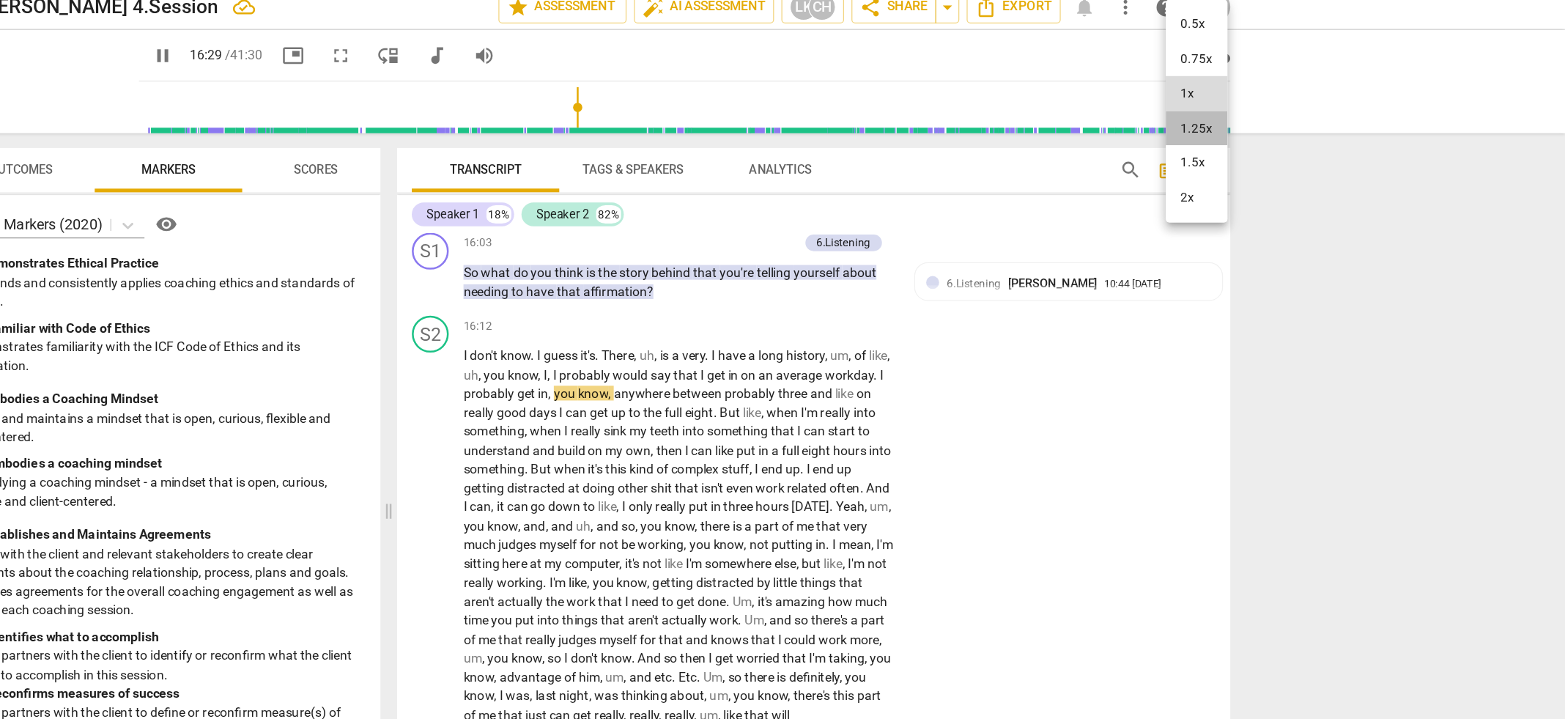
click at [1262, 113] on li "1.25x" at bounding box center [1271, 114] width 49 height 28
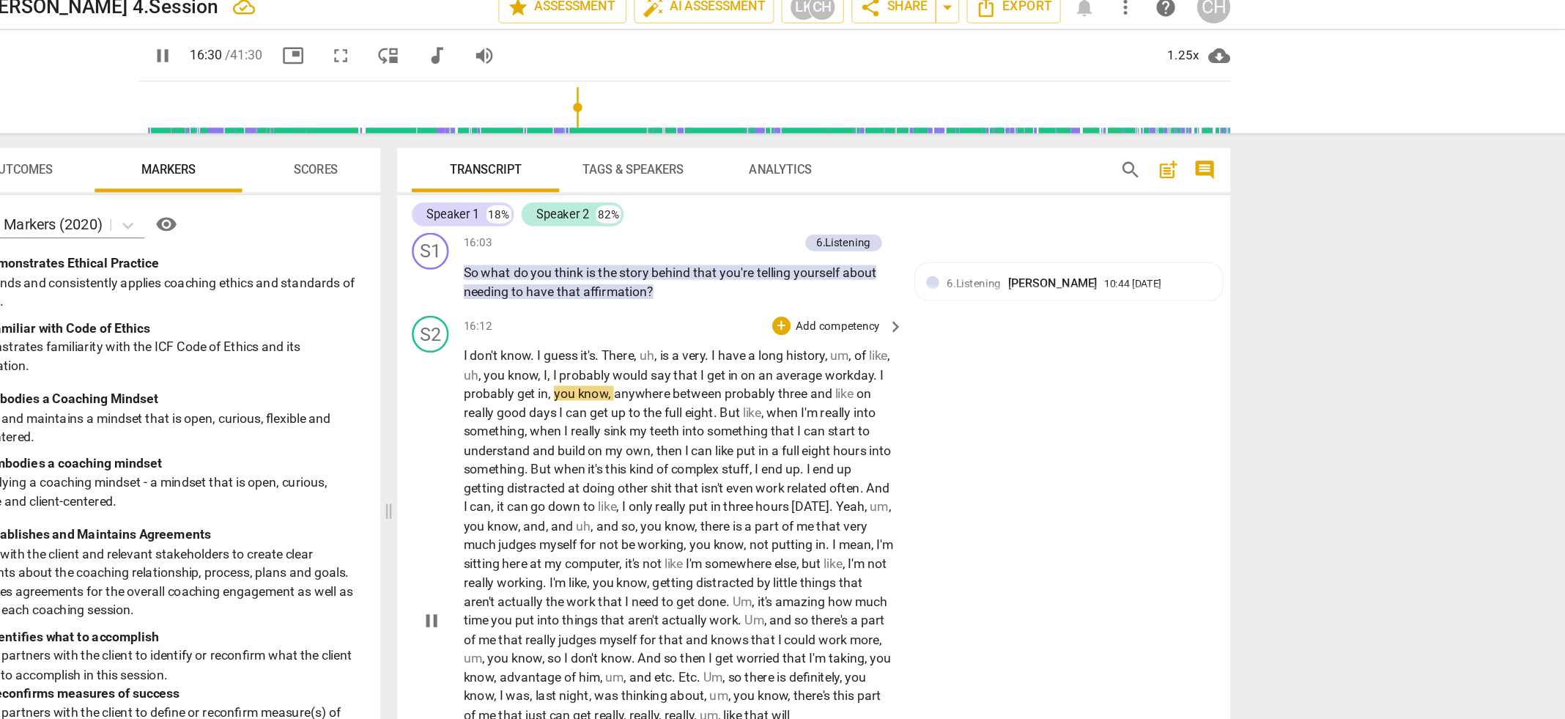
click at [841, 418] on span "only" at bounding box center [830, 415] width 21 height 12
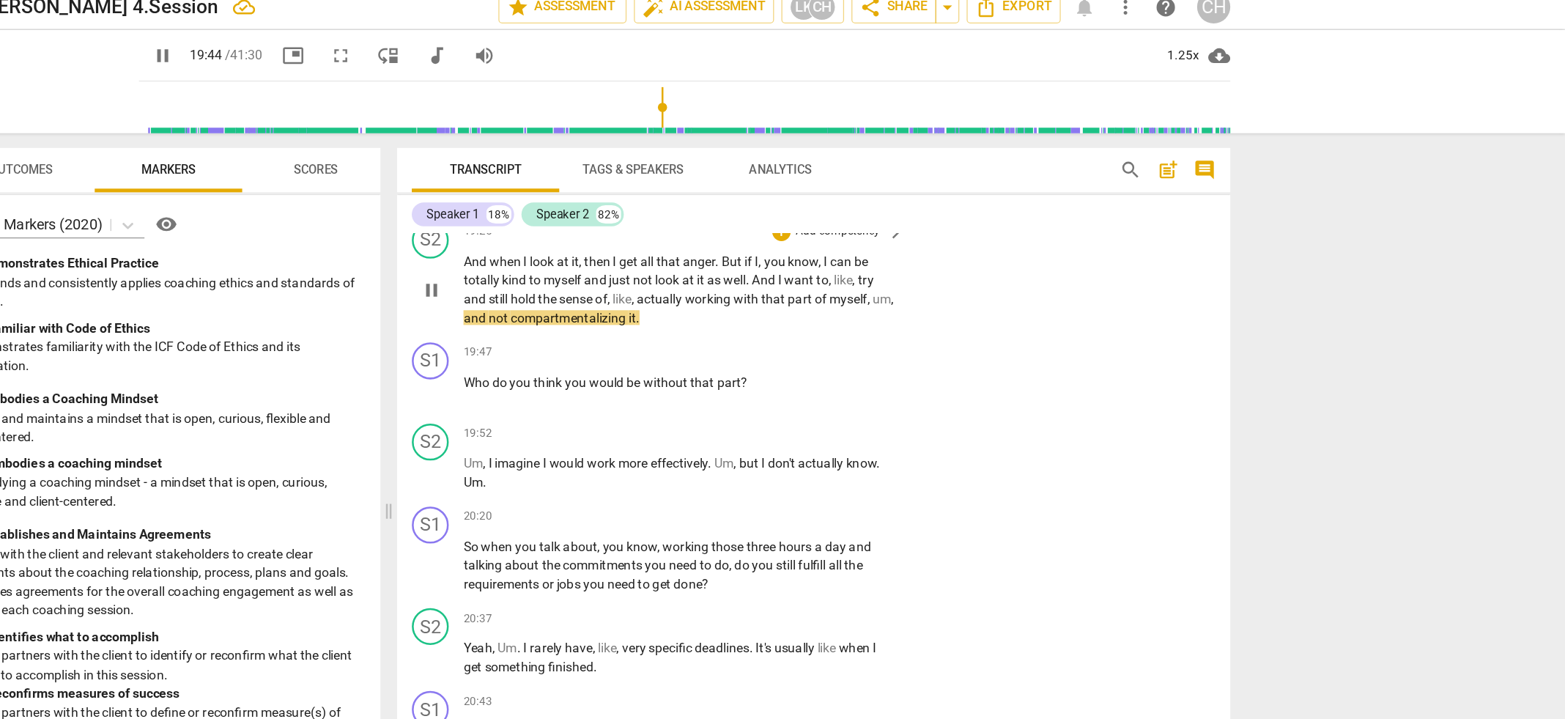
scroll to position [5740, 0]
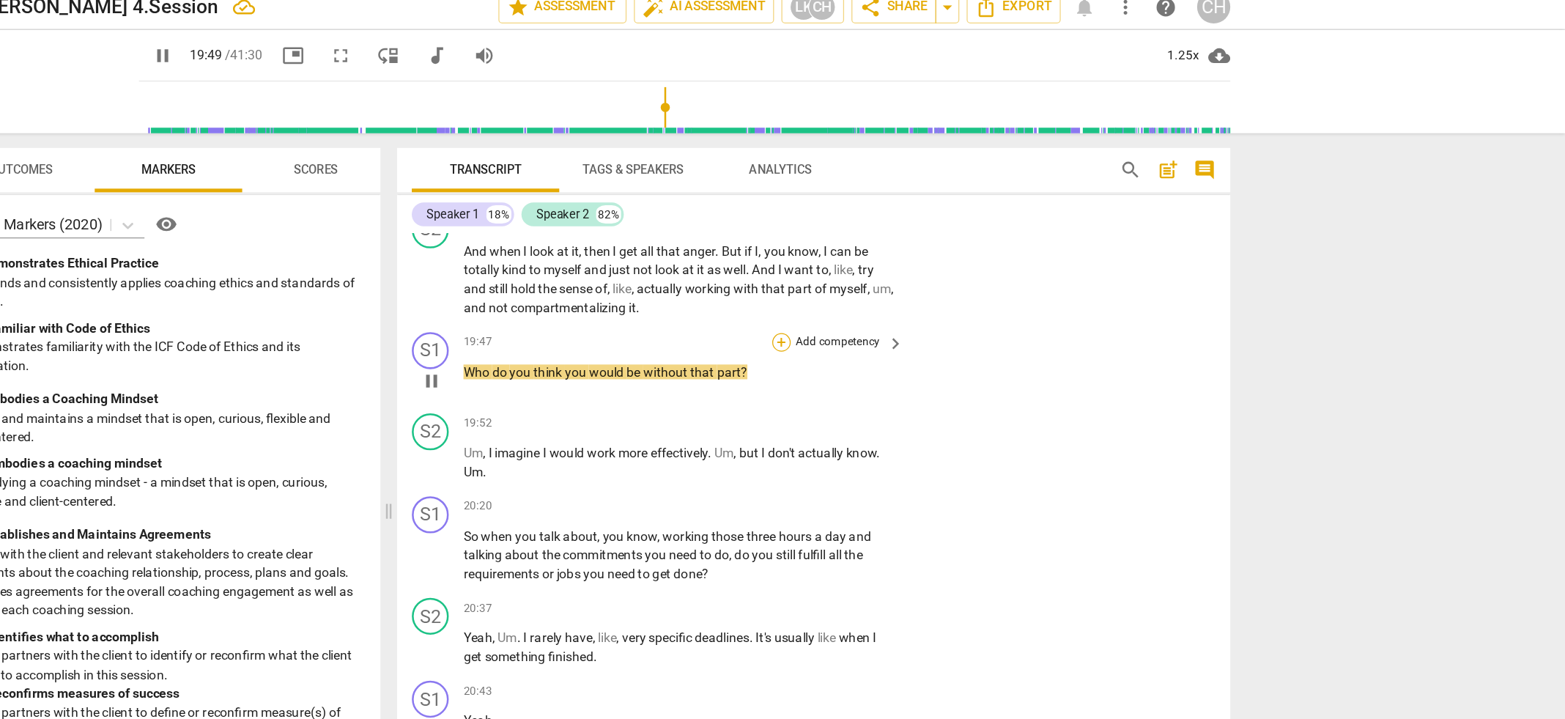
click at [939, 292] on div "+" at bounding box center [941, 284] width 15 height 15
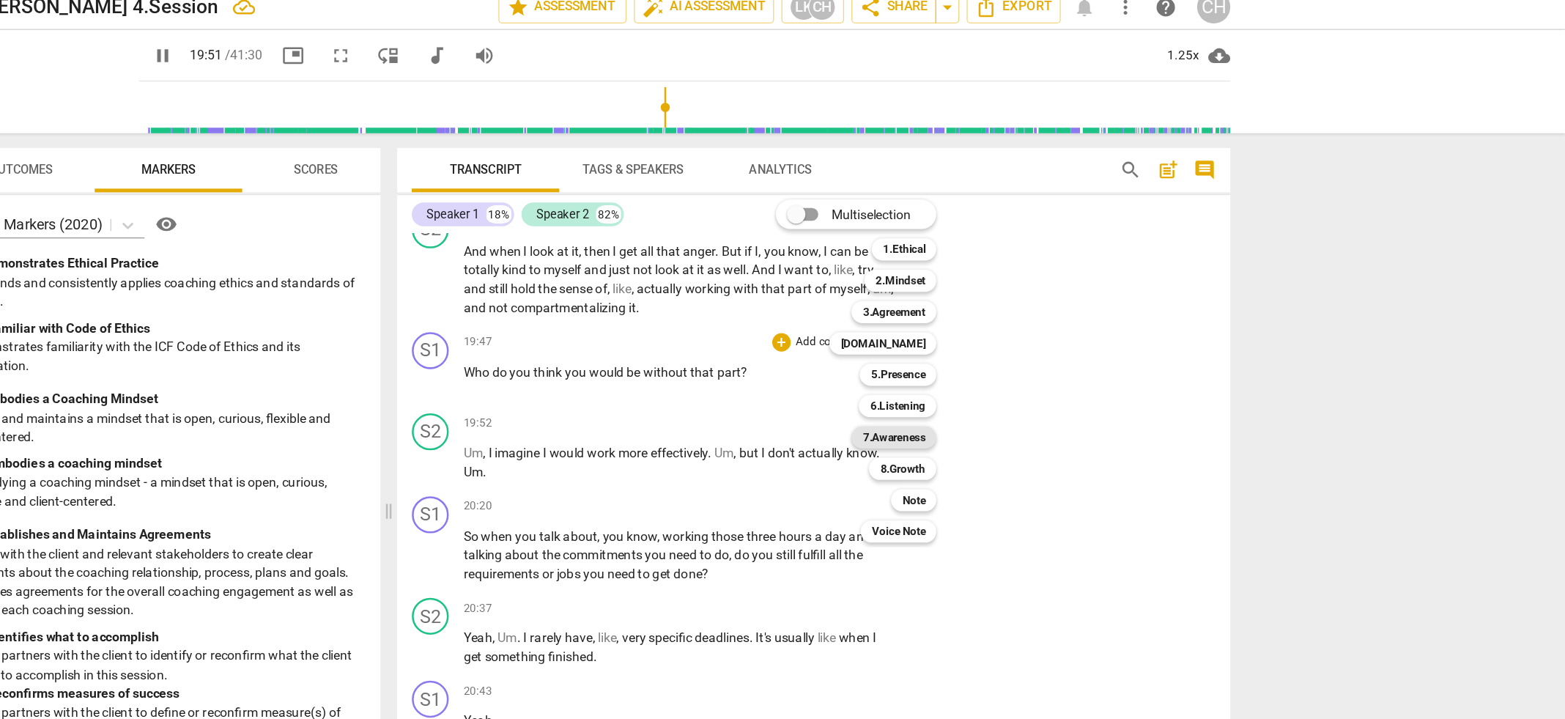
click at [1021, 357] on b "7.Awareness" at bounding box center [1031, 360] width 50 height 18
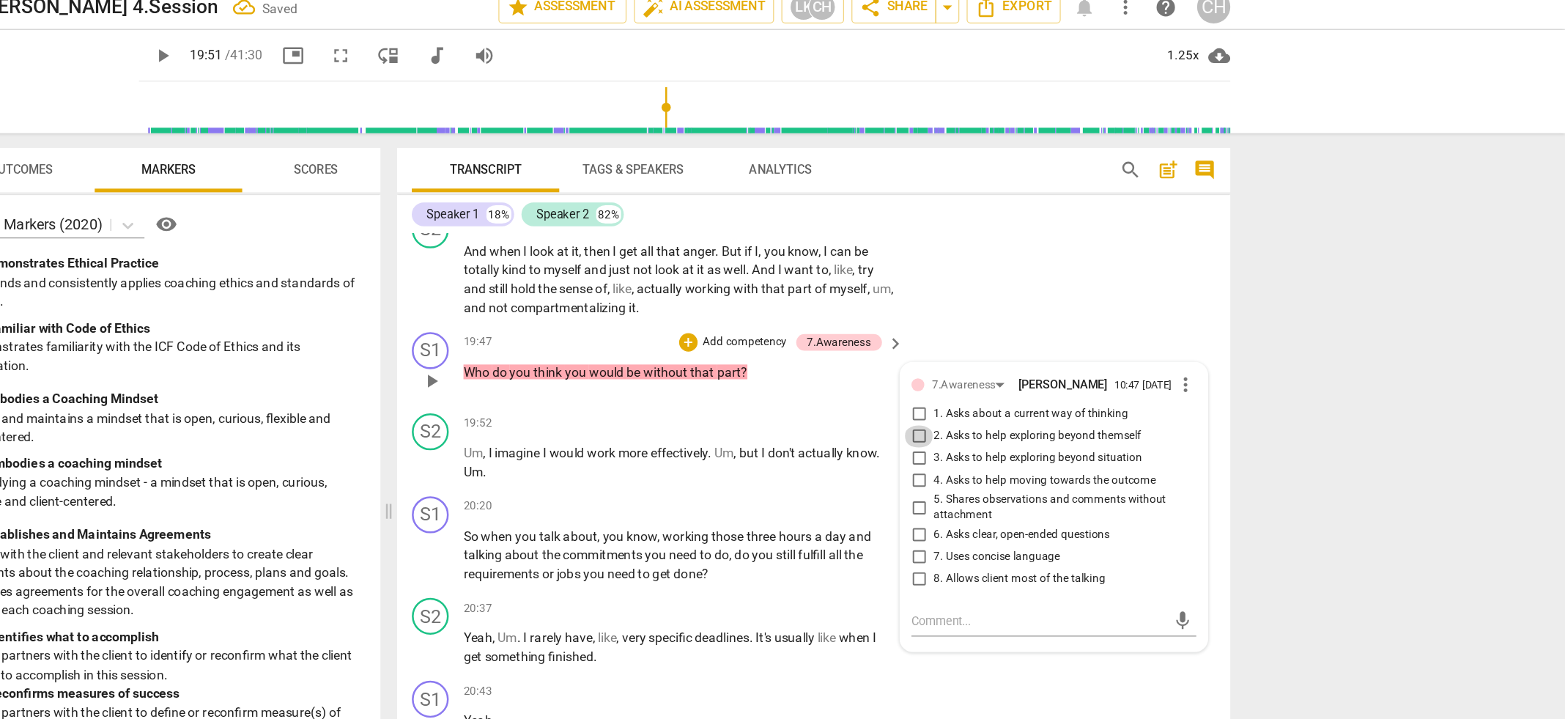
click at [1046, 368] on input "2. Asks to help exploring beyond themself" at bounding box center [1050, 359] width 23 height 18
click at [1055, 513] on textarea at bounding box center [1146, 506] width 203 height 14
click at [917, 291] on p "Add competency" at bounding box center [913, 284] width 70 height 13
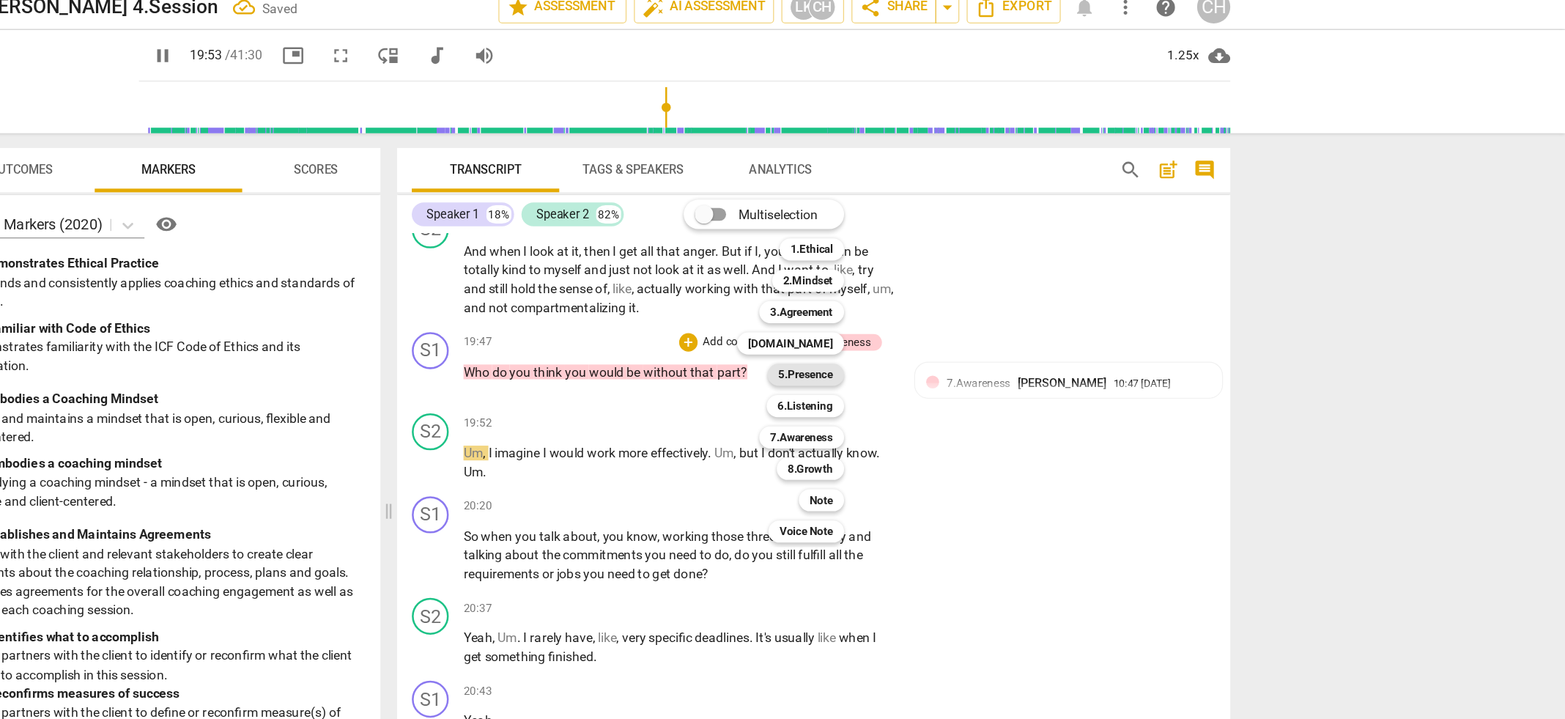
click at [963, 308] on b "5.Presence" at bounding box center [960, 310] width 43 height 18
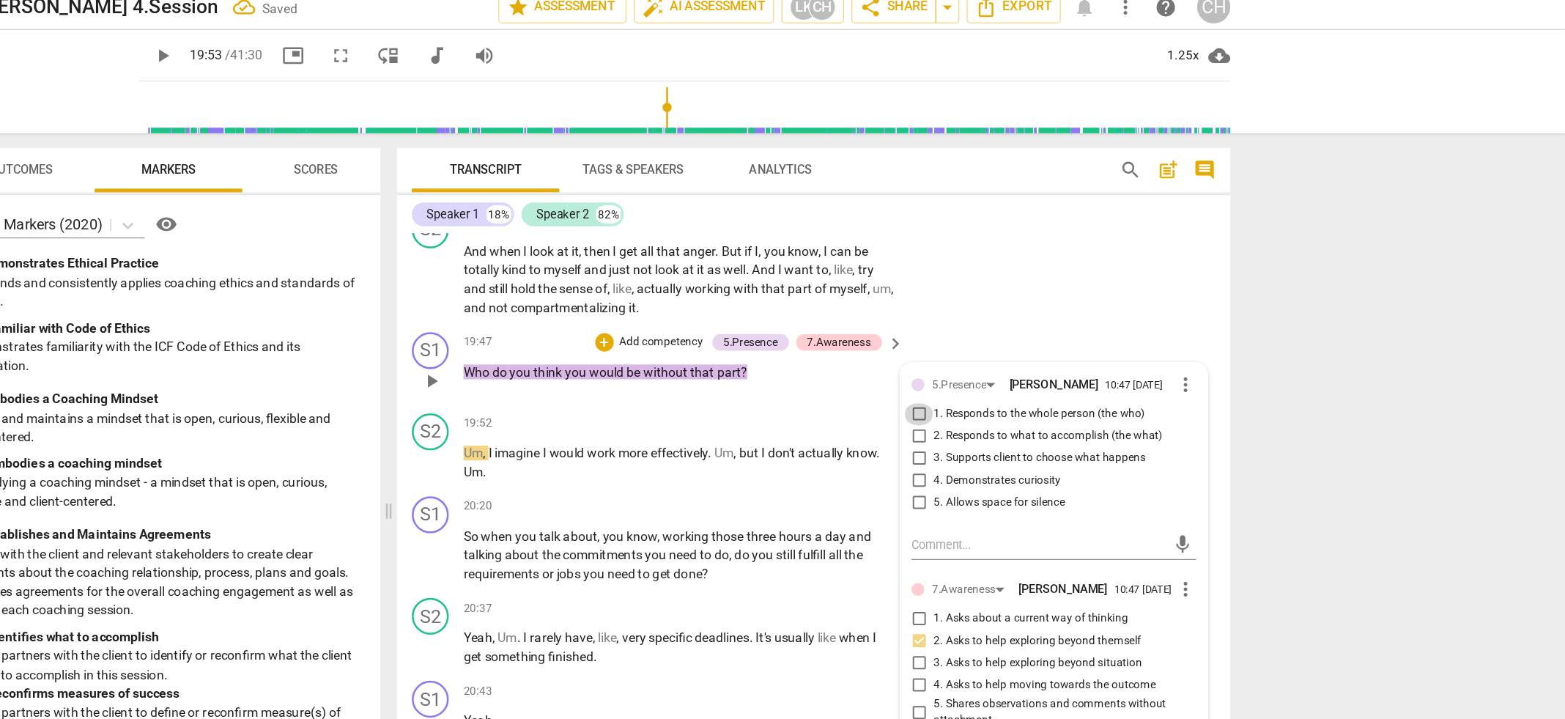
click at [1048, 350] on input "1. Responds to the whole person (the who)" at bounding box center [1050, 342] width 23 height 18
click at [856, 423] on div "20:20 + Add competency keyboard_arrow_right" at bounding box center [865, 415] width 352 height 16
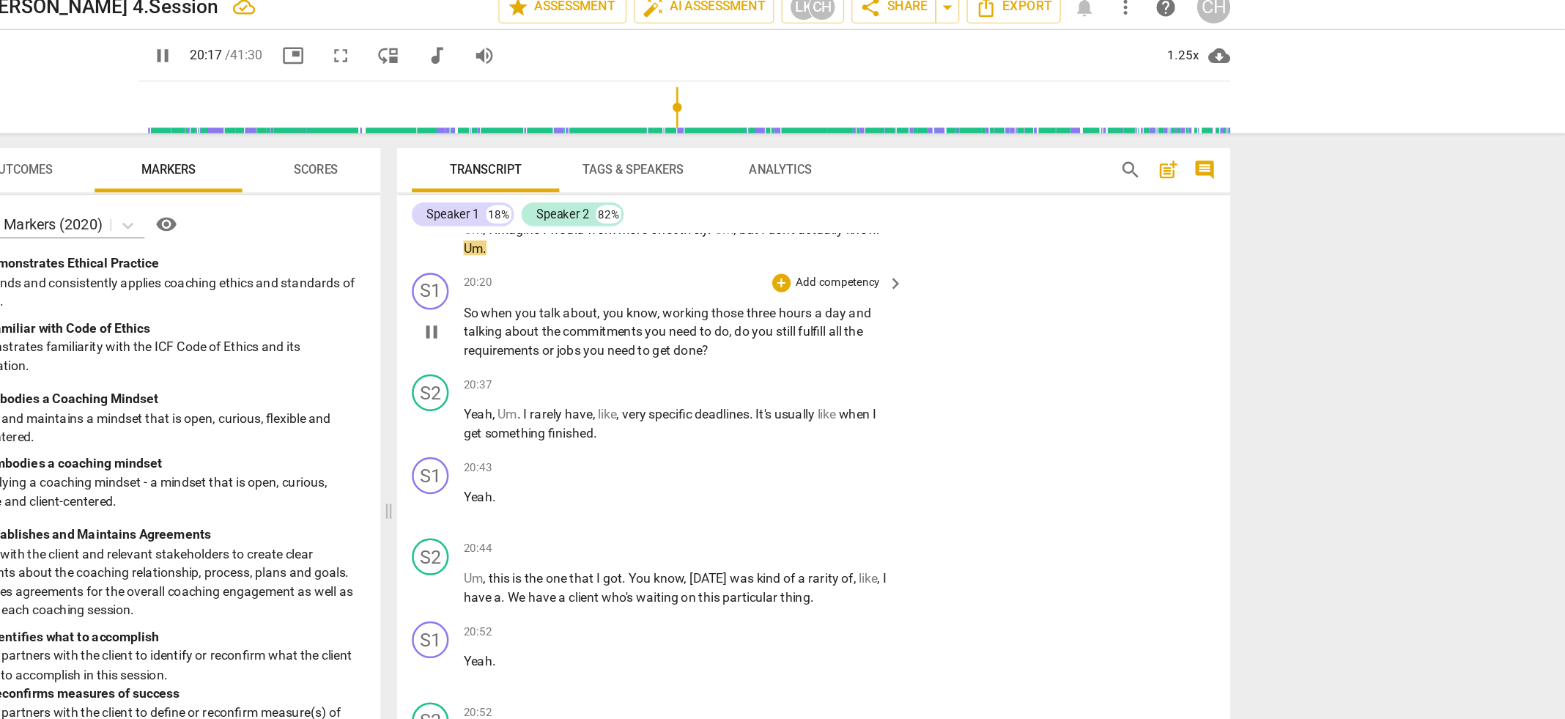
scroll to position [5932, 0]
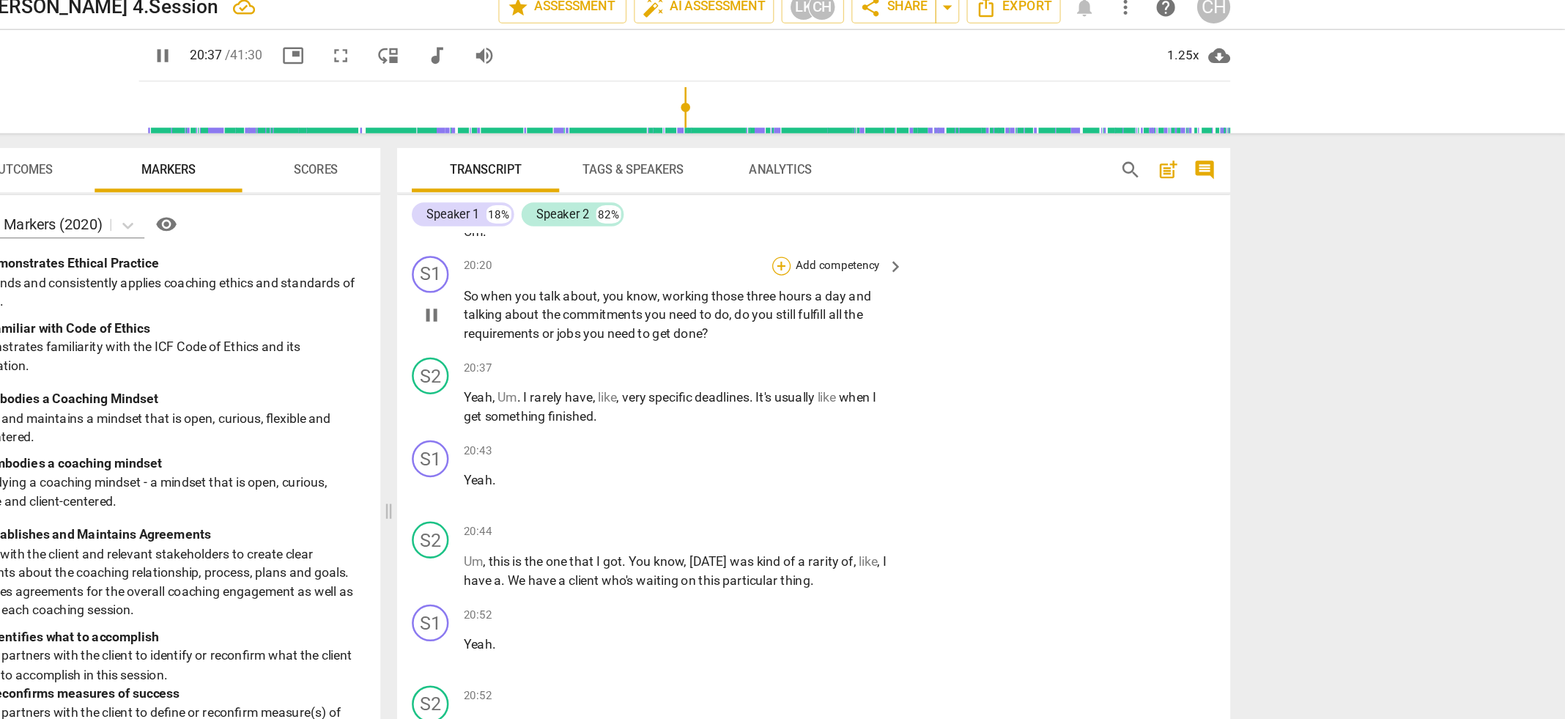
click at [939, 231] on div "+" at bounding box center [941, 223] width 15 height 15
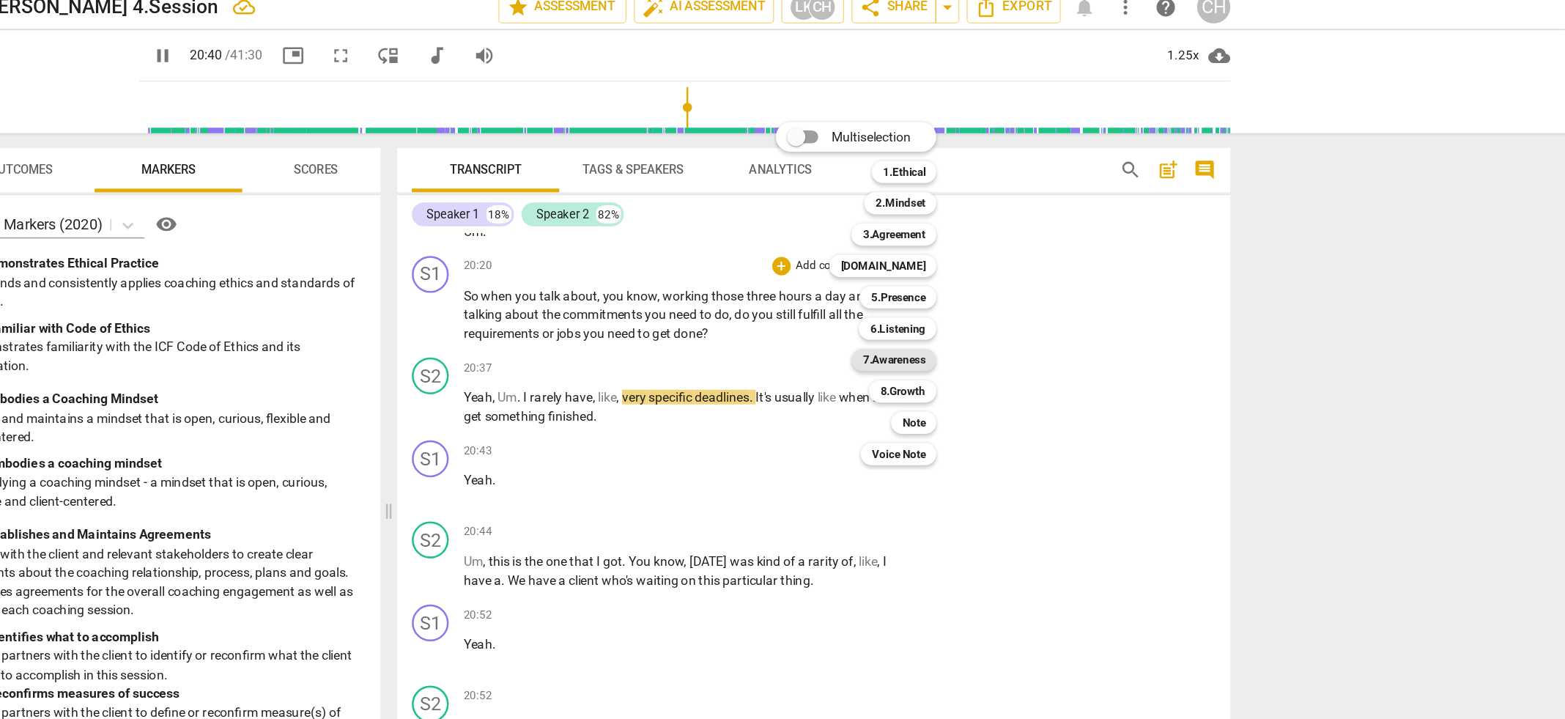
click at [1032, 295] on b "7.Awareness" at bounding box center [1031, 298] width 50 height 18
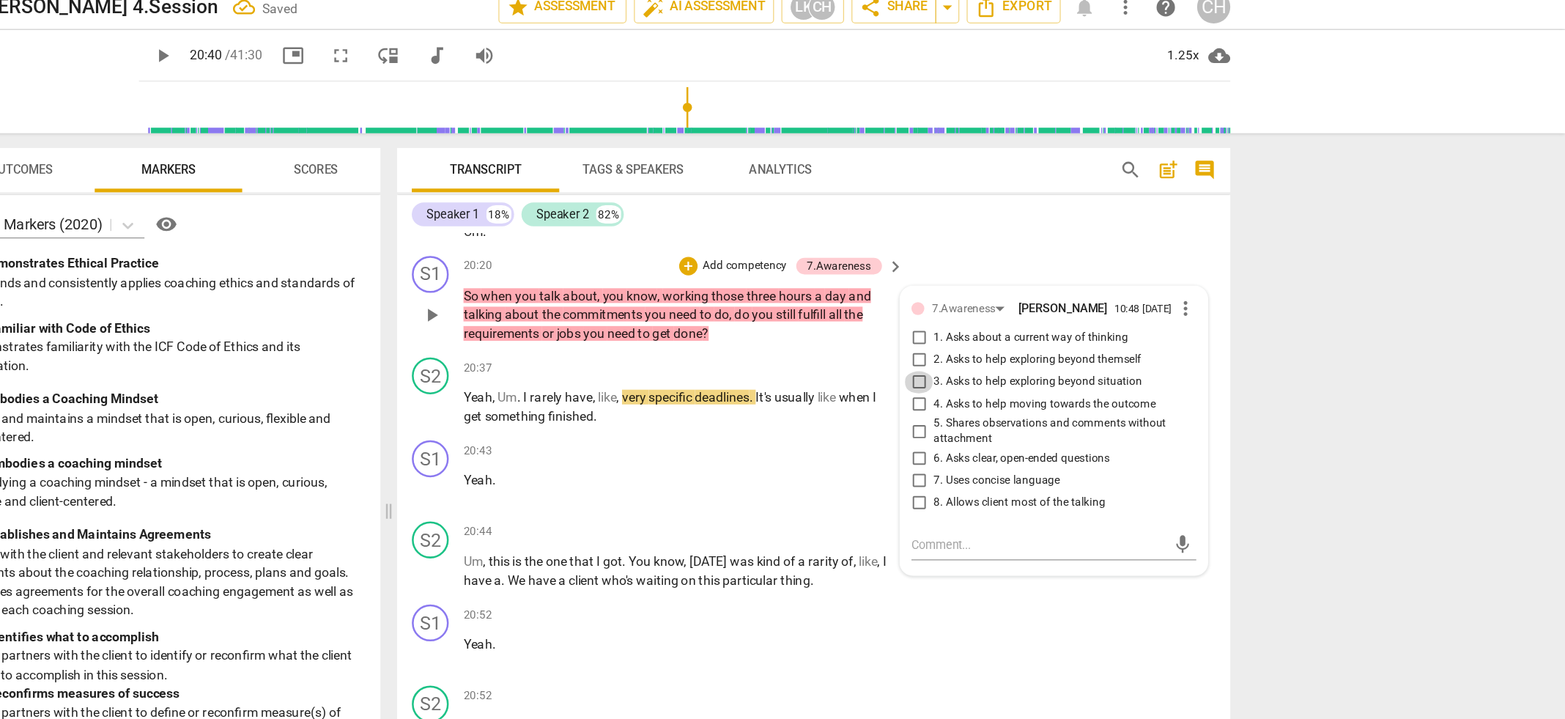
click at [1050, 325] on input "3. Asks to help exploring beyond situation" at bounding box center [1050, 316] width 23 height 18
click at [1046, 385] on input "6. Asks clear, open-ended questions" at bounding box center [1050, 377] width 23 height 18
click at [1059, 452] on textarea at bounding box center [1146, 445] width 203 height 14
click at [835, 402] on p "Yeah ." at bounding box center [860, 393] width 343 height 15
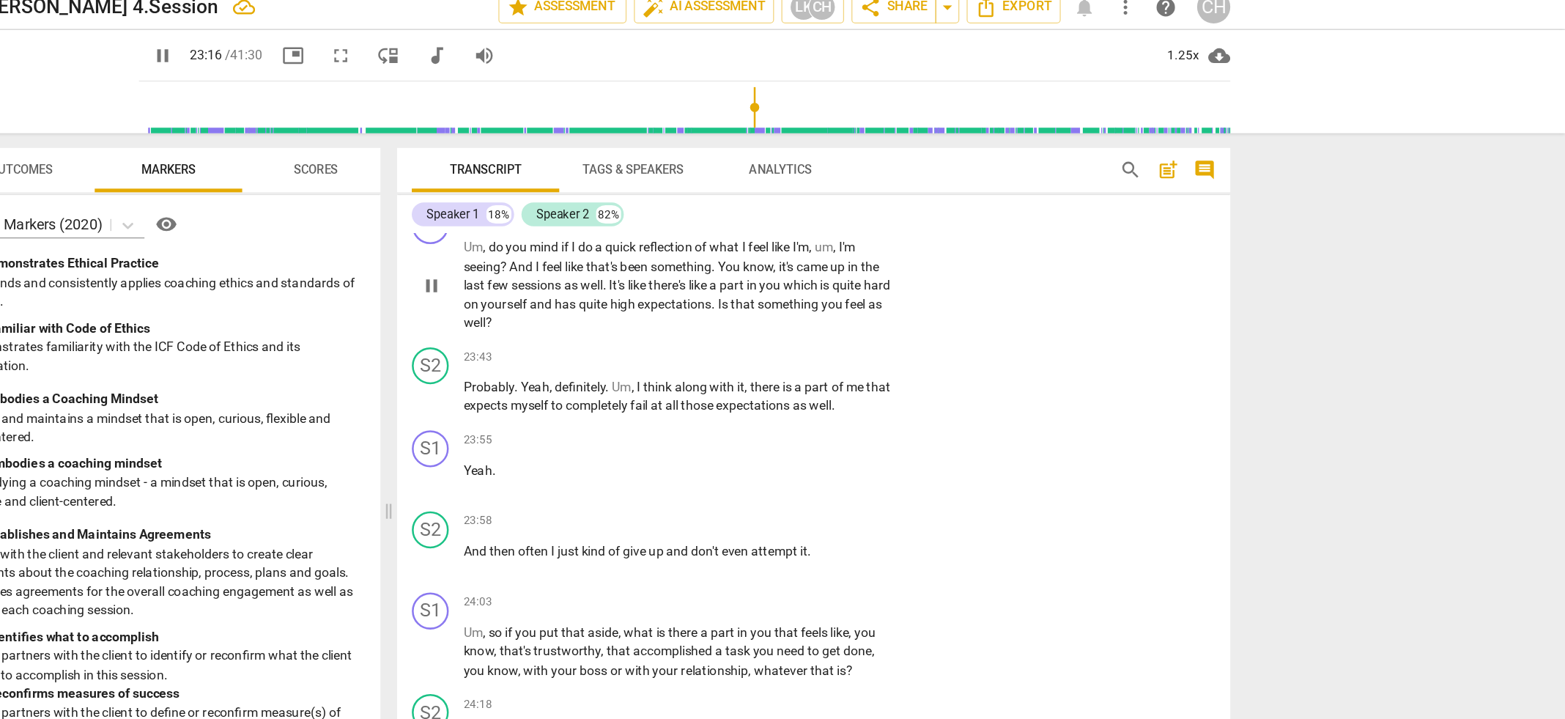
scroll to position [6878, 0]
click at [941, 191] on div "+" at bounding box center [941, 184] width 15 height 15
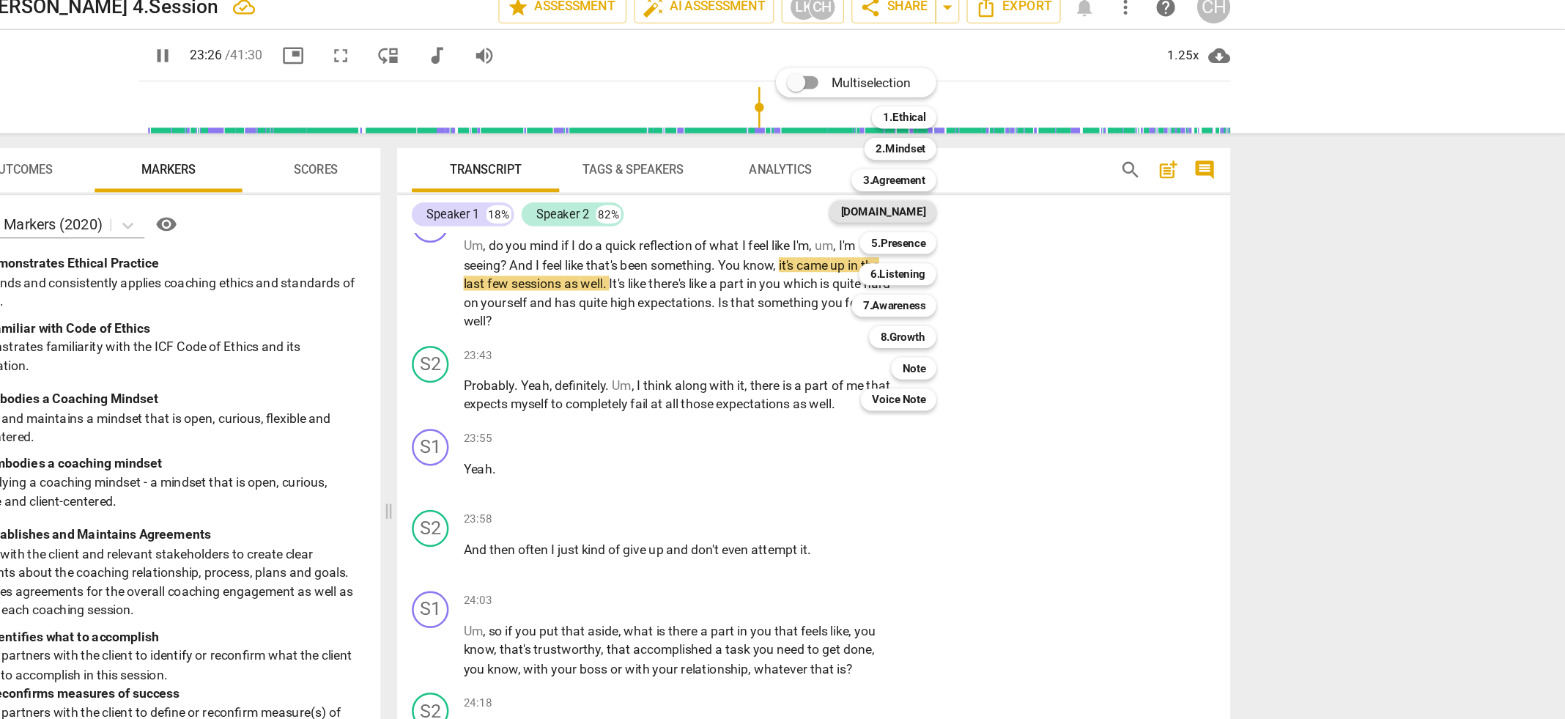
click at [1037, 185] on b "[DOMAIN_NAME]" at bounding box center [1021, 180] width 67 height 18
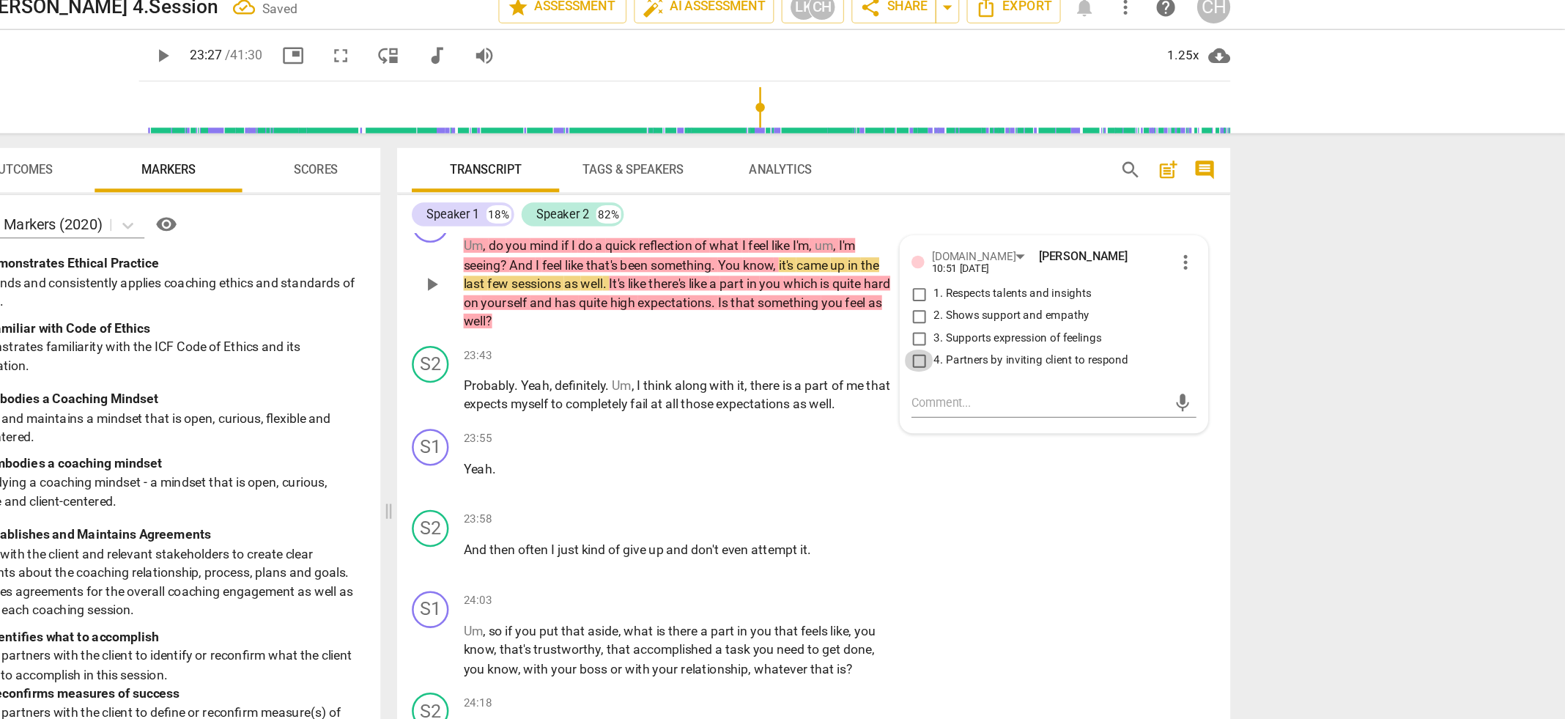
click at [1051, 308] on input "4. Partners by inviting client to respond" at bounding box center [1050, 299] width 23 height 18
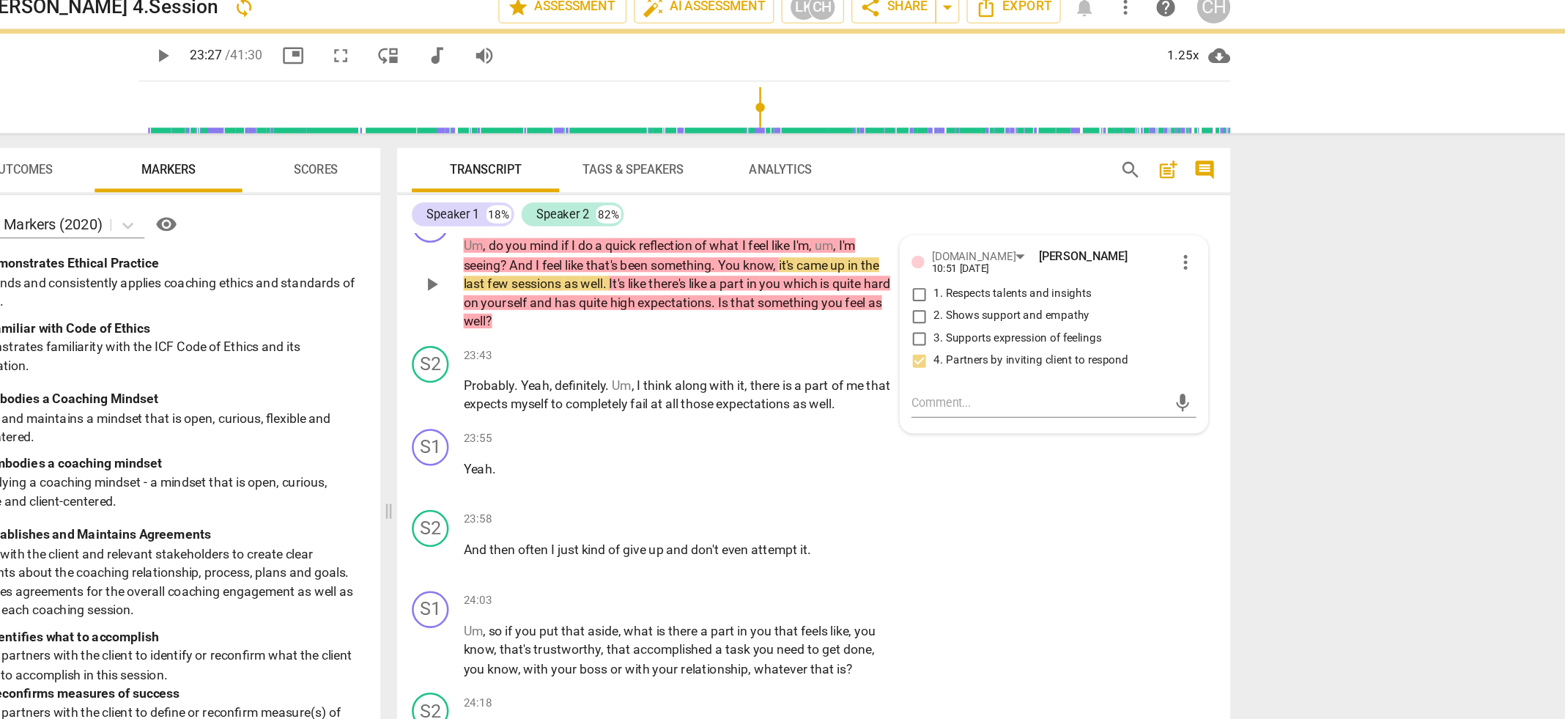
click at [923, 191] on p "Add competency" at bounding box center [897, 184] width 70 height 13
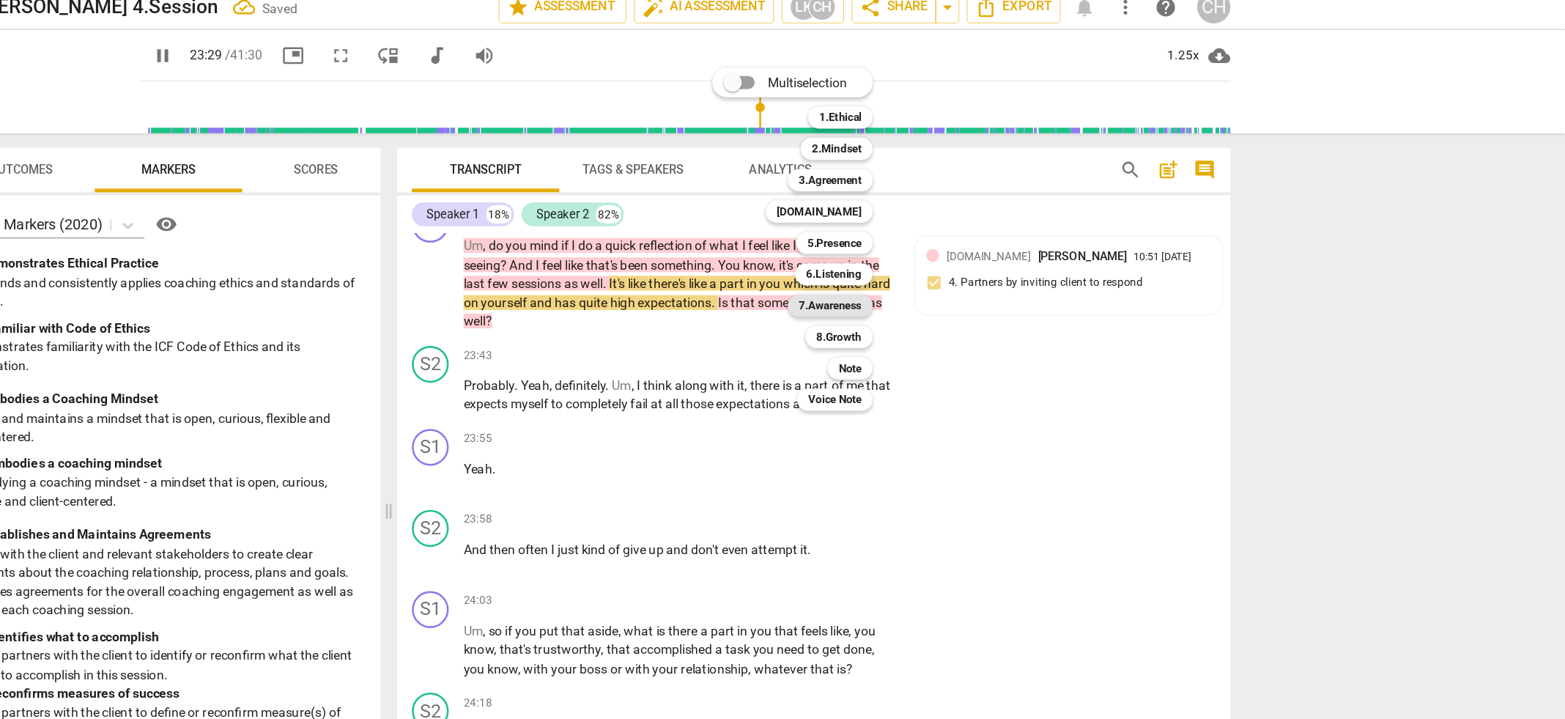
click at [988, 257] on b "7.Awareness" at bounding box center [980, 255] width 50 height 18
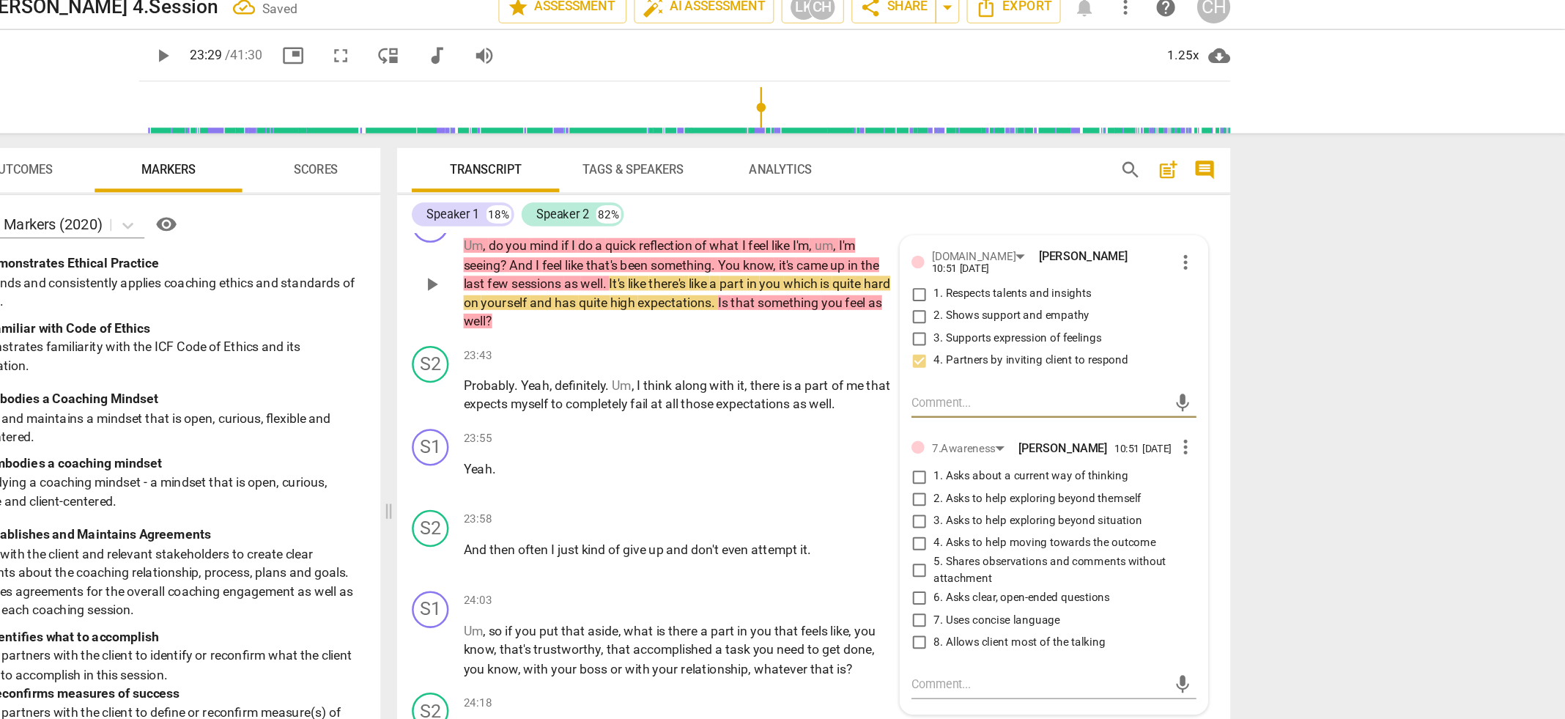
click at [1051, 475] on input "5. Shares observations and comments without attachment" at bounding box center [1050, 466] width 23 height 18
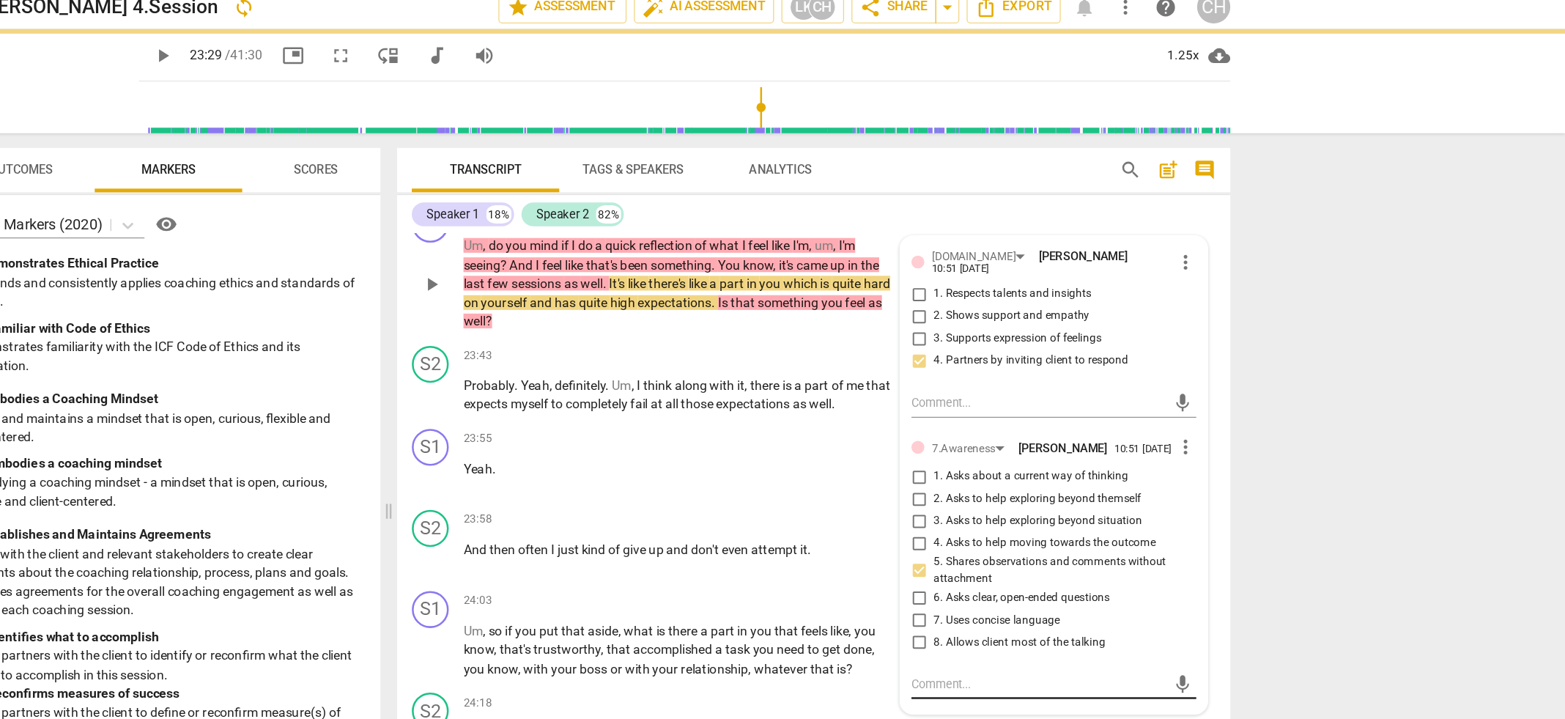
click at [1049, 563] on textarea at bounding box center [1146, 556] width 203 height 14
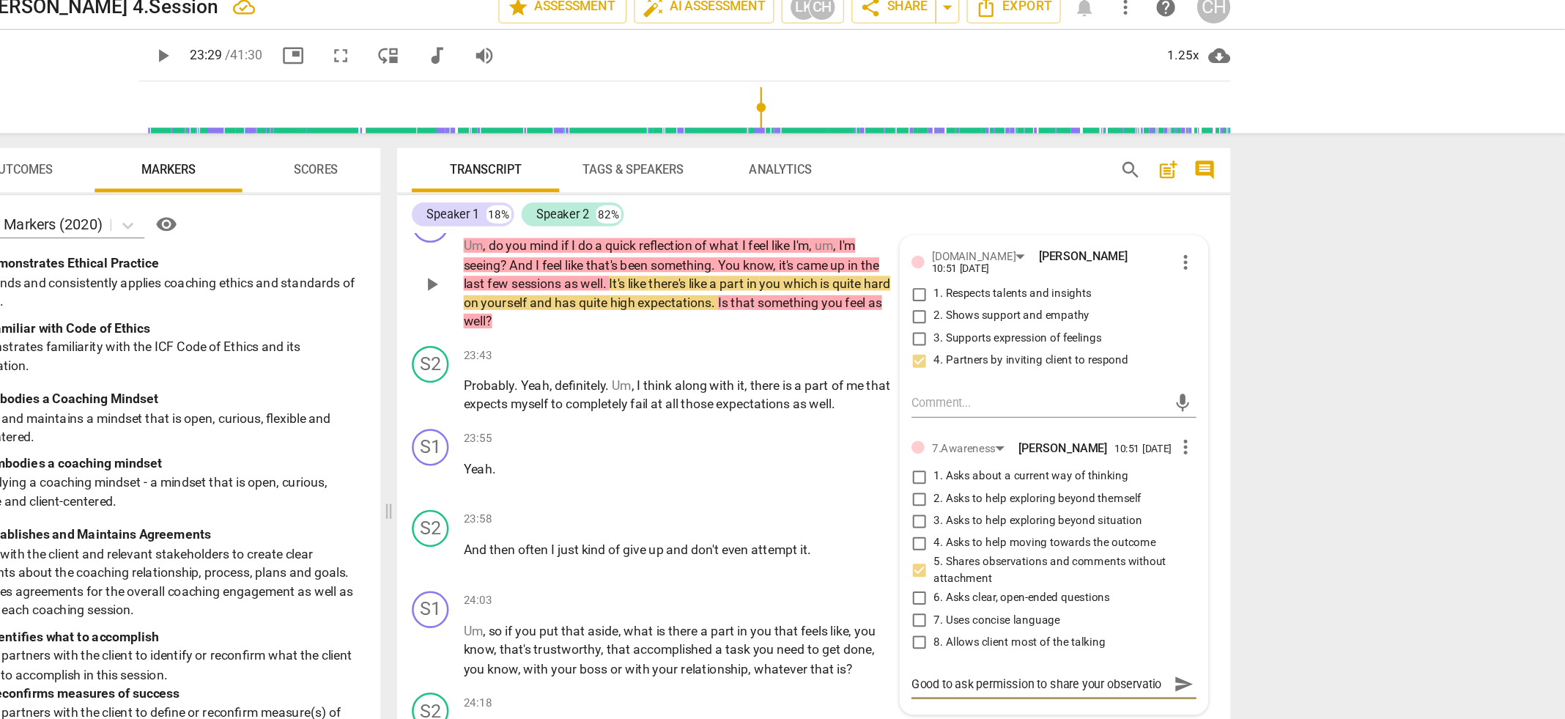
scroll to position [12, 0]
click at [849, 191] on p "Add competency" at bounding box center [823, 184] width 70 height 13
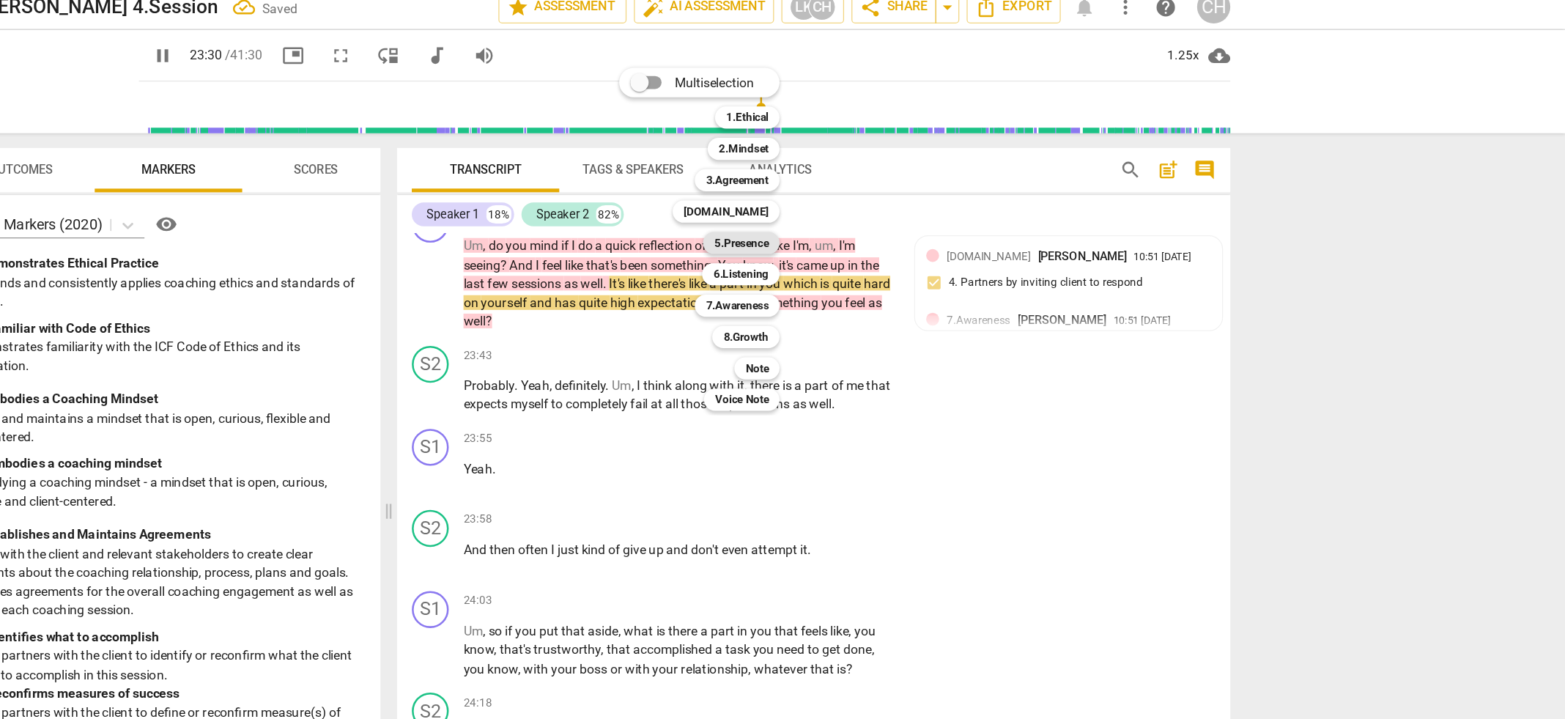
click at [898, 201] on b "5.Presence" at bounding box center [909, 205] width 43 height 18
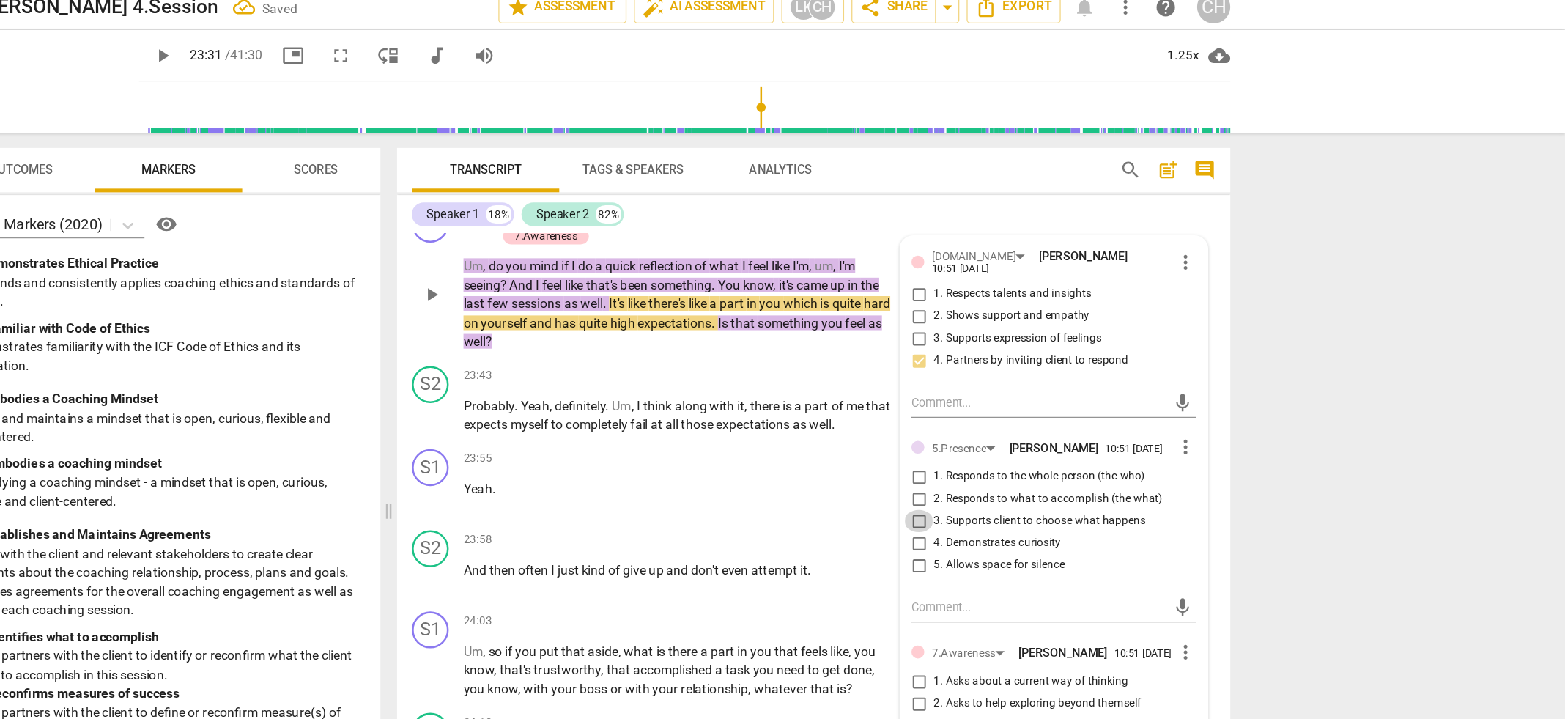
click at [1048, 435] on input "3. Supports client to choose what happens" at bounding box center [1050, 427] width 23 height 18
click at [829, 286] on p "Um , do you mind if I do a quick reflection of what I feel like I'm , um , I'm …" at bounding box center [860, 253] width 343 height 75
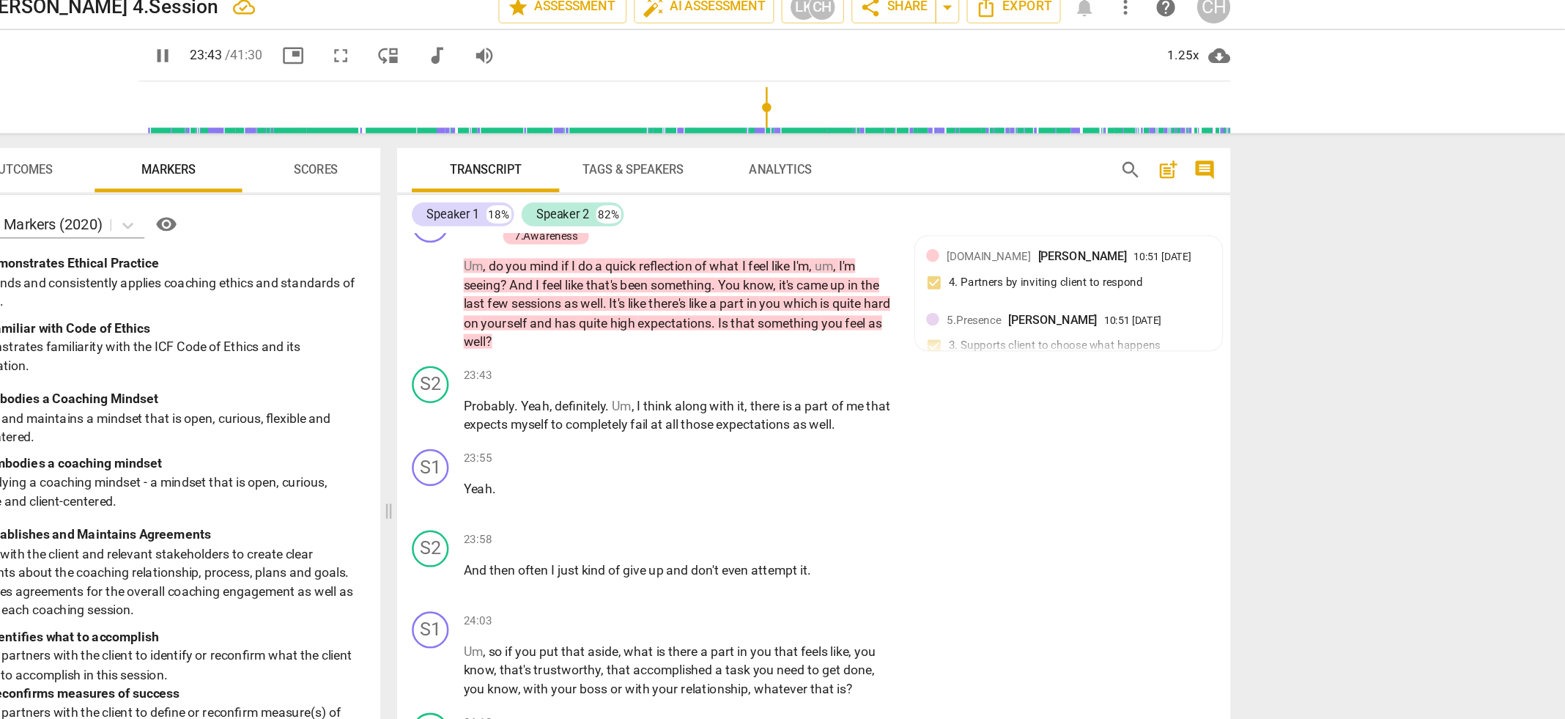
click at [441, 58] on span "pause" at bounding box center [450, 57] width 18 height 18
